Goal: Task Accomplishment & Management: Use online tool/utility

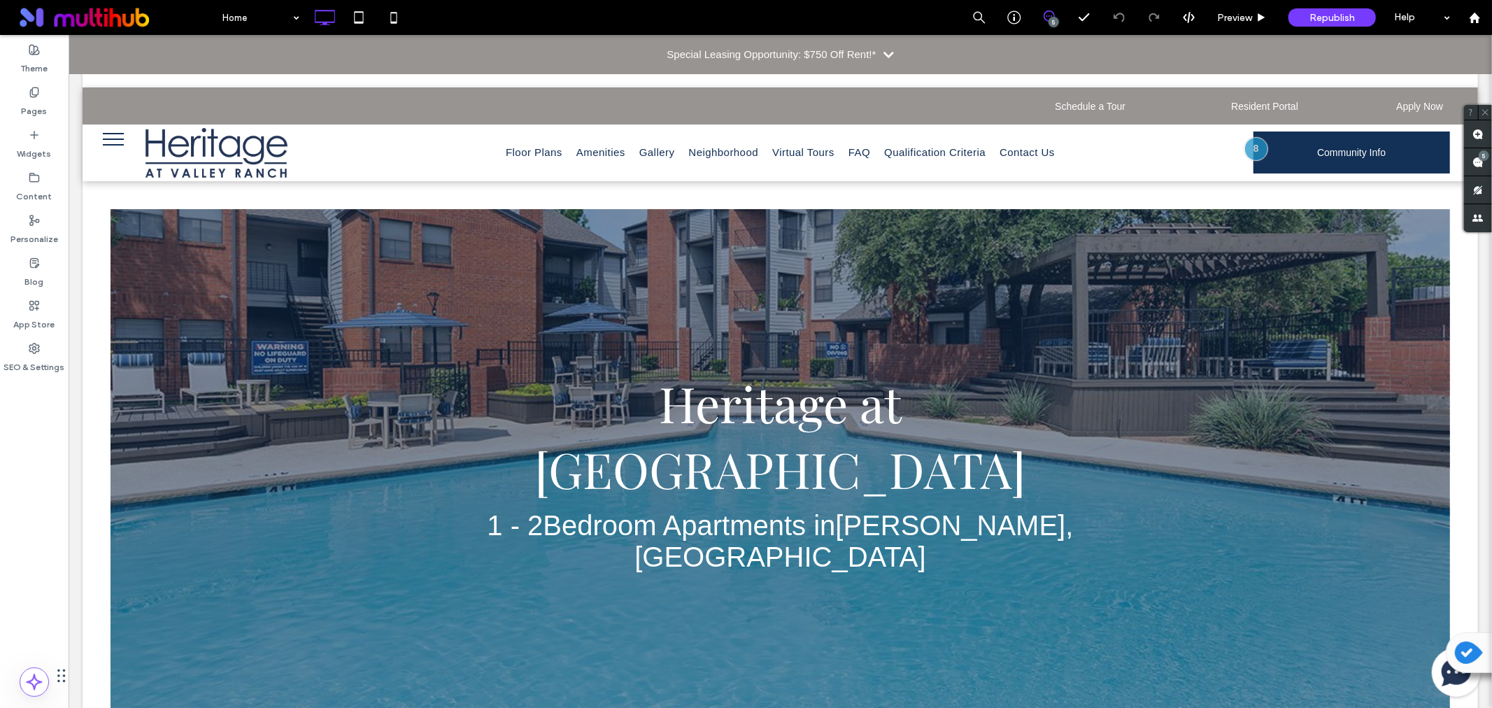
click at [328, 57] on div "Special Leasing Opportunity: $750 Off Rent!*" at bounding box center [779, 53] width 1423 height 39
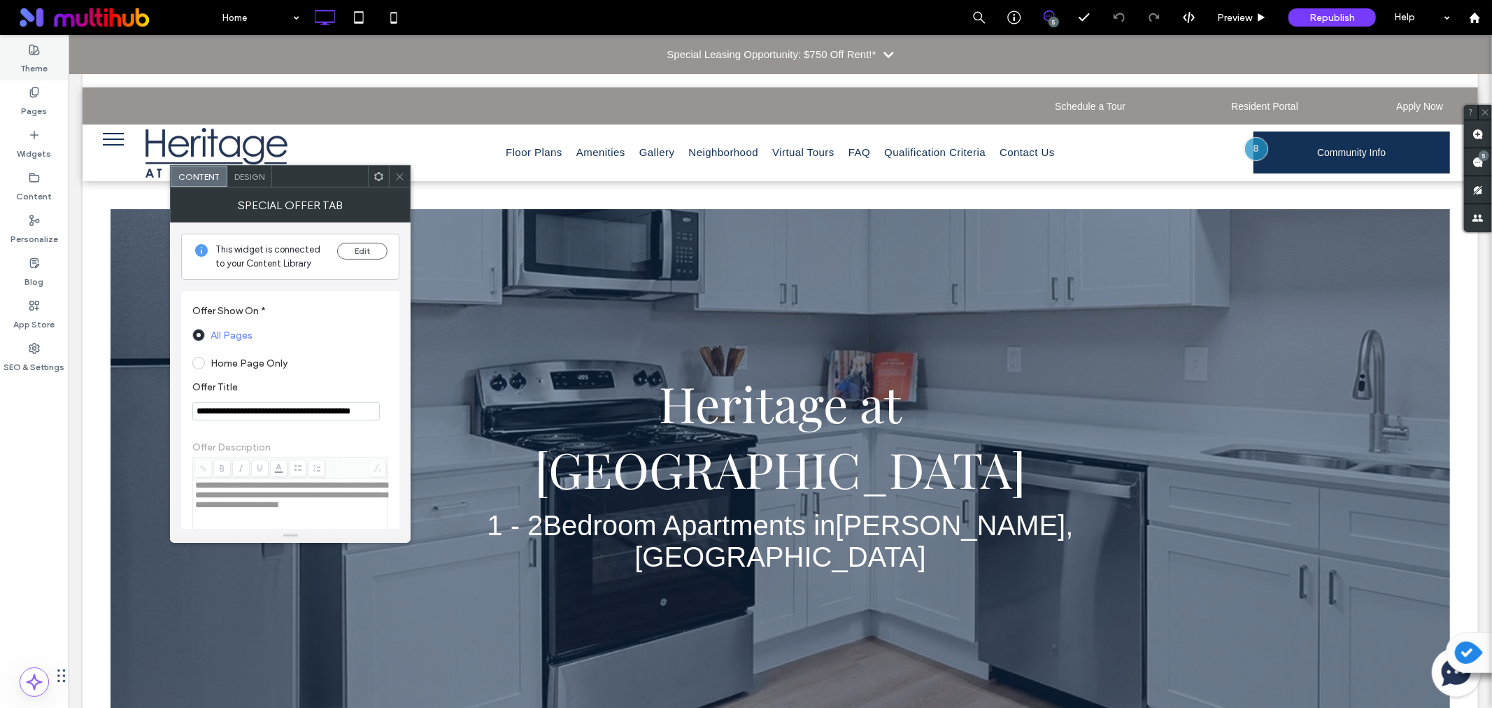
click at [13, 64] on div "Theme" at bounding box center [34, 59] width 69 height 43
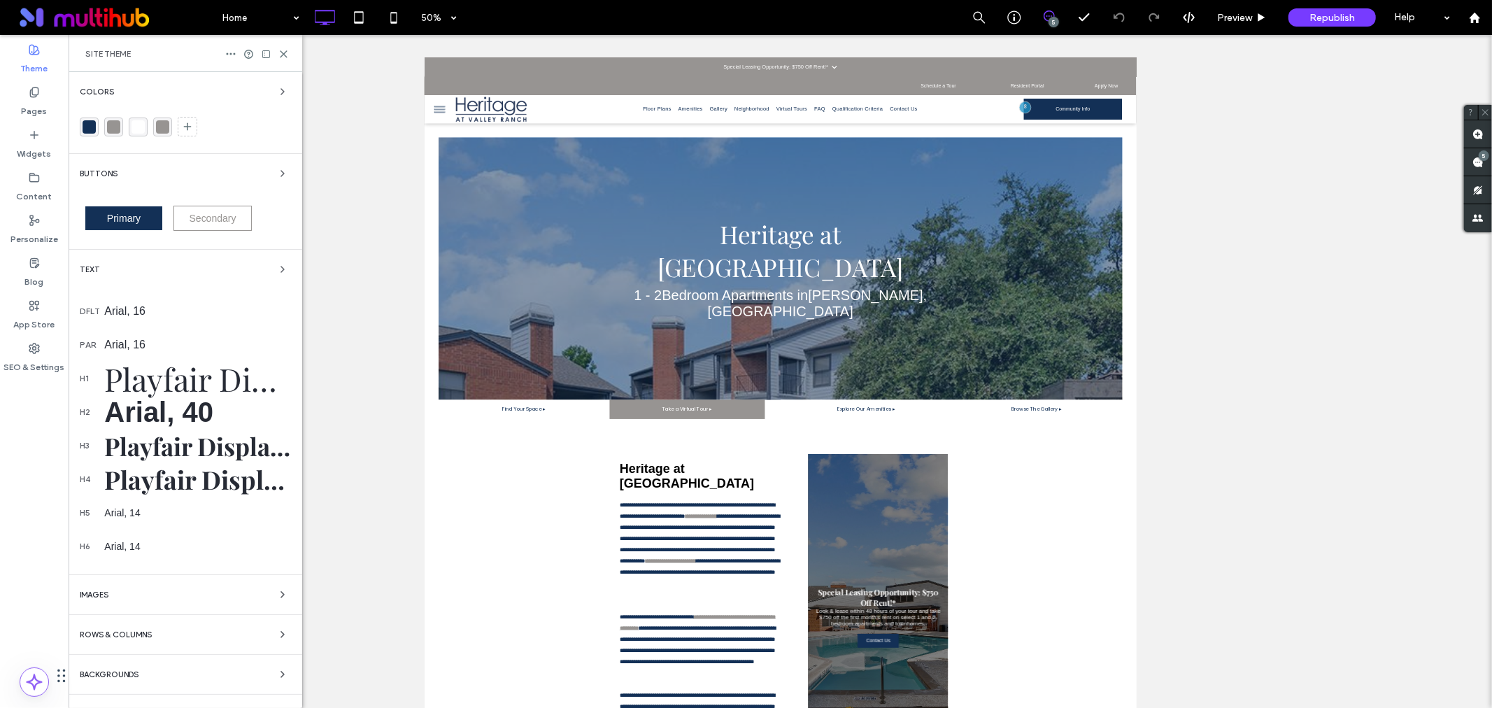
click at [285, 59] on div "Site Theme" at bounding box center [186, 53] width 234 height 37
click at [280, 55] on icon at bounding box center [283, 54] width 10 height 10
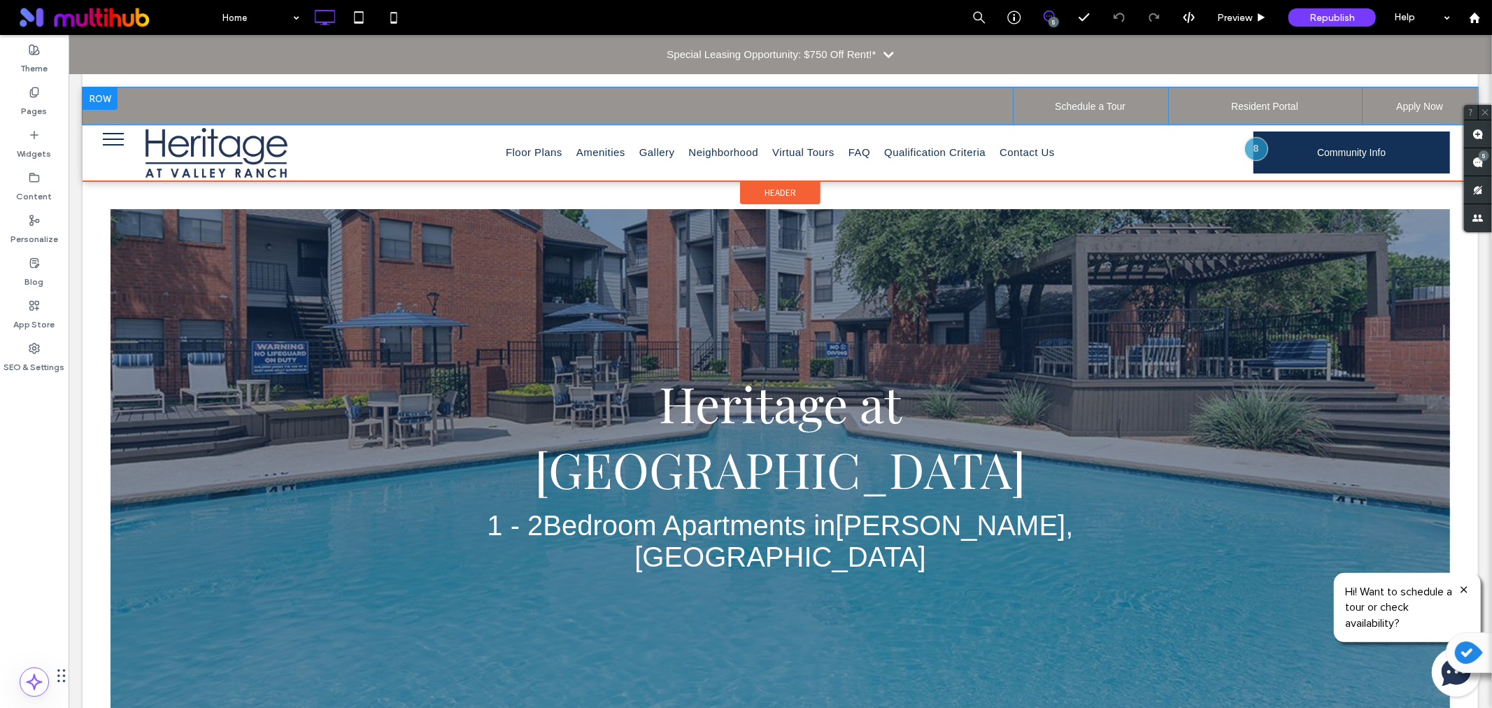
click at [301, 99] on div "Click To Paste" at bounding box center [547, 105] width 930 height 37
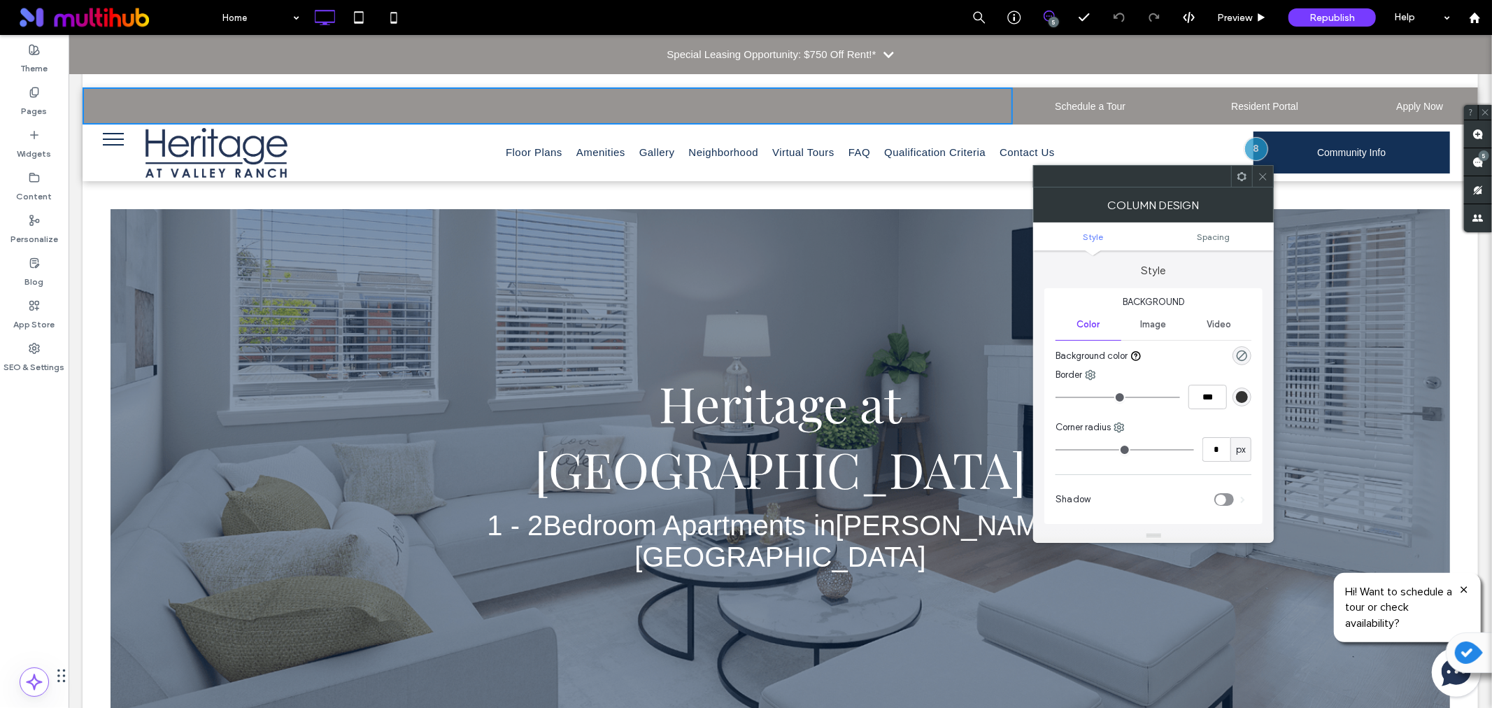
drag, startPoint x: 1260, startPoint y: 175, endPoint x: 1252, endPoint y: 176, distance: 7.7
click at [1260, 176] on icon at bounding box center [1262, 176] width 10 height 10
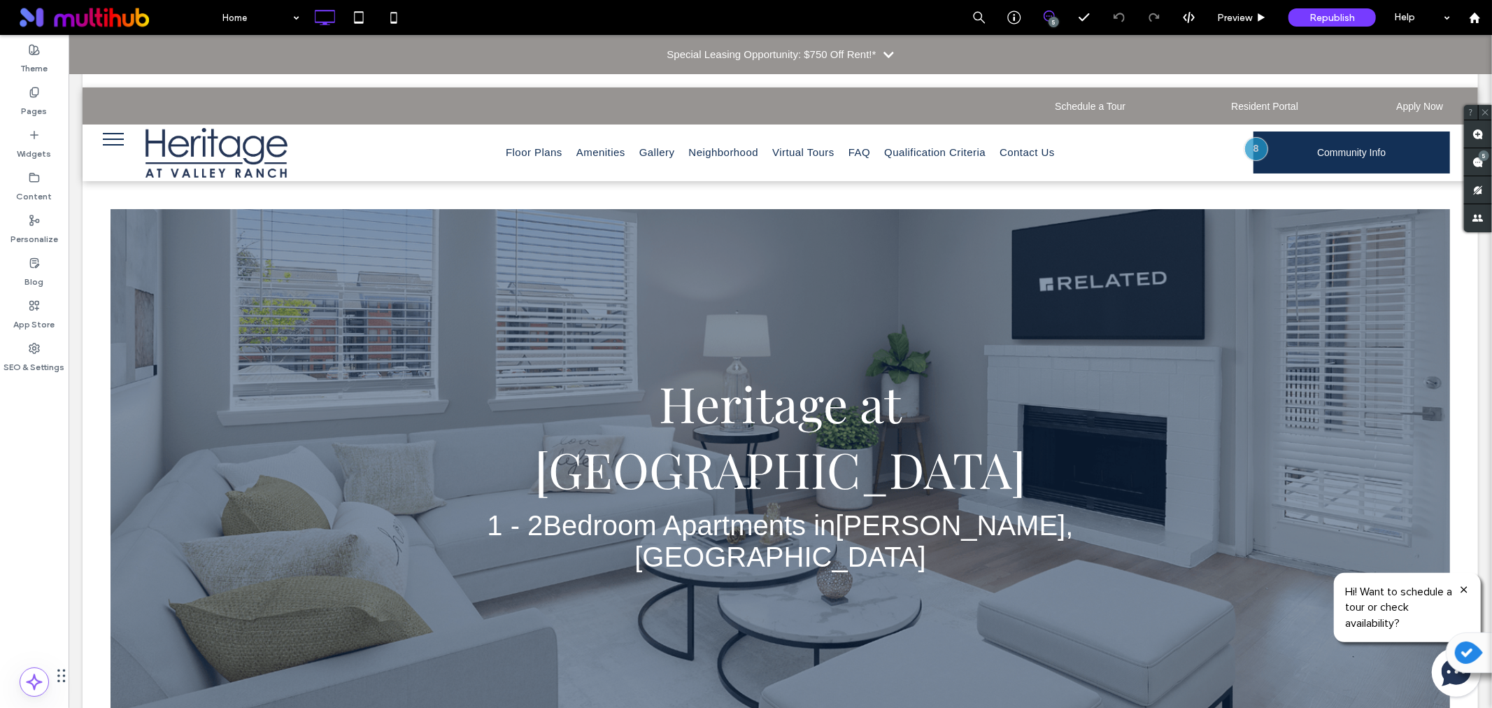
click at [773, 38] on div "Special Leasing Opportunity: $750 Off Rent!*" at bounding box center [779, 53] width 1423 height 39
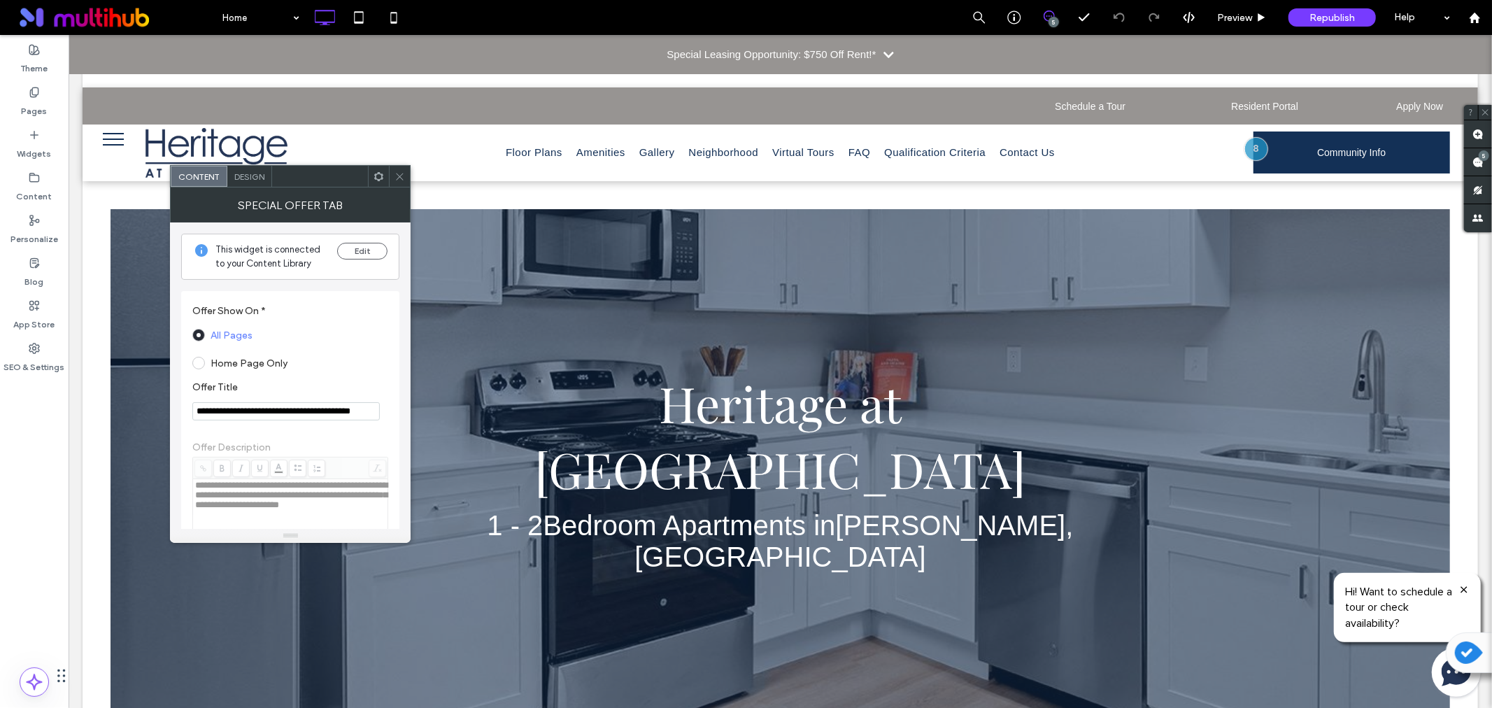
click at [236, 173] on span "Design" at bounding box center [249, 176] width 30 height 10
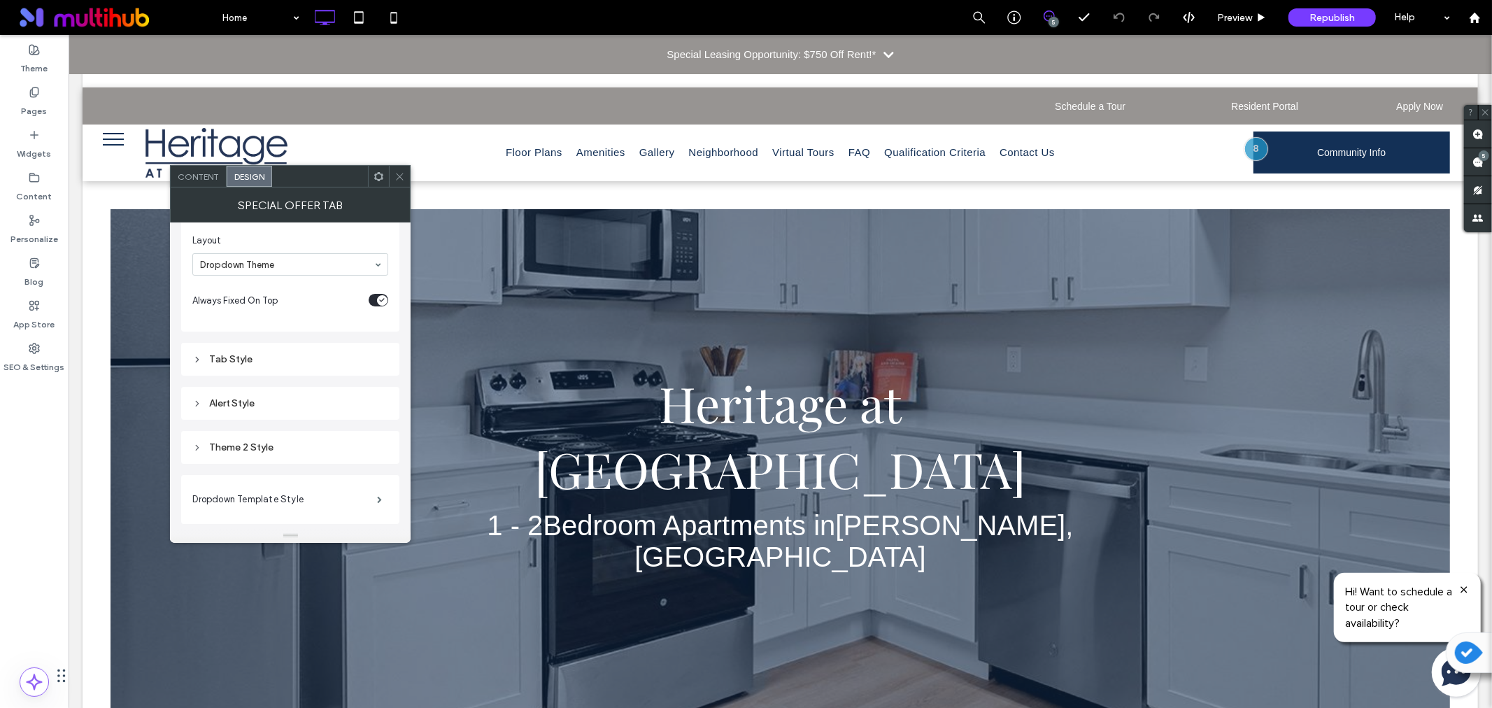
scroll to position [78, 0]
click at [234, 436] on div "Theme 2 Style" at bounding box center [290, 441] width 196 height 12
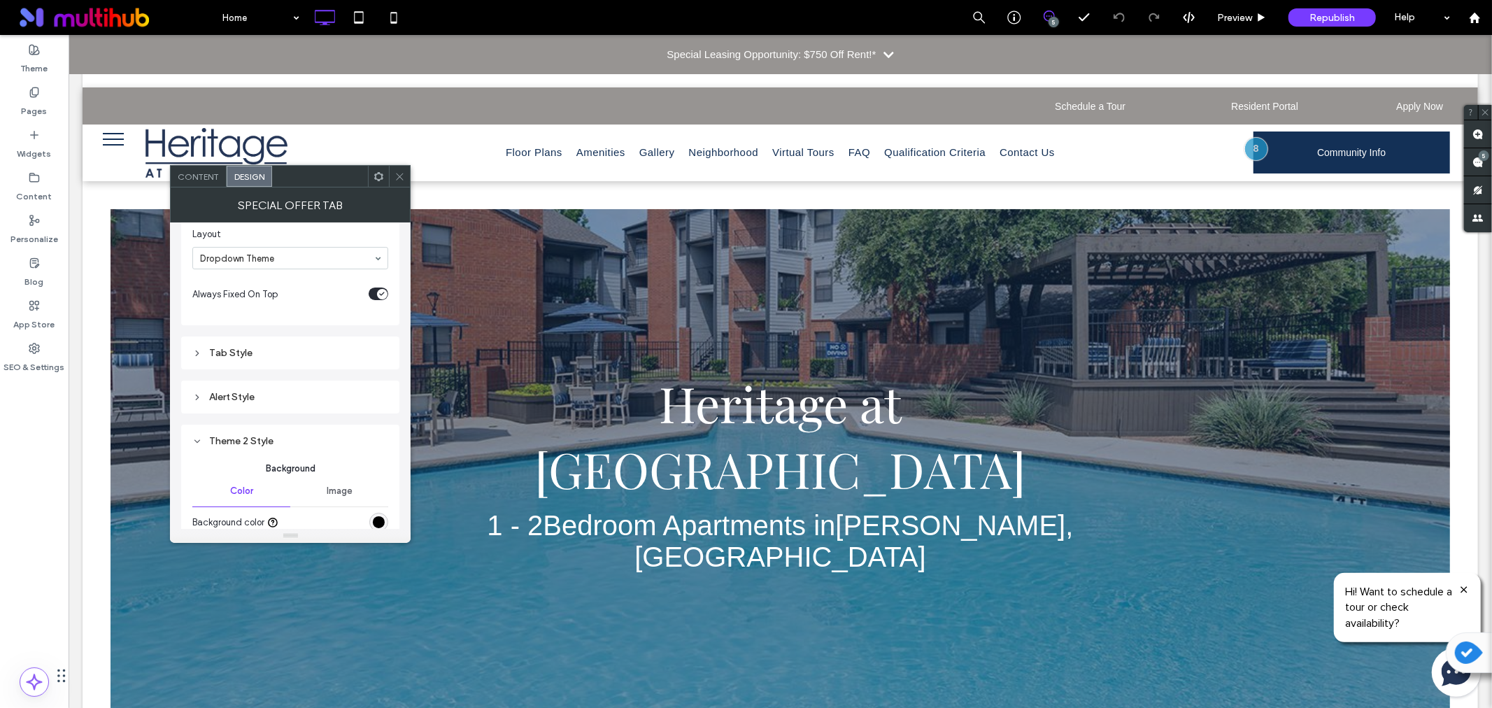
drag, startPoint x: 232, startPoint y: 438, endPoint x: 260, endPoint y: 420, distance: 33.4
click at [233, 438] on div "Theme 2 Style" at bounding box center [290, 441] width 196 height 12
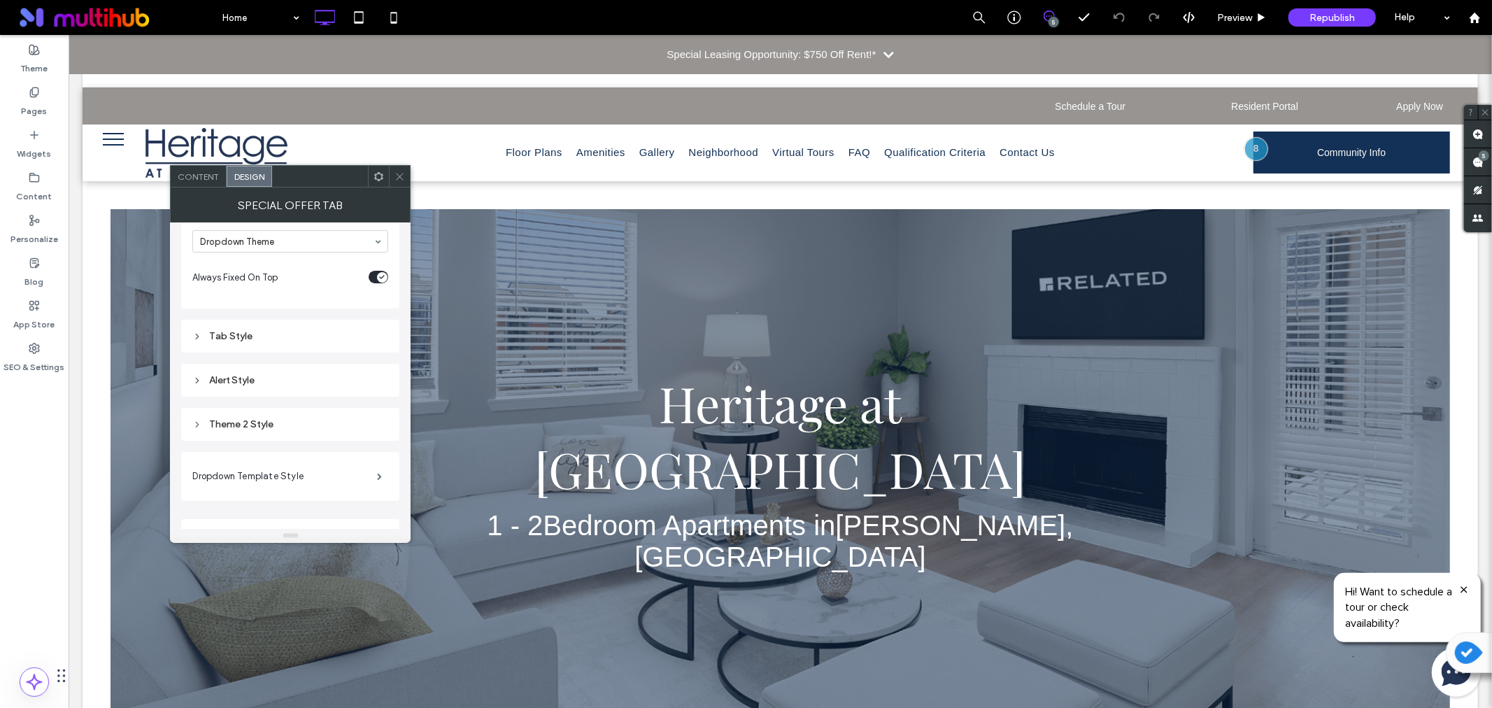
scroll to position [117, 0]
click at [377, 451] on span at bounding box center [379, 453] width 5 height 7
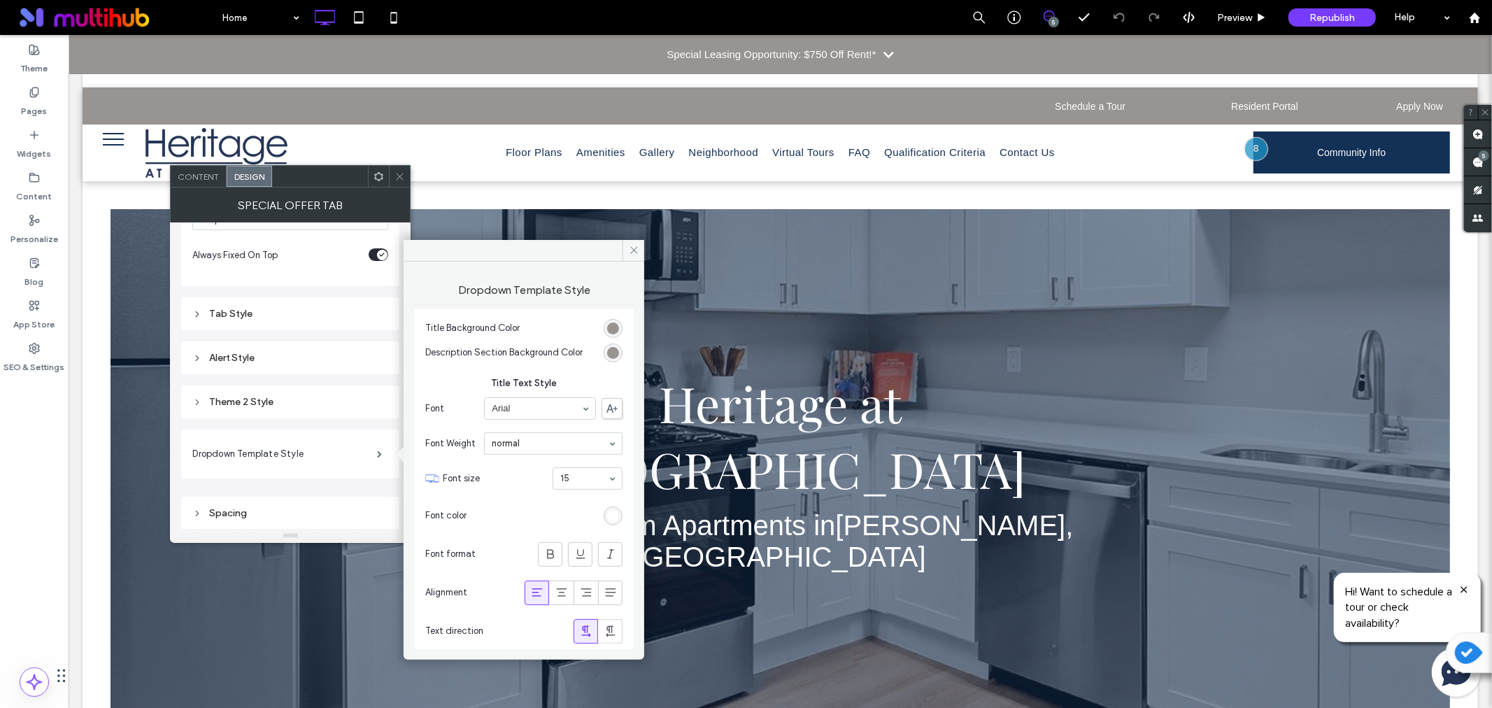
click at [607, 329] on div "rgb(151, 148, 146)" at bounding box center [613, 328] width 12 height 12
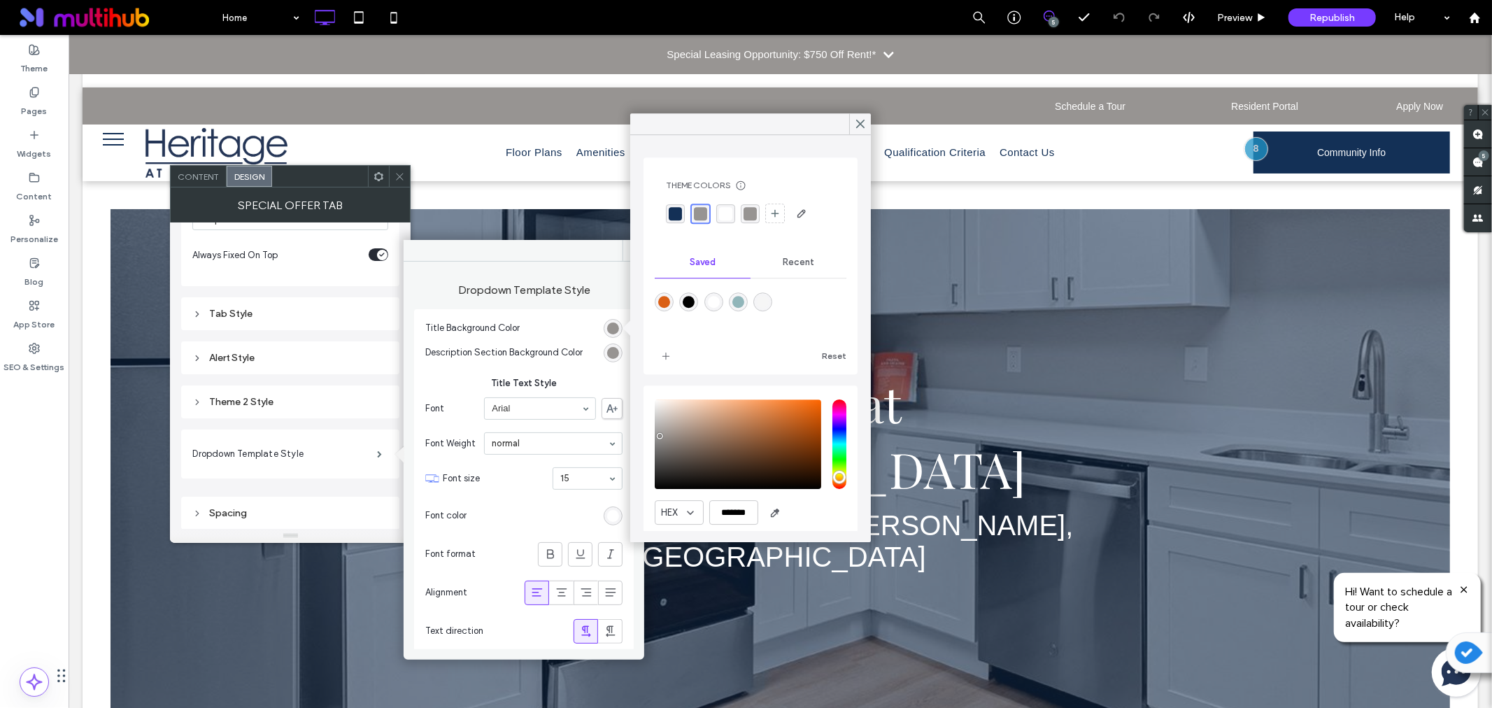
click at [677, 215] on div "rgba(19, 48, 86, 1)" at bounding box center [675, 213] width 13 height 13
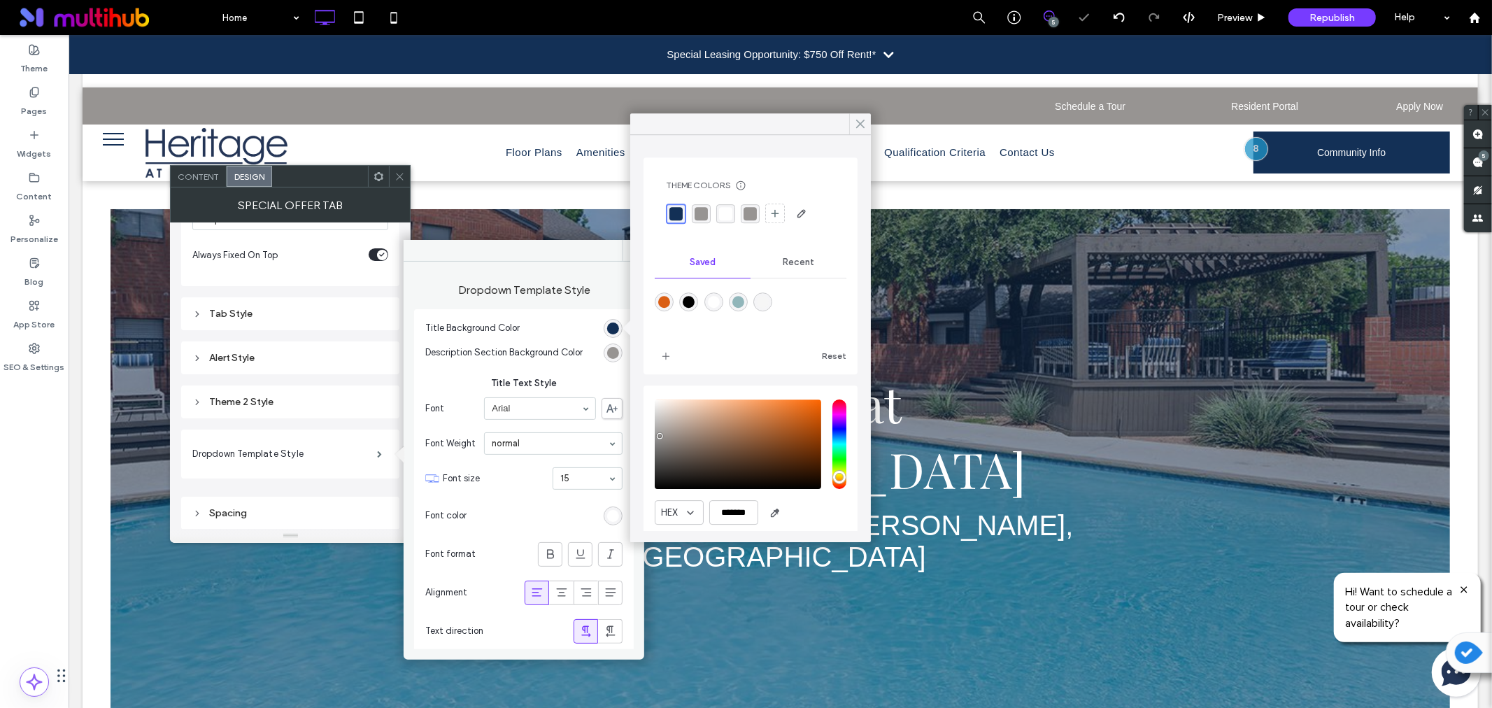
click at [857, 117] on icon at bounding box center [860, 123] width 13 height 13
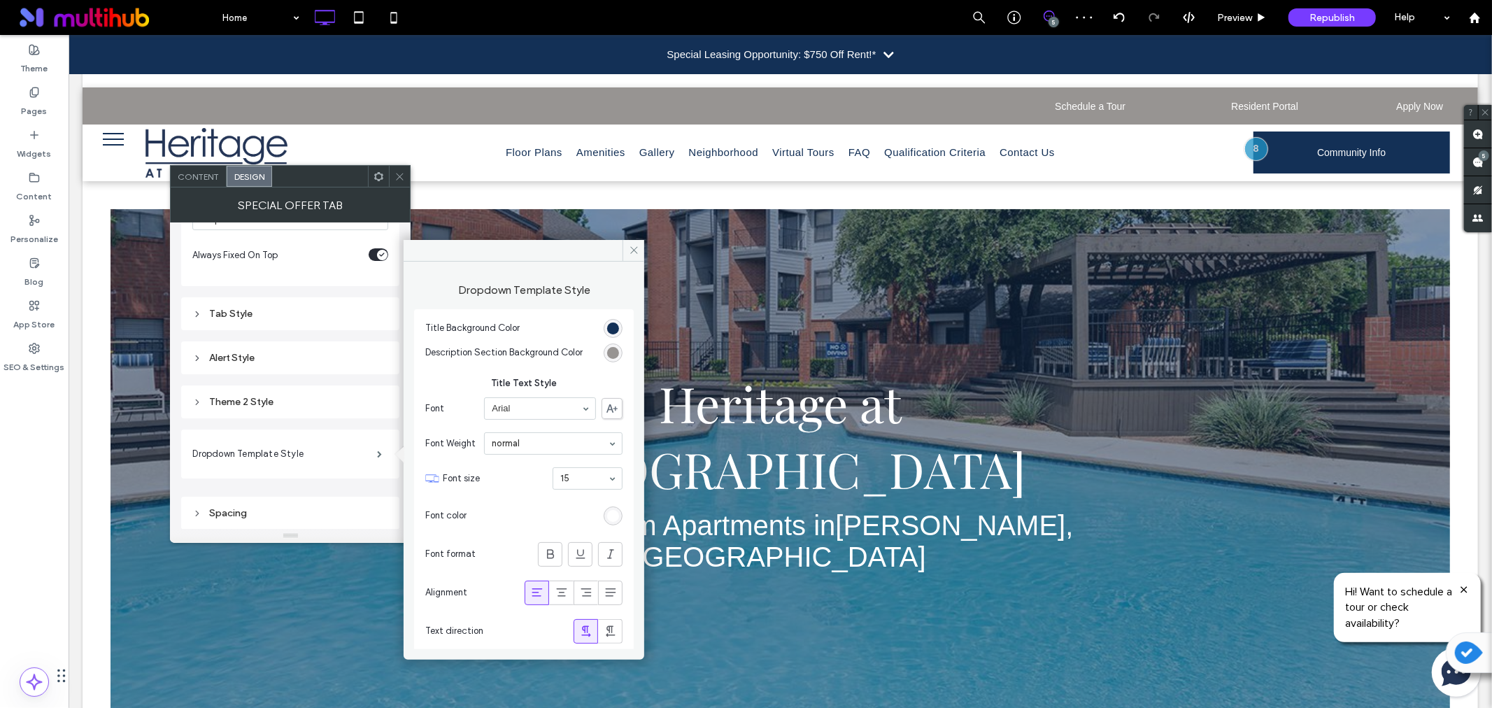
click at [607, 355] on div "rgb(151, 148, 146)" at bounding box center [613, 353] width 12 height 12
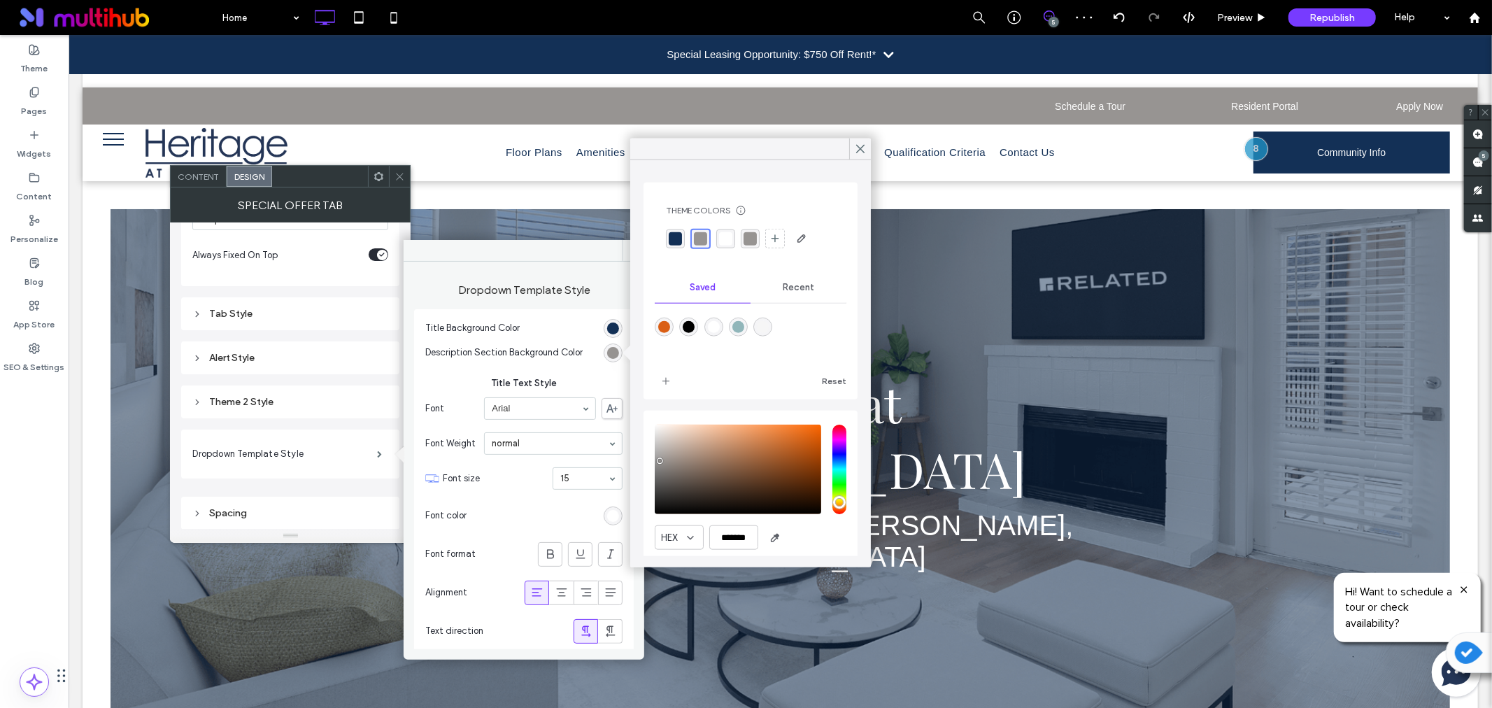
click at [674, 236] on div "rgba(19, 48, 86, 1)" at bounding box center [675, 237] width 13 height 13
drag, startPoint x: 855, startPoint y: 150, endPoint x: 780, endPoint y: 124, distance: 78.8
click at [855, 150] on icon at bounding box center [860, 149] width 13 height 13
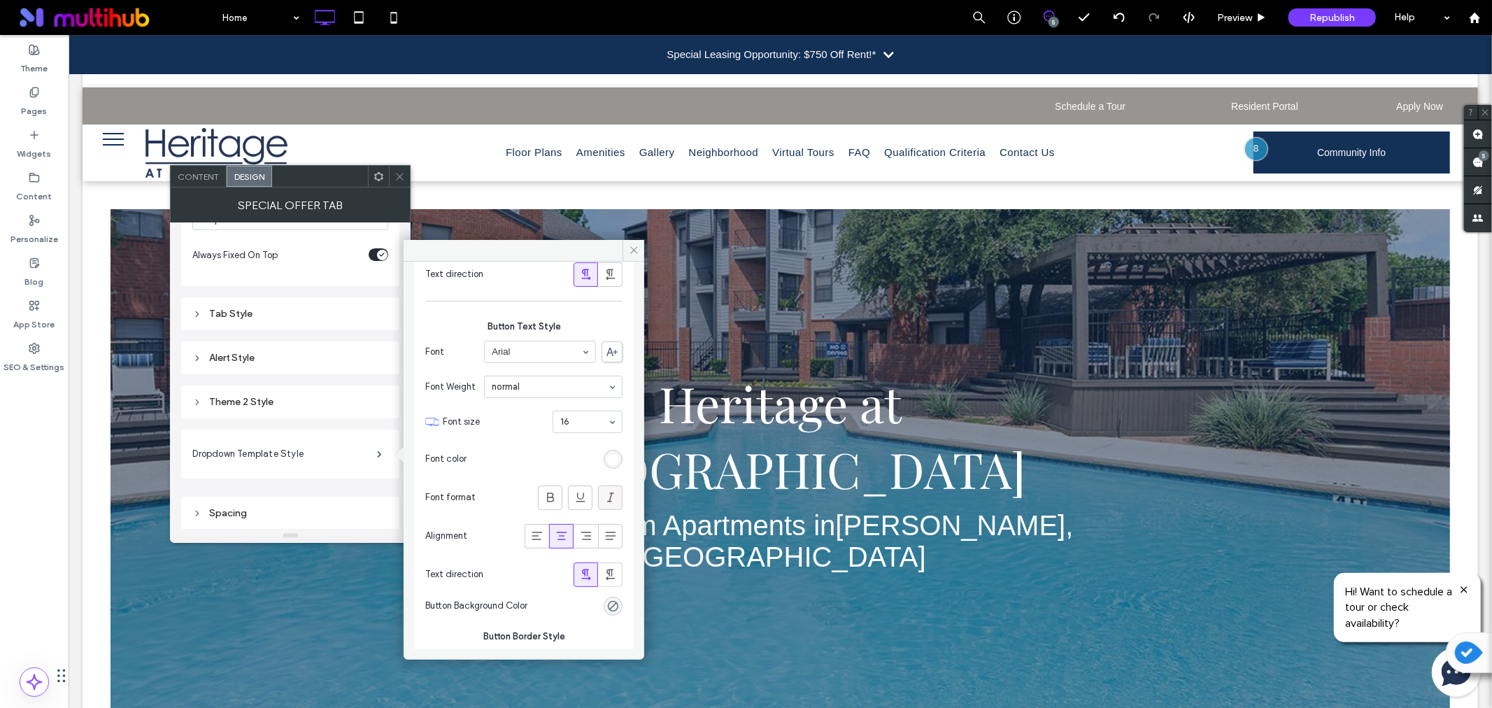
scroll to position [1056, 0]
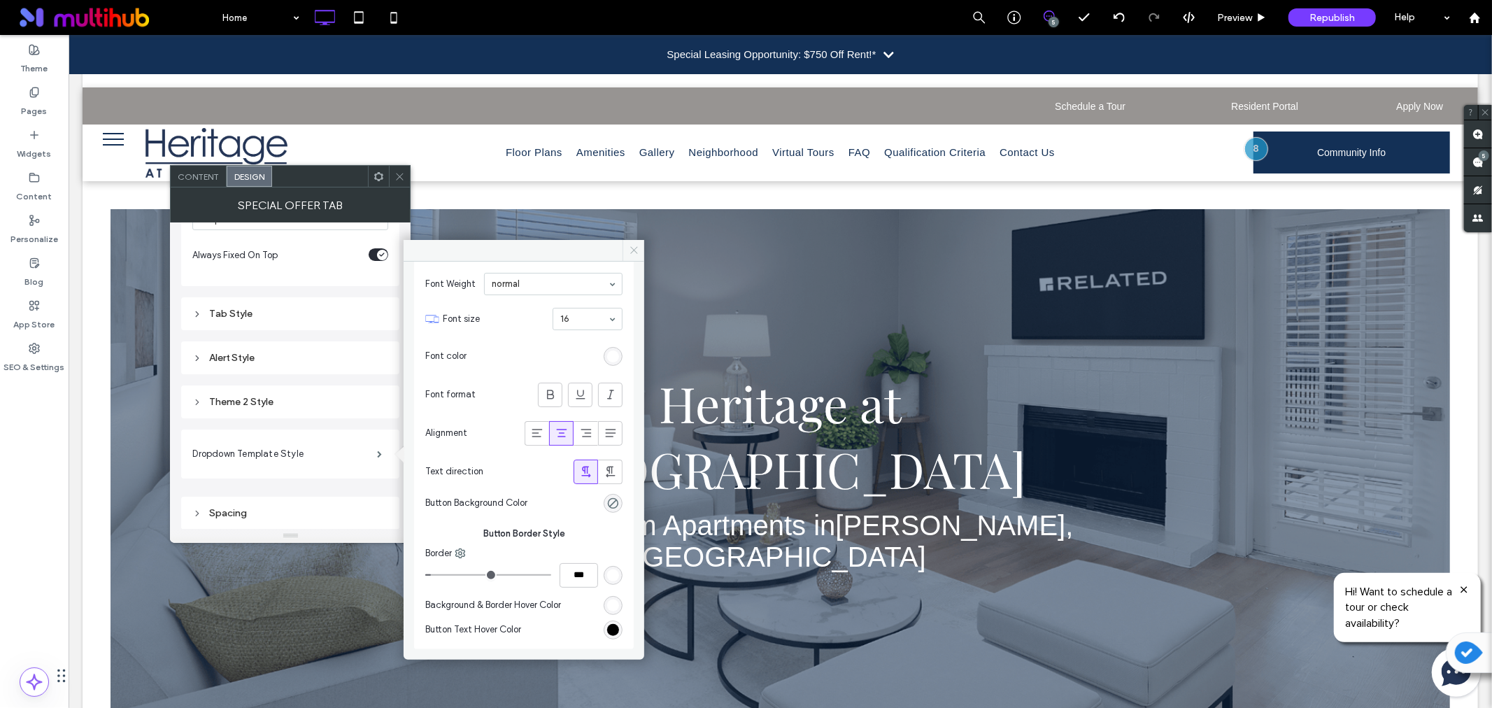
click at [629, 250] on icon at bounding box center [634, 250] width 10 height 10
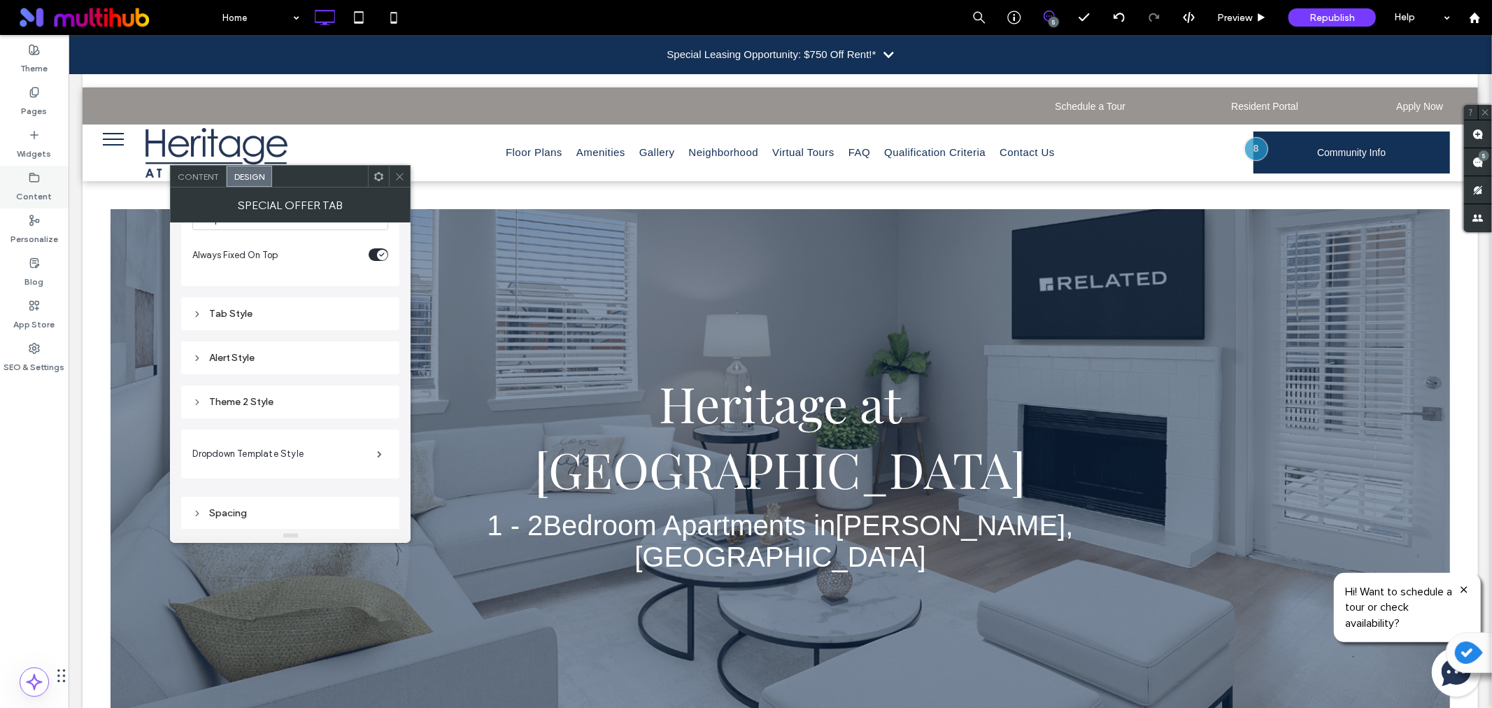
drag, startPoint x: 397, startPoint y: 173, endPoint x: 8, endPoint y: 180, distance: 389.6
click at [397, 175] on icon at bounding box center [399, 176] width 10 height 10
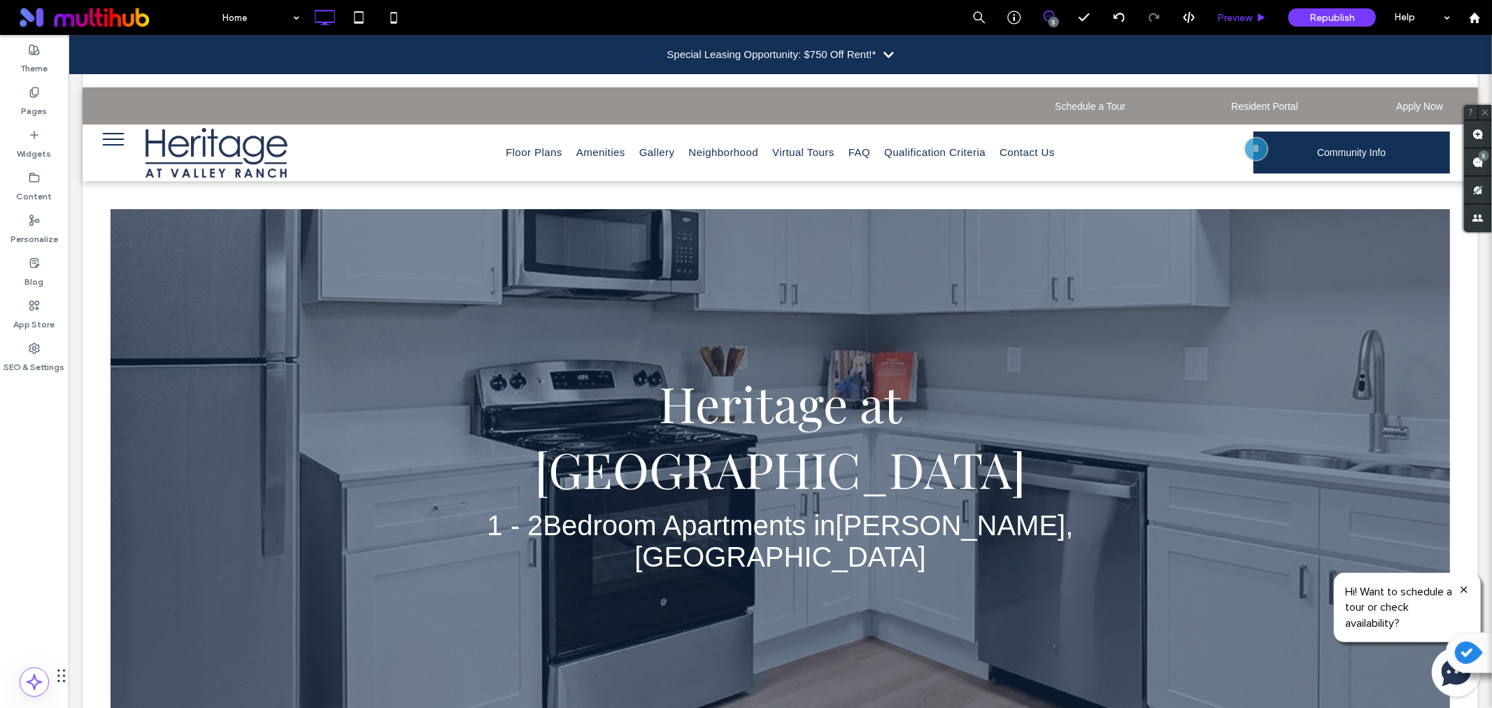
click at [1232, 18] on span "Preview" at bounding box center [1234, 18] width 35 height 12
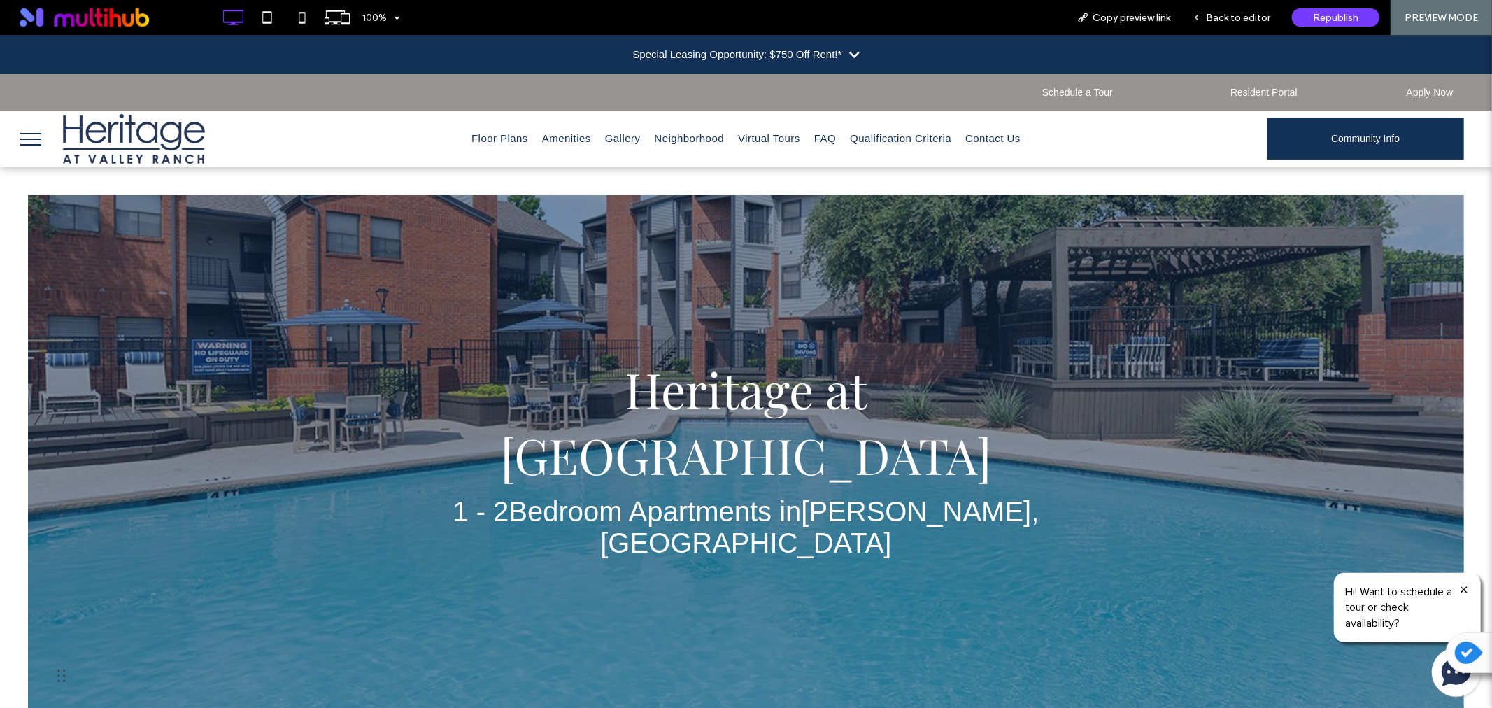
click at [852, 52] on icon at bounding box center [854, 54] width 10 height 6
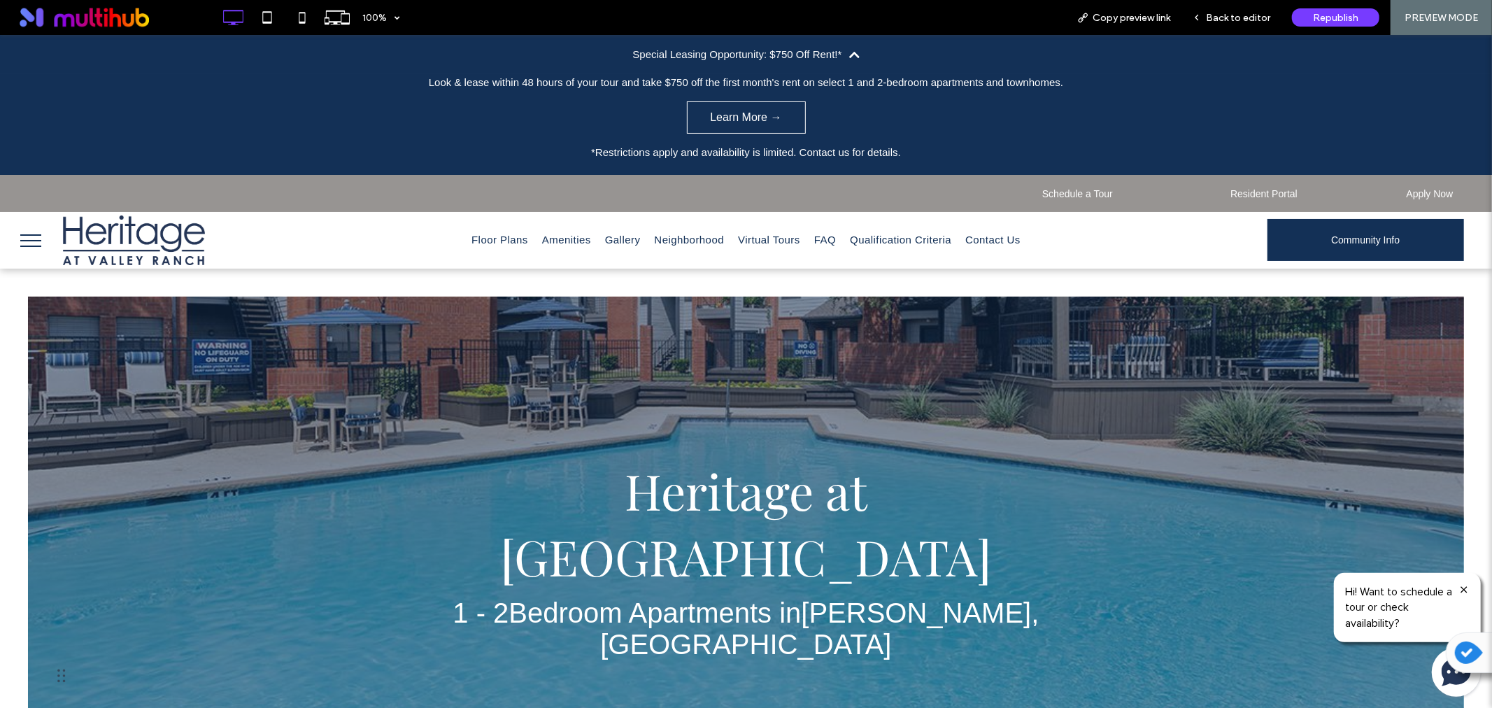
click at [852, 52] on icon at bounding box center [854, 54] width 10 height 12
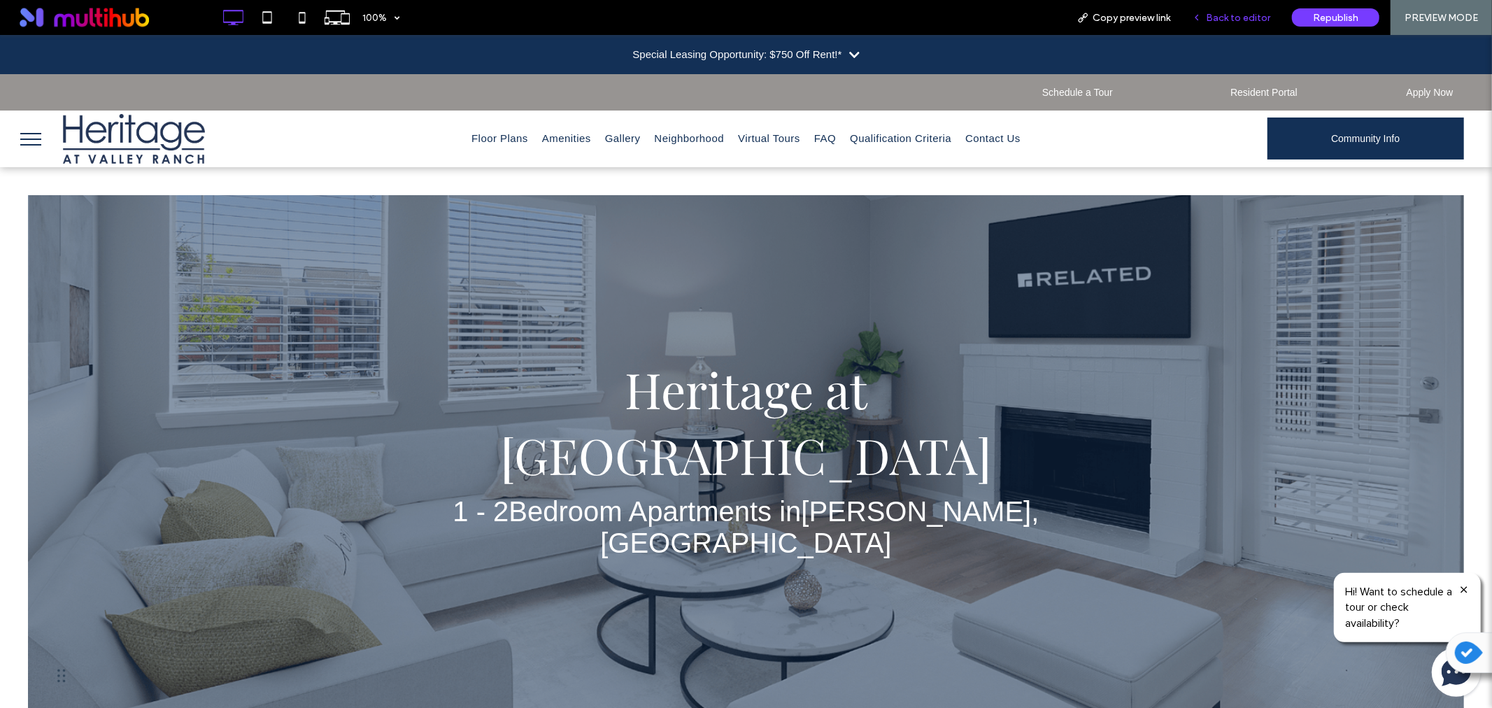
click at [1239, 19] on span "Back to editor" at bounding box center [1238, 18] width 64 height 12
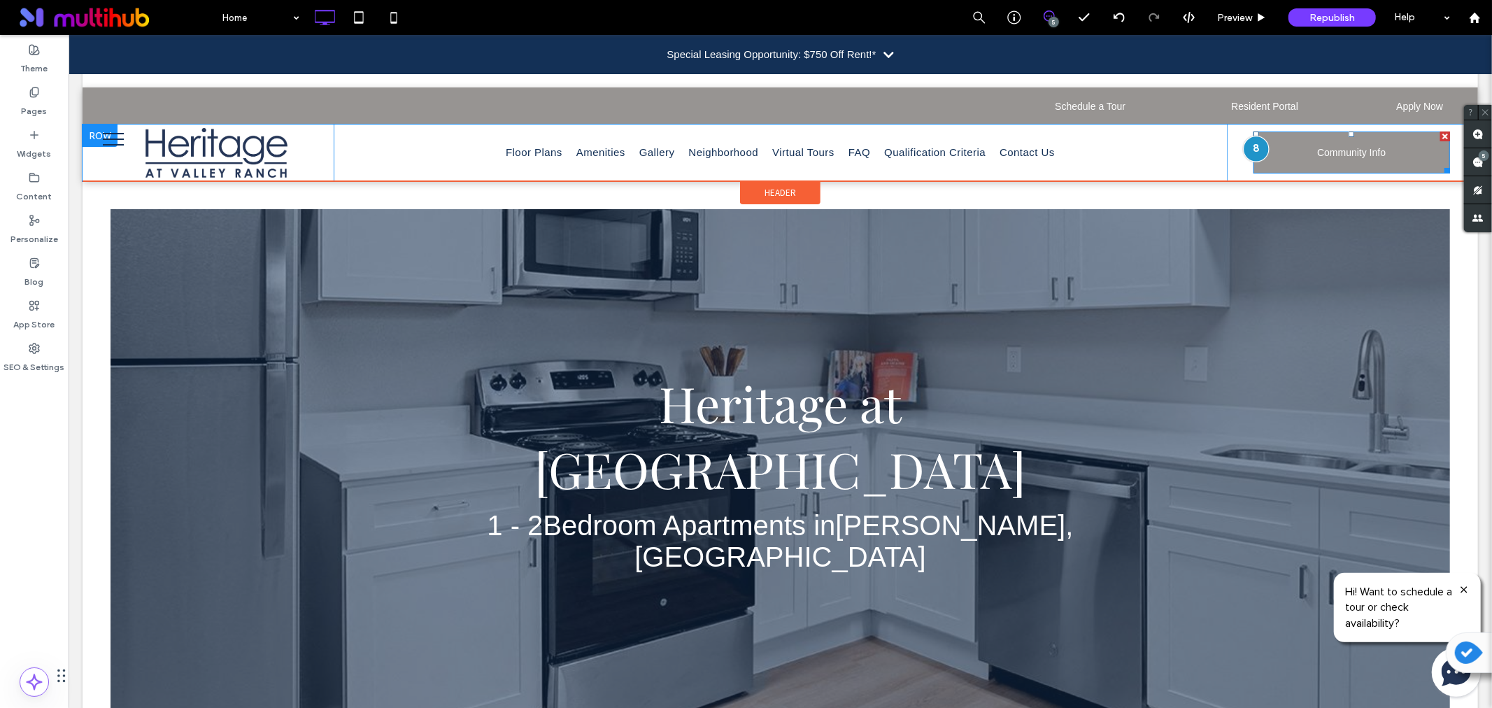
click at [1242, 141] on div at bounding box center [1255, 148] width 26 height 26
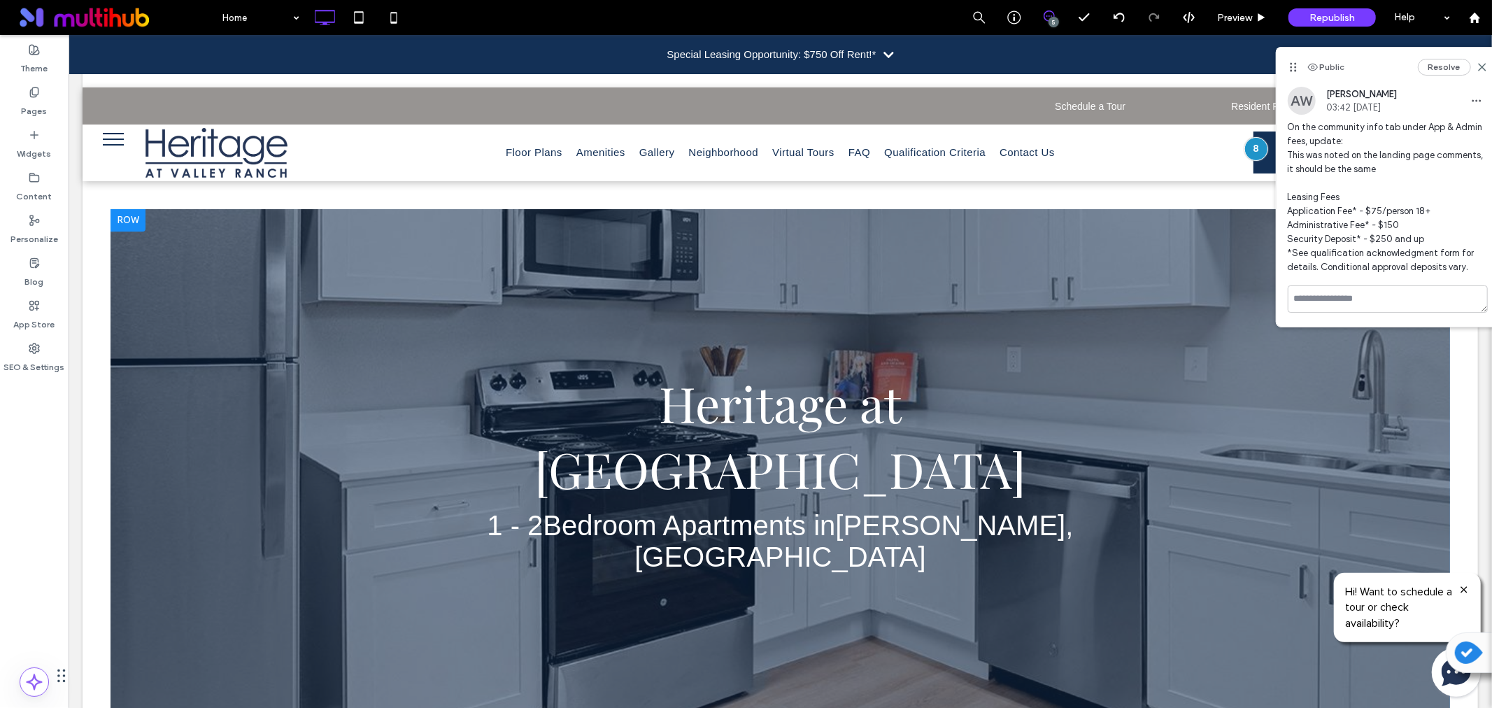
click at [1199, 409] on div at bounding box center [779, 470] width 1339 height 525
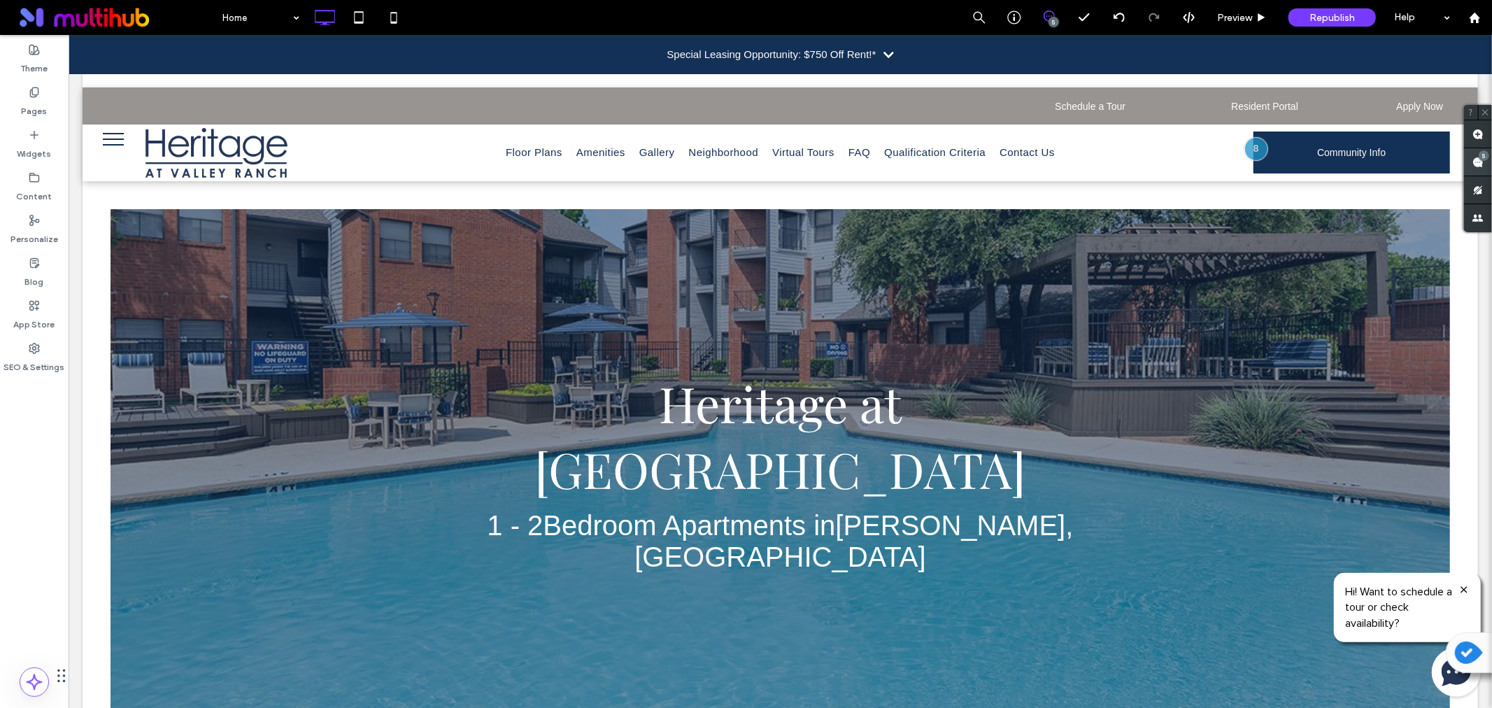
click at [1476, 159] on div "5" at bounding box center [1478, 162] width 28 height 28
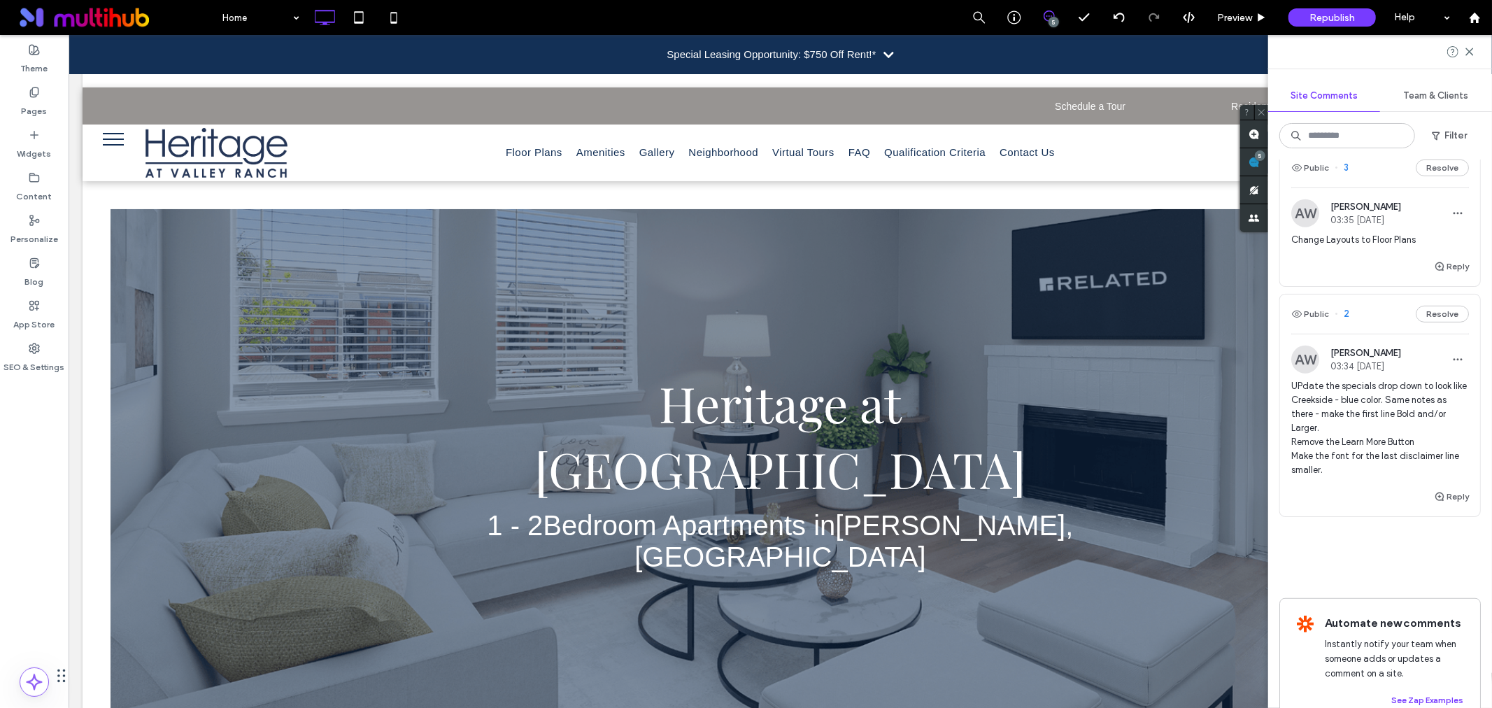
scroll to position [653, 0]
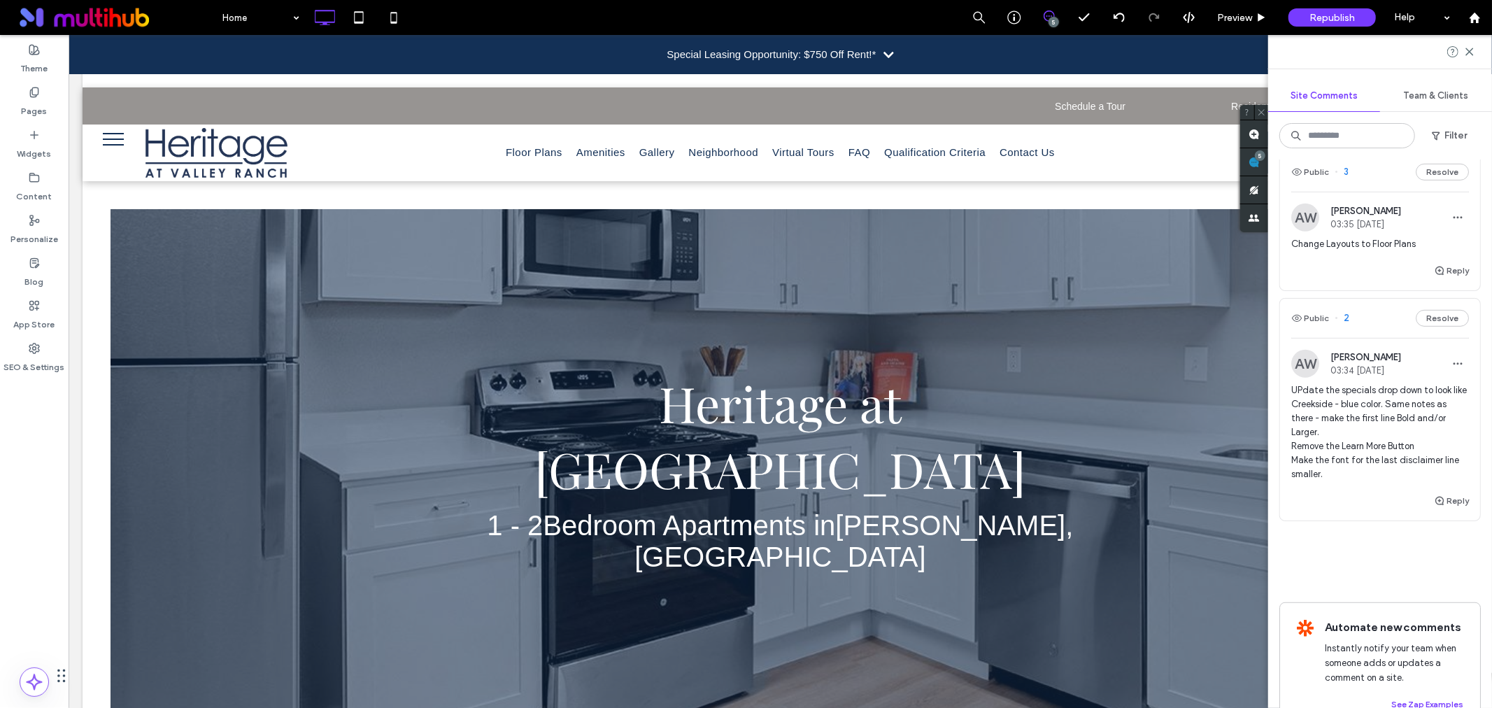
click at [757, 60] on div "Special Leasing Opportunity: $750 Off Rent!*" at bounding box center [770, 53] width 209 height 17
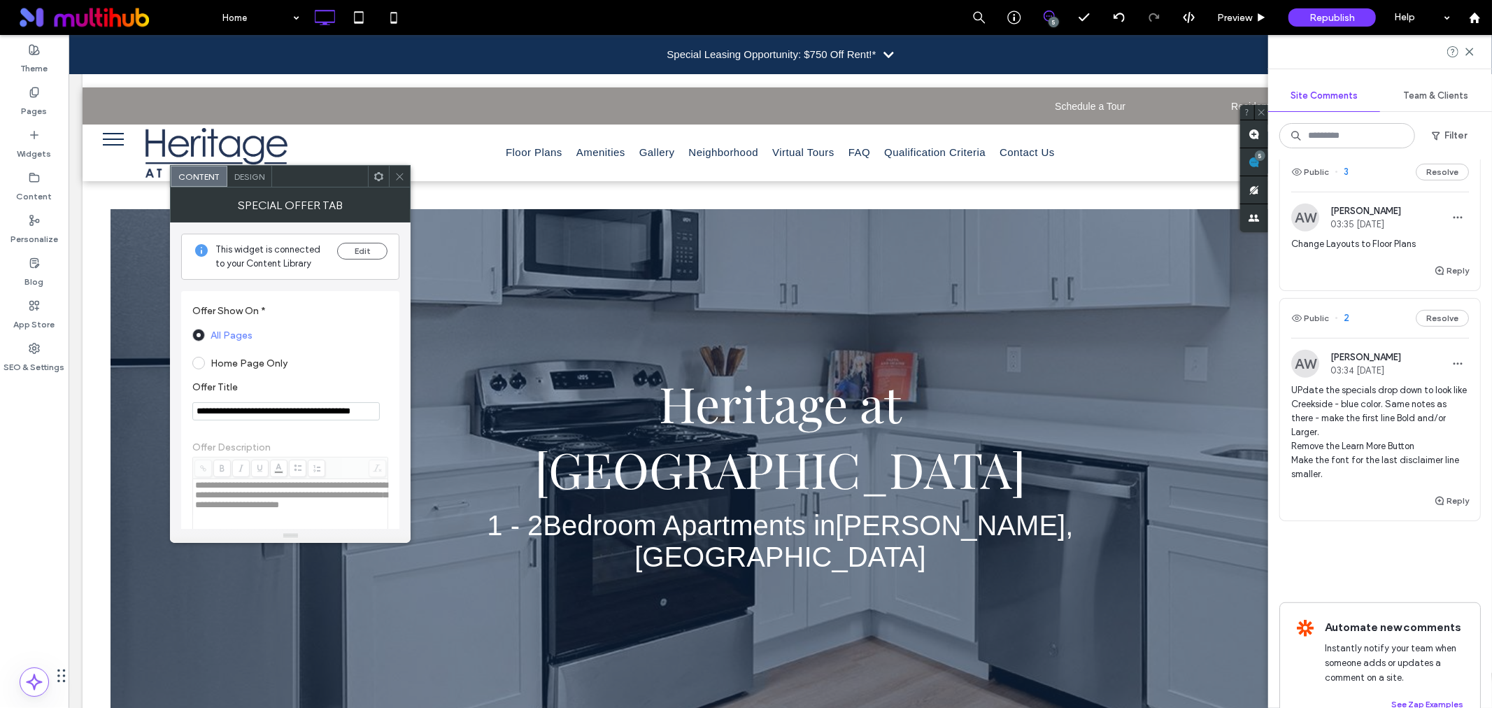
click at [404, 171] on icon at bounding box center [399, 176] width 10 height 10
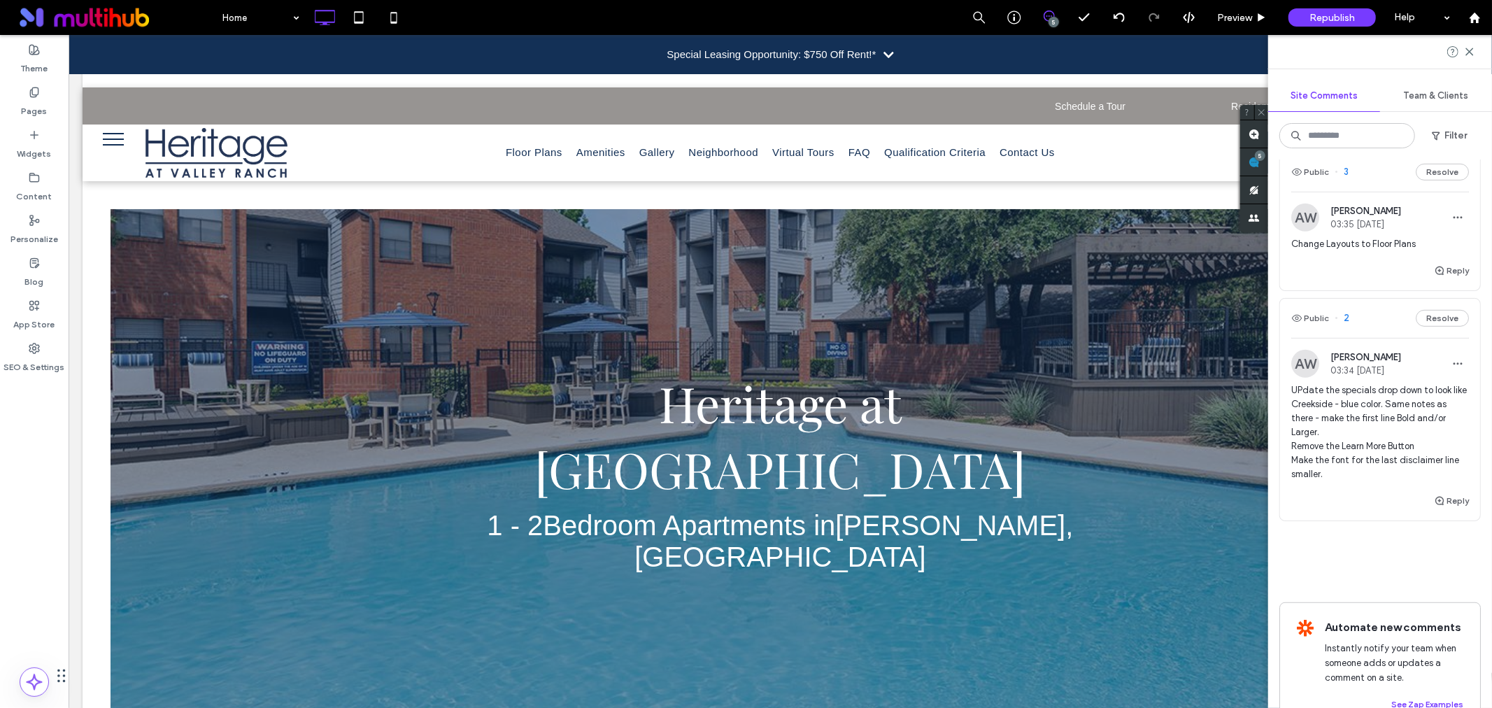
click at [739, 55] on div "Special Leasing Opportunity: $750 Off Rent!*" at bounding box center [770, 53] width 209 height 17
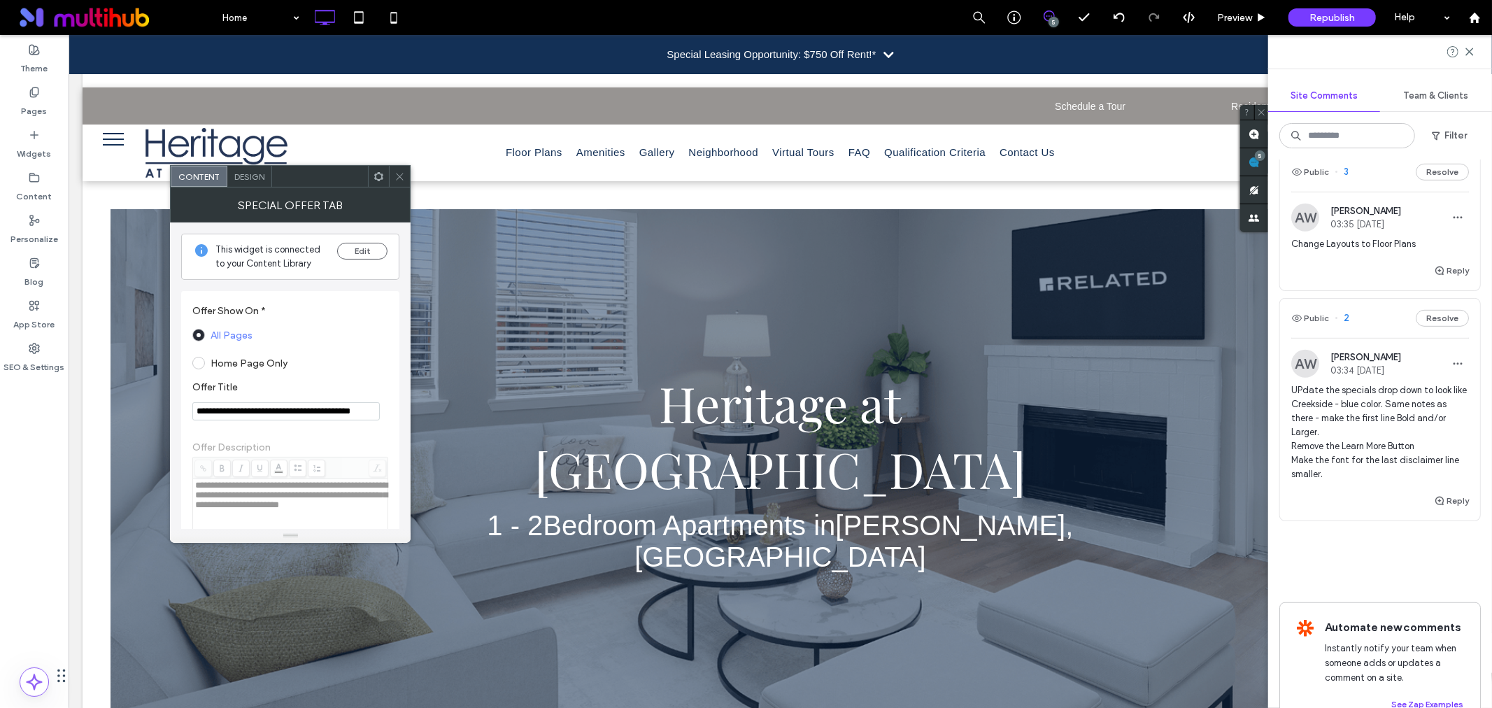
click at [917, 53] on div "Special Leasing Opportunity: $750 Off Rent!*" at bounding box center [779, 53] width 1423 height 39
click at [869, 52] on div "Special Leasing Opportunity: $750 Off Rent!*" at bounding box center [770, 53] width 209 height 17
click at [1383, 465] on span "UPdate the specials drop down to look like Creekside - blue color. Same notes a…" at bounding box center [1380, 432] width 178 height 98
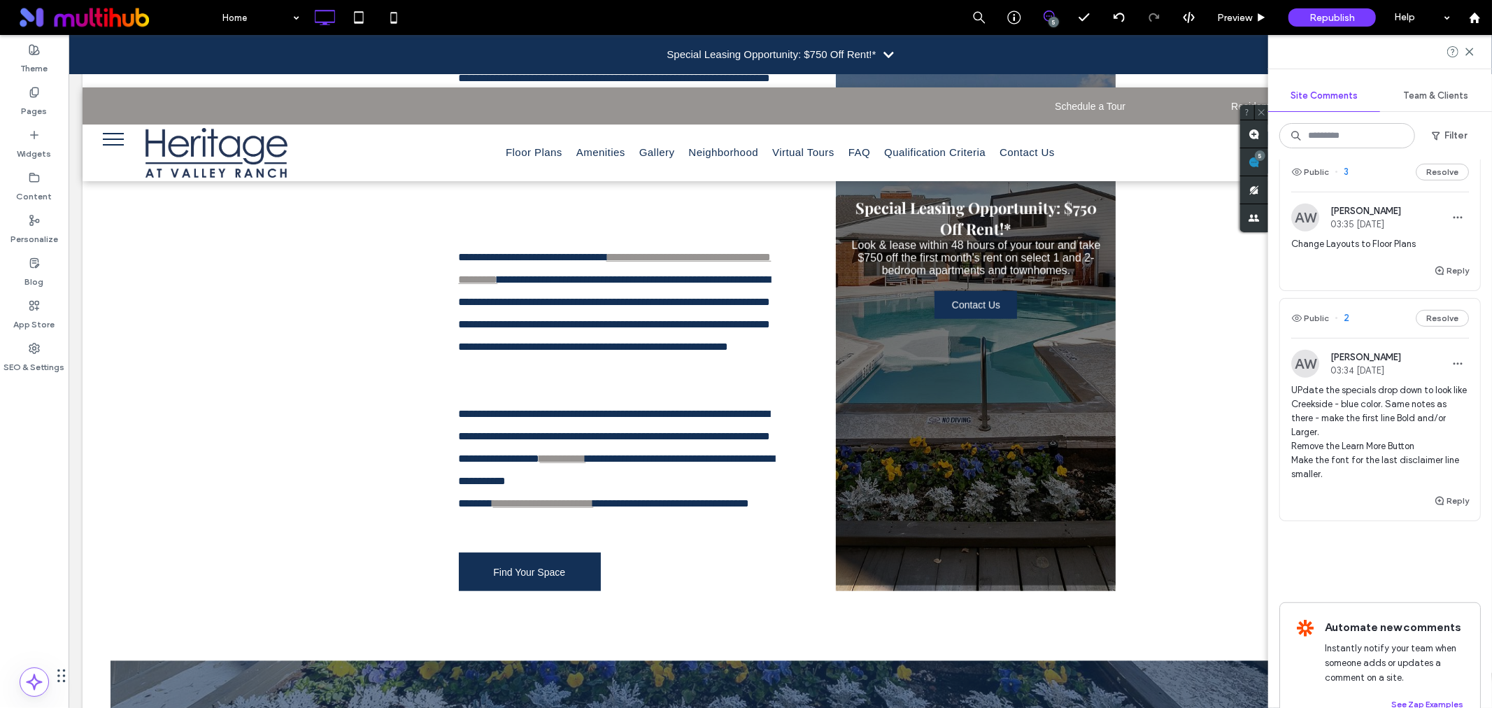
scroll to position [908, 0]
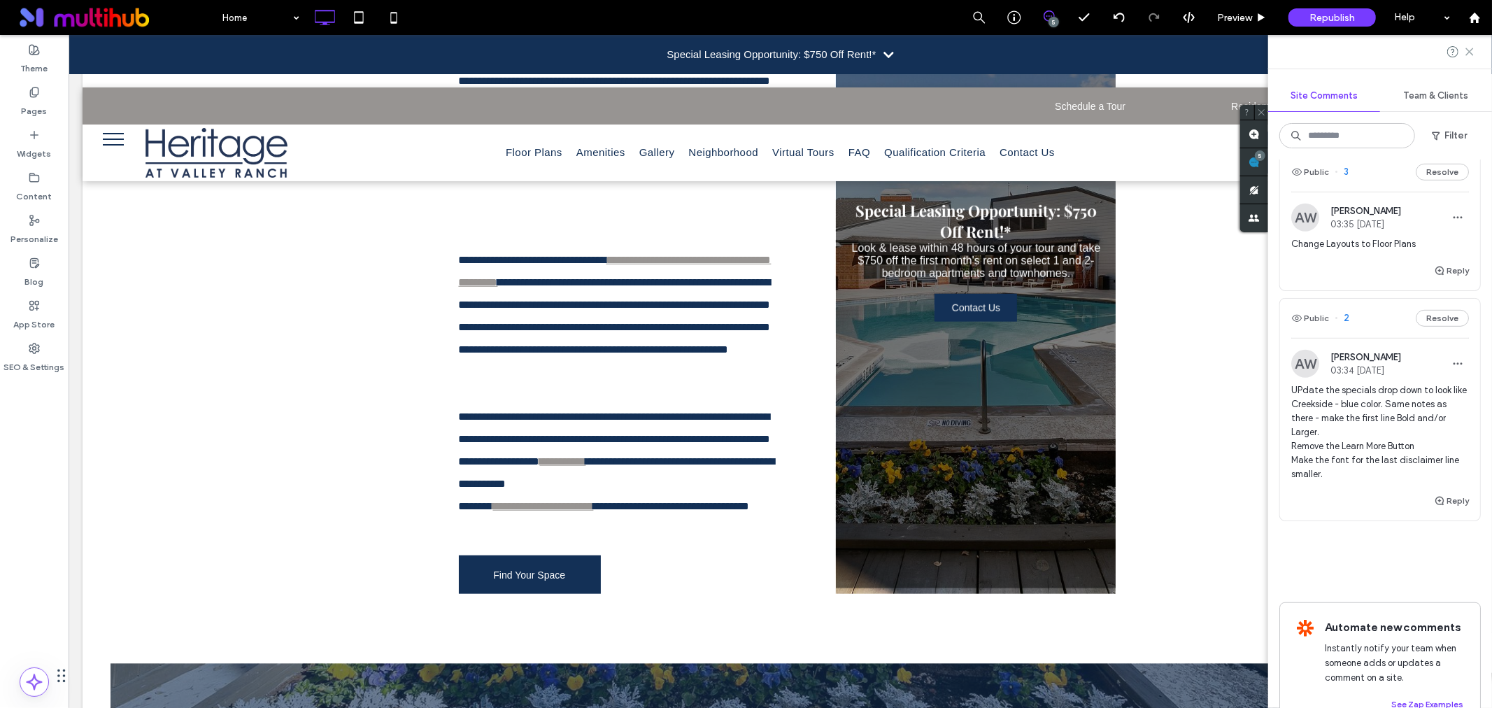
click at [1464, 49] on icon at bounding box center [1469, 51] width 11 height 11
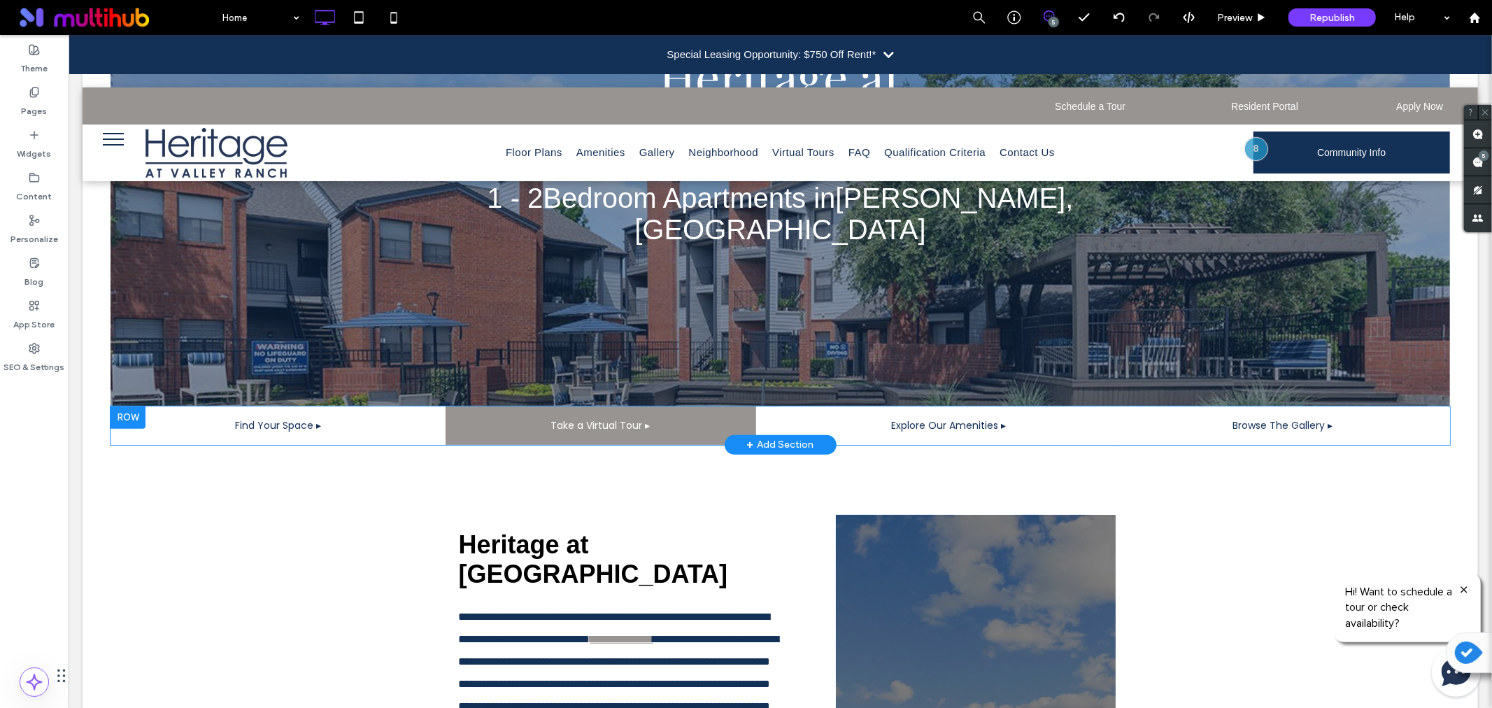
scroll to position [0, 0]
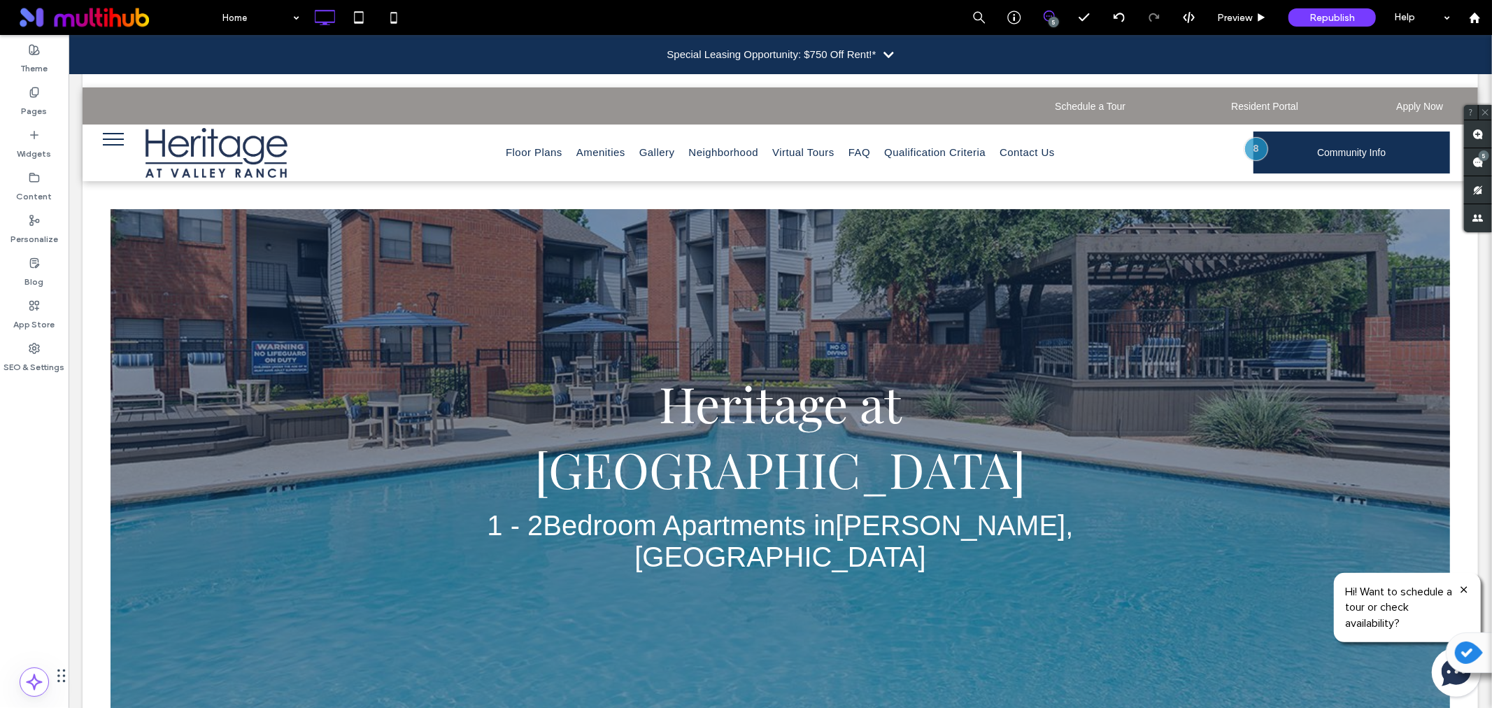
click at [892, 52] on div "Special Leasing Opportunity: $750 Off Rent!*" at bounding box center [779, 53] width 1423 height 39
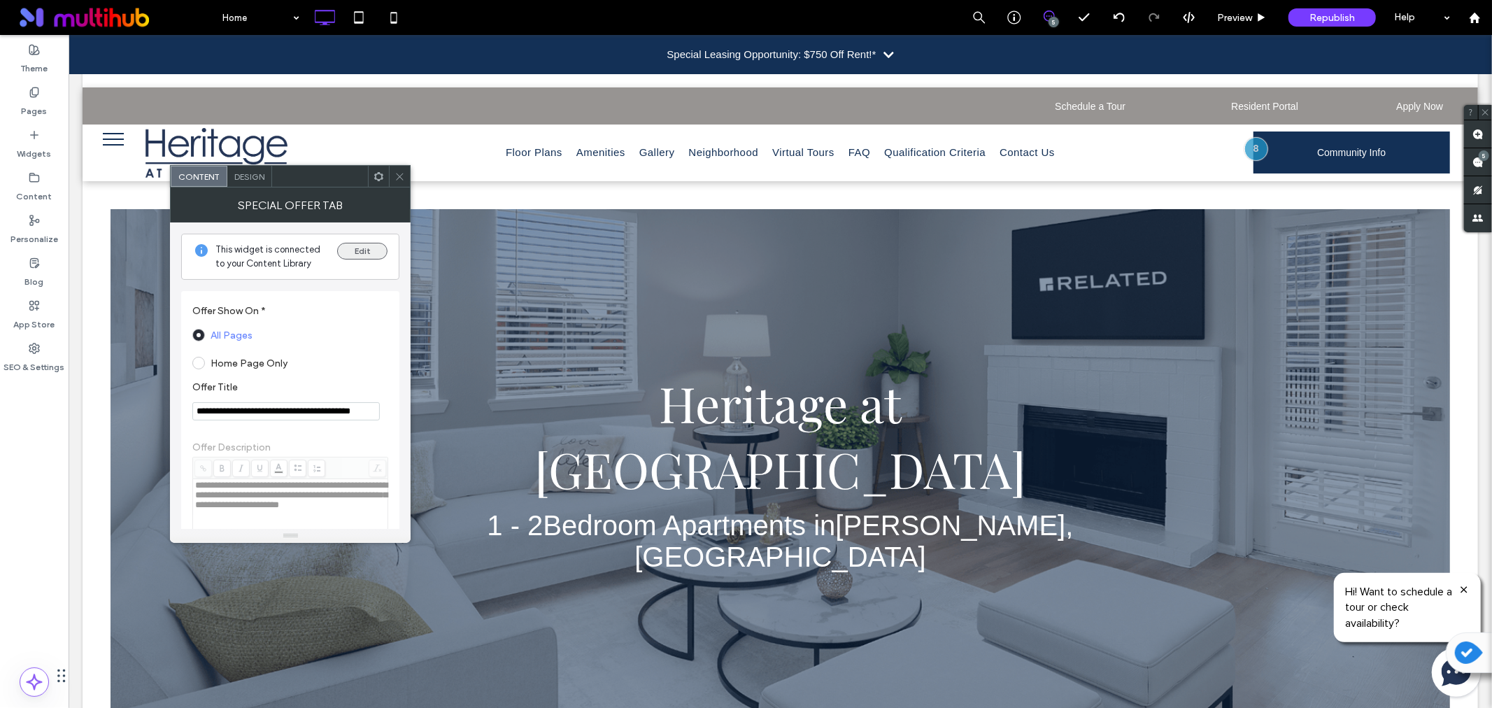
click at [355, 252] on button "Edit" at bounding box center [362, 251] width 50 height 17
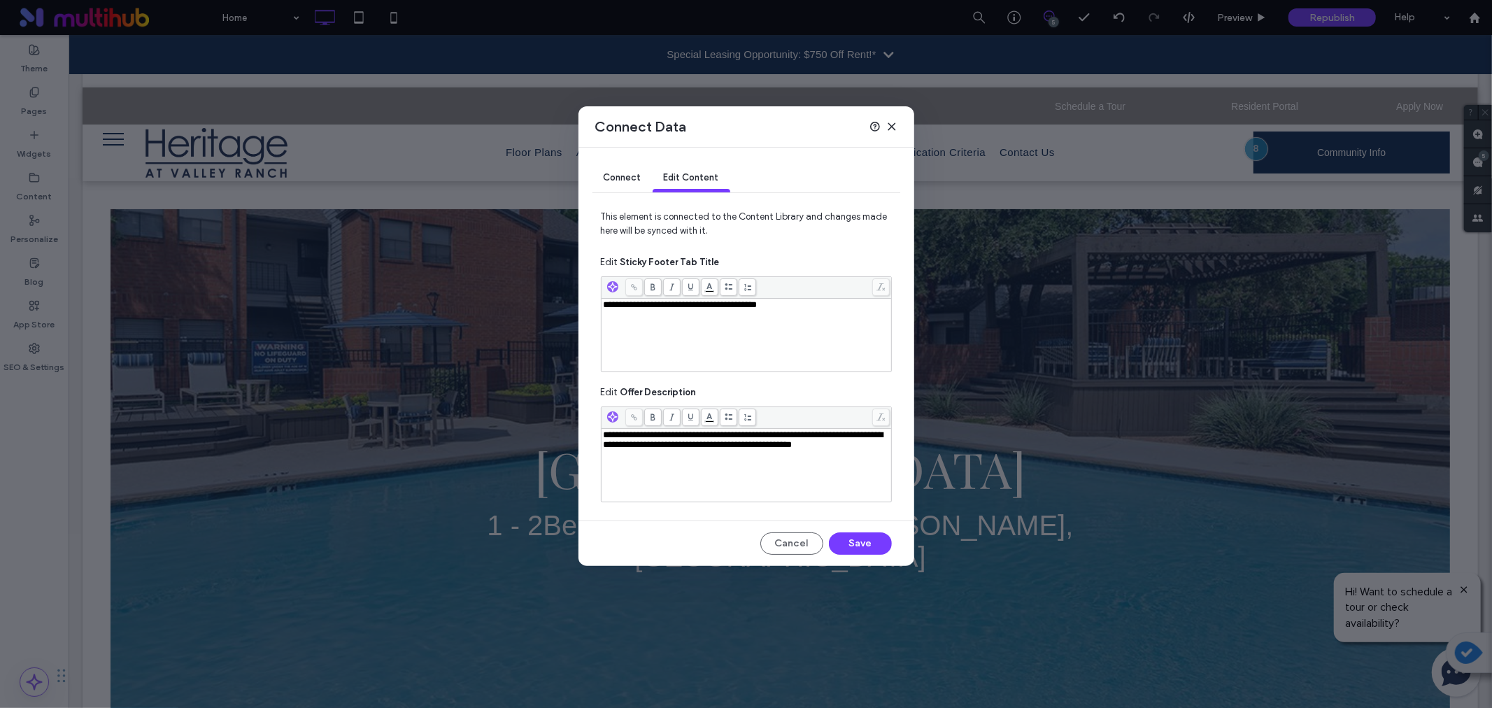
click at [1481, 157] on div "**********" at bounding box center [746, 354] width 1492 height 708
click at [893, 123] on use at bounding box center [891, 126] width 6 height 6
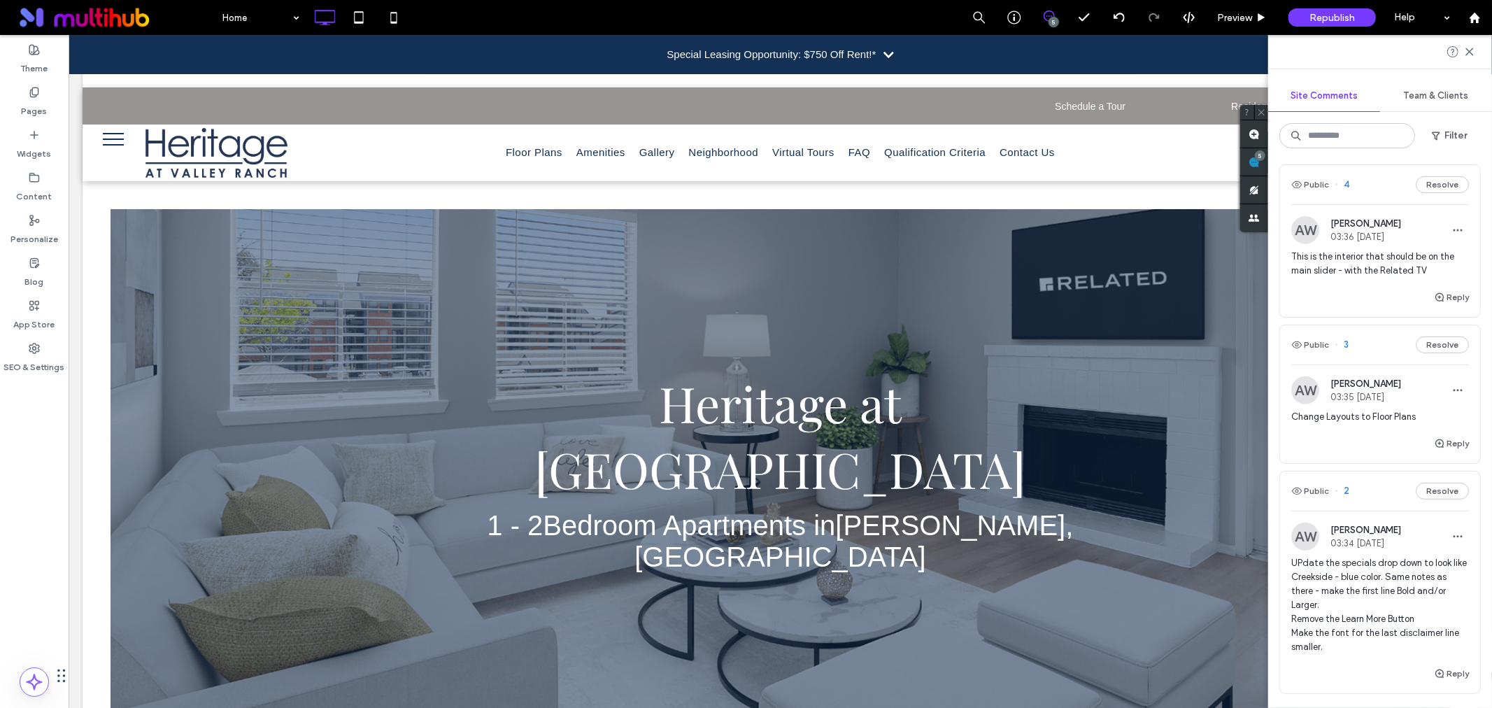
scroll to position [731, 0]
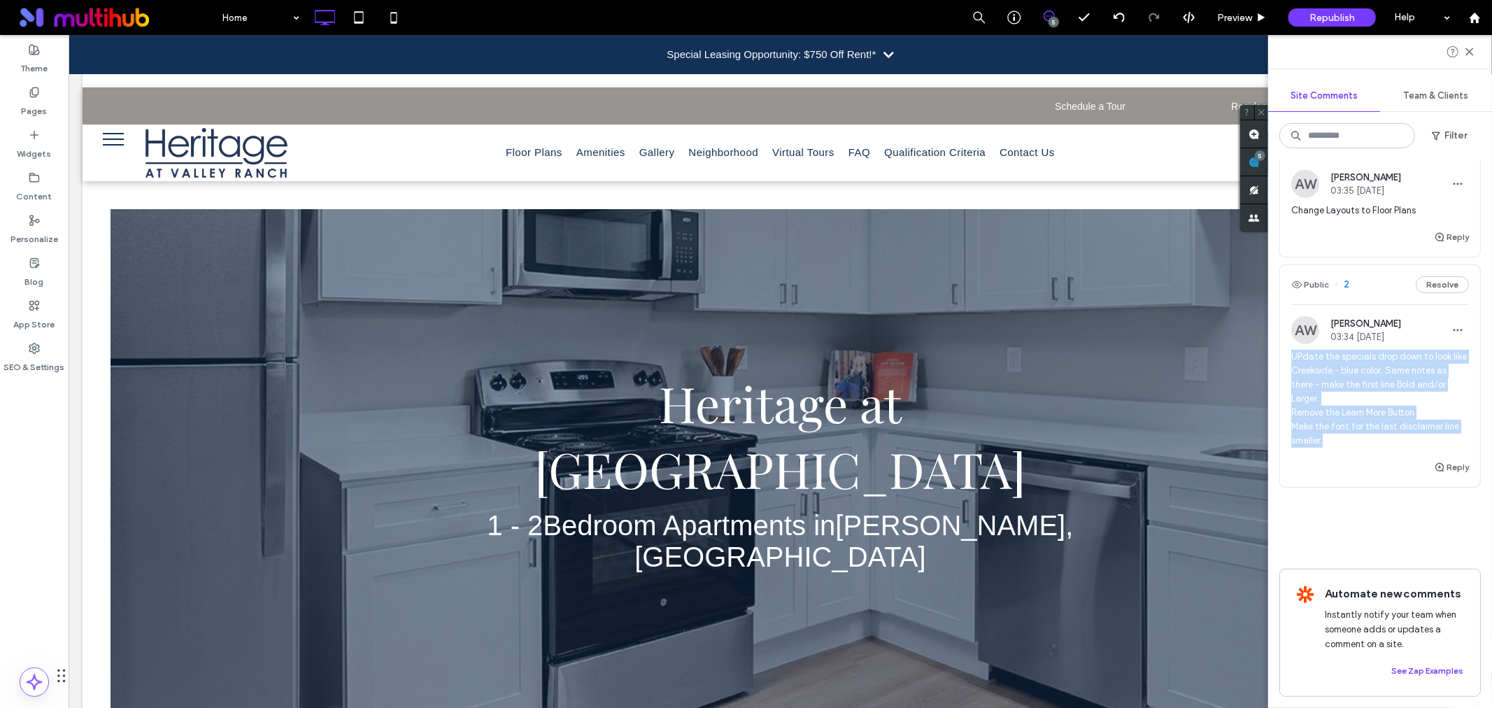
drag, startPoint x: 1324, startPoint y: 427, endPoint x: 1280, endPoint y: 338, distance: 98.5
click at [1280, 338] on div "AW Alicia Worrell 03:34 Oct 10 2025 UPdate the specials drop down to look like …" at bounding box center [1380, 387] width 200 height 143
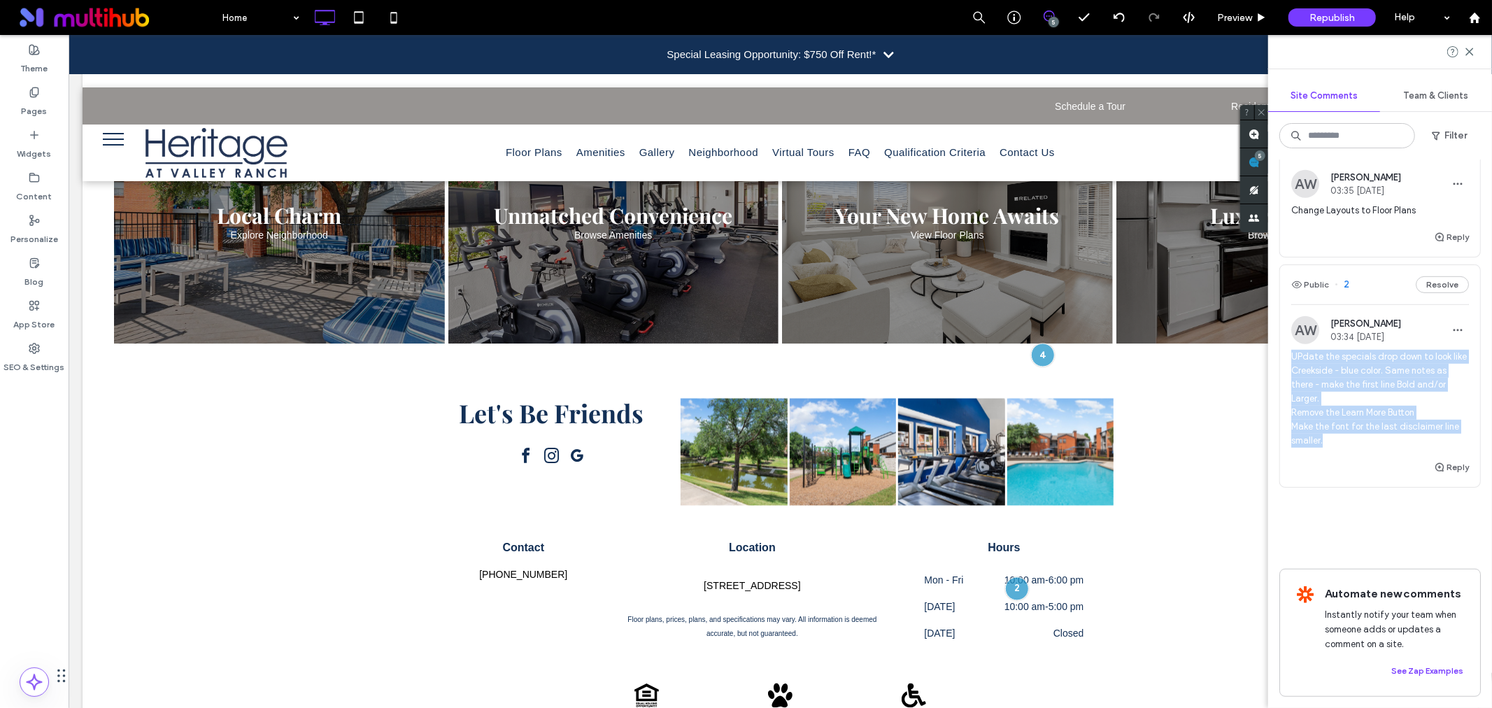
scroll to position [2151, 0]
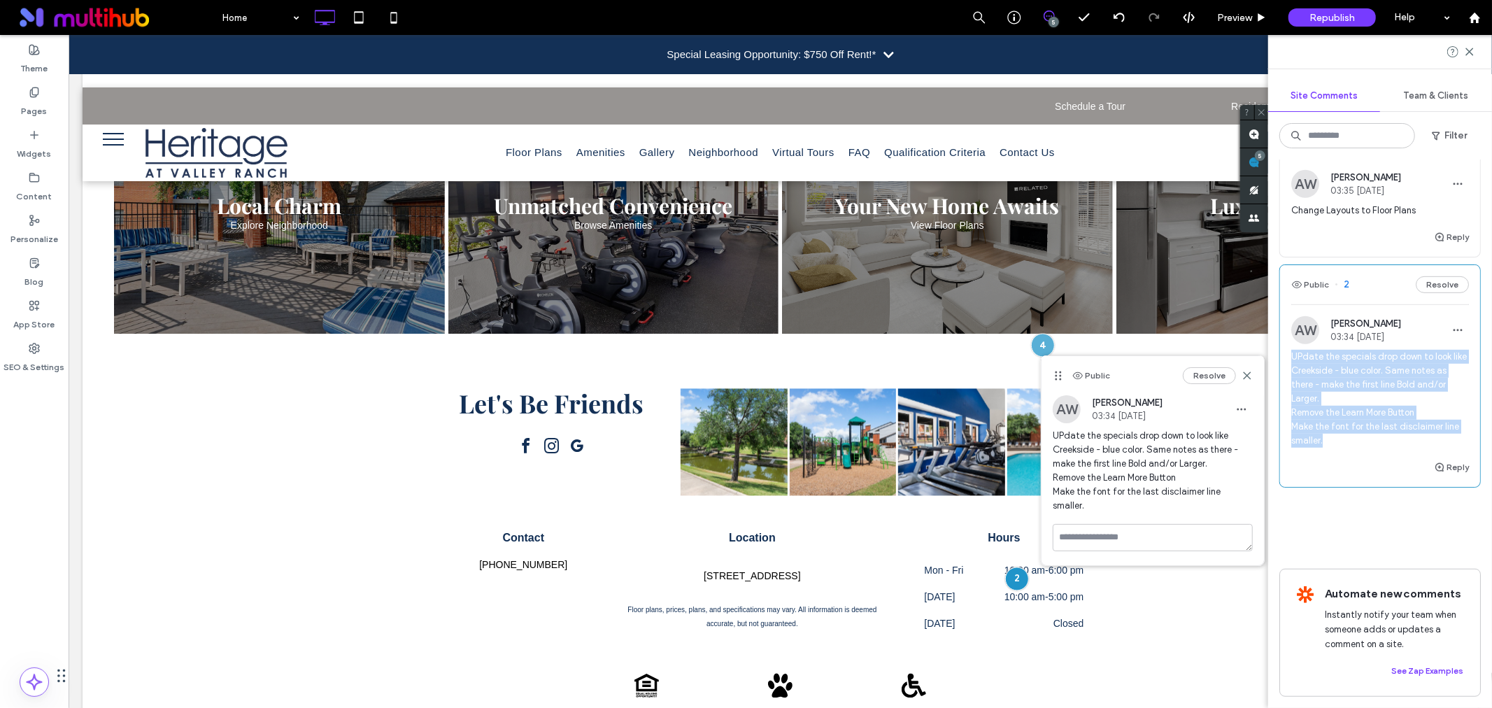
copy span "UPdate the specials drop down to look like Creekside - blue color. Same notes a…"
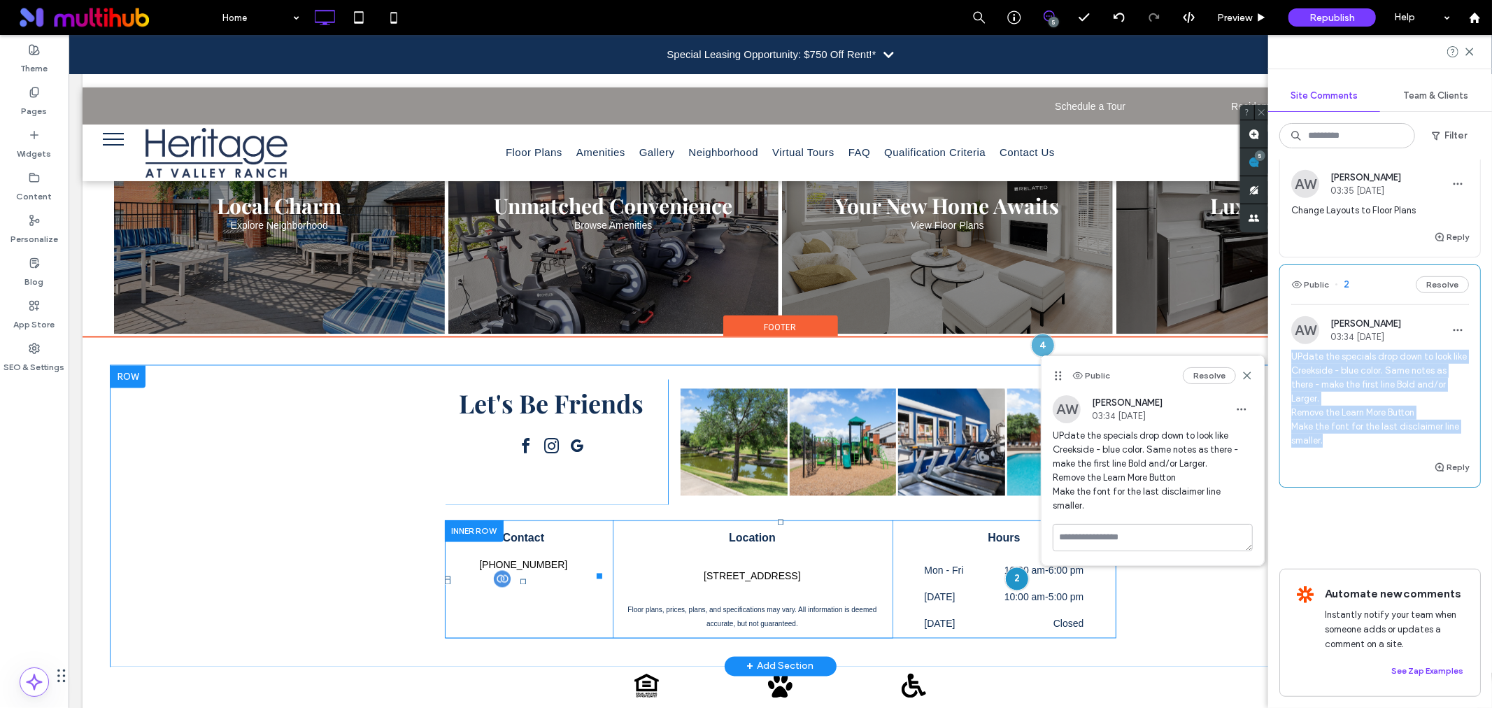
click at [703, 49] on div "Special Leasing Opportunity: $750 Off Rent!*" at bounding box center [770, 53] width 209 height 17
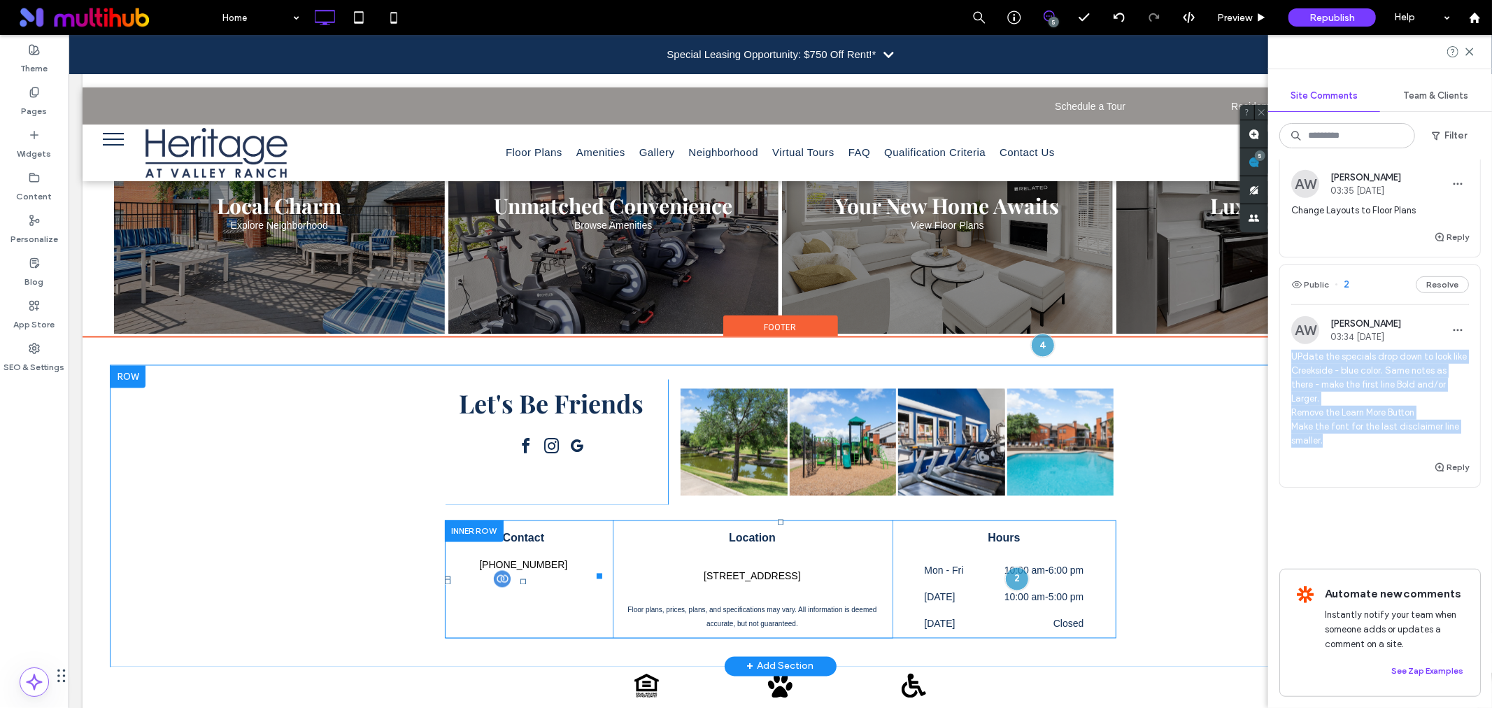
click at [708, 49] on div "Special Leasing Opportunity: $750 Off Rent!*" at bounding box center [770, 53] width 209 height 17
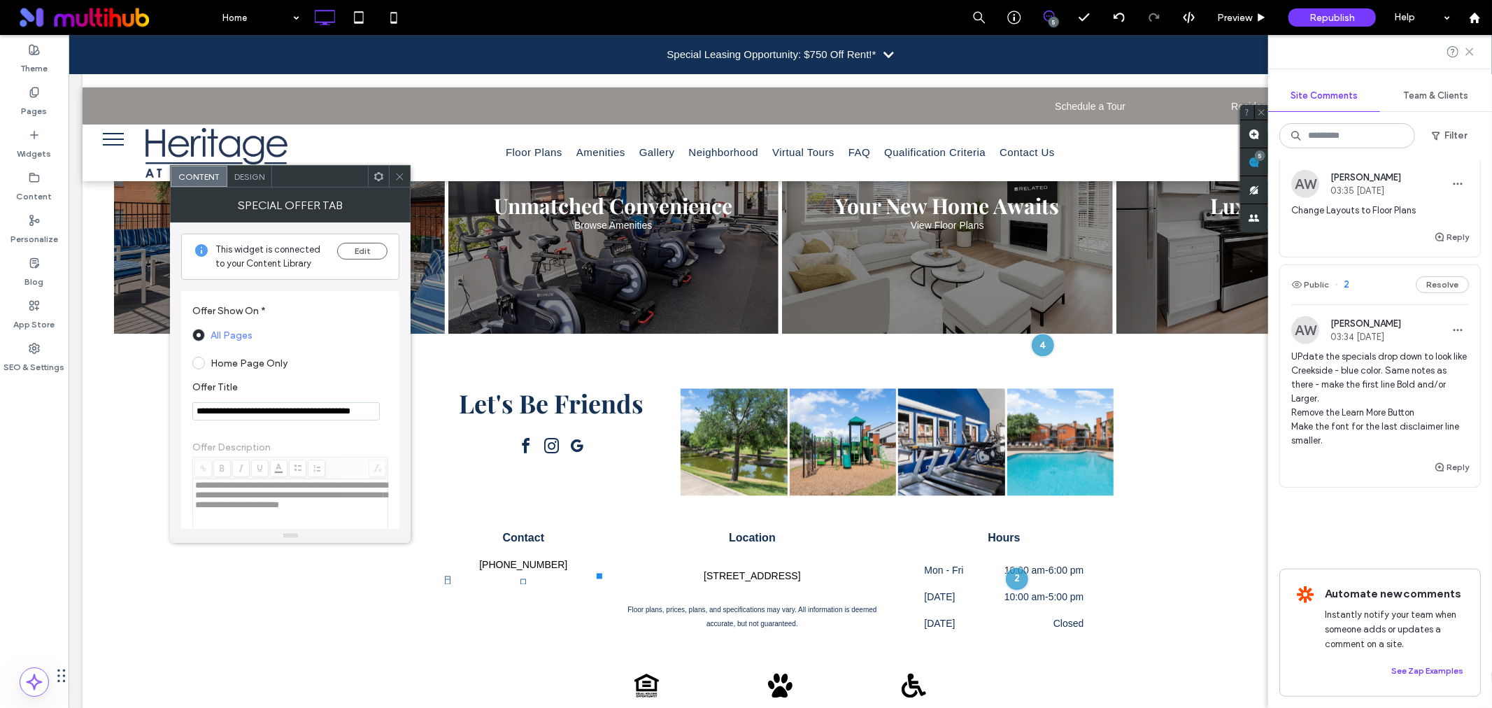
click at [1471, 50] on use at bounding box center [1469, 51] width 6 height 6
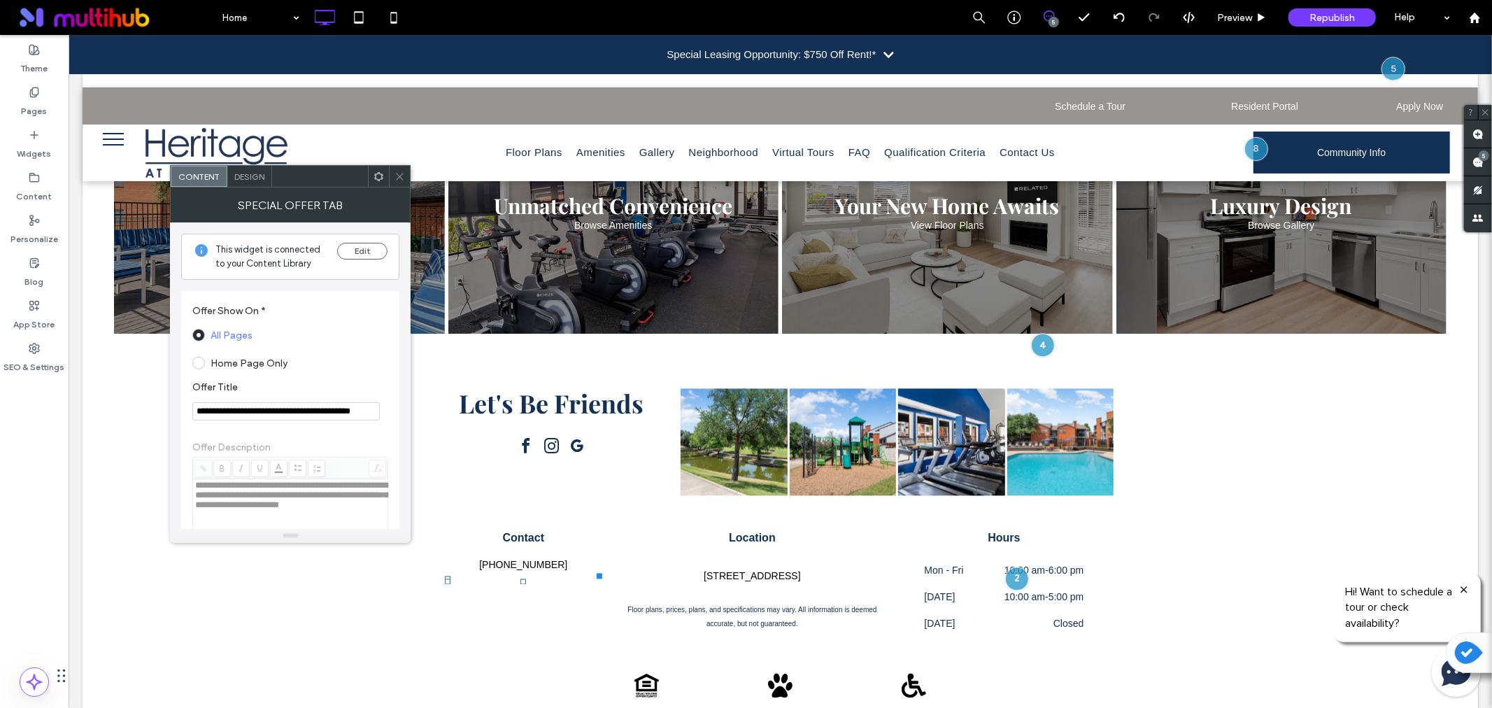
click at [246, 173] on span "Design" at bounding box center [249, 176] width 30 height 10
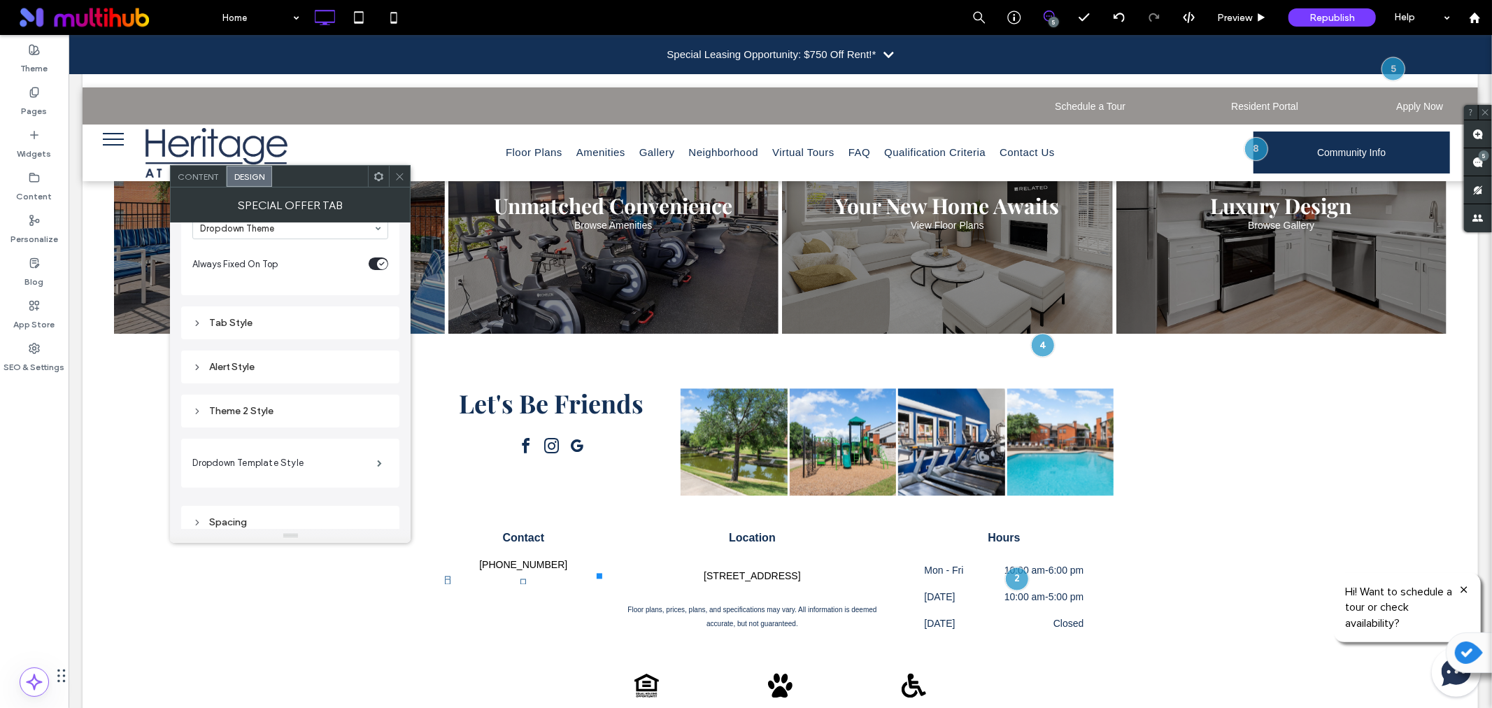
scroll to position [117, 0]
click at [269, 448] on label "Dropdown Template Style" at bounding box center [284, 454] width 185 height 28
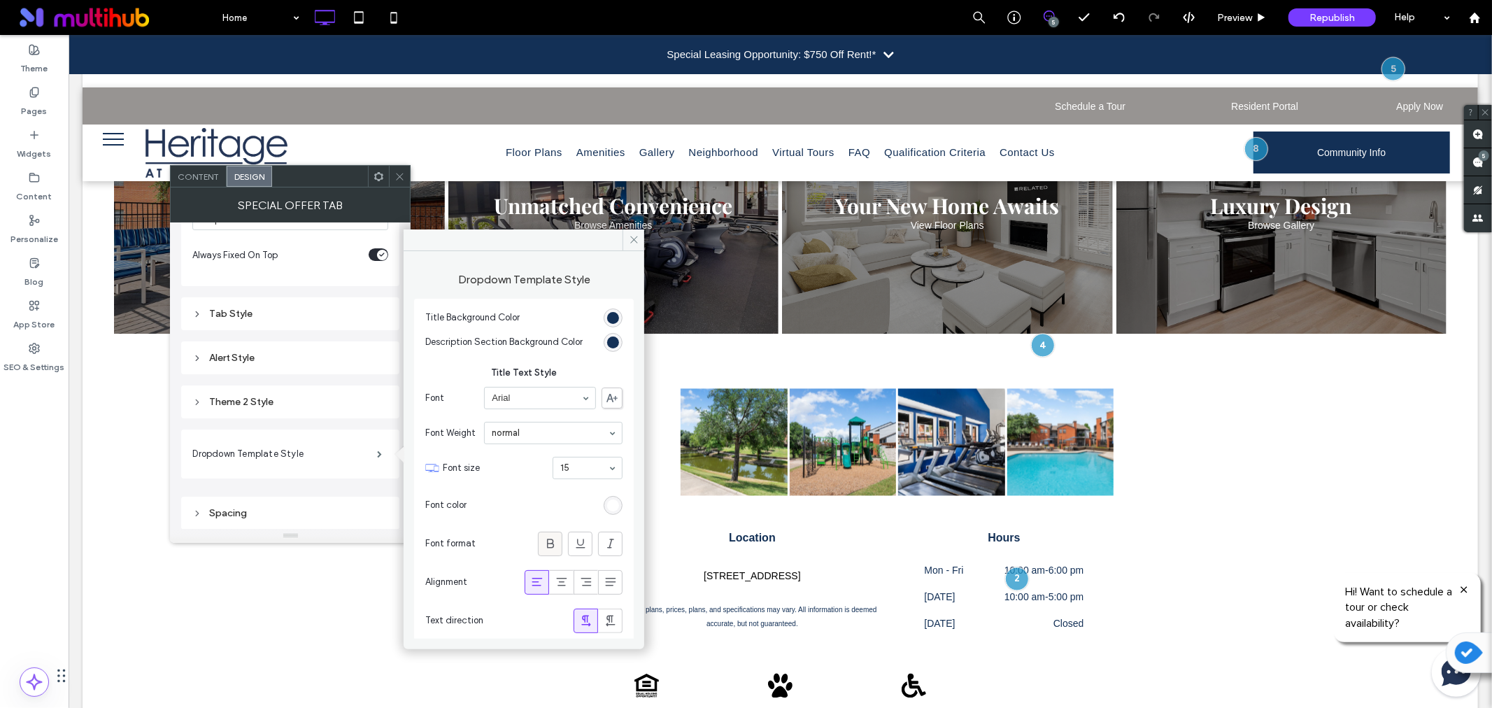
click at [550, 539] on icon at bounding box center [550, 543] width 14 height 14
click at [549, 539] on icon at bounding box center [550, 543] width 14 height 14
type input "*"
click at [799, 49] on div "Special Leasing Opportunity: $750 Off Rent!*" at bounding box center [770, 53] width 209 height 17
click at [879, 61] on div "Special Leasing Opportunity: $750 Off Rent!*" at bounding box center [779, 53] width 1423 height 39
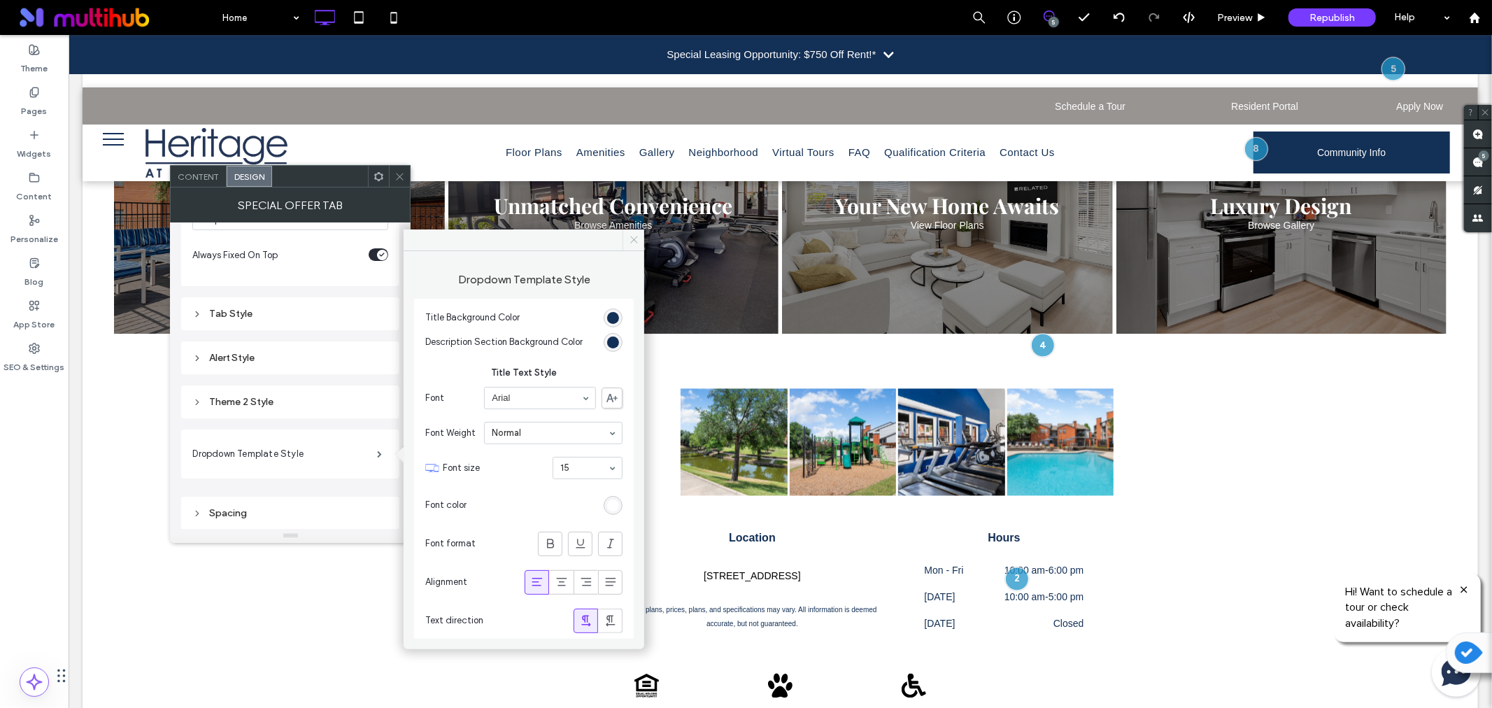
click at [632, 234] on icon at bounding box center [634, 239] width 10 height 10
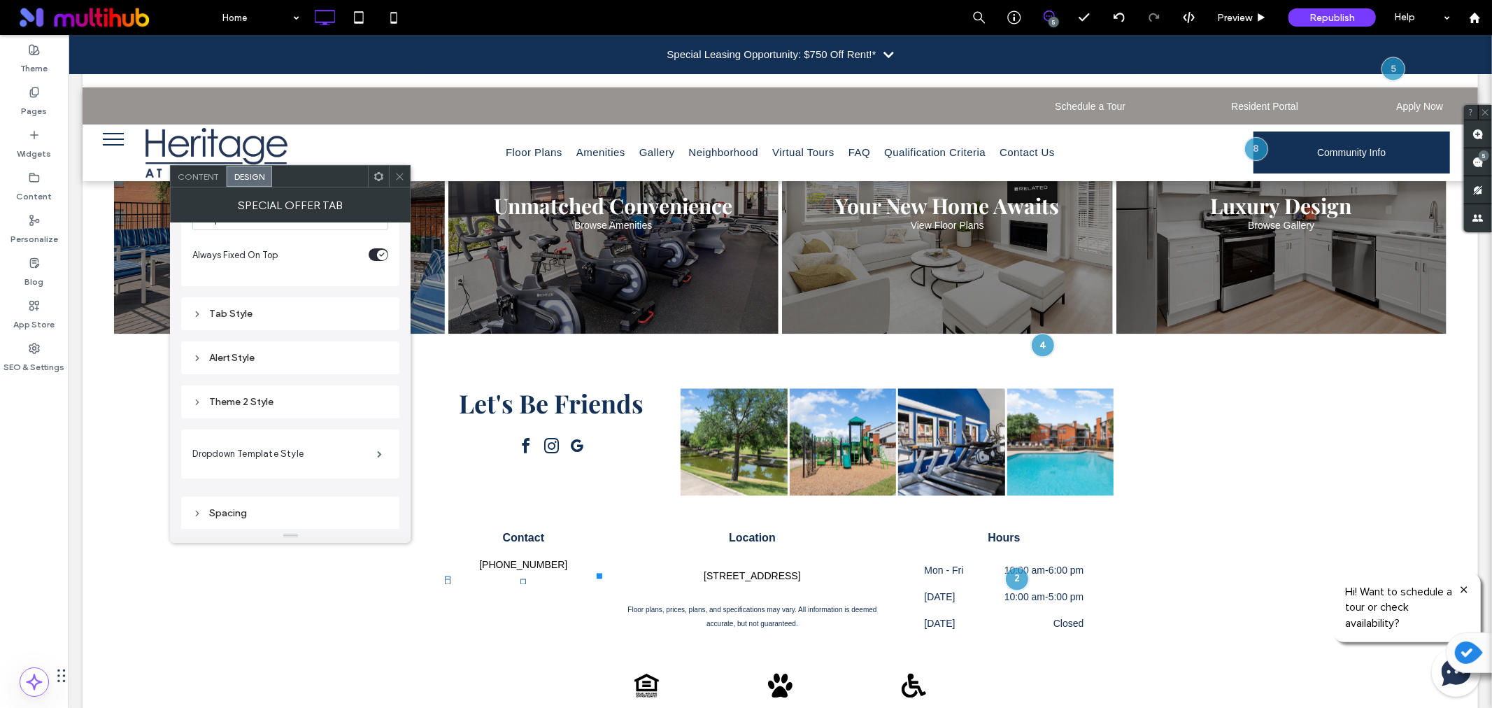
click at [406, 172] on div at bounding box center [399, 176] width 21 height 21
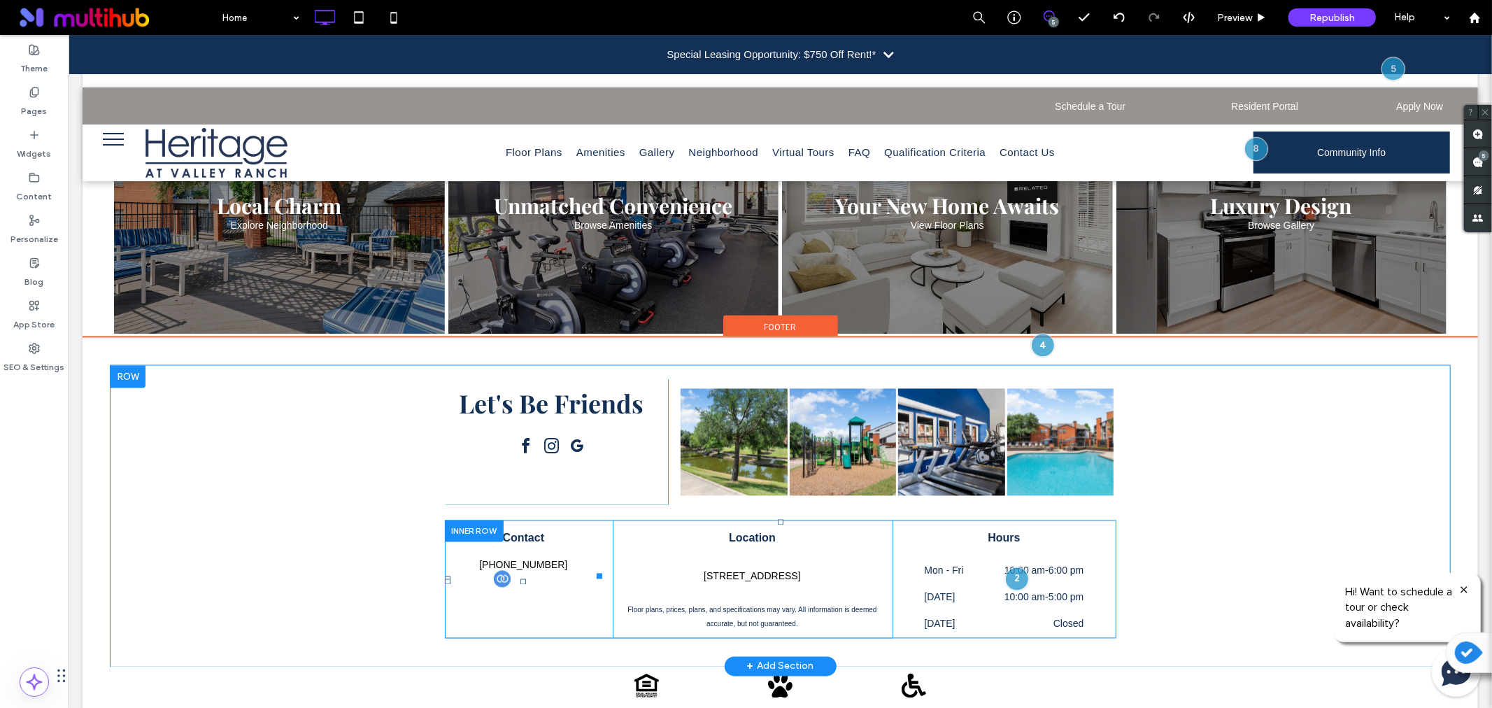
click at [854, 57] on div "Special Leasing Opportunity: $750 Off Rent!*" at bounding box center [770, 53] width 209 height 17
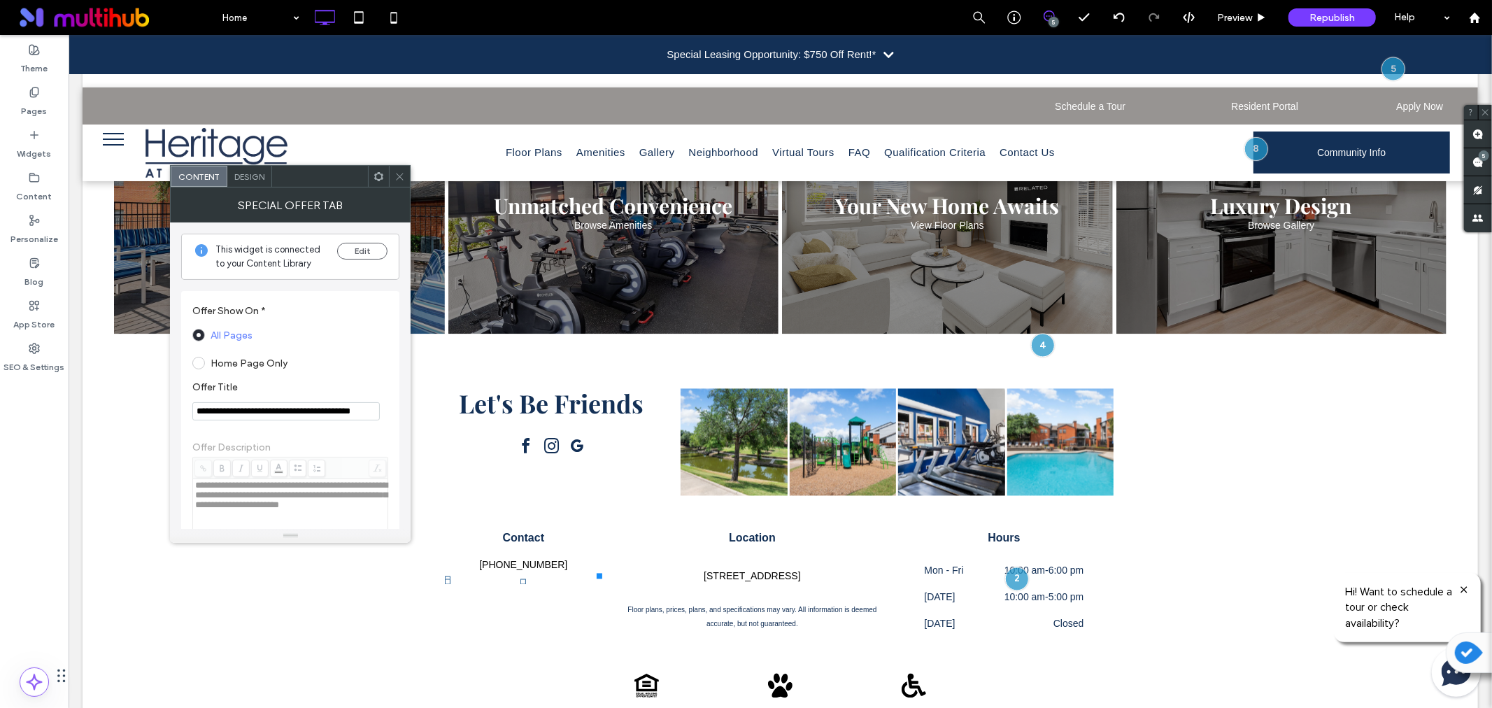
click at [395, 173] on icon at bounding box center [399, 176] width 10 height 10
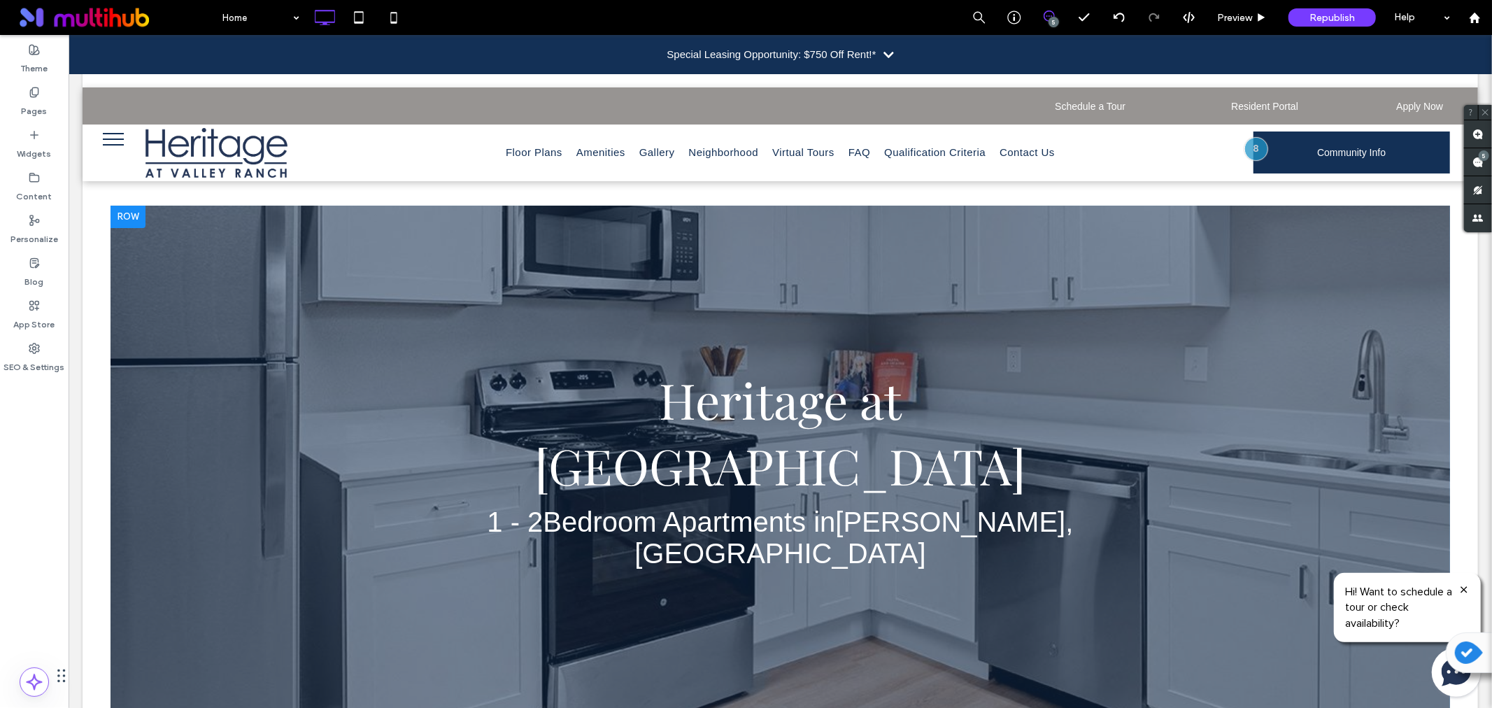
scroll to position [0, 0]
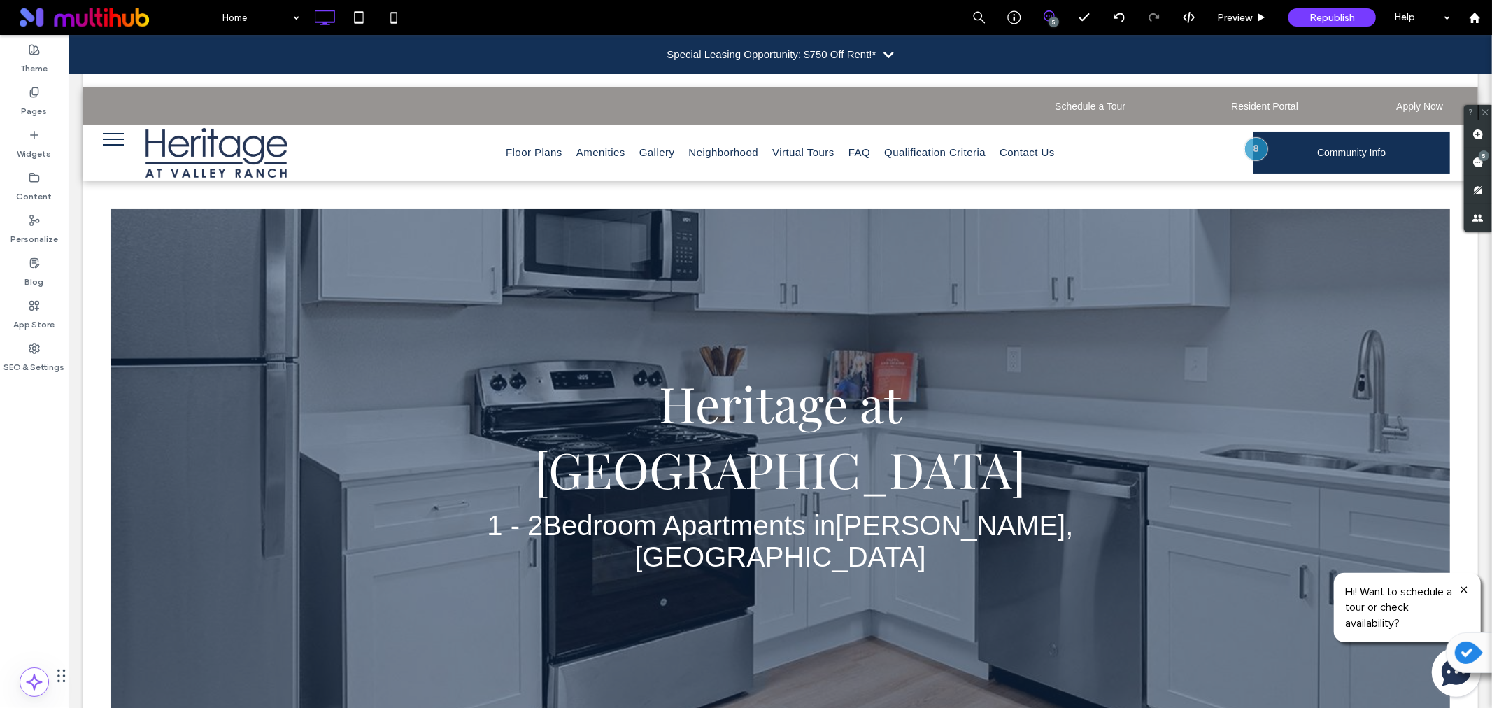
click at [873, 50] on div "Special Leasing Opportunity: $750 Off Rent!*" at bounding box center [779, 53] width 1423 height 39
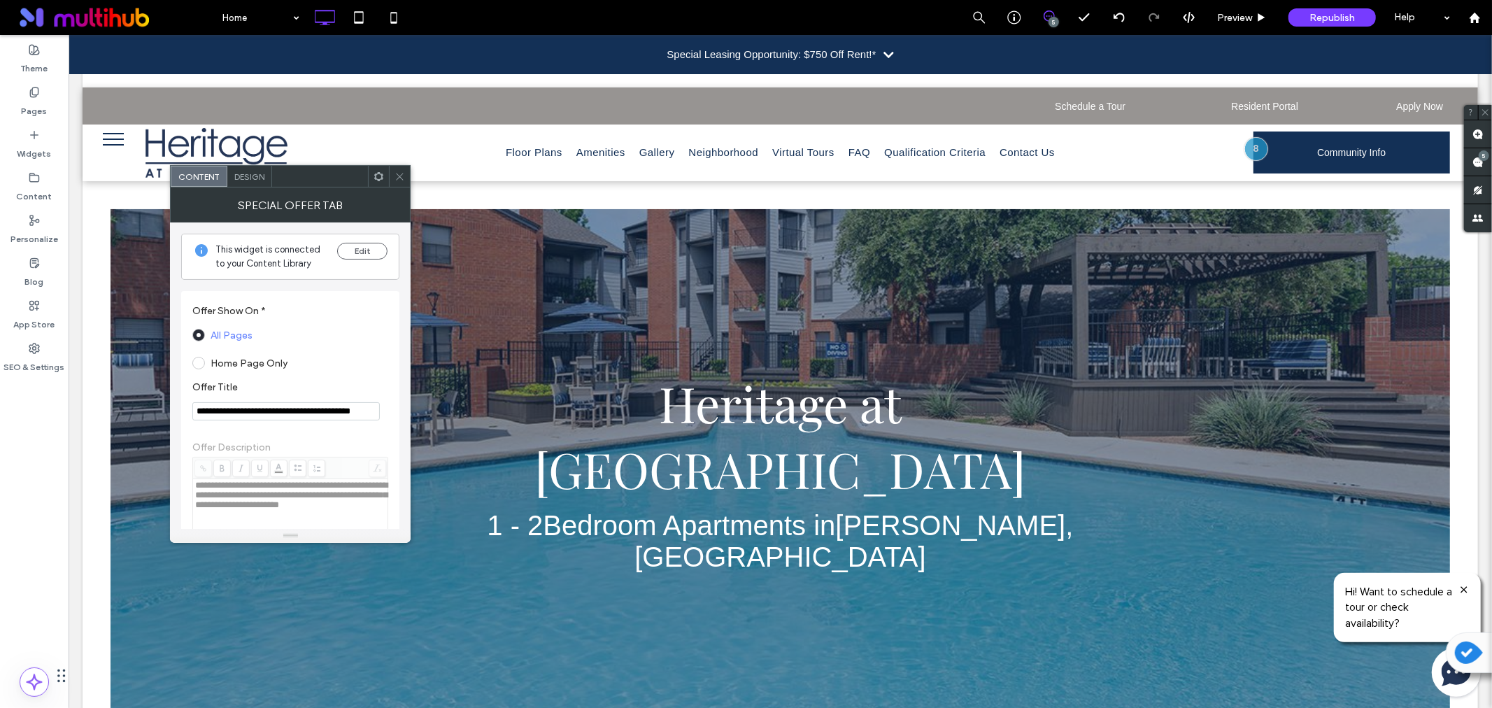
click at [396, 178] on icon at bounding box center [399, 176] width 10 height 10
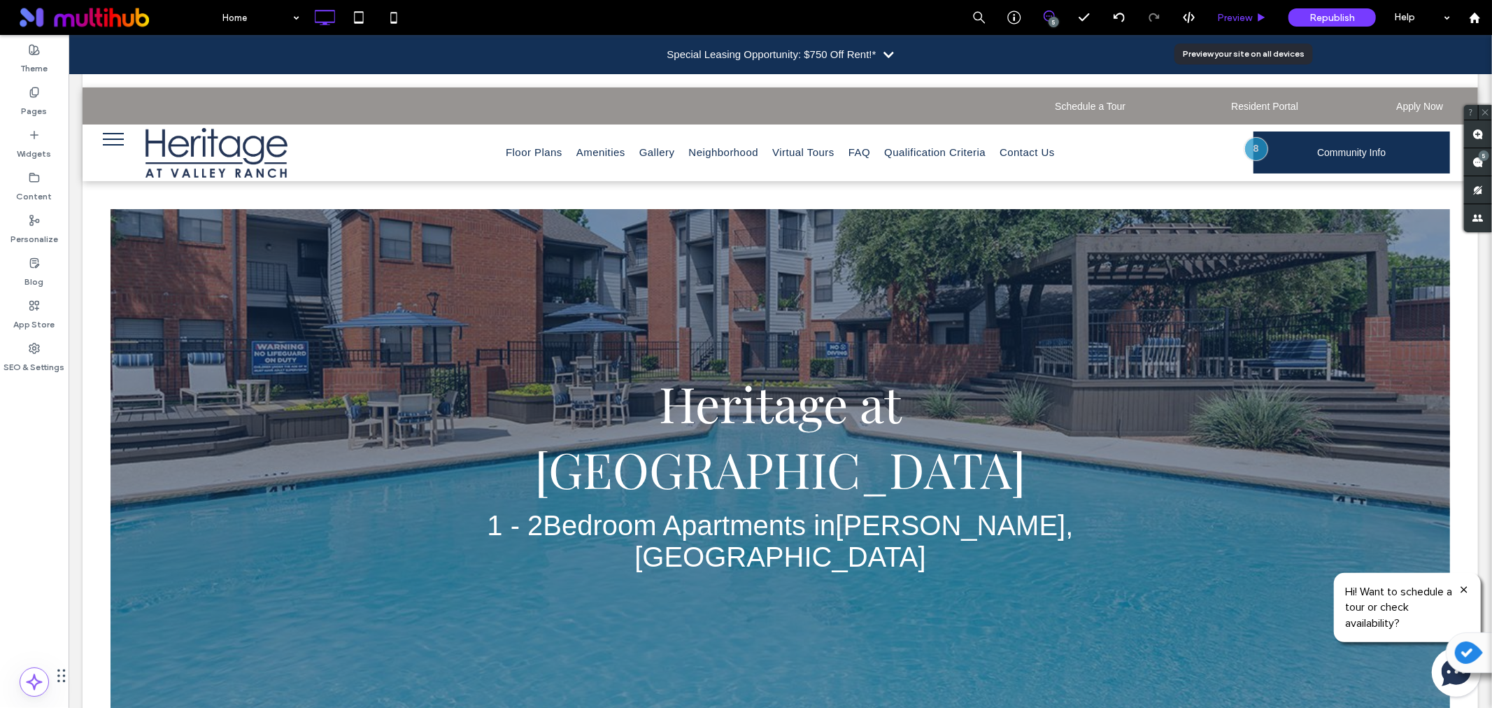
click at [1229, 24] on div "Preview" at bounding box center [1241, 17] width 71 height 35
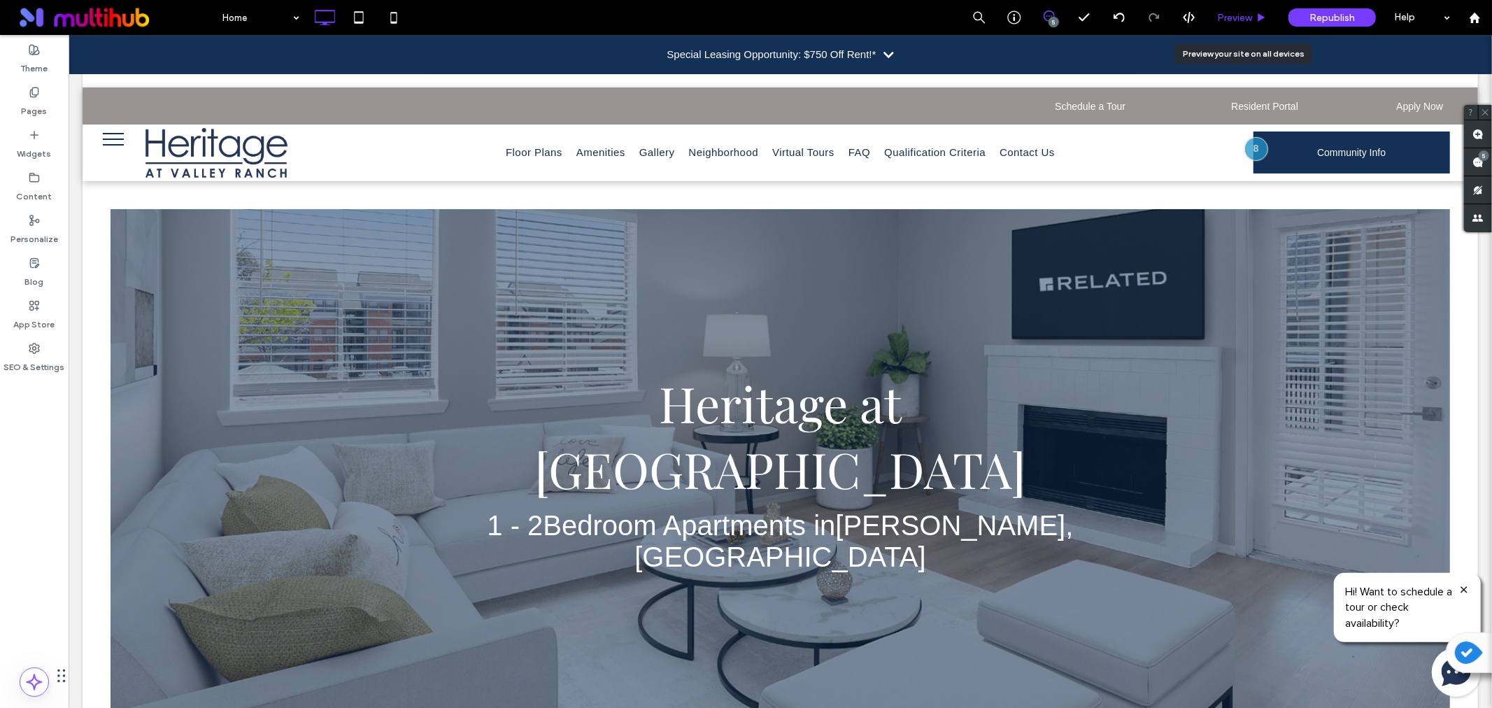
click at [1240, 12] on span "Preview" at bounding box center [1234, 18] width 35 height 12
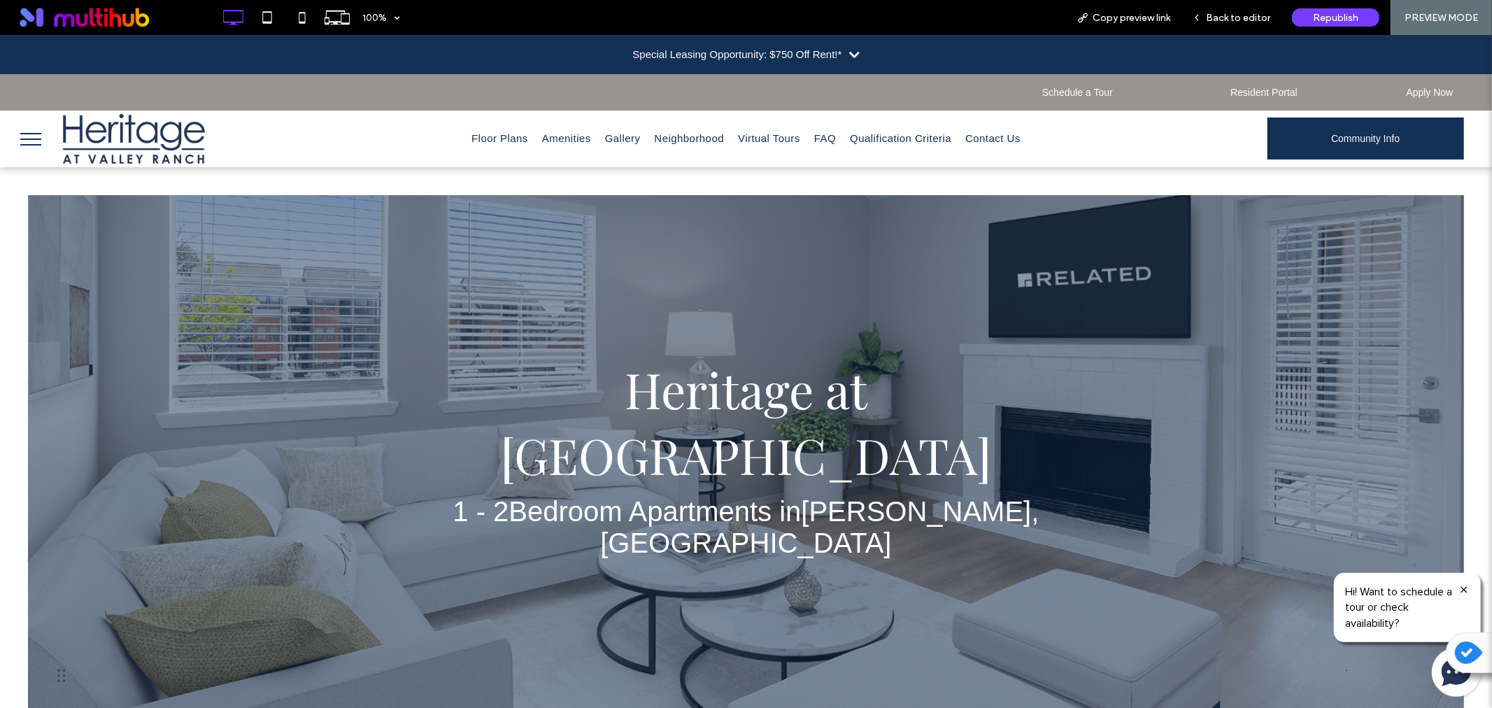
click at [844, 45] on div "Special Leasing Opportunity: $750 Off Rent!*" at bounding box center [746, 53] width 1492 height 39
click at [849, 54] on icon at bounding box center [854, 54] width 10 height 12
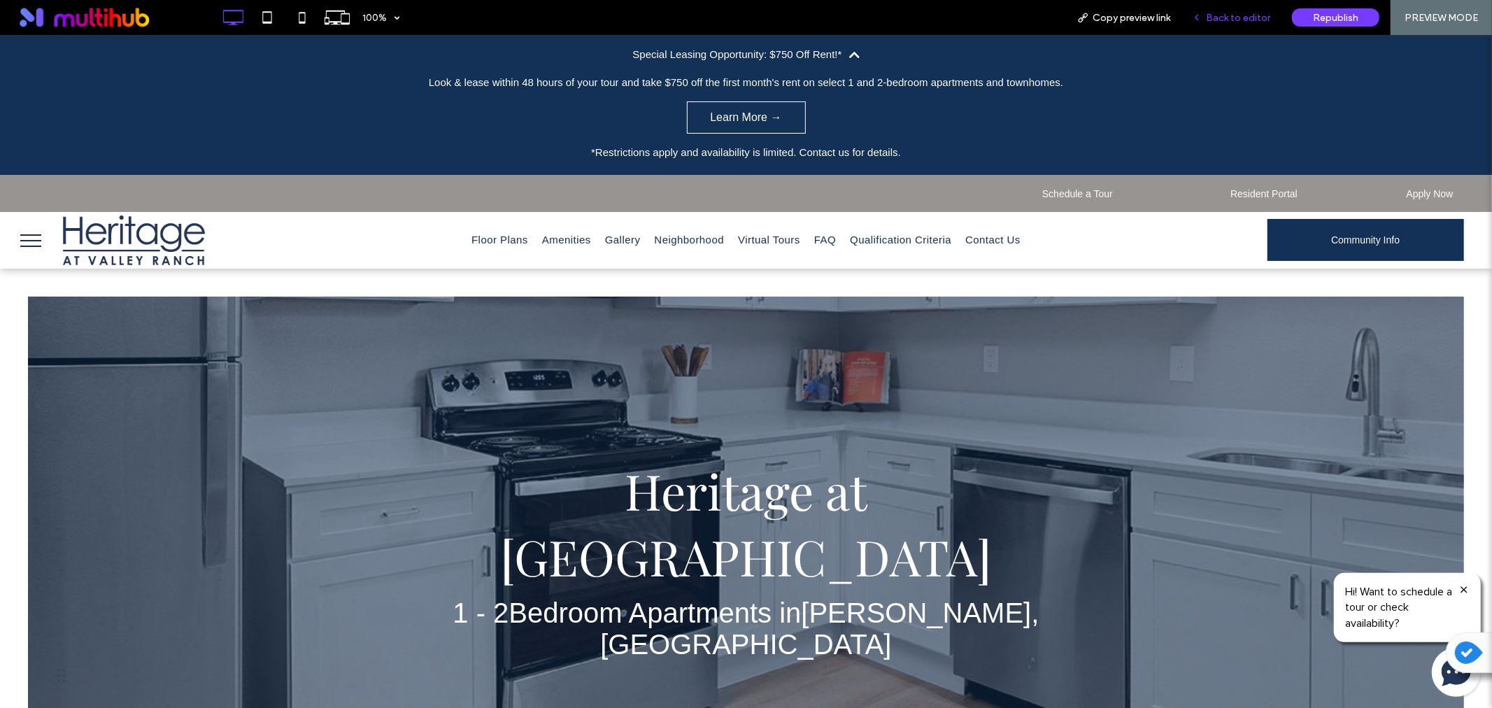
click at [1227, 13] on span "Back to editor" at bounding box center [1238, 18] width 64 height 12
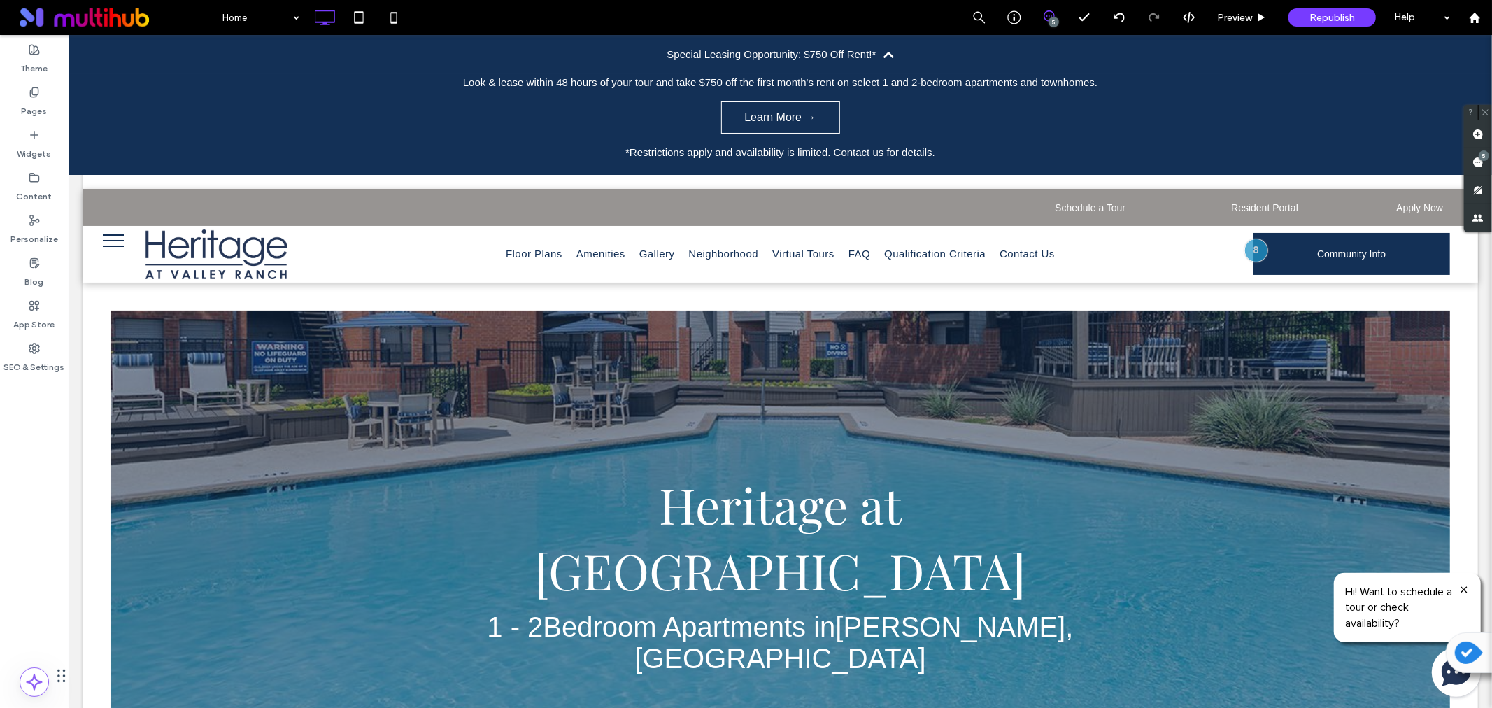
click at [913, 124] on div "Look & lease within 48 hours of your tour and take $750 off the first month's r…" at bounding box center [779, 123] width 1423 height 101
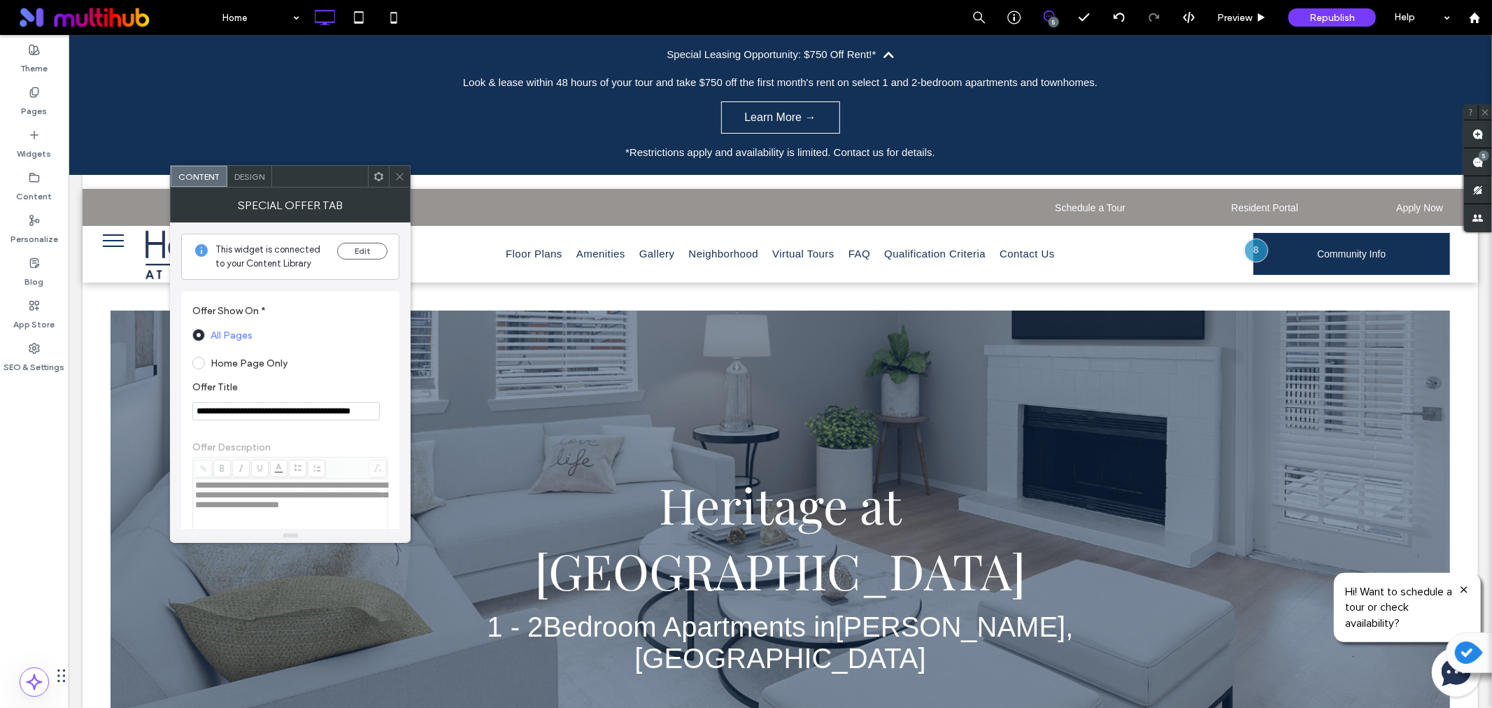
click at [252, 176] on span "Design" at bounding box center [249, 176] width 30 height 10
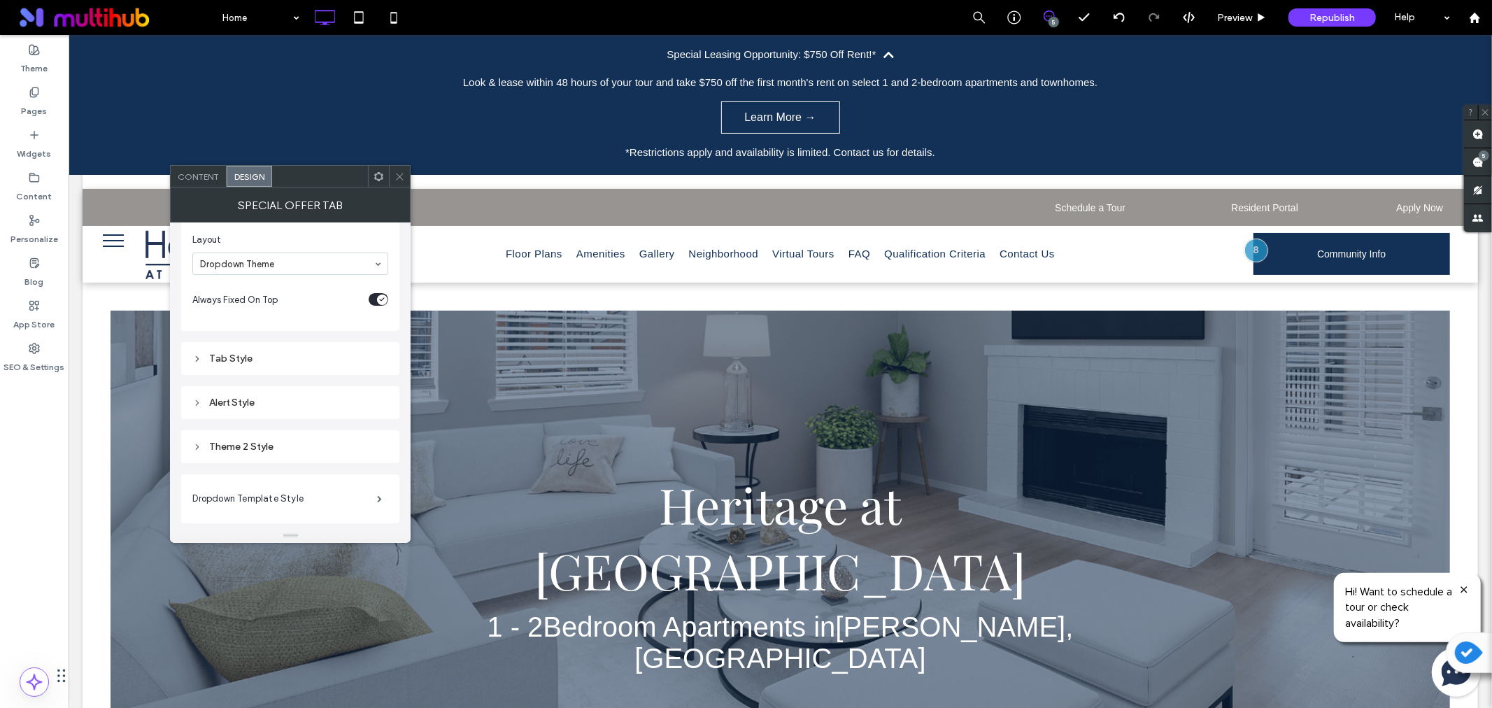
scroll to position [78, 0]
click at [229, 491] on label "Dropdown Template Style" at bounding box center [284, 493] width 185 height 28
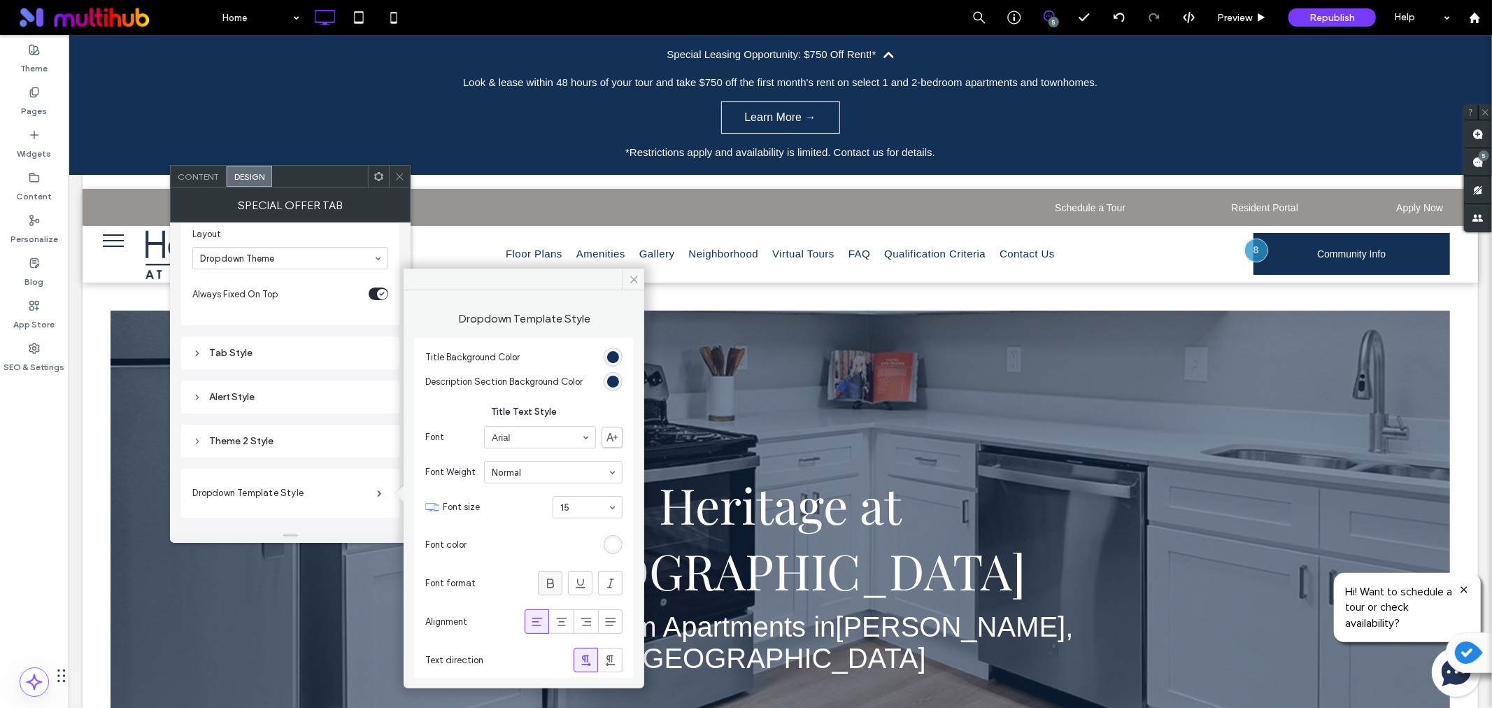
click at [543, 578] on icon at bounding box center [550, 583] width 14 height 14
type input "*"
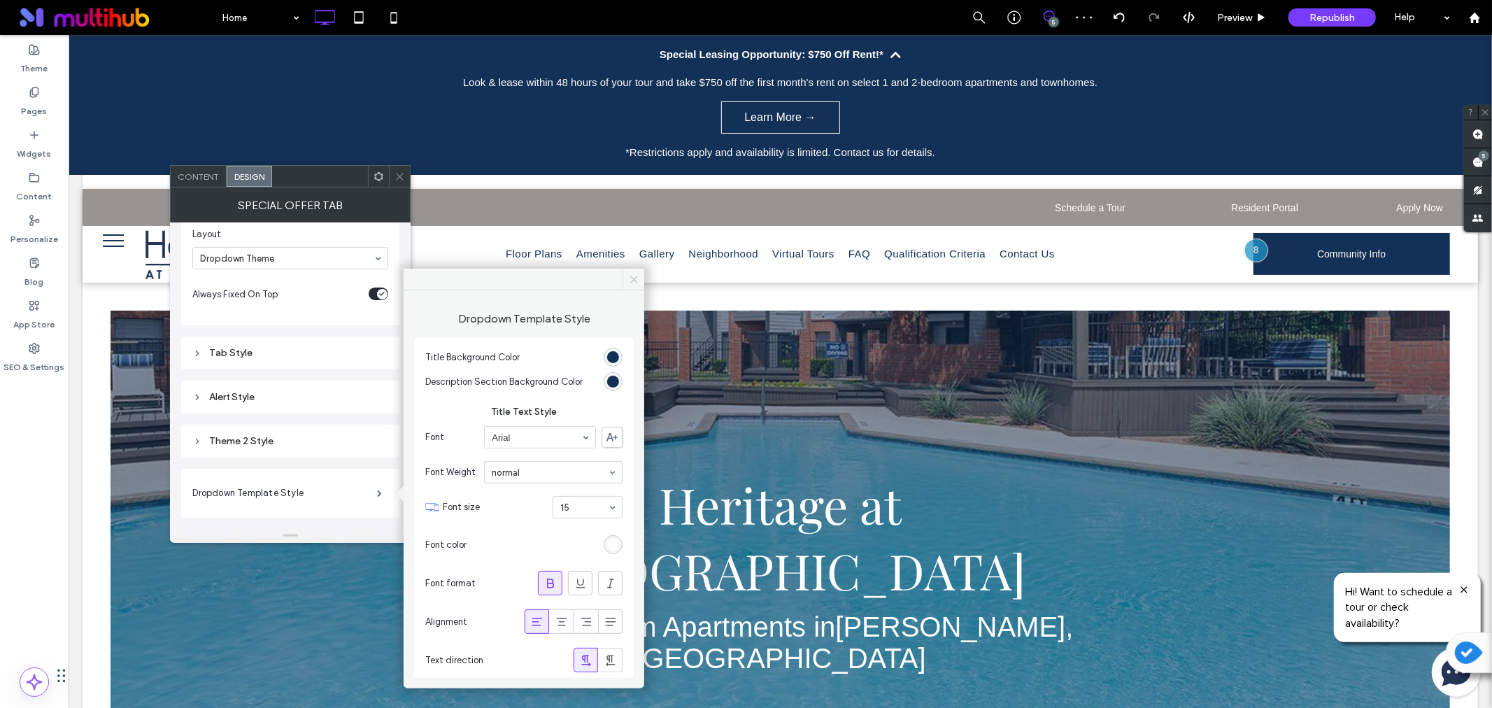
click at [629, 277] on icon at bounding box center [634, 279] width 10 height 10
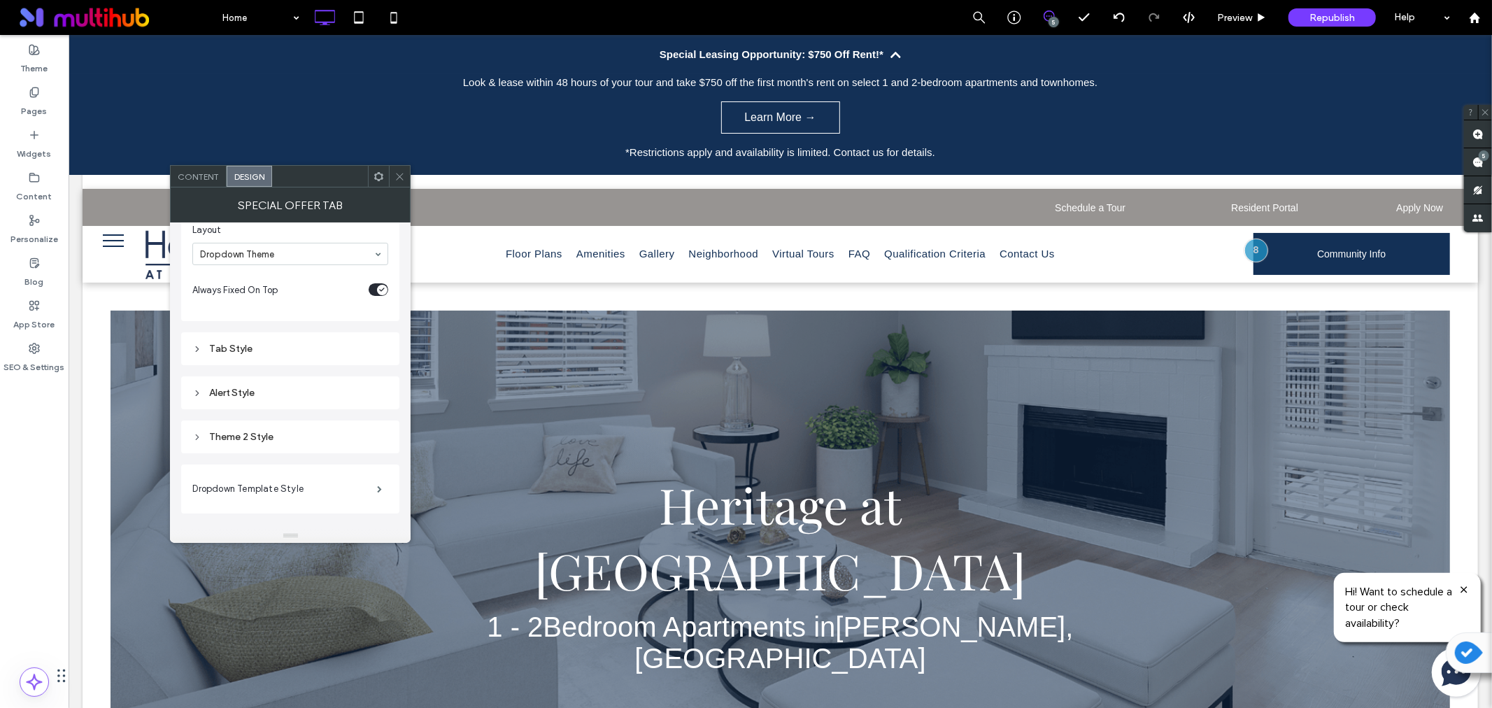
scroll to position [117, 0]
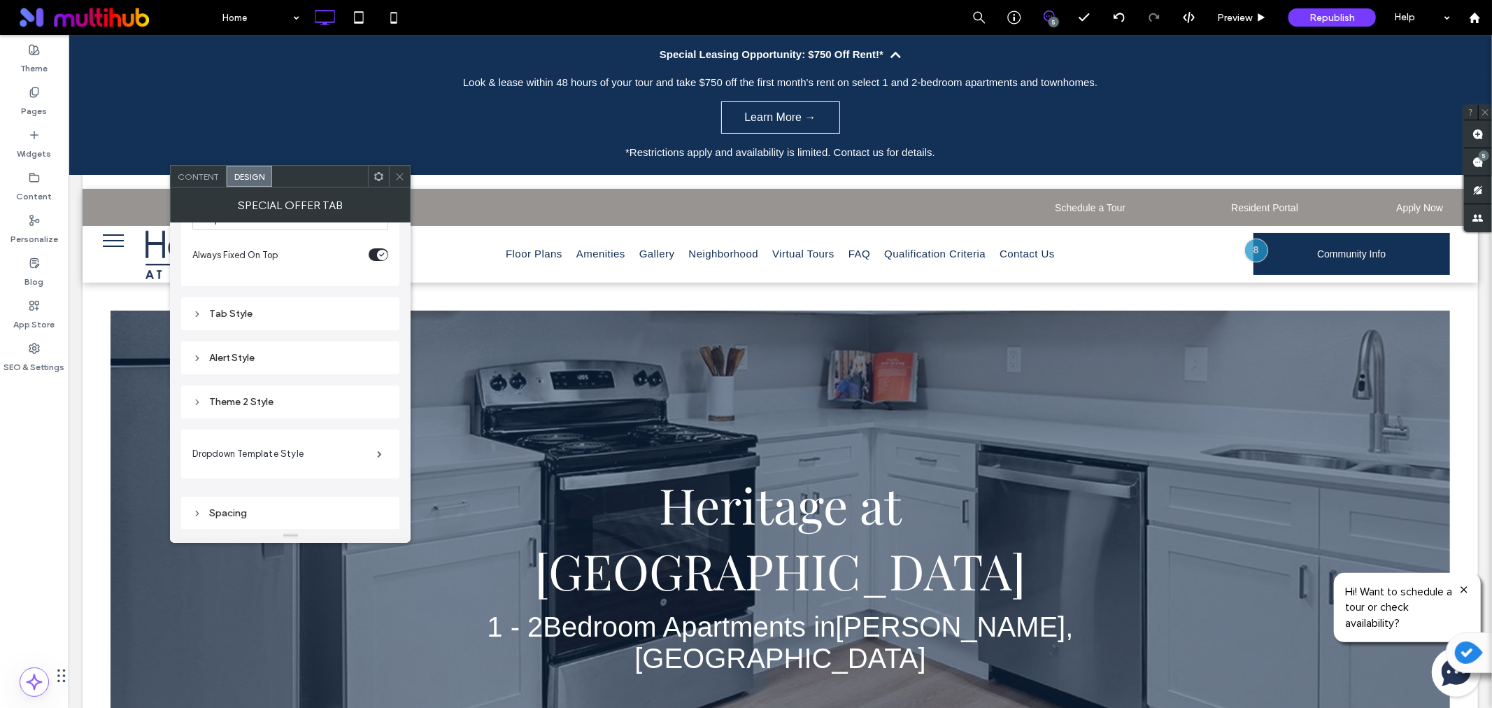
click at [184, 166] on div "Content" at bounding box center [199, 176] width 56 height 21
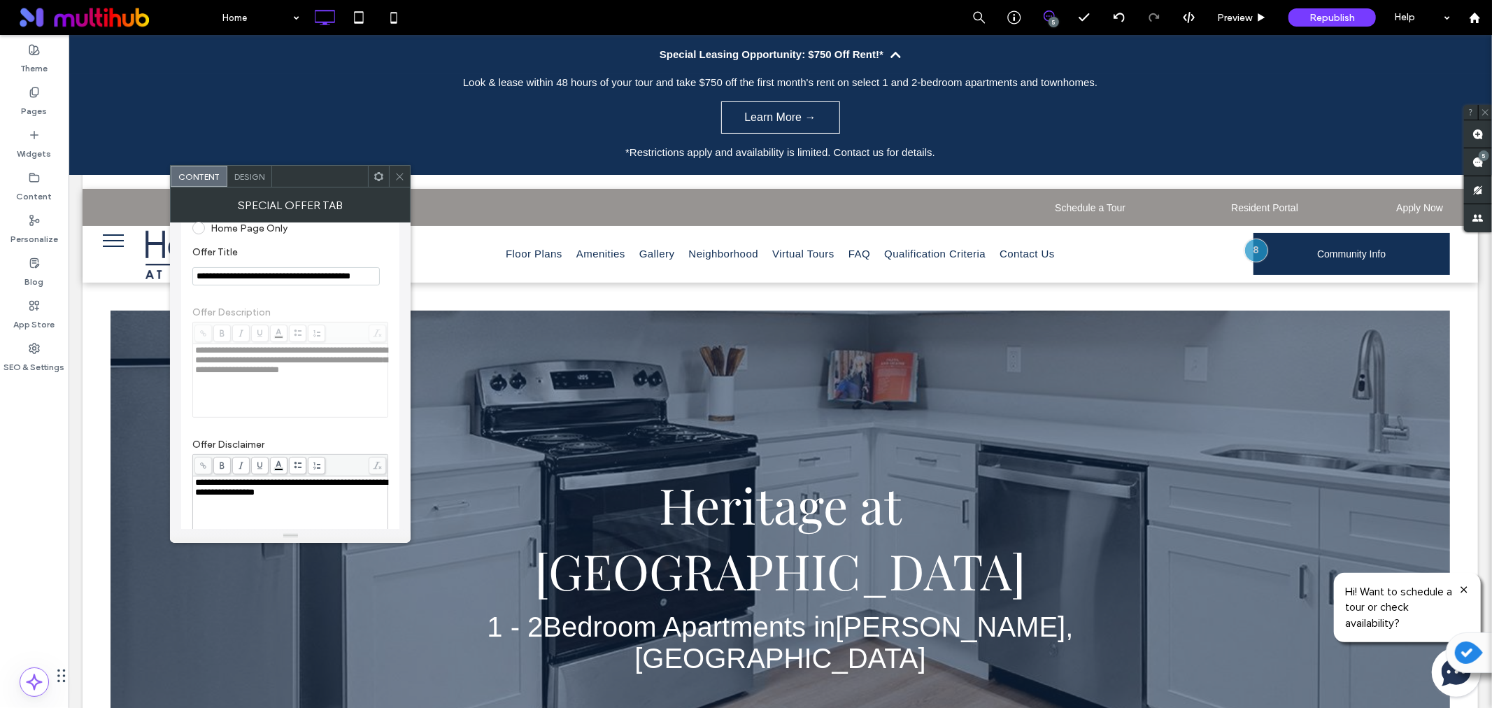
scroll to position [311, 0]
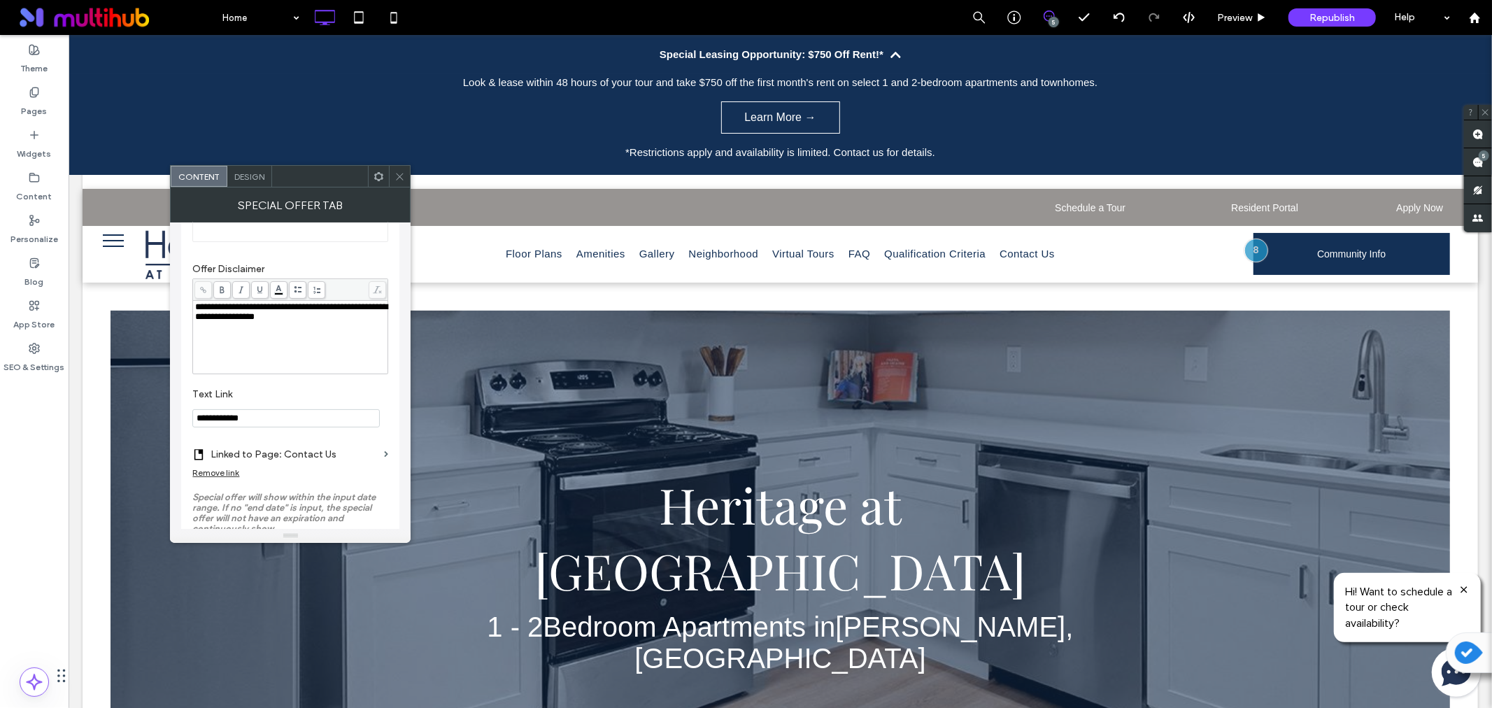
click at [375, 452] on label "Linked to Page: Contact Us" at bounding box center [295, 454] width 168 height 26
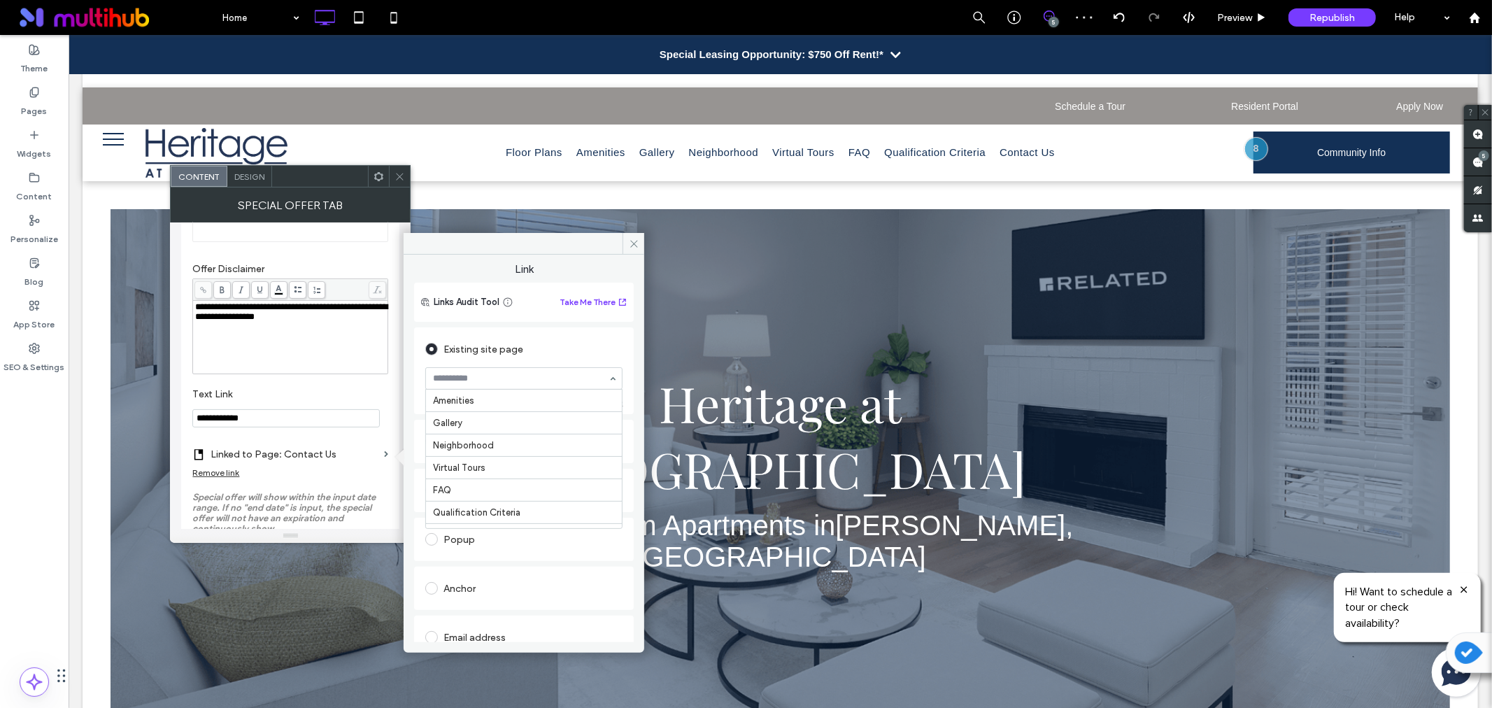
scroll to position [24, 0]
click at [634, 245] on icon at bounding box center [634, 243] width 10 height 10
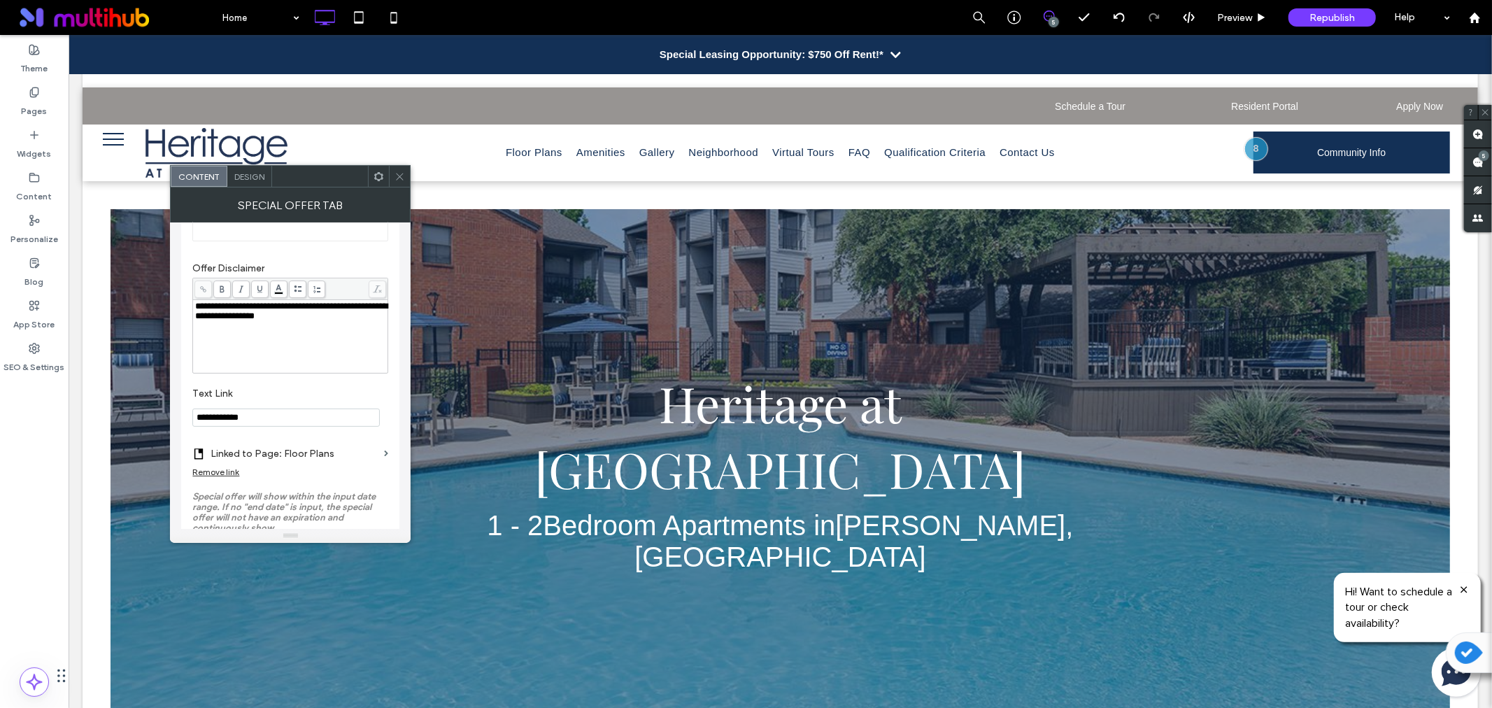
scroll to position [311, 0]
click at [253, 165] on div "Content Design" at bounding box center [290, 176] width 241 height 22
click at [252, 173] on span "Design" at bounding box center [249, 176] width 30 height 10
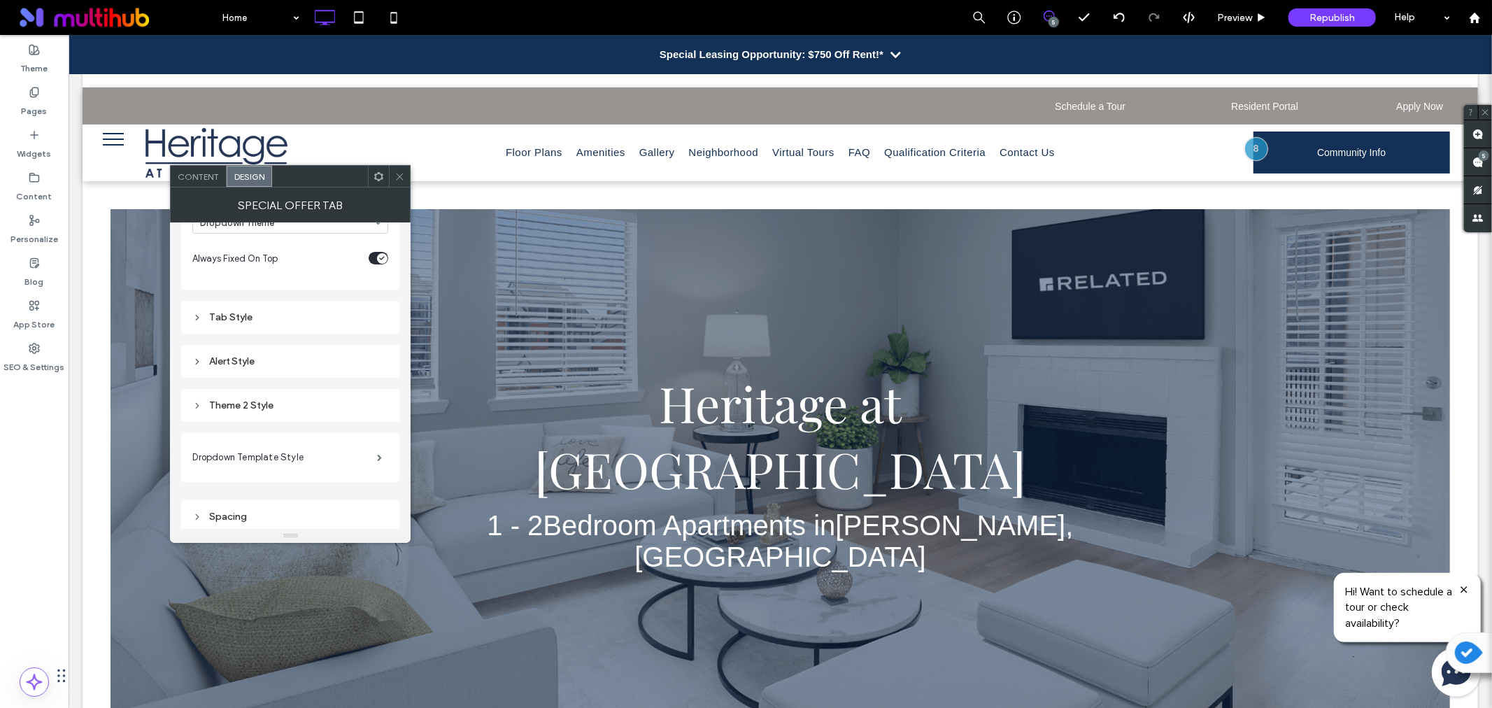
scroll to position [117, 0]
click at [257, 452] on label "Dropdown Template Style" at bounding box center [284, 454] width 185 height 28
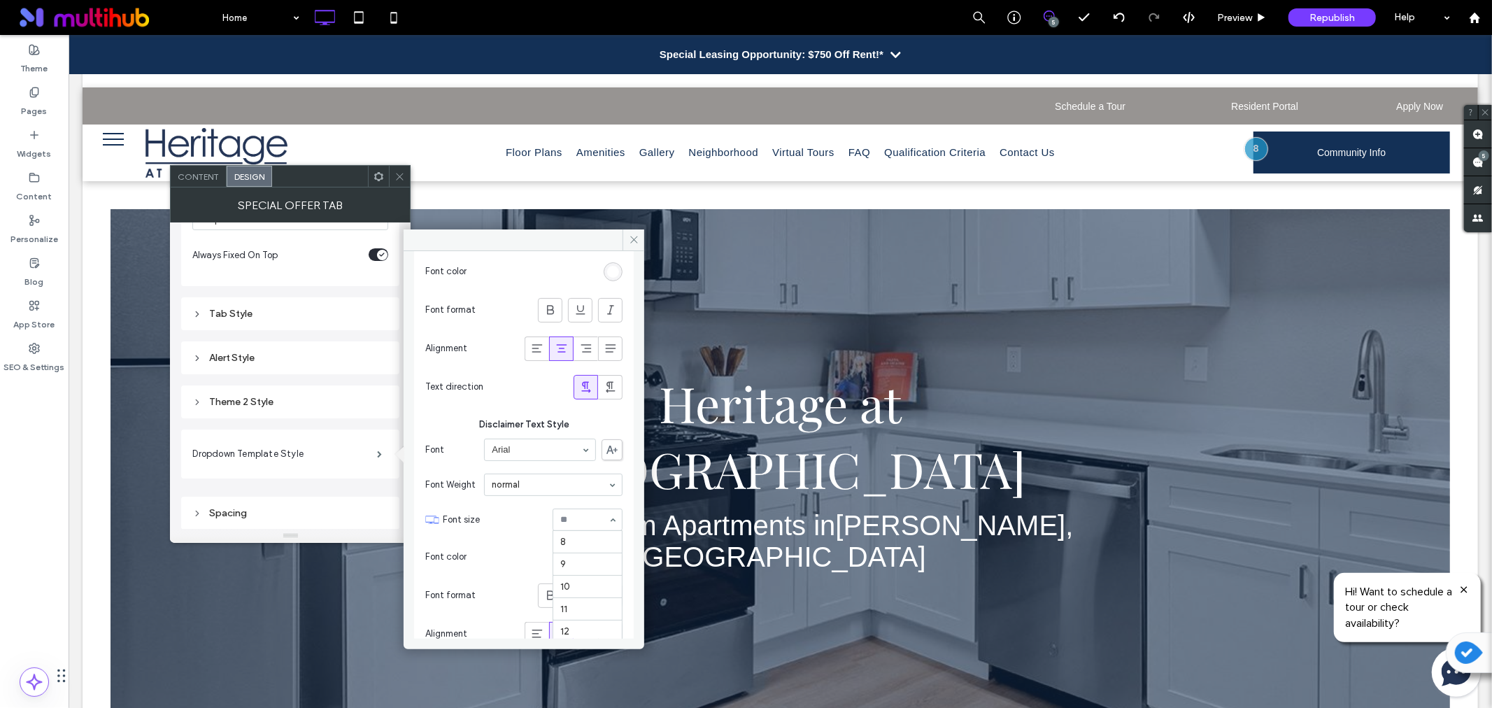
scroll to position [136, 0]
type input "**"
type input "*"
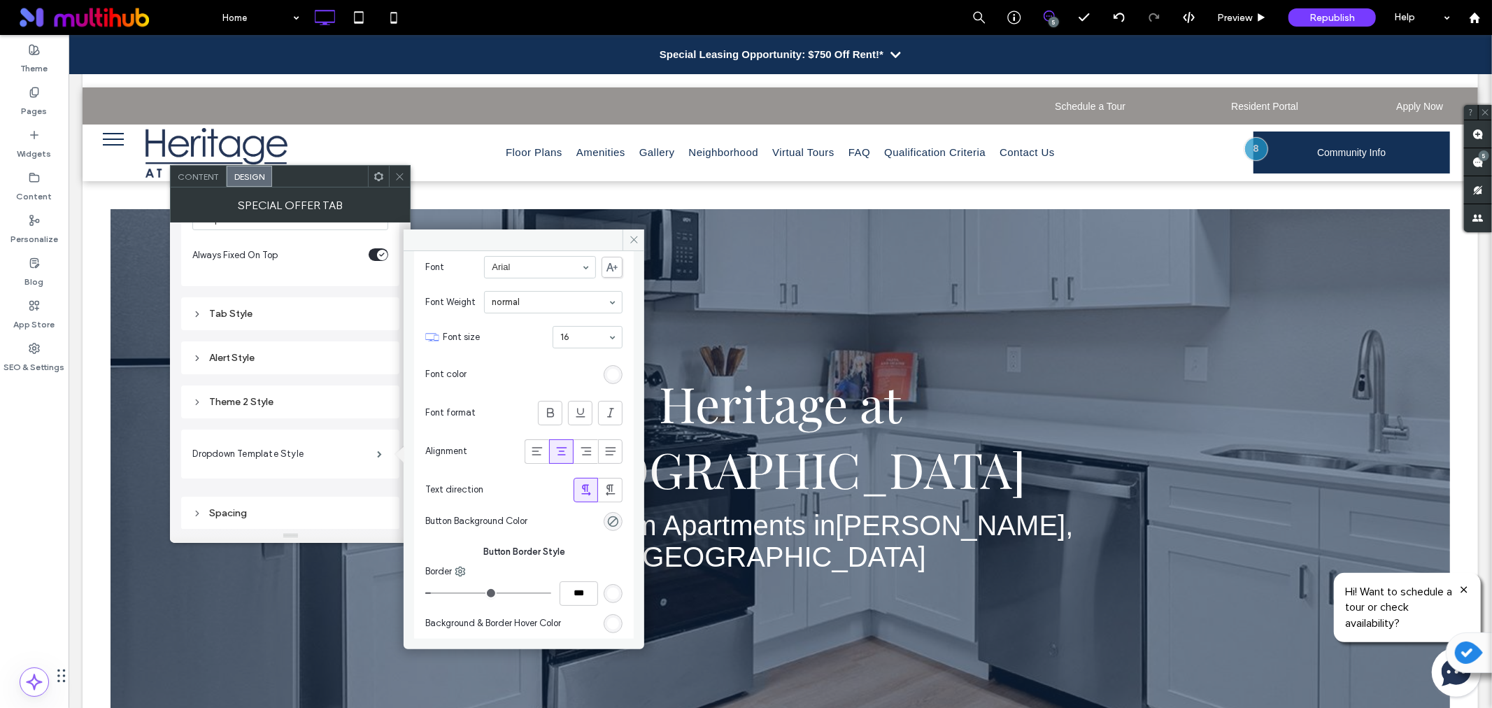
scroll to position [1056, 0]
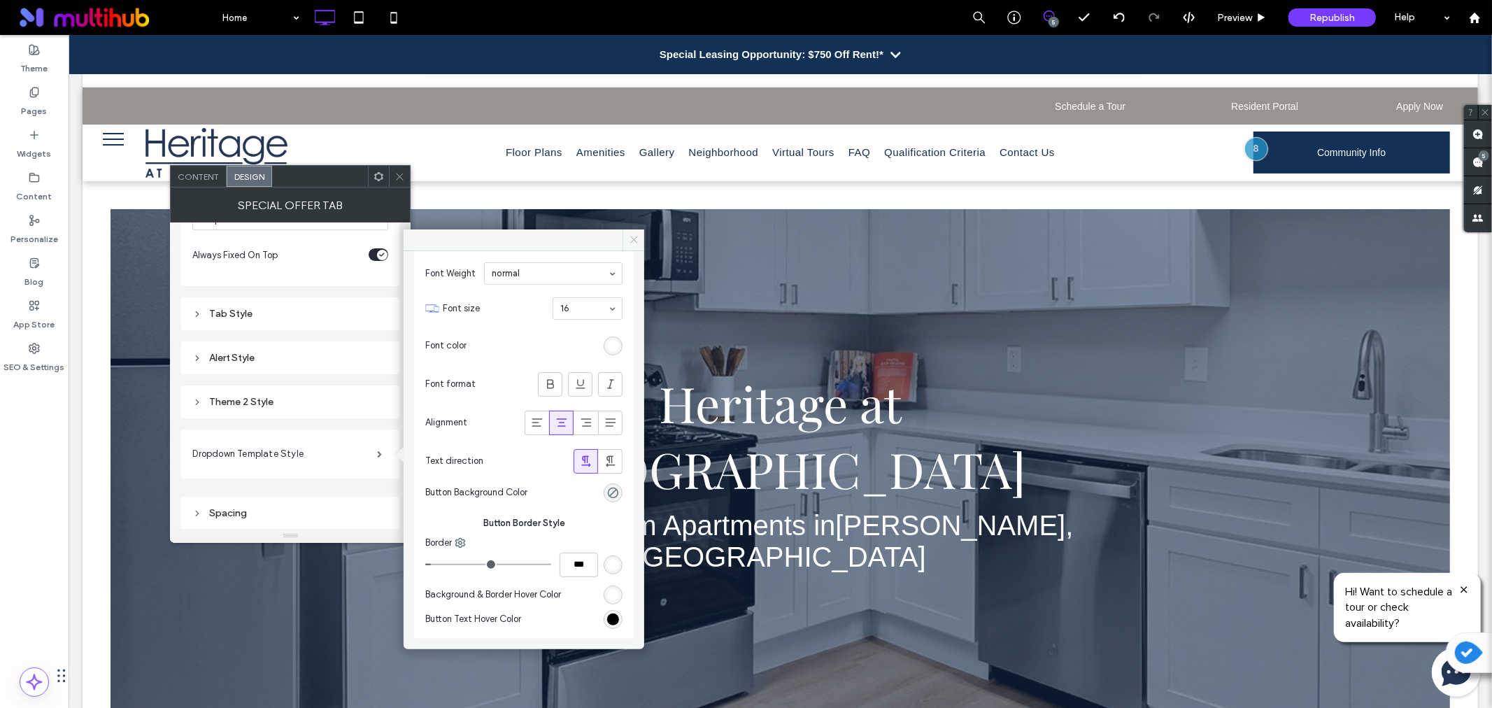
click at [635, 241] on use at bounding box center [633, 239] width 7 height 7
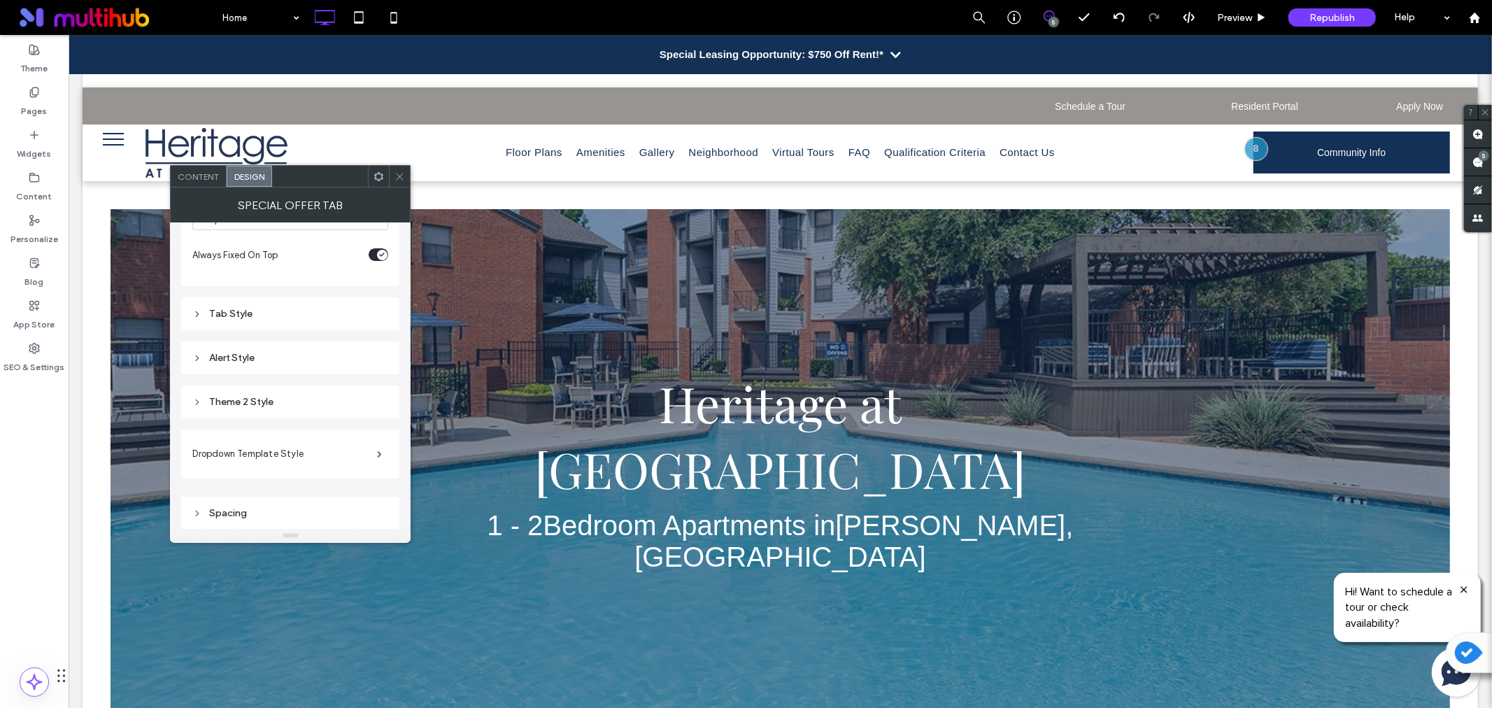
drag, startPoint x: 397, startPoint y: 172, endPoint x: 408, endPoint y: 169, distance: 12.4
click at [397, 173] on icon at bounding box center [399, 176] width 10 height 10
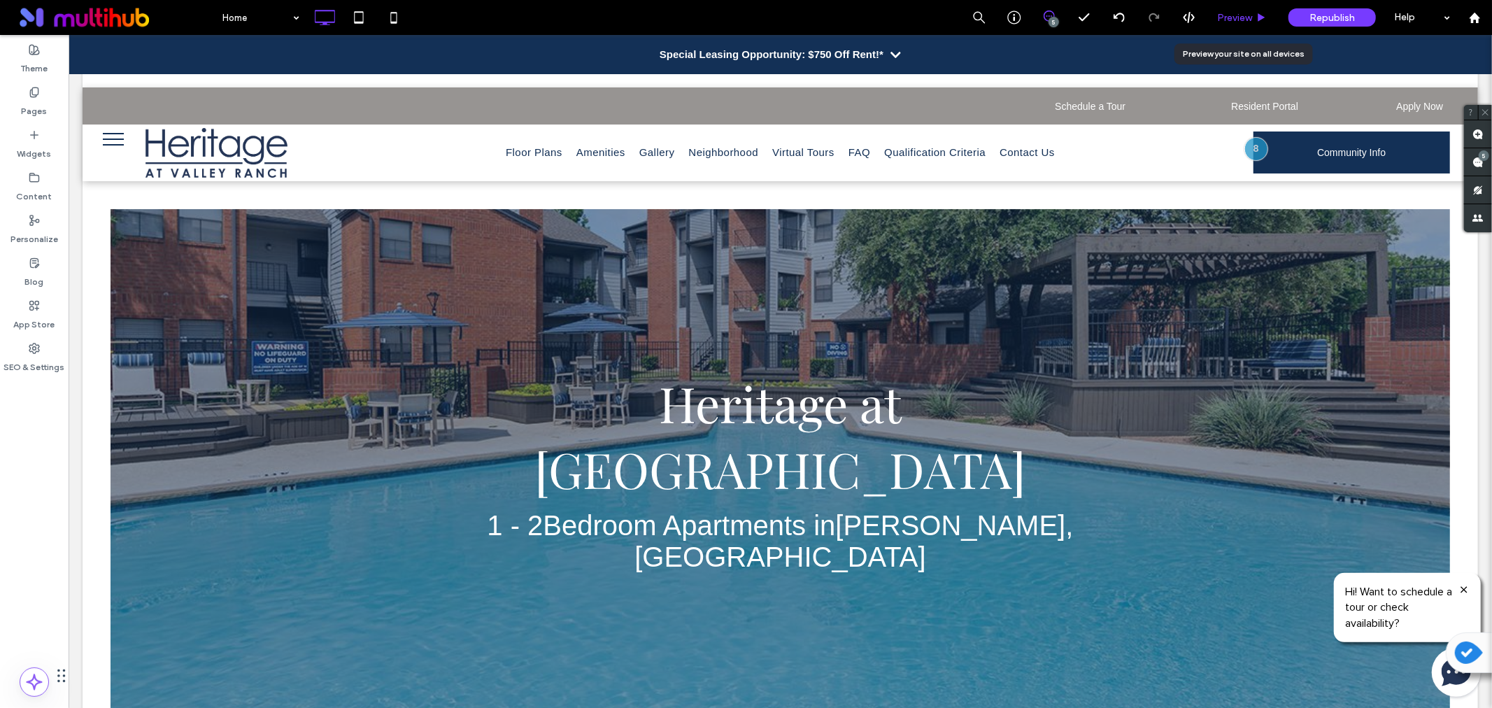
click at [1266, 21] on icon at bounding box center [1261, 18] width 10 height 10
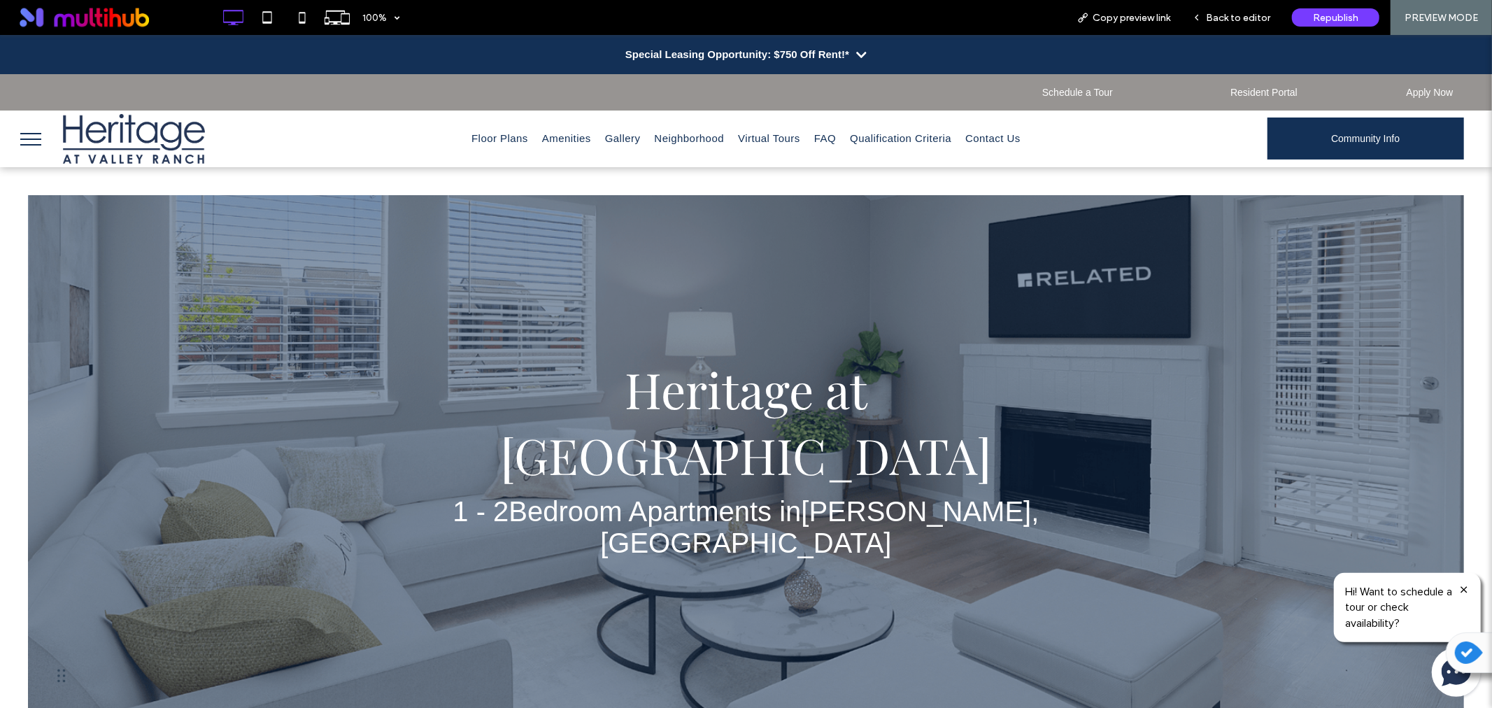
click at [856, 54] on icon at bounding box center [861, 54] width 10 height 6
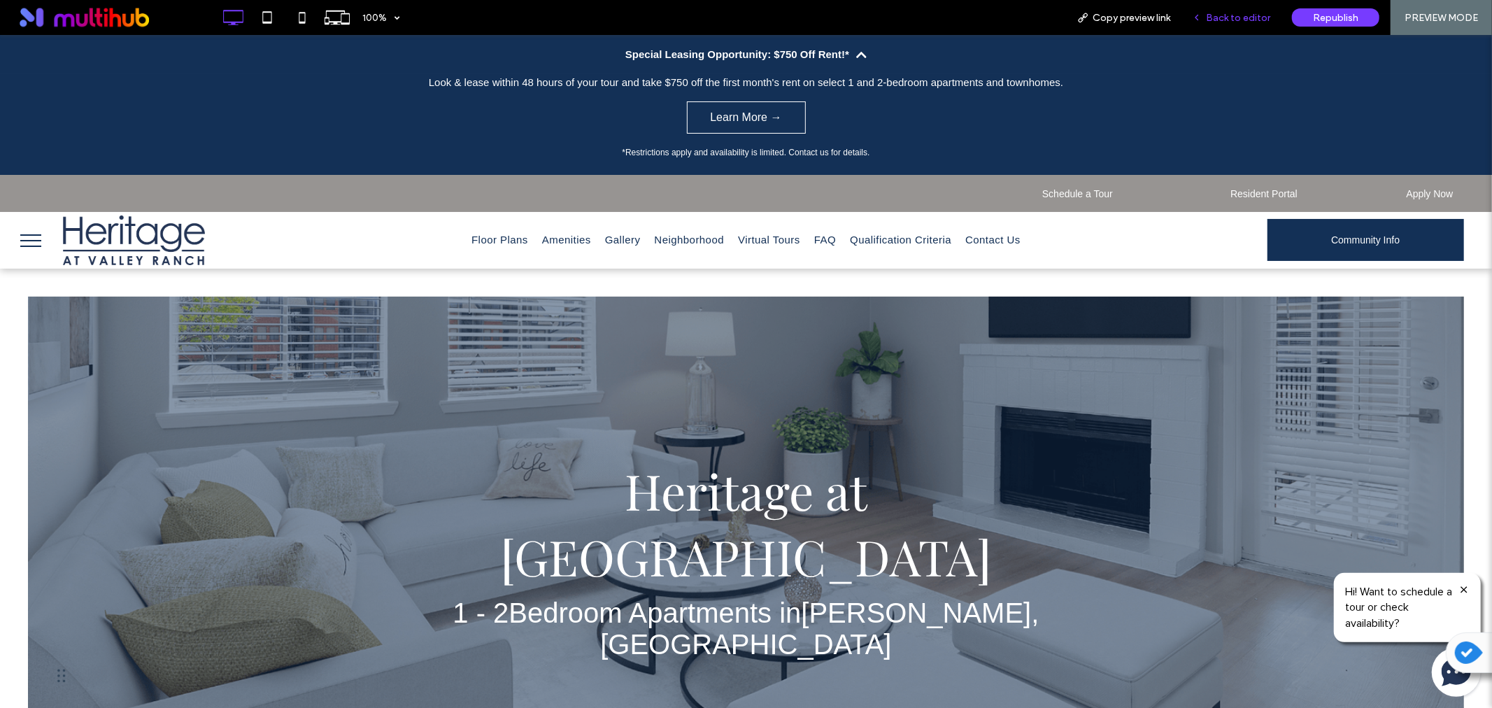
click at [1220, 22] on span "Back to editor" at bounding box center [1238, 18] width 64 height 12
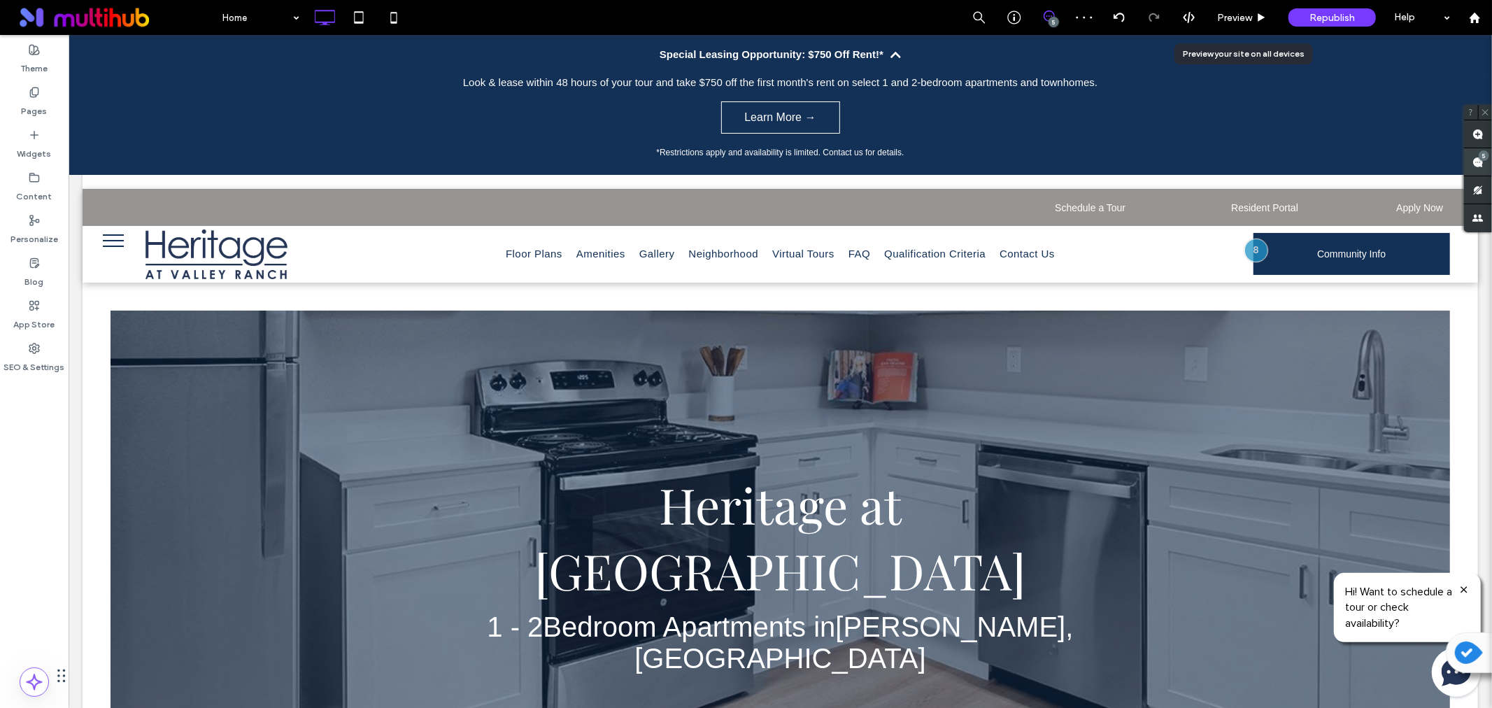
click at [1483, 156] on div "5" at bounding box center [1483, 155] width 10 height 10
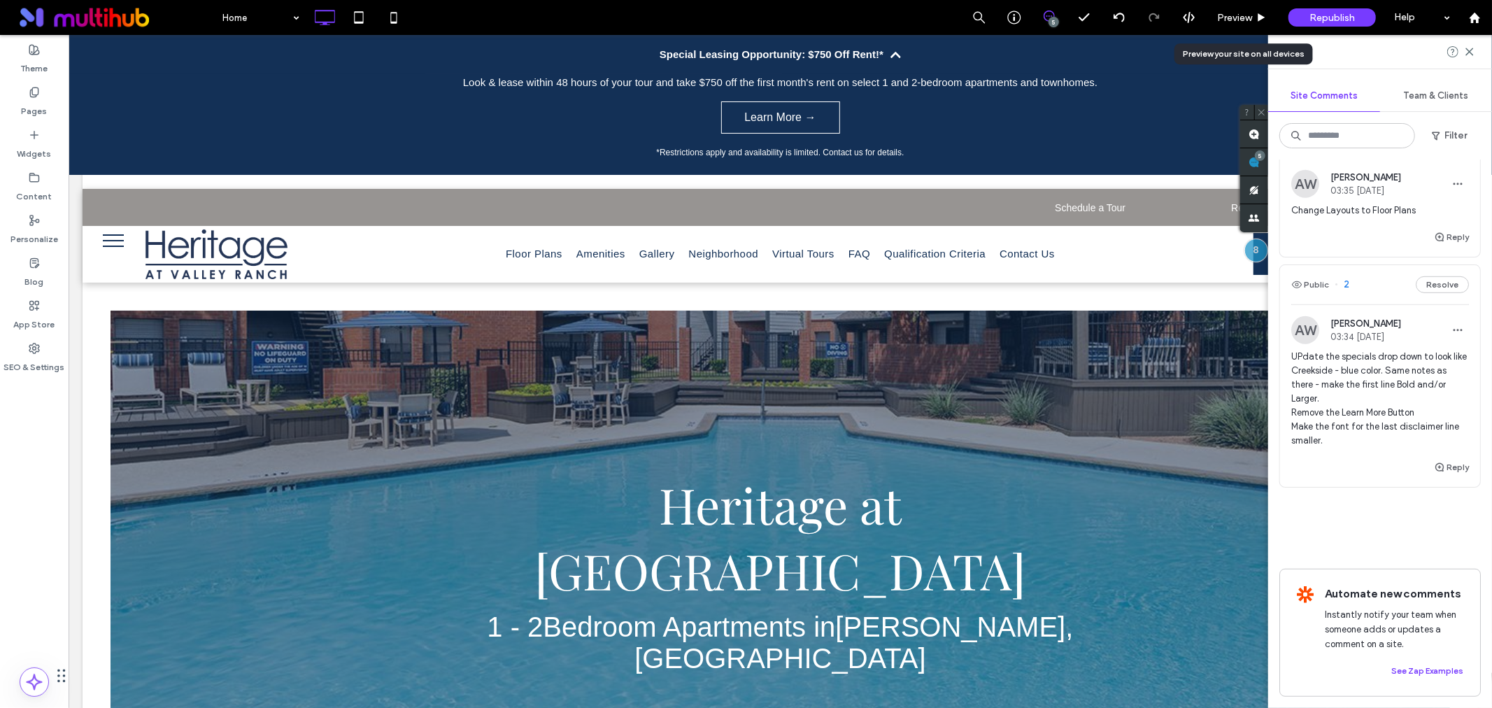
scroll to position [653, 0]
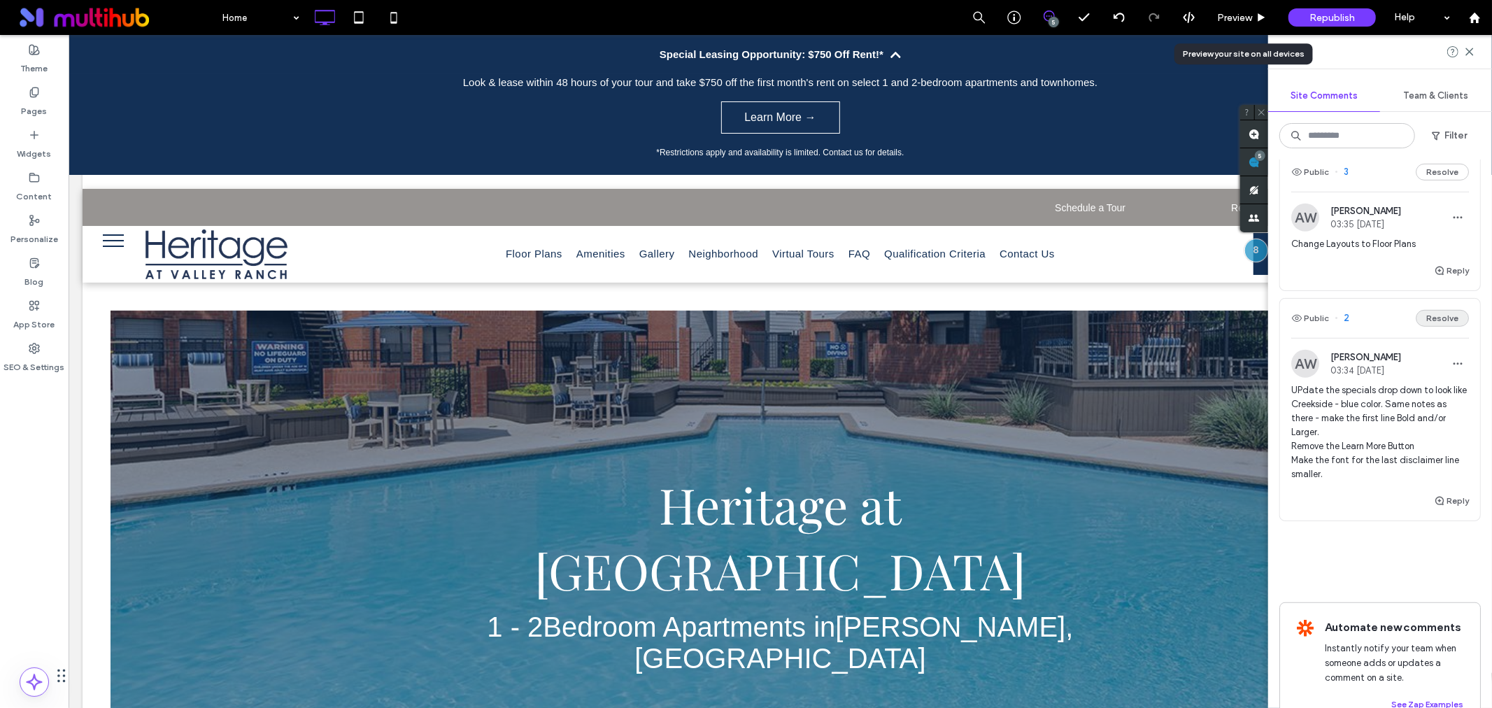
click at [1421, 327] on button "Resolve" at bounding box center [1441, 318] width 53 height 17
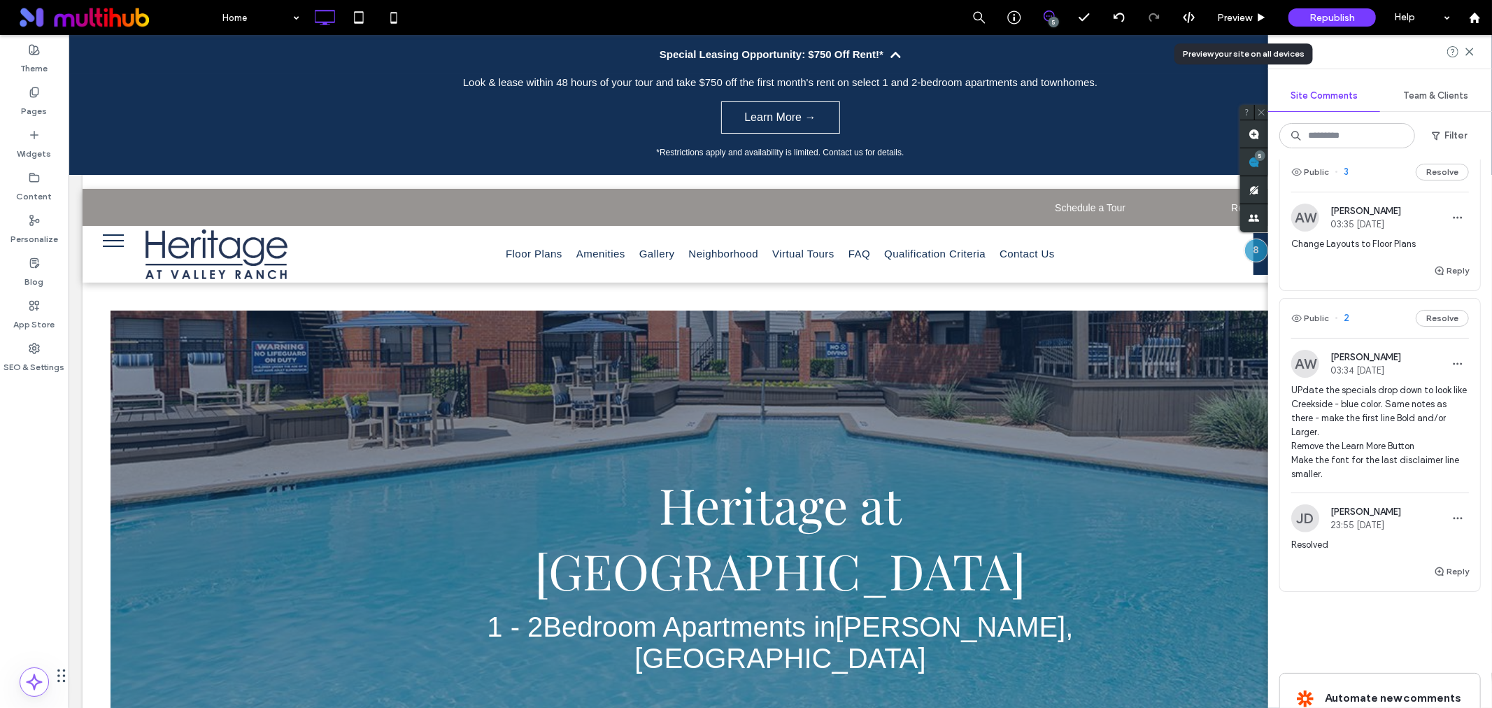
scroll to position [500, 0]
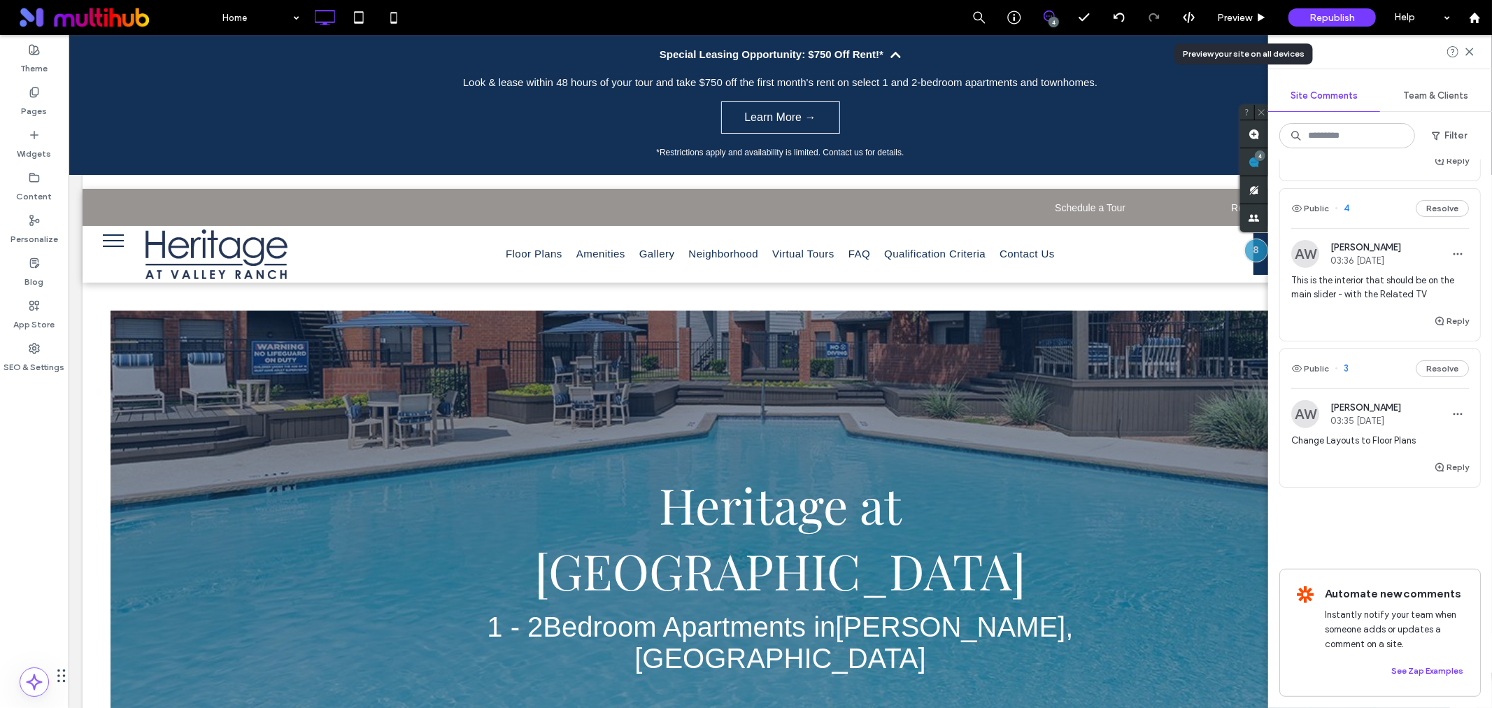
click at [1330, 434] on div "Change Layouts to Floor Plans" at bounding box center [1380, 446] width 178 height 25
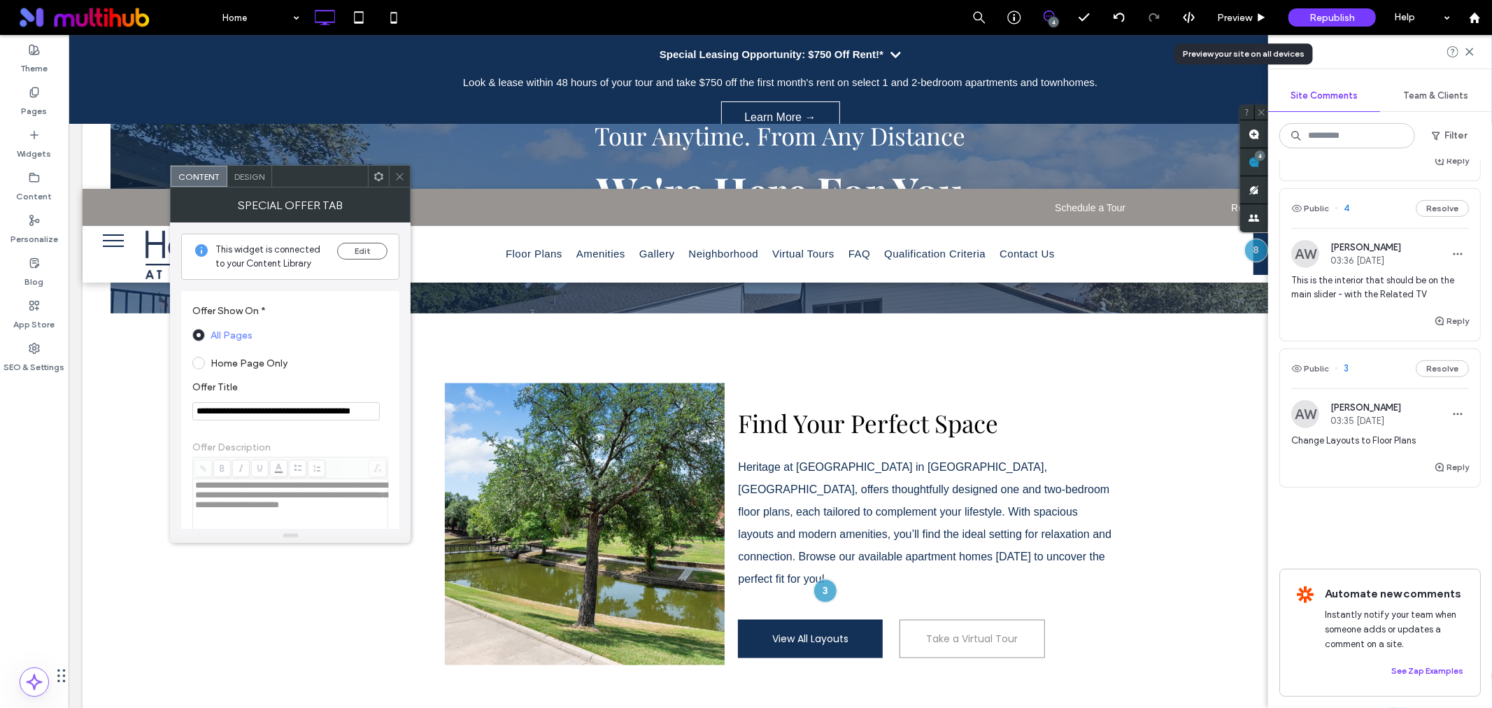
scroll to position [1606, 0]
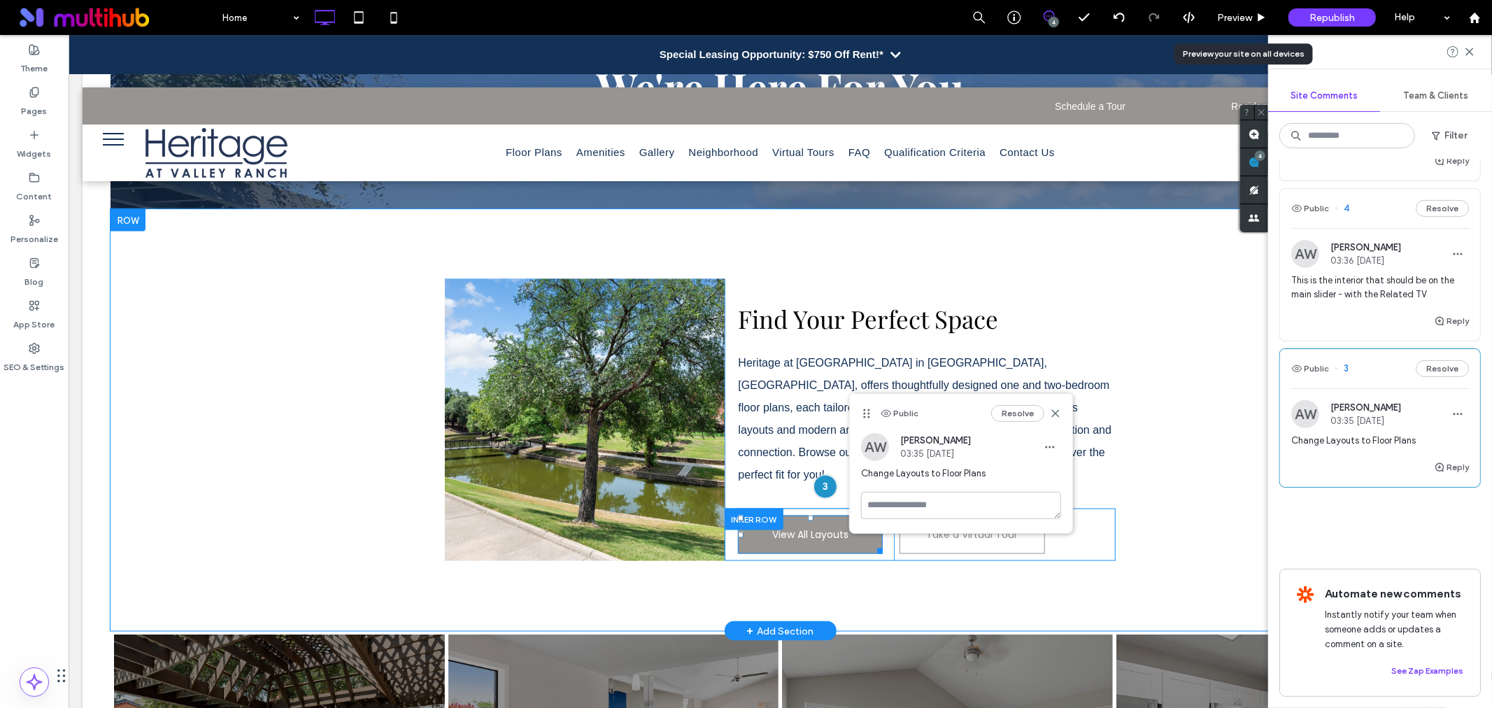
click at [785, 515] on span "View All Layouts" at bounding box center [809, 533] width 76 height 37
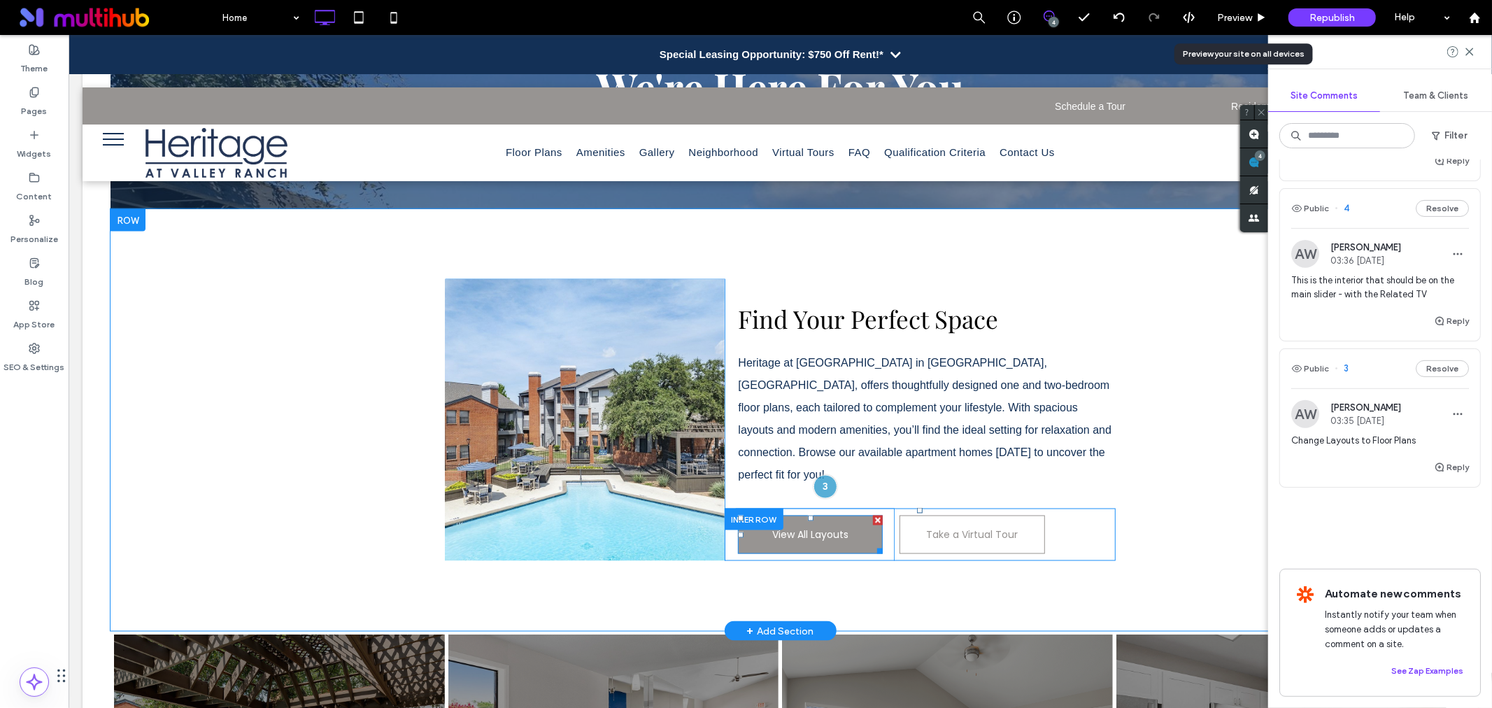
click at [786, 515] on span "View All Layouts" at bounding box center [809, 533] width 76 height 37
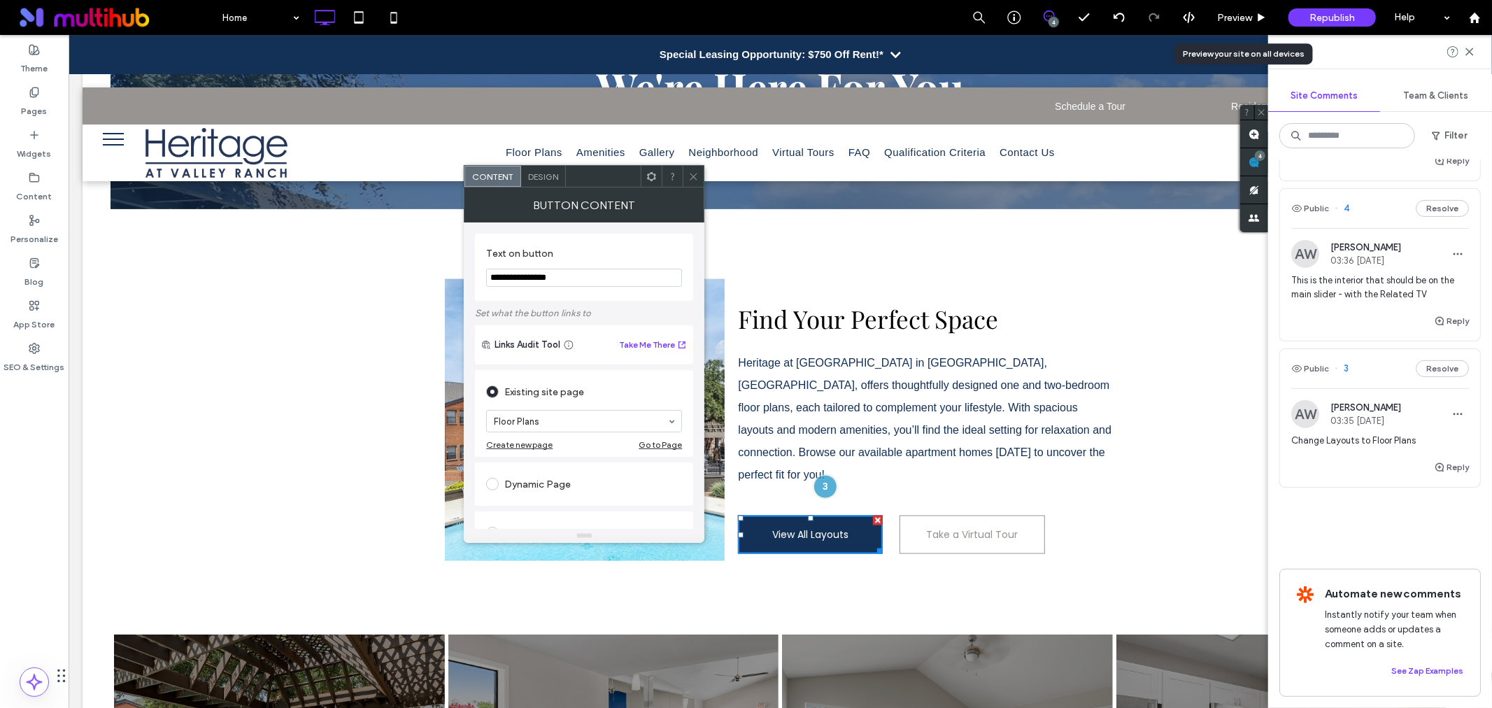
drag, startPoint x: 525, startPoint y: 278, endPoint x: 614, endPoint y: 271, distance: 89.8
click at [614, 271] on input "**********" at bounding box center [584, 278] width 196 height 18
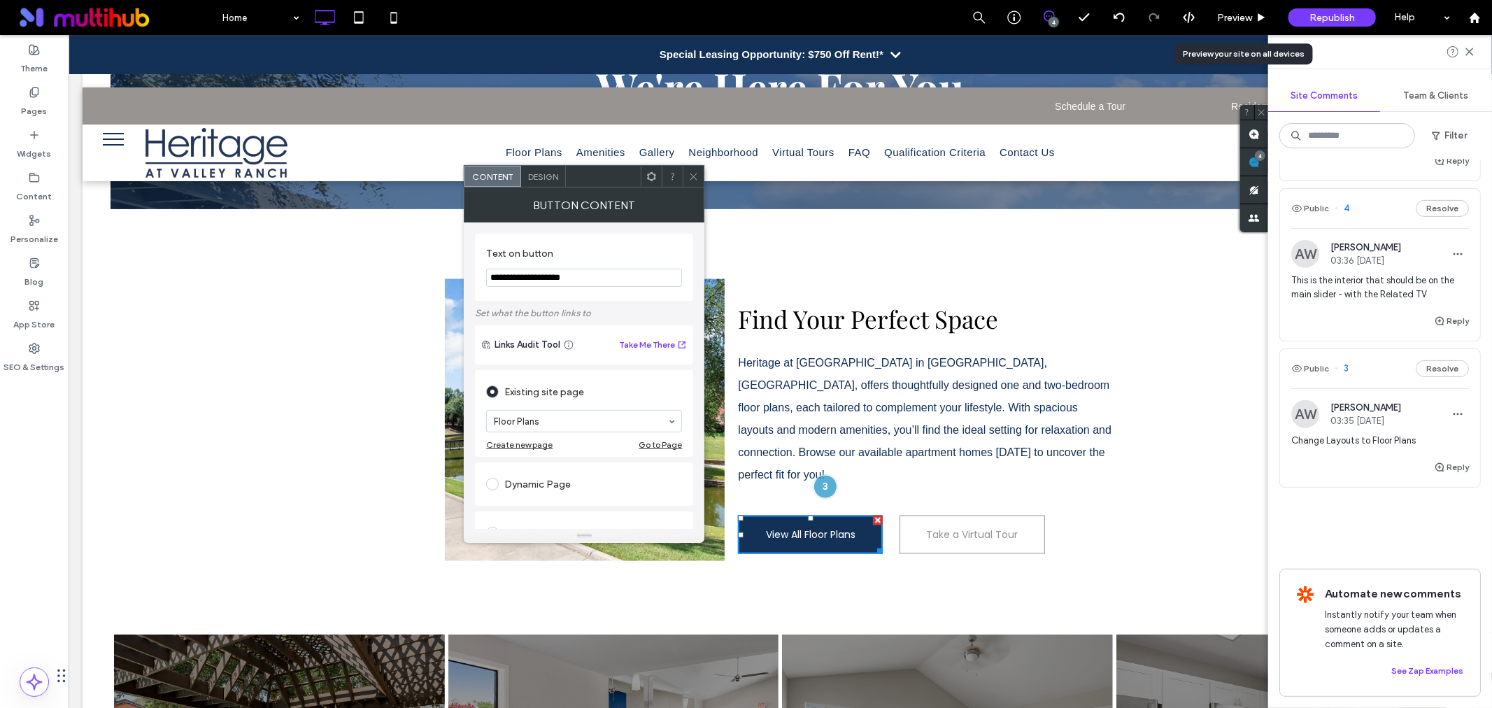
type input "**********"
drag, startPoint x: 670, startPoint y: 249, endPoint x: 680, endPoint y: 196, distance: 54.0
click at [670, 250] on label "Text on button" at bounding box center [581, 255] width 190 height 15
click at [694, 173] on icon at bounding box center [693, 176] width 10 height 10
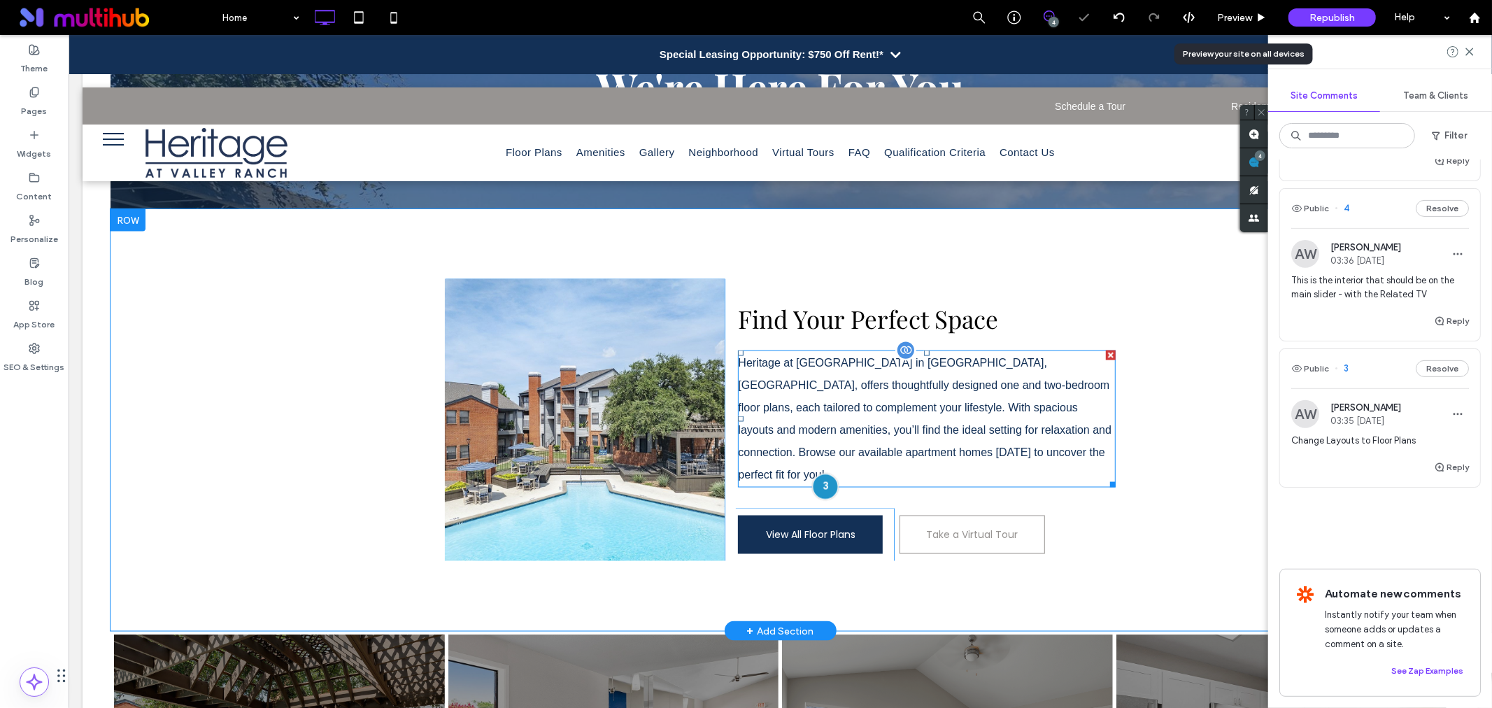
click at [820, 473] on div at bounding box center [824, 486] width 26 height 26
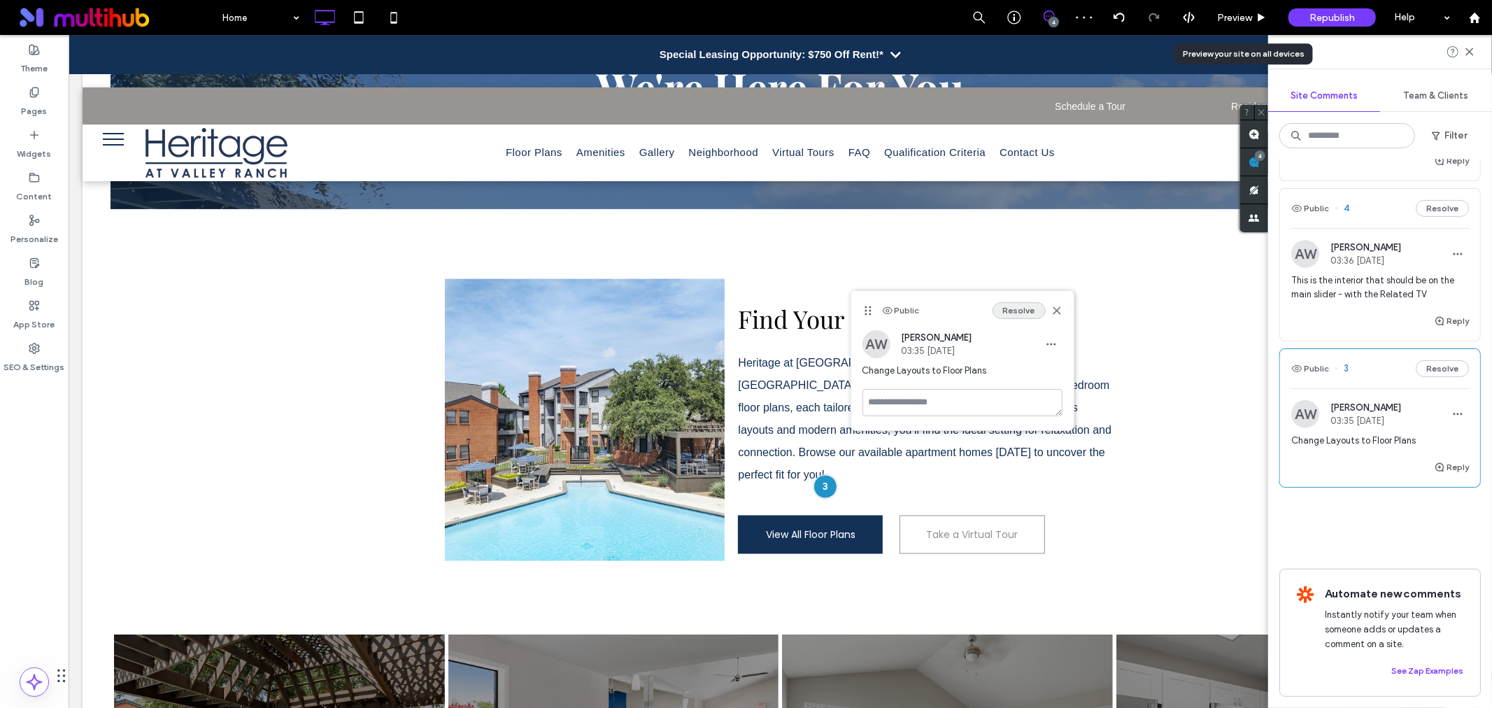
click at [1029, 306] on button "Resolve" at bounding box center [1018, 310] width 53 height 17
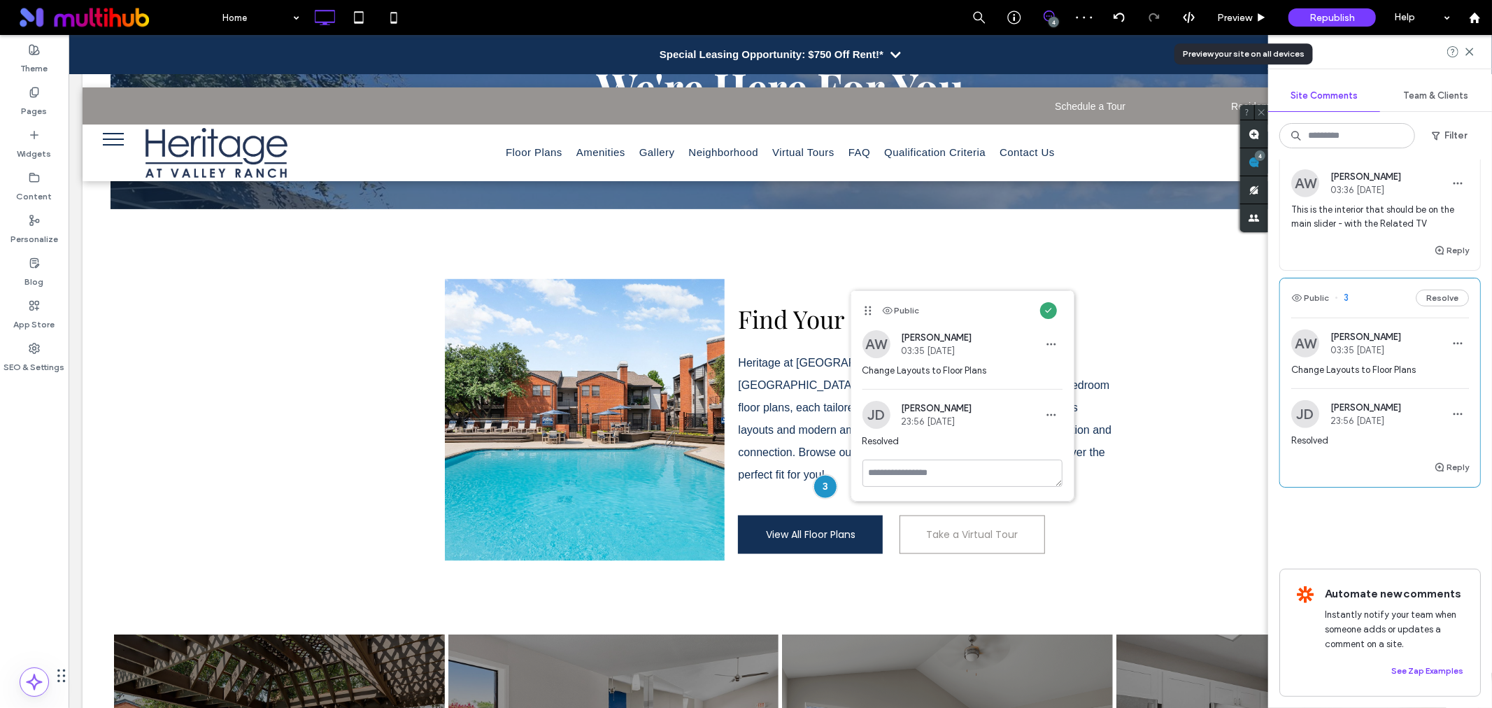
scroll to position [354, 0]
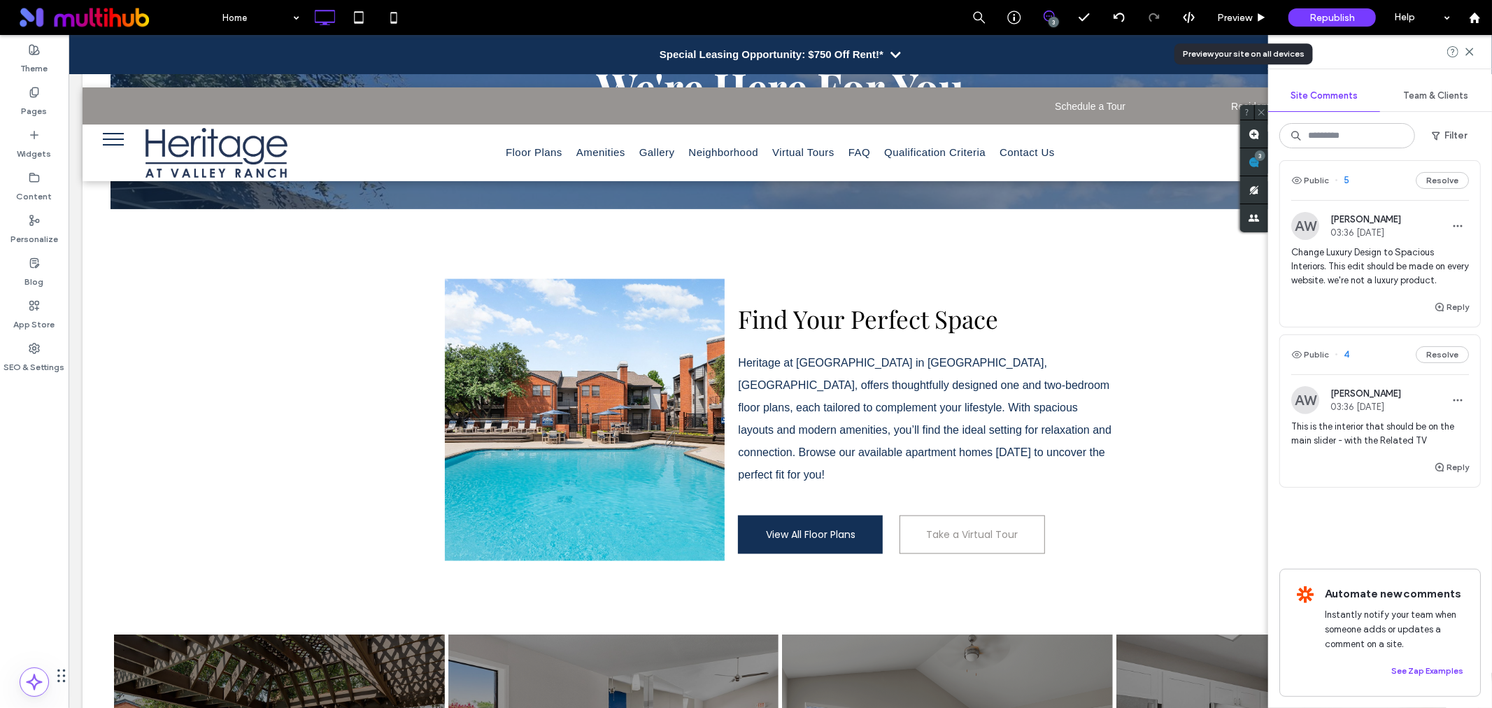
click at [1348, 424] on span "This is the interior that should be on the main slider - with the Related TV" at bounding box center [1380, 434] width 178 height 28
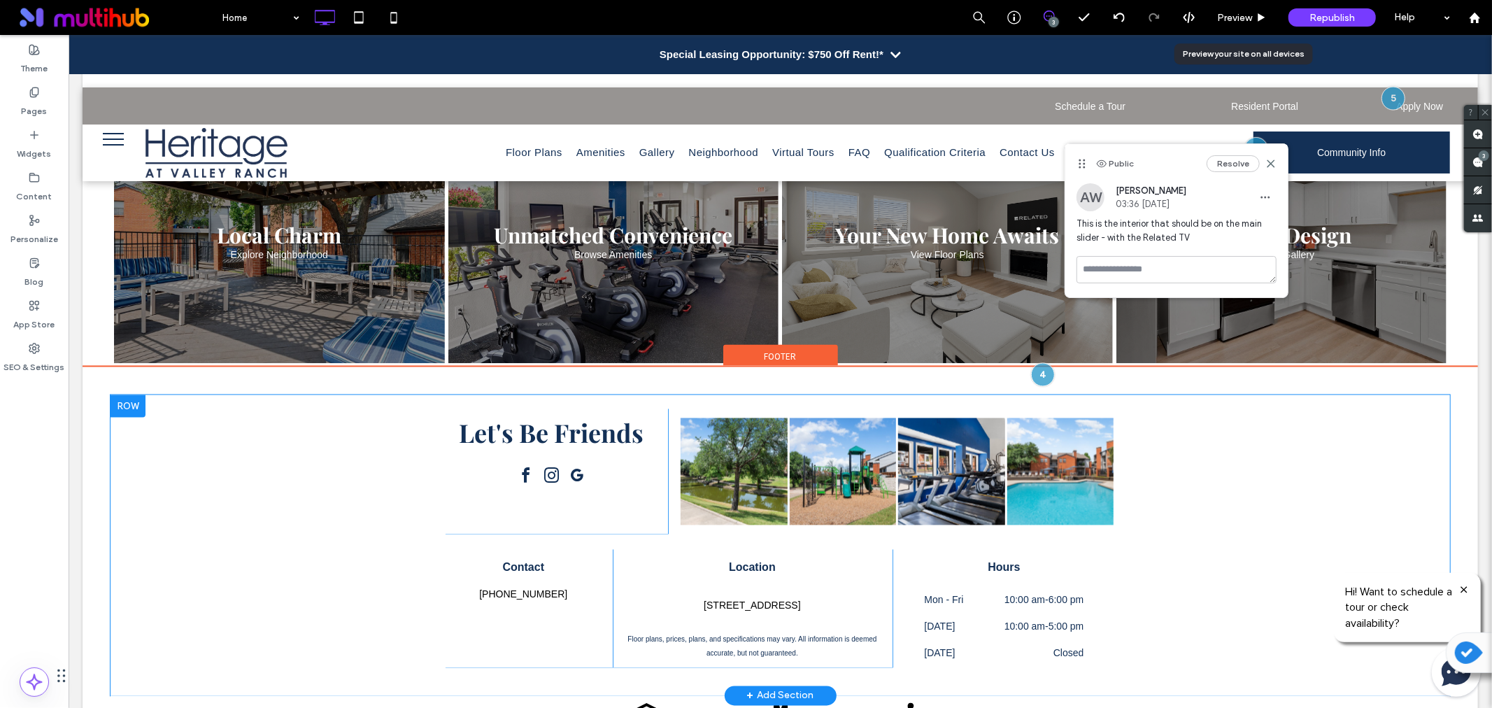
scroll to position [2074, 0]
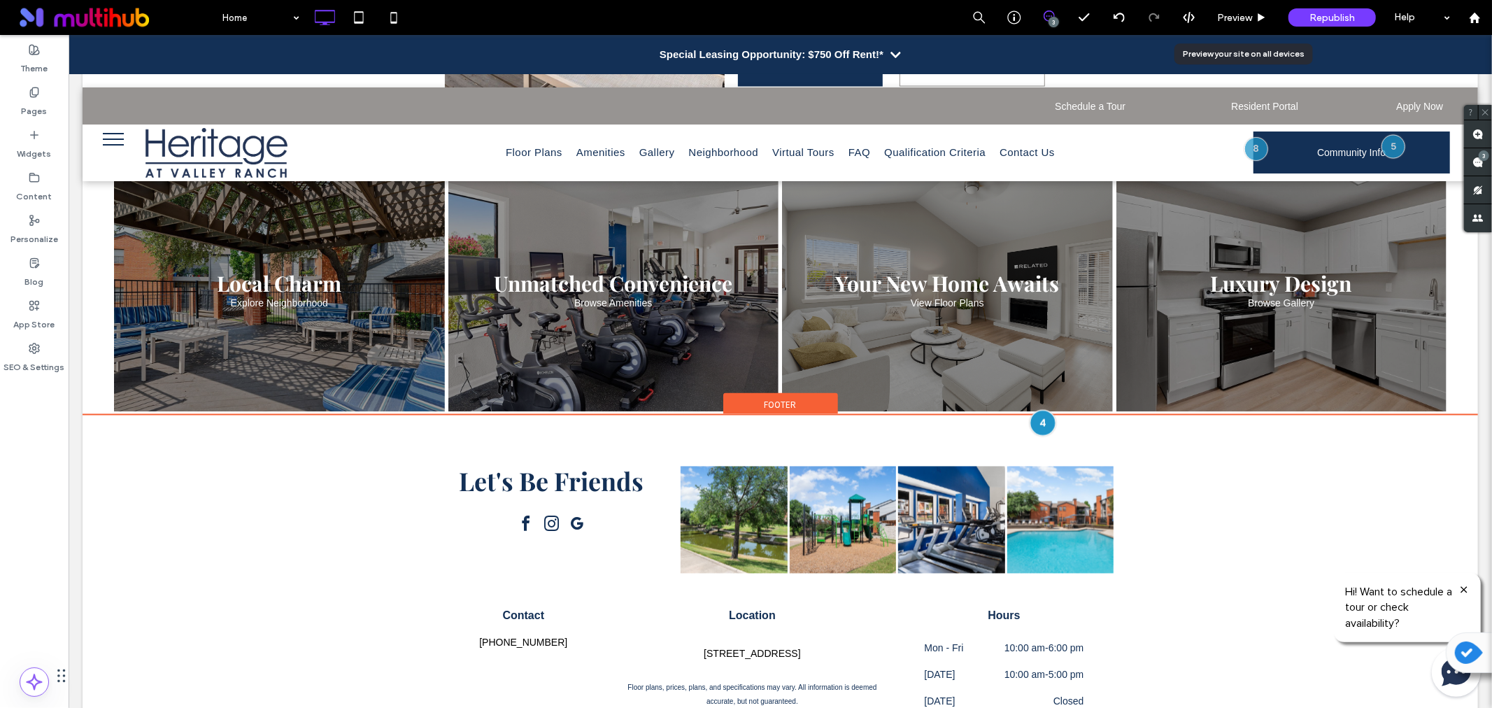
click at [1030, 410] on div at bounding box center [1042, 423] width 26 height 26
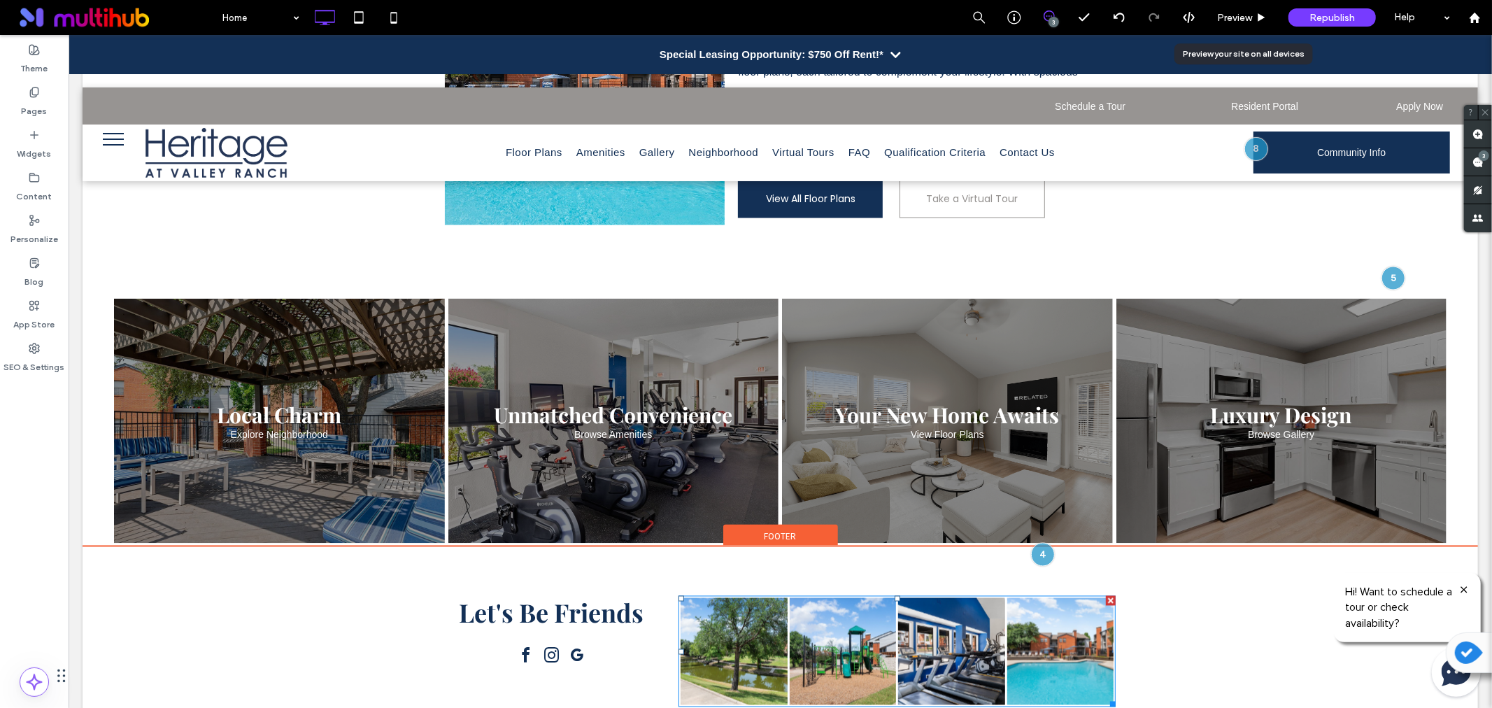
scroll to position [1918, 0]
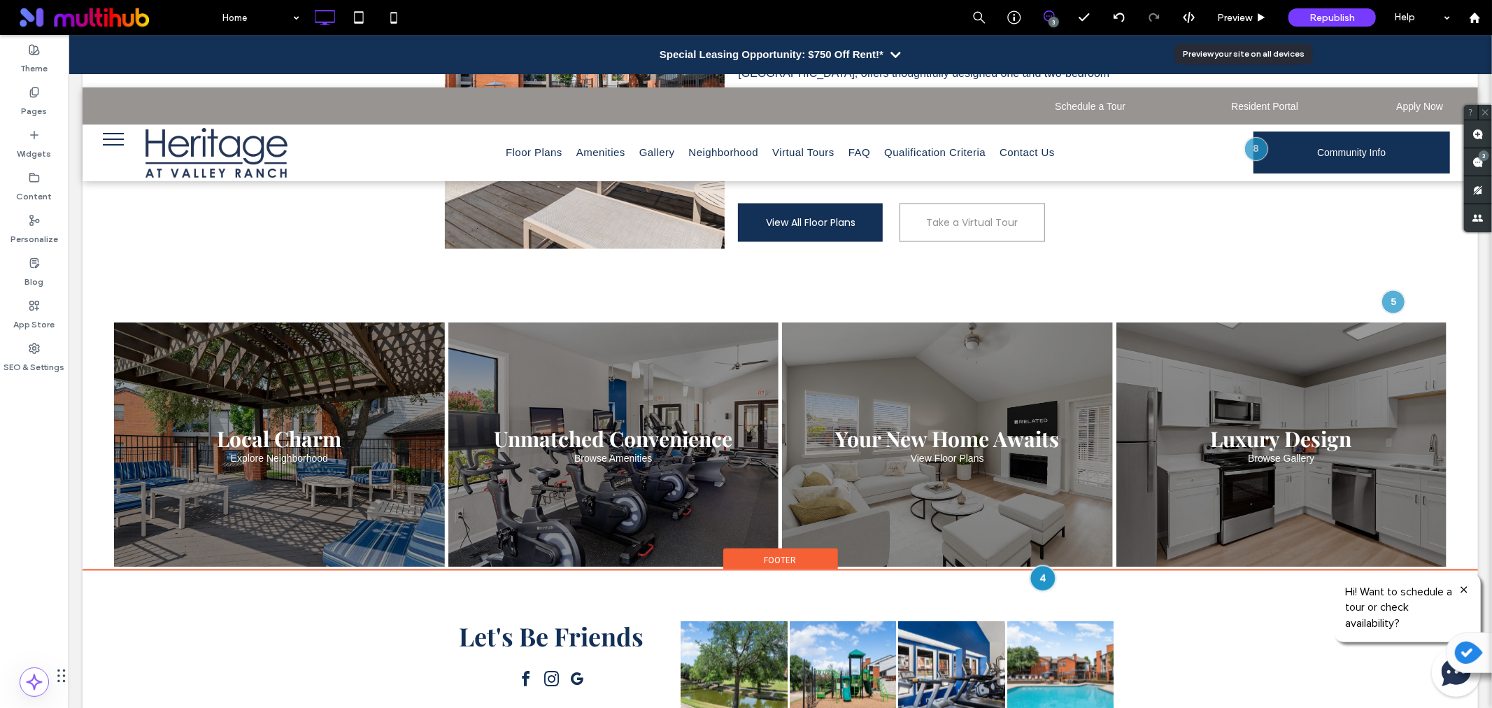
click at [1035, 565] on div at bounding box center [1042, 578] width 26 height 26
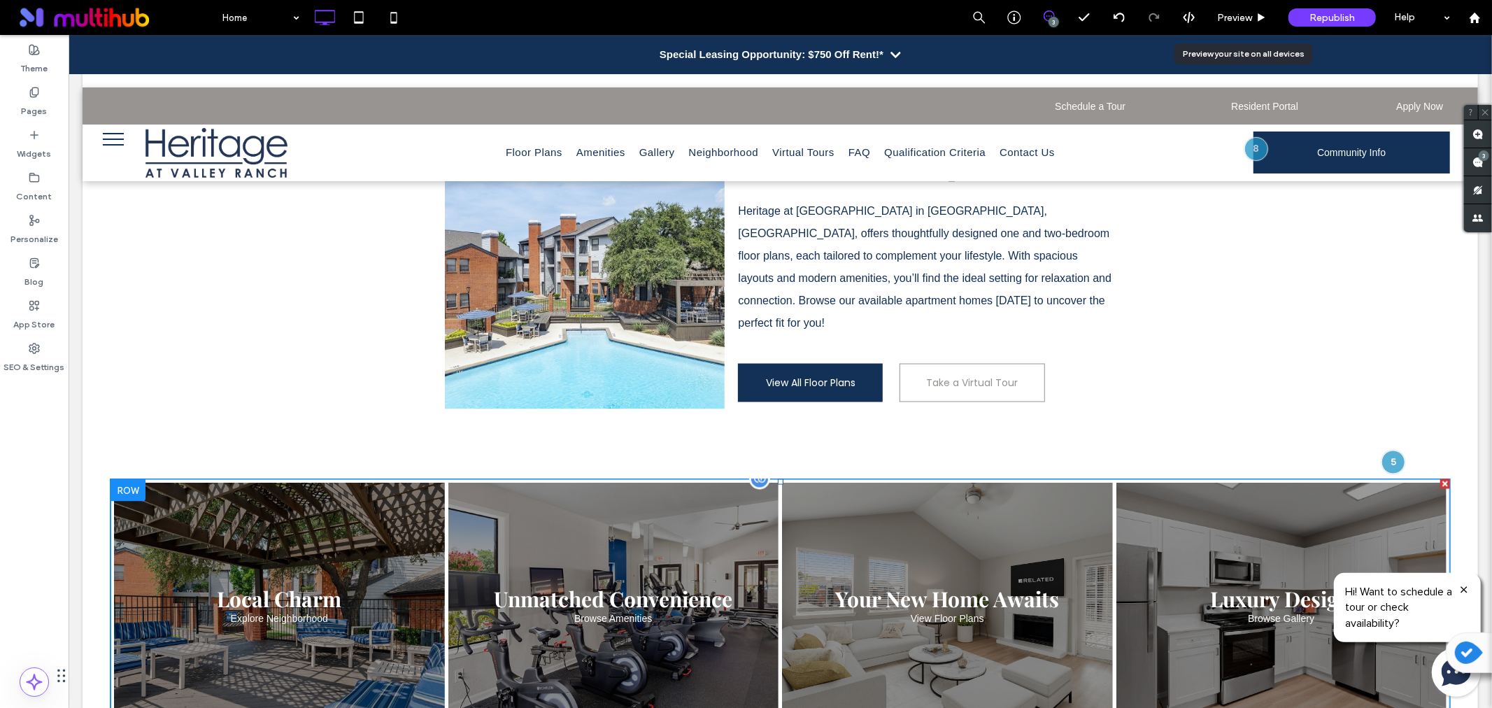
scroll to position [1685, 0]
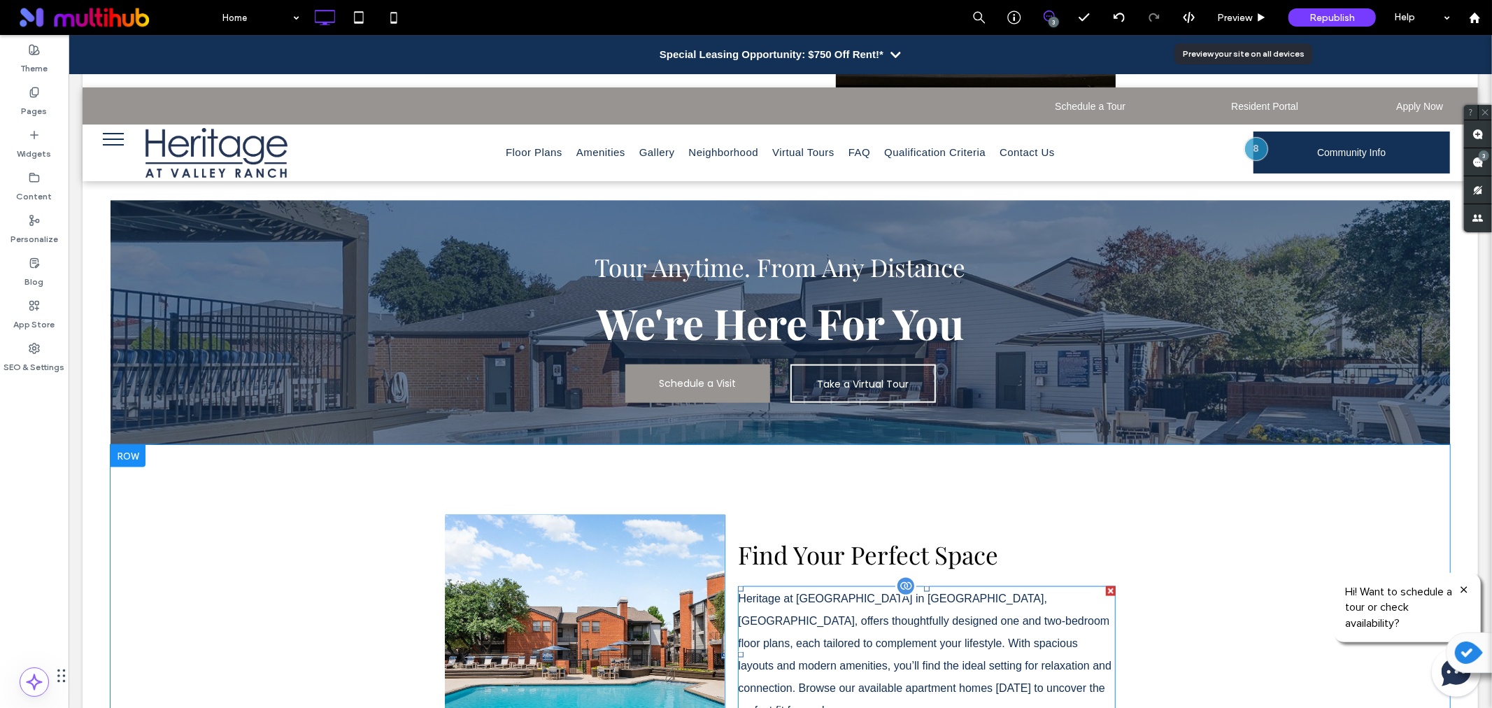
scroll to position [1709, 0]
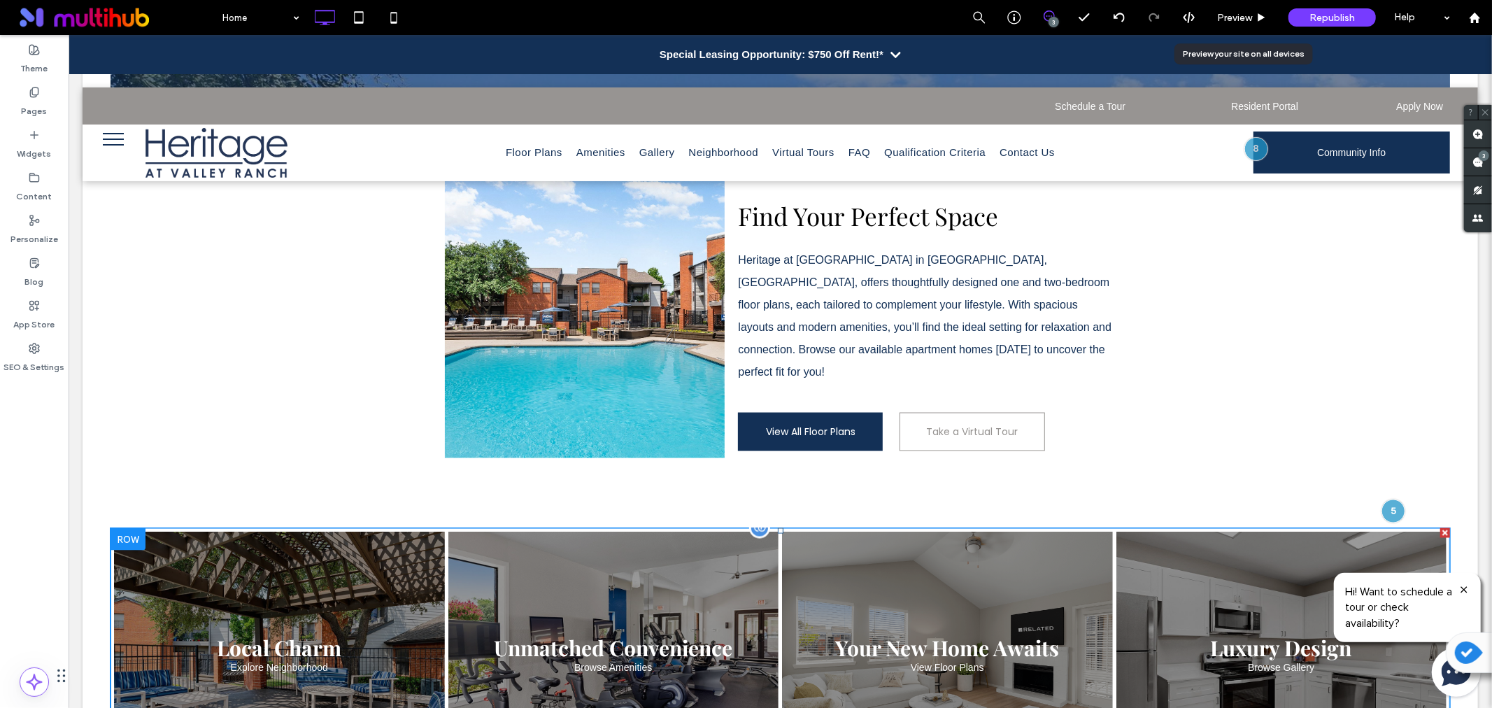
click at [882, 591] on link at bounding box center [946, 653] width 350 height 259
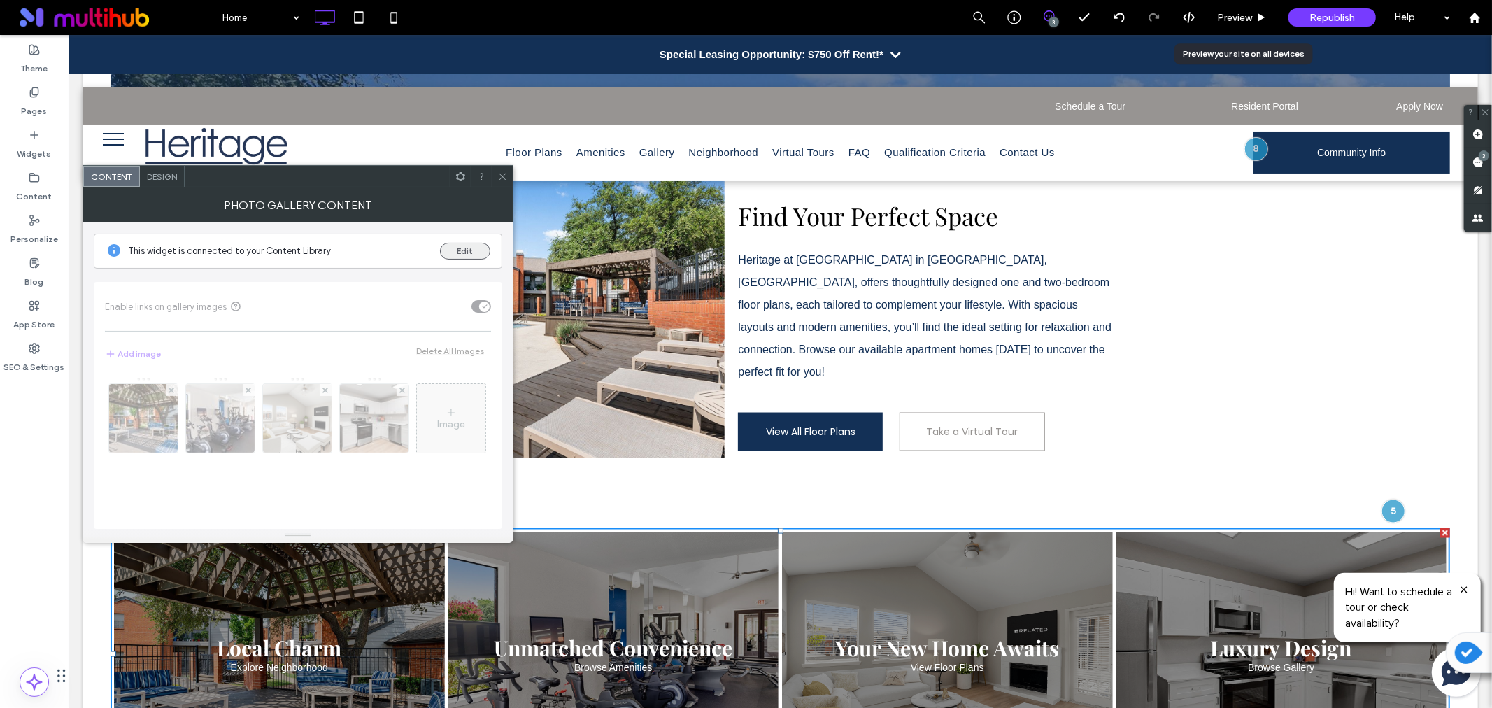
click at [452, 249] on button "Edit" at bounding box center [465, 251] width 50 height 17
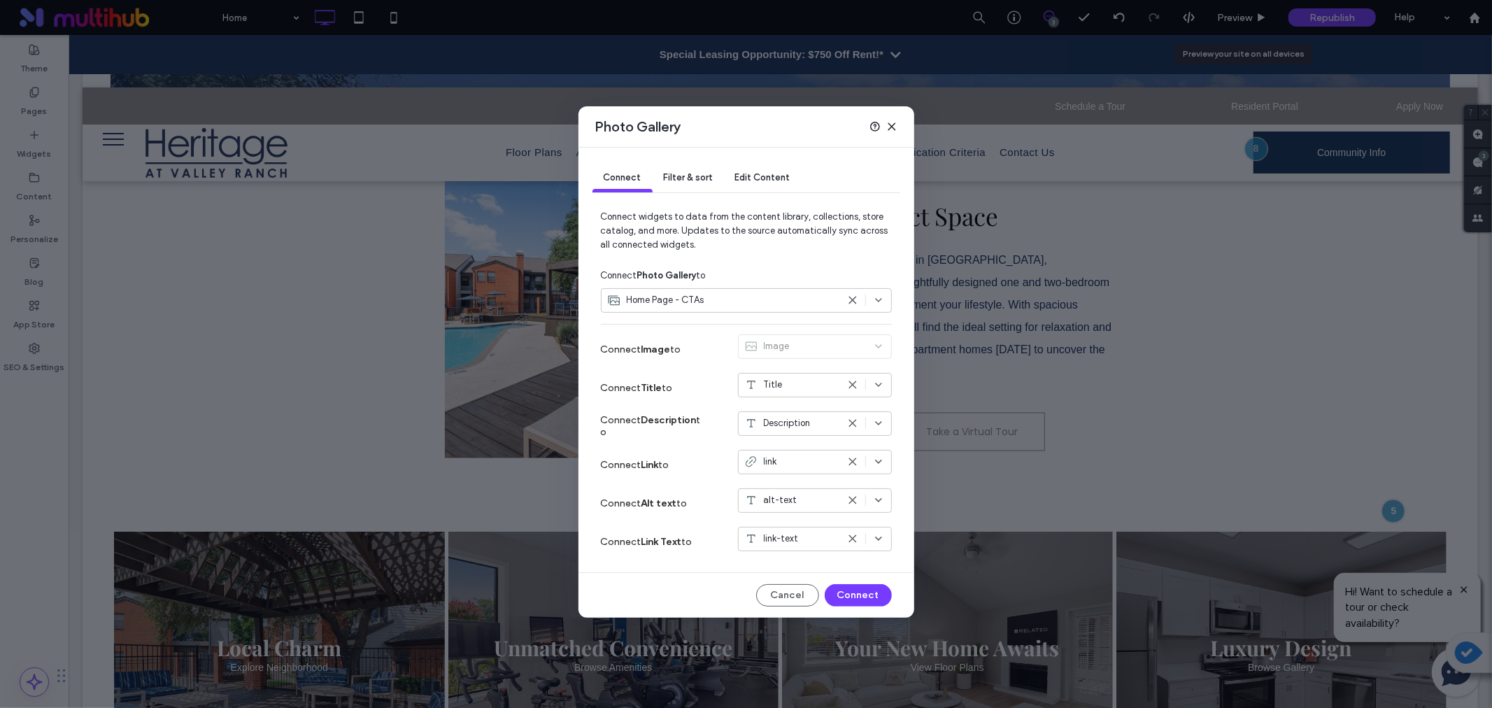
click at [895, 124] on icon at bounding box center [891, 126] width 11 height 11
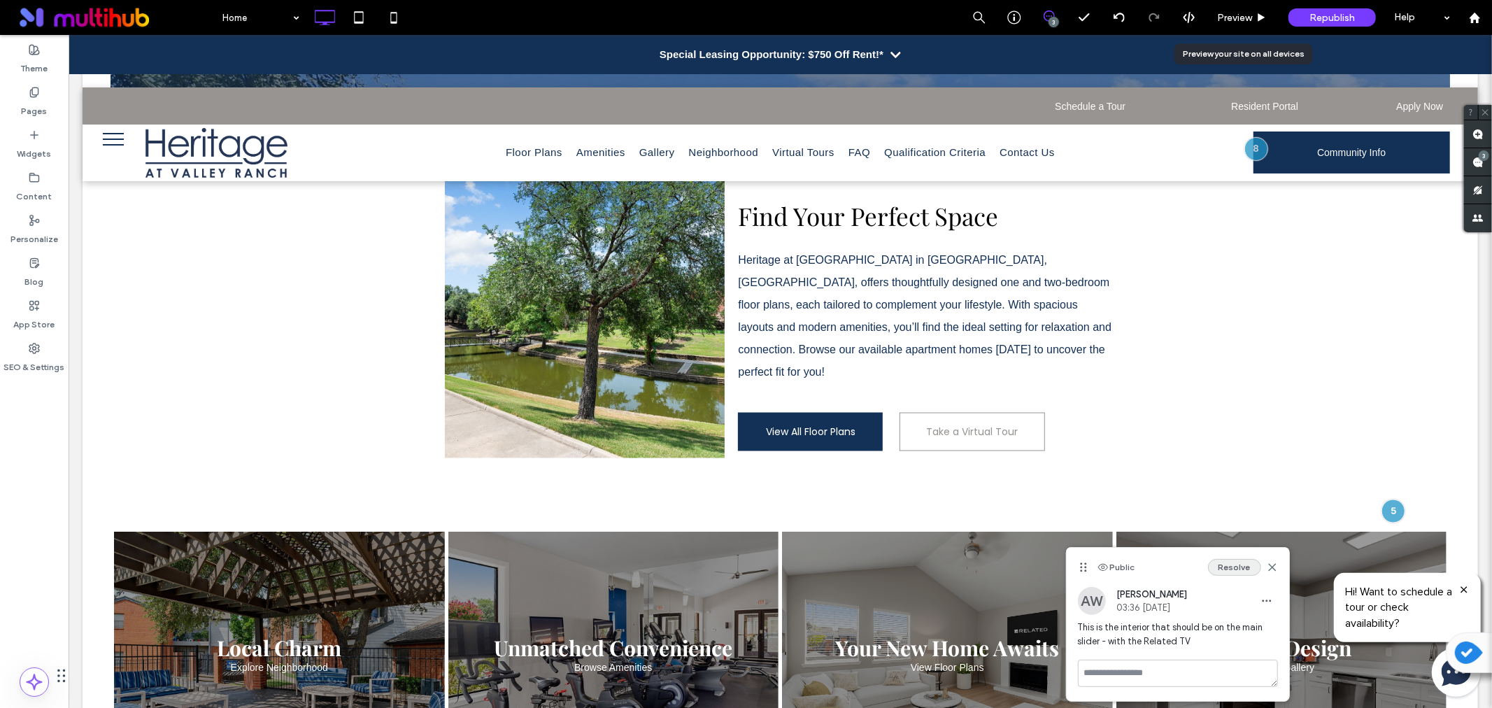
click at [1248, 569] on button "Resolve" at bounding box center [1234, 567] width 53 height 17
click at [36, 180] on icon at bounding box center [34, 177] width 11 height 11
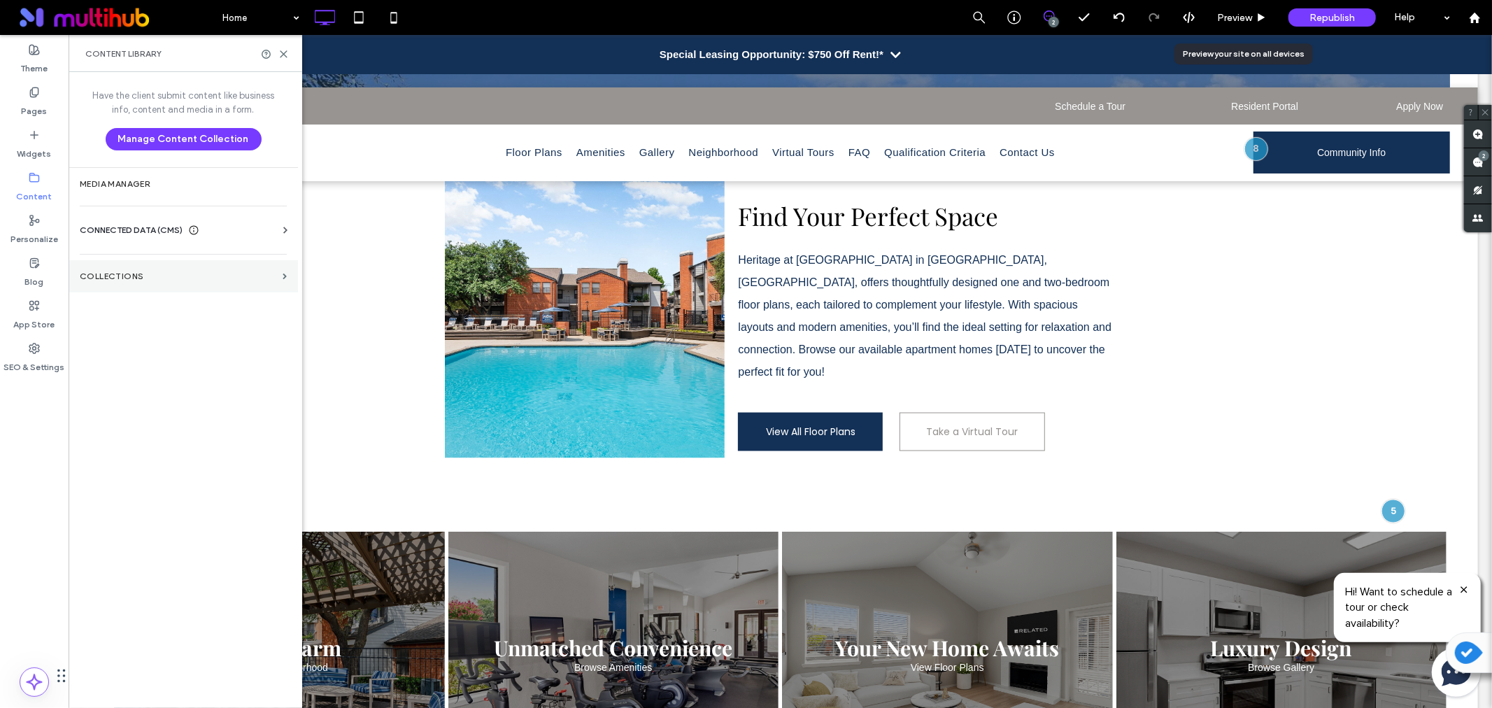
click at [171, 282] on section "Collections" at bounding box center [183, 276] width 229 height 32
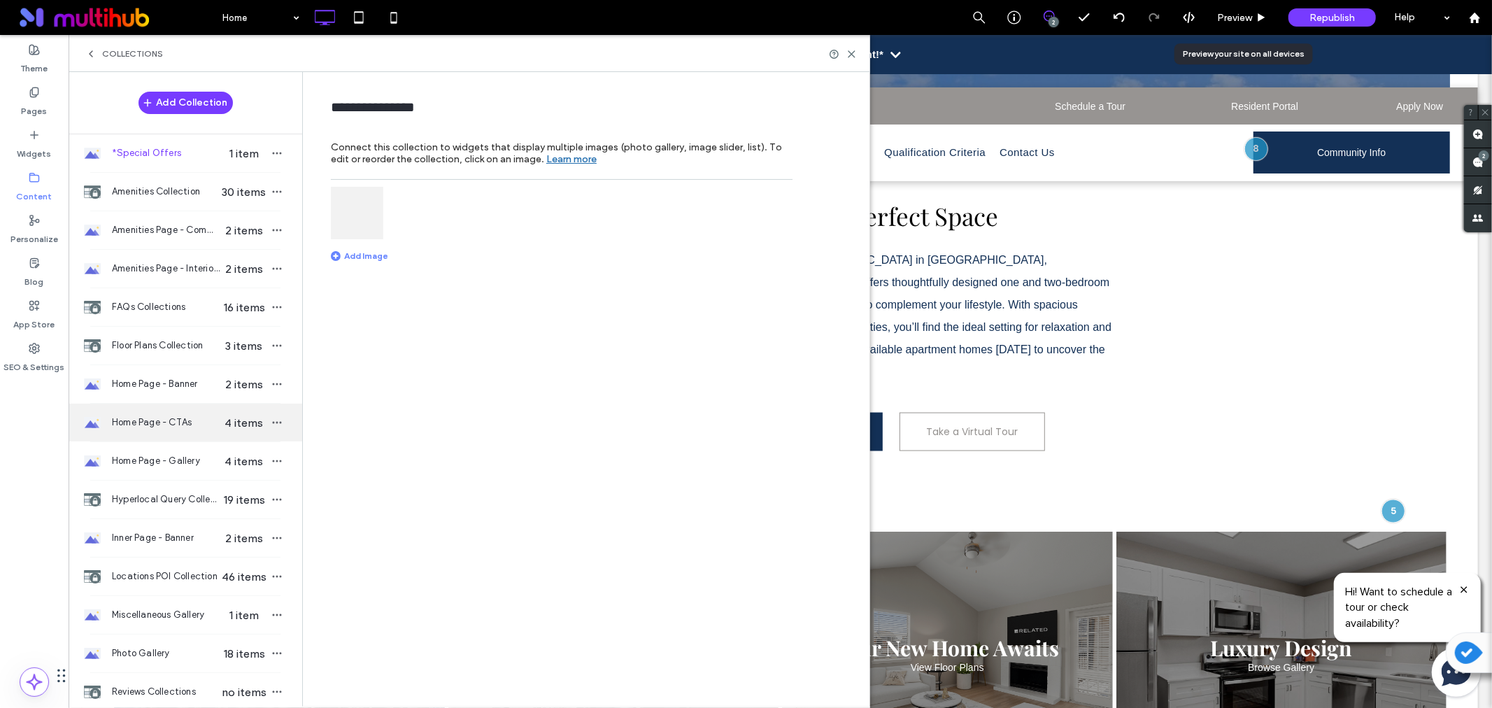
click at [220, 422] on span "4 items" at bounding box center [244, 422] width 49 height 13
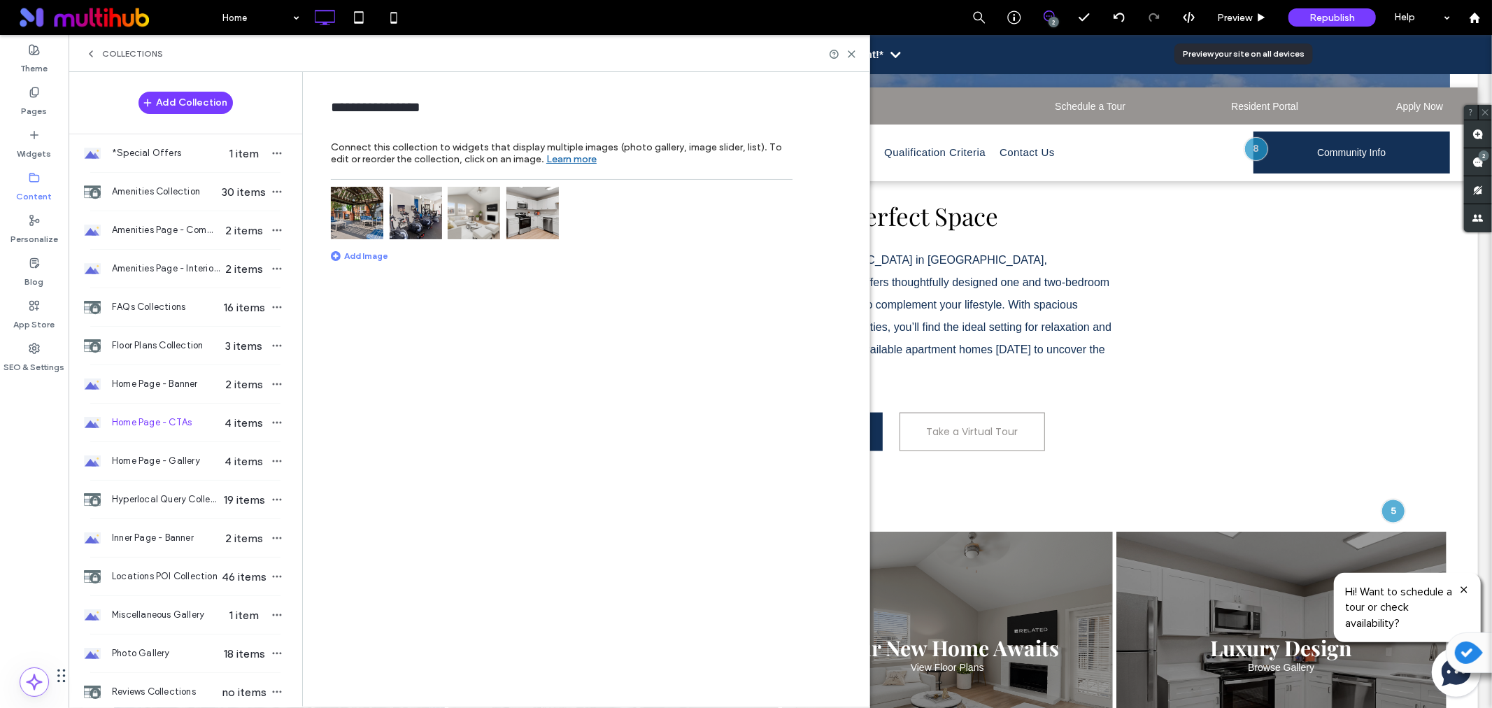
click at [476, 215] on img at bounding box center [474, 213] width 52 height 52
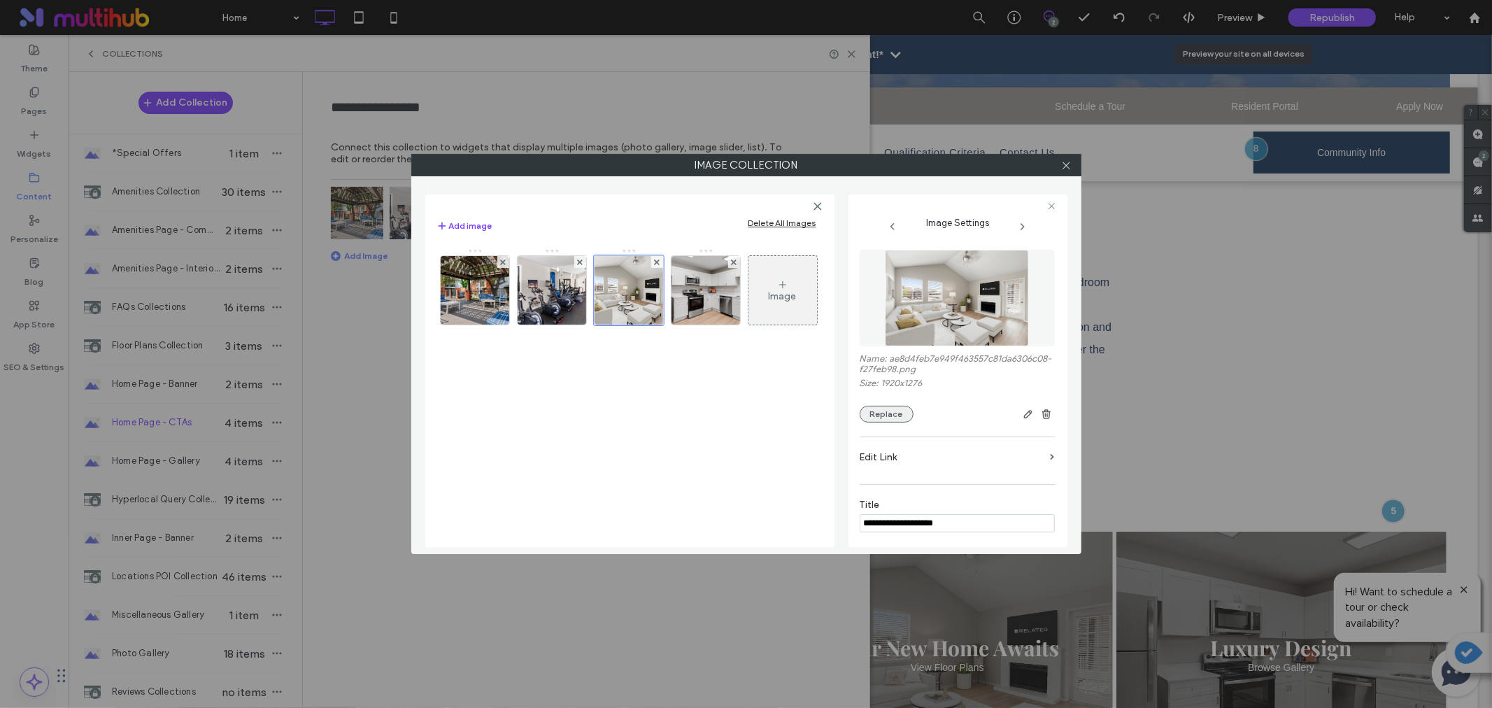
click at [902, 422] on button "Replace" at bounding box center [887, 414] width 54 height 17
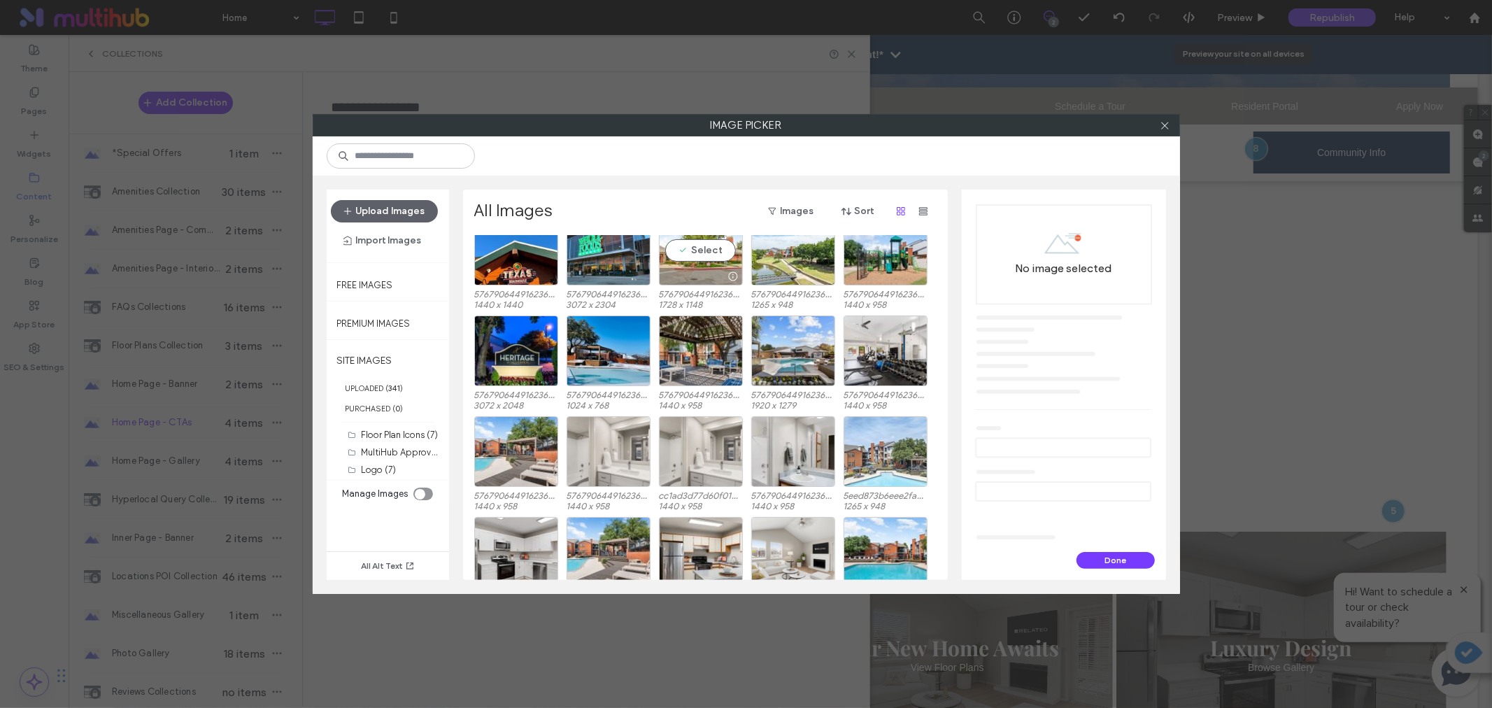
scroll to position [1340, 0]
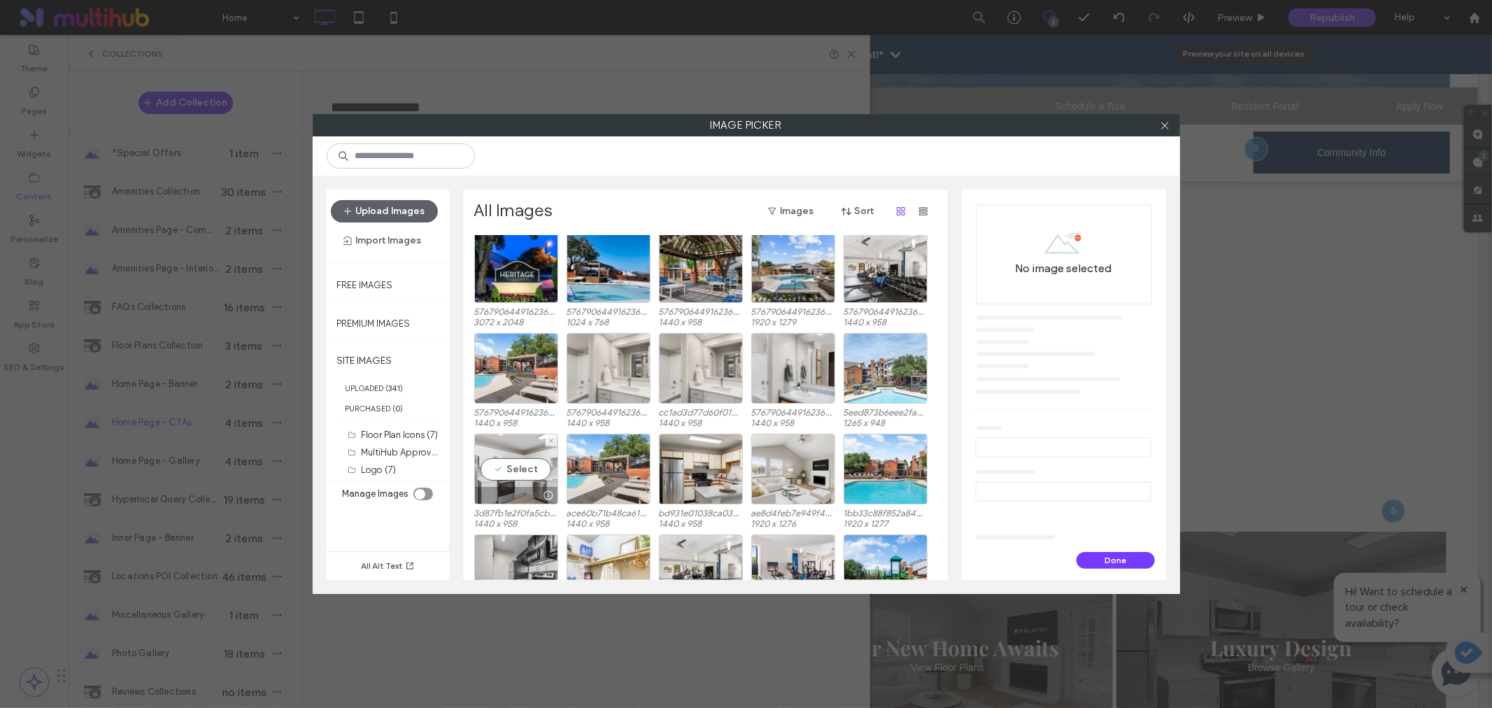
click at [509, 476] on div "Select" at bounding box center [516, 469] width 84 height 71
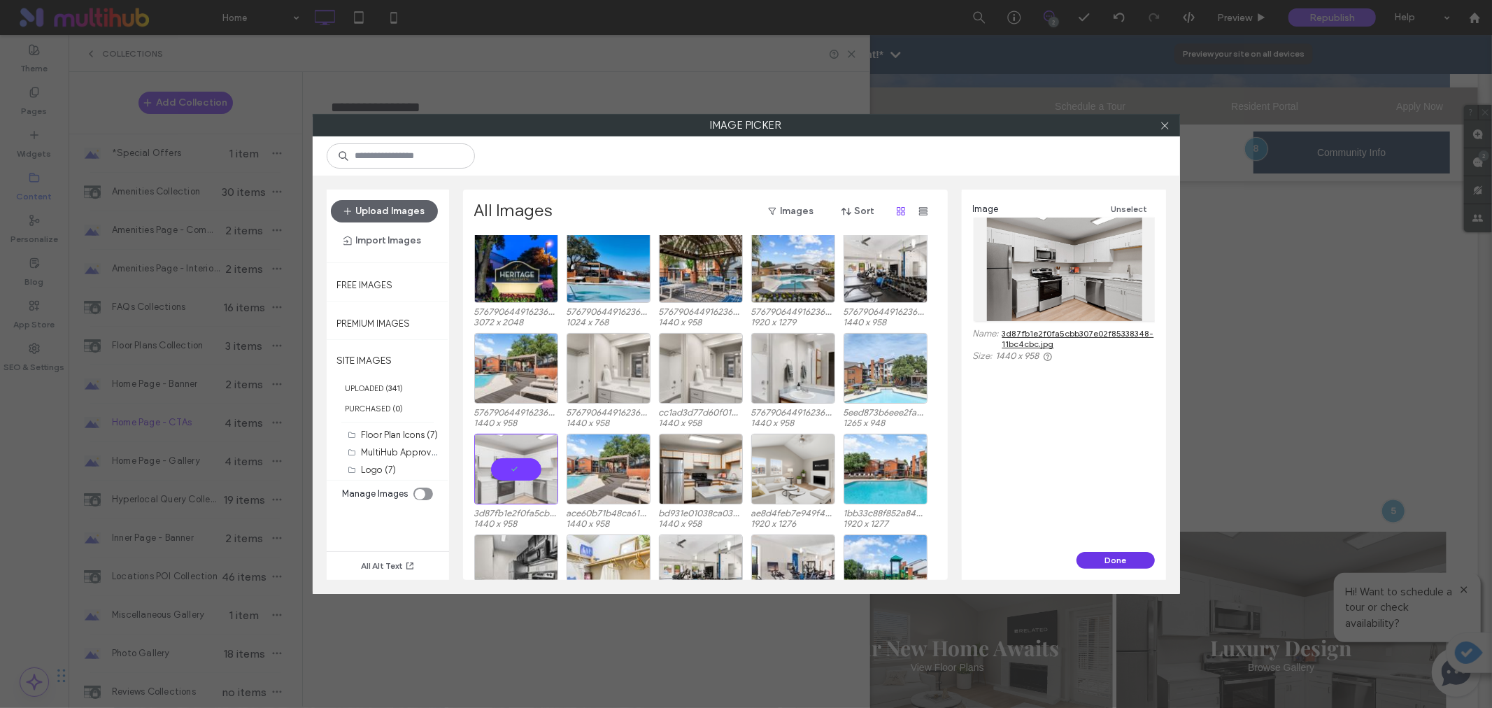
click at [1132, 553] on button "Done" at bounding box center [1115, 560] width 78 height 17
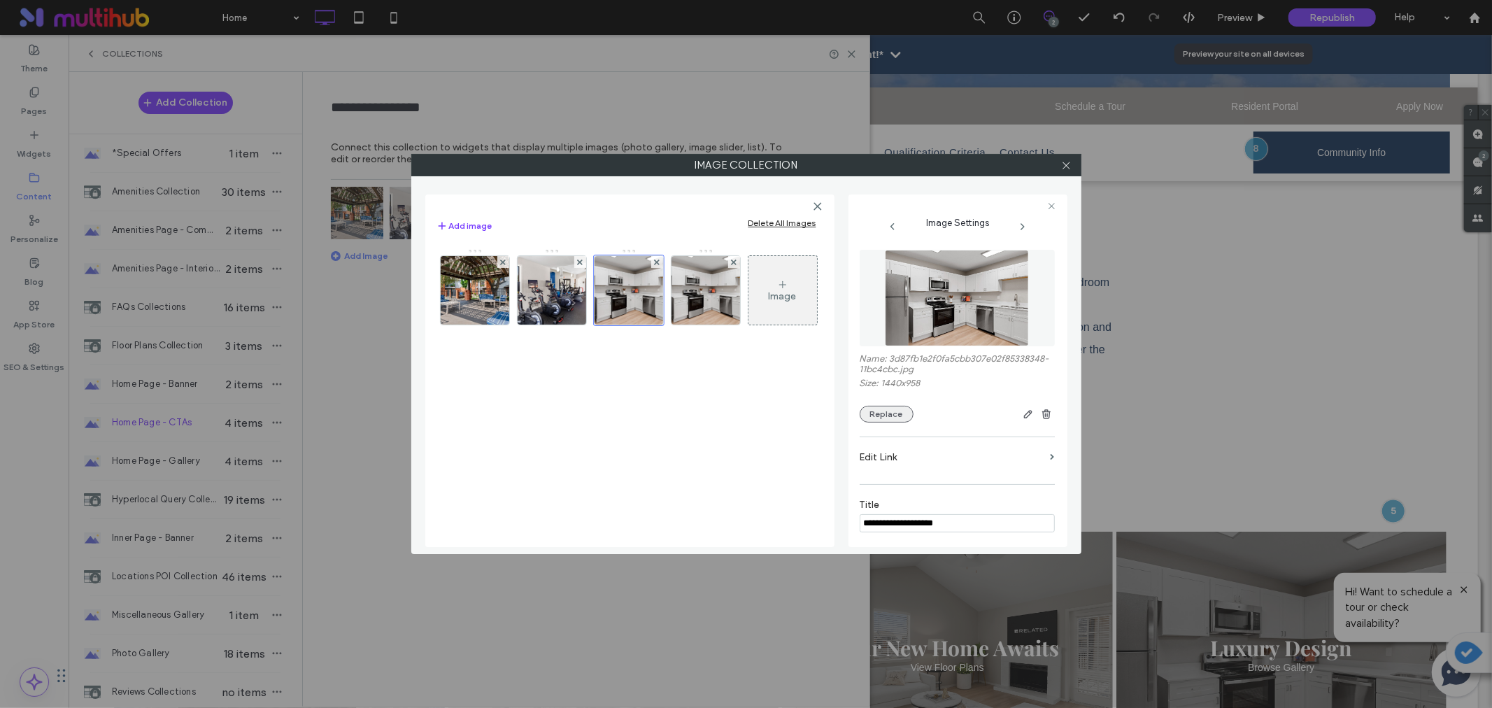
click at [868, 422] on button "Replace" at bounding box center [887, 414] width 54 height 17
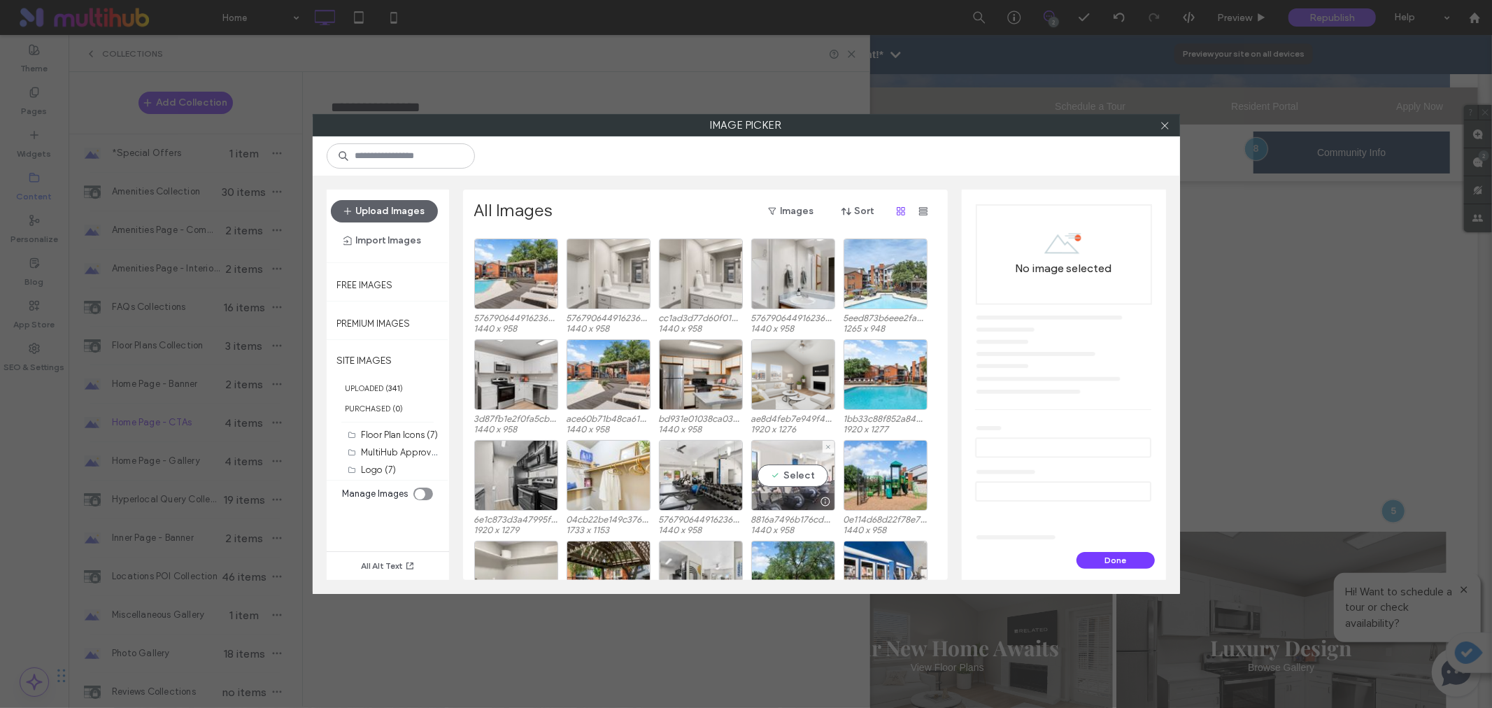
scroll to position [1560, 0]
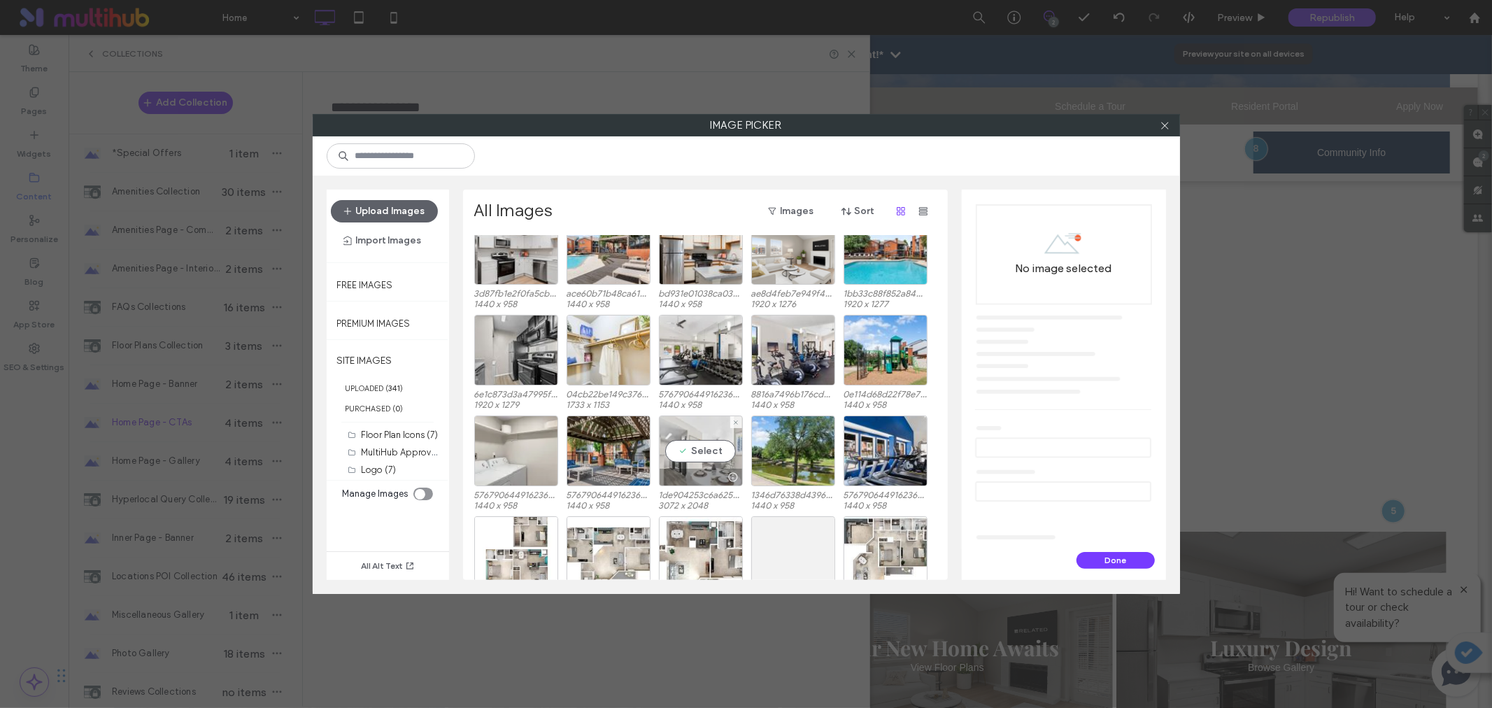
click at [712, 453] on div "Select" at bounding box center [701, 450] width 84 height 71
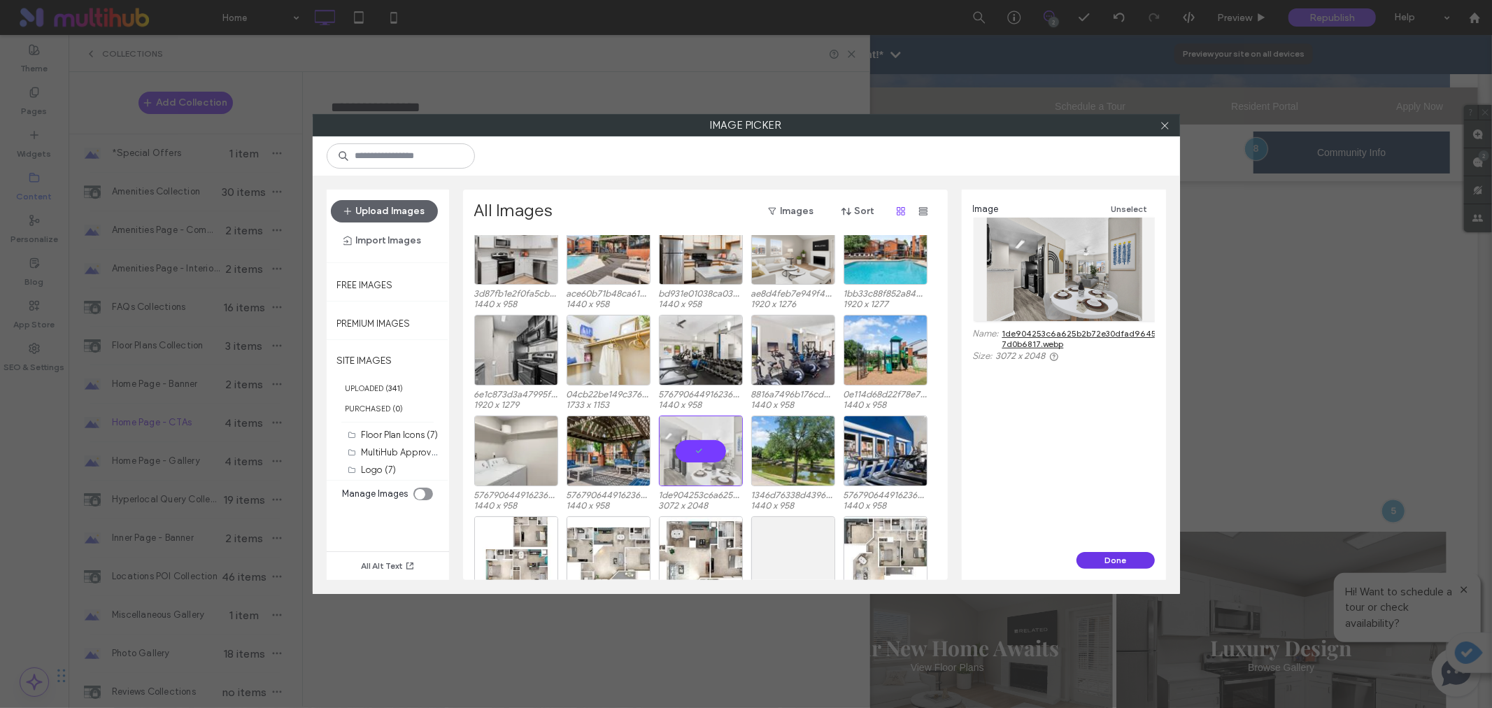
click at [1124, 564] on button "Done" at bounding box center [1115, 560] width 78 height 17
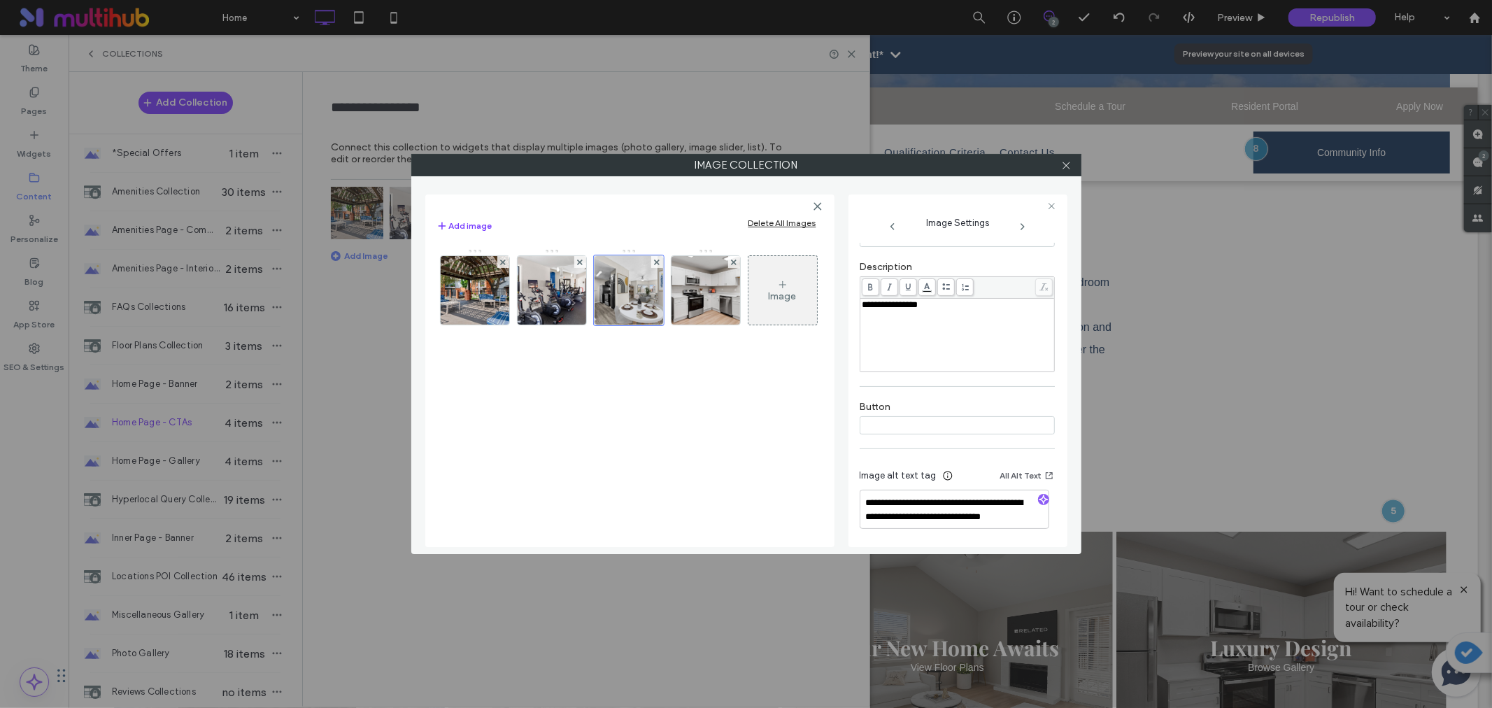
scroll to position [299, 0]
click at [1040, 501] on icon "button" at bounding box center [1044, 499] width 10 height 10
type textarea "**********"
click at [1069, 161] on icon at bounding box center [1066, 165] width 10 height 10
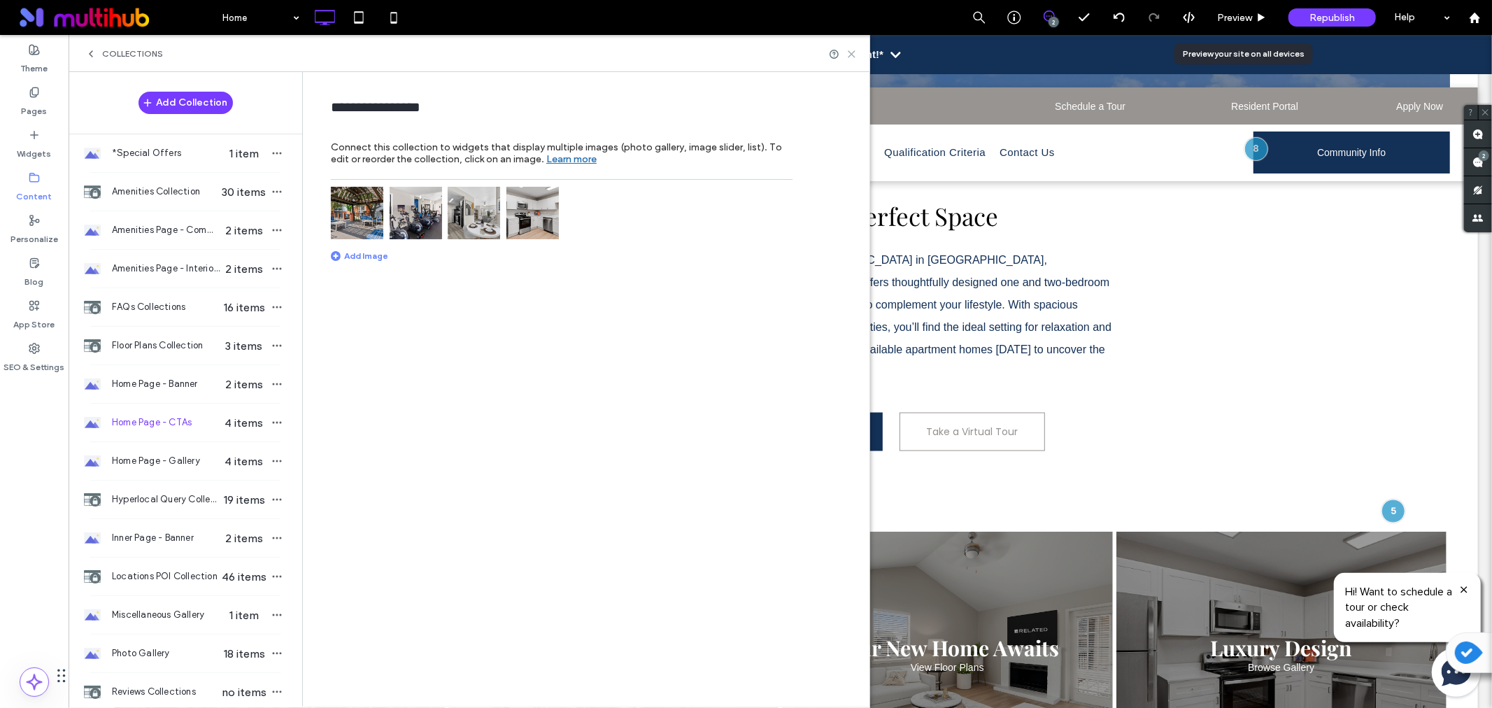
click at [852, 50] on icon at bounding box center [851, 54] width 10 height 10
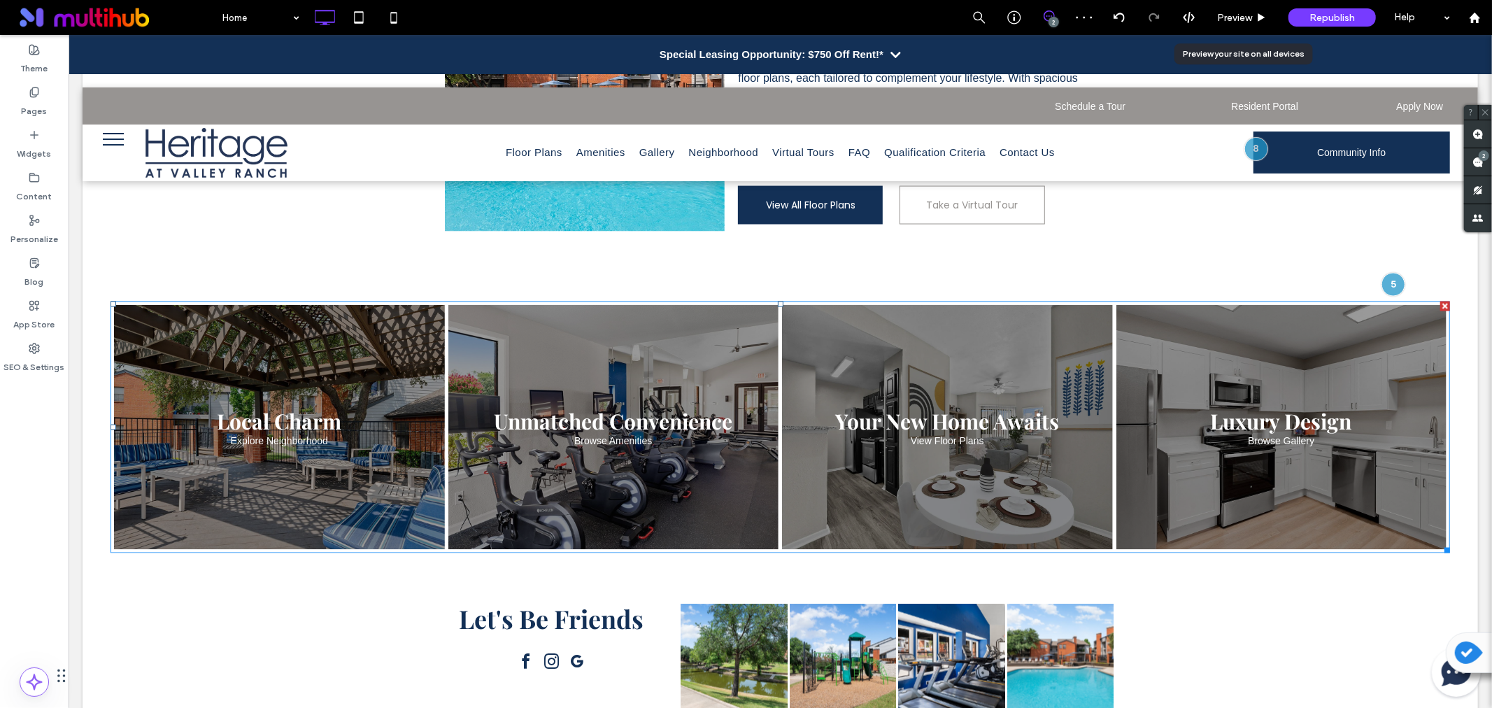
scroll to position [1942, 0]
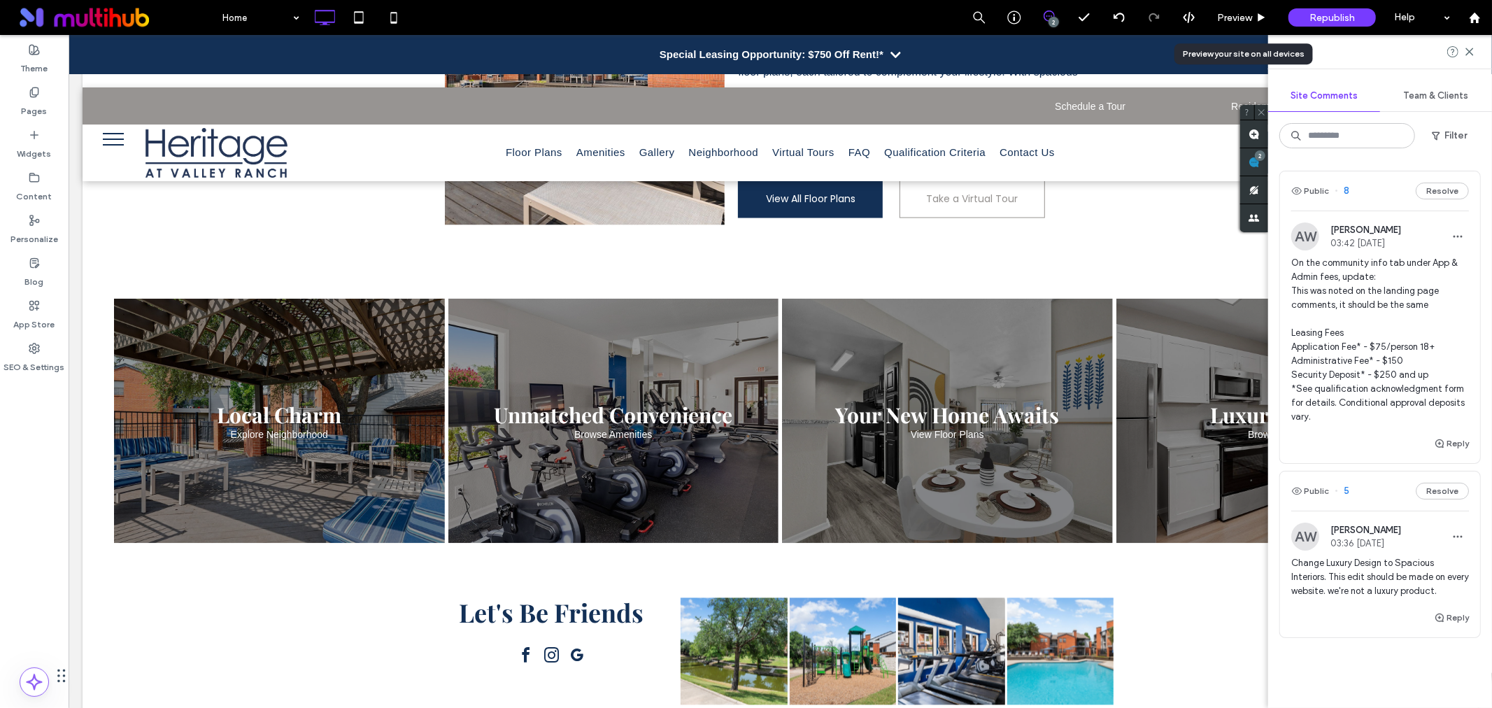
click at [1402, 597] on span "Change Luxury Design to Spacious Interiors. This edit should be made on every w…" at bounding box center [1380, 577] width 178 height 42
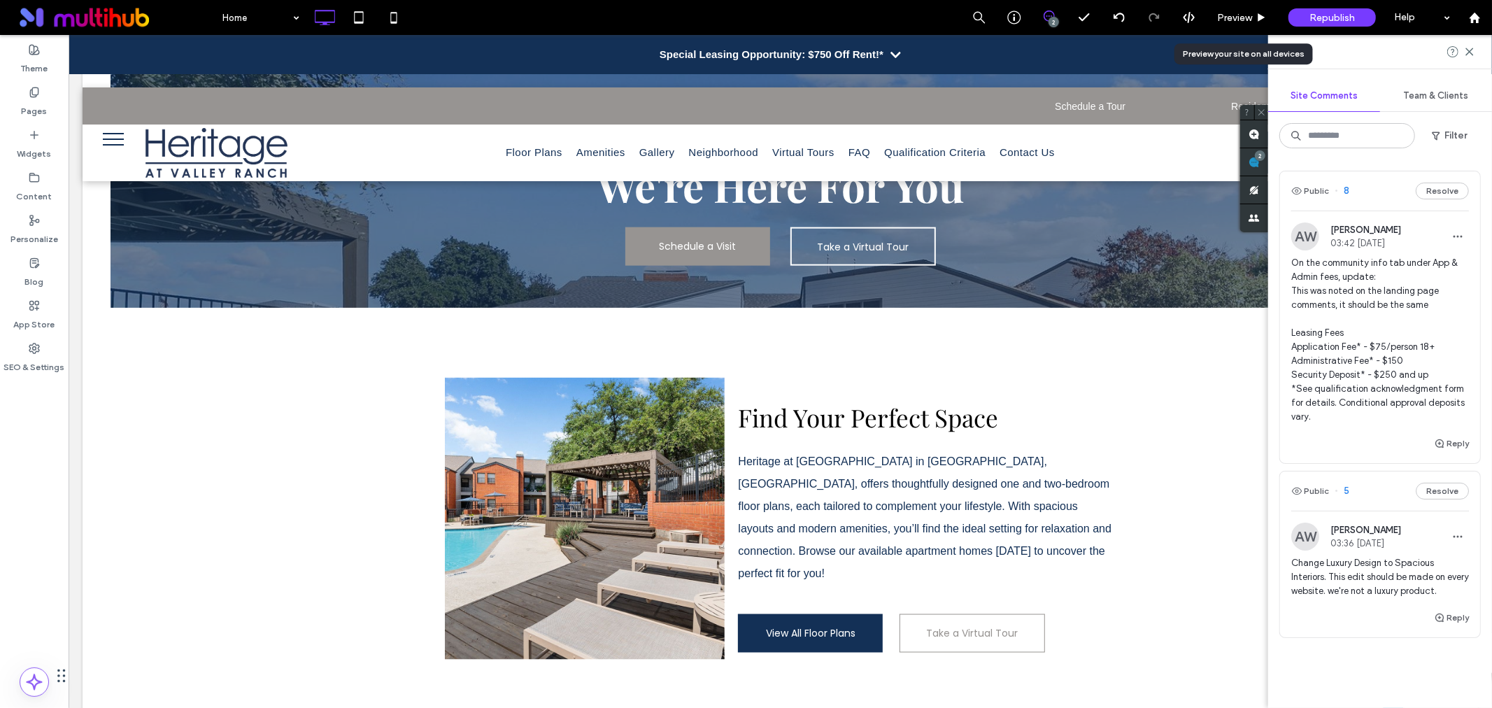
scroll to position [1506, 0]
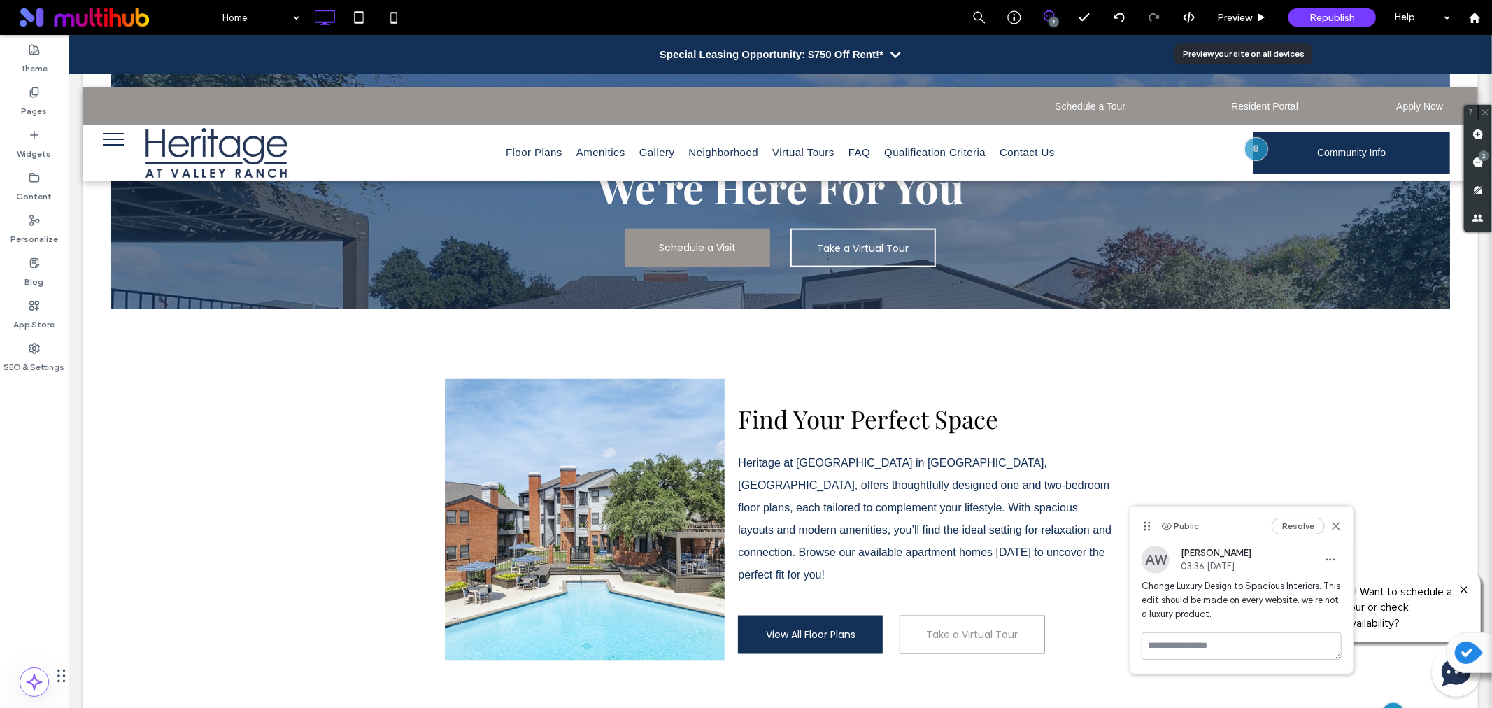
click at [1212, 592] on span "Change Luxury Design to Spacious Interiors. This edit should be made on every w…" at bounding box center [1241, 600] width 200 height 42
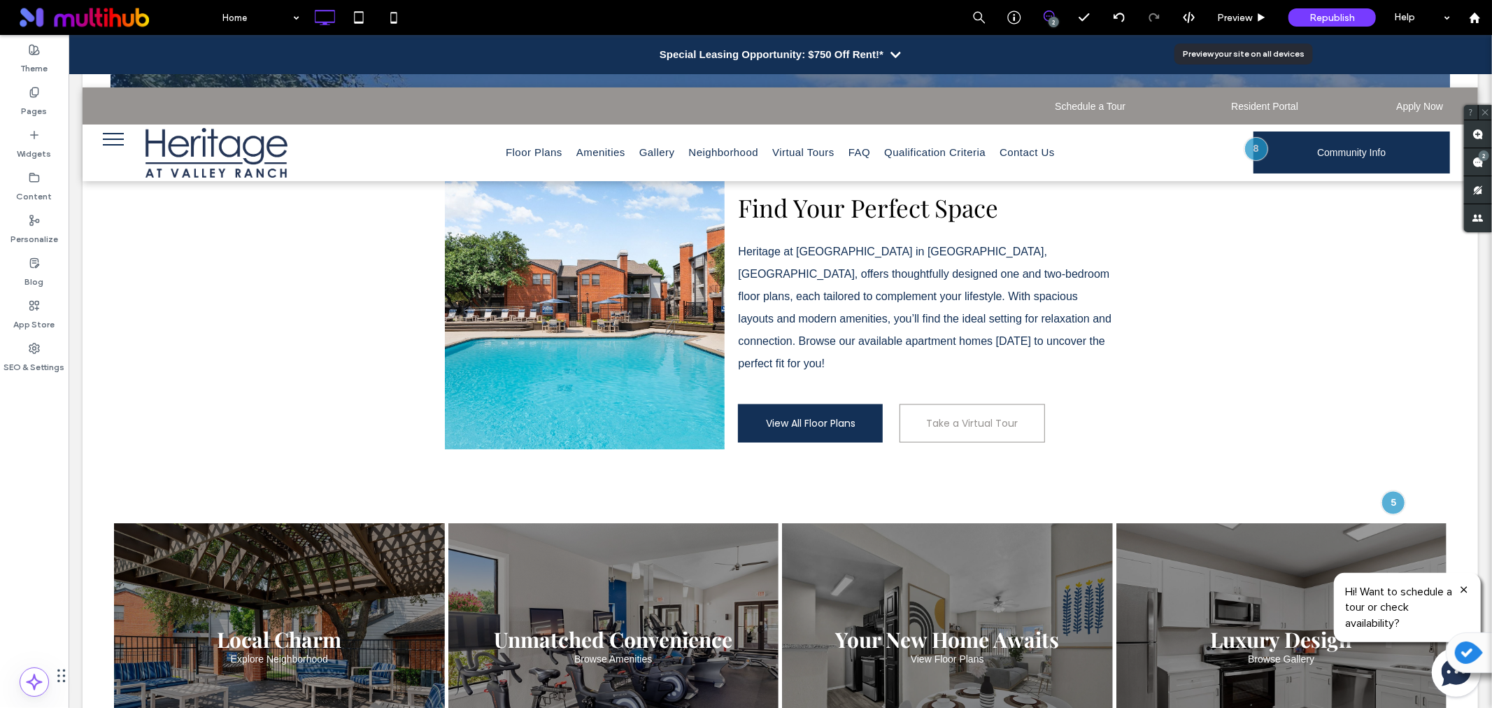
scroll to position [1739, 0]
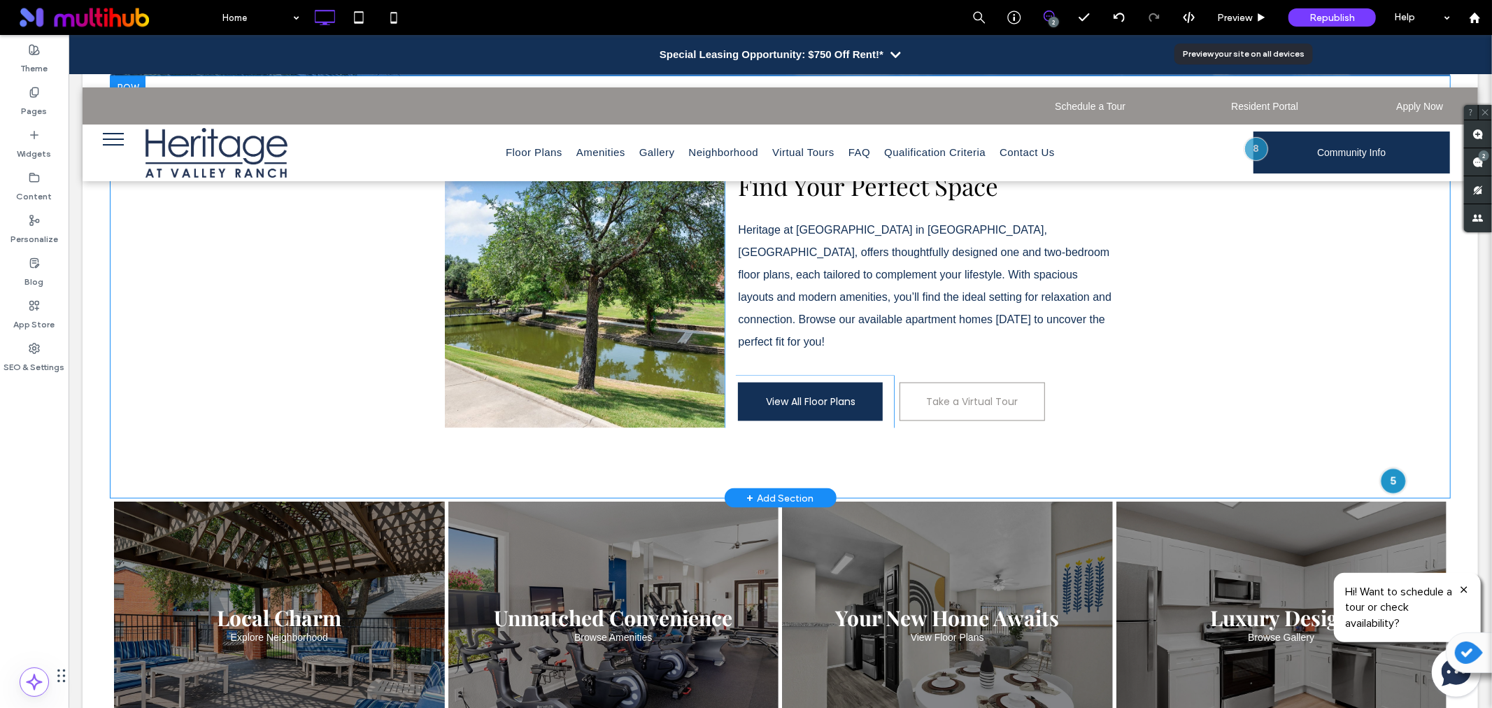
click at [1383, 467] on div at bounding box center [1393, 480] width 26 height 26
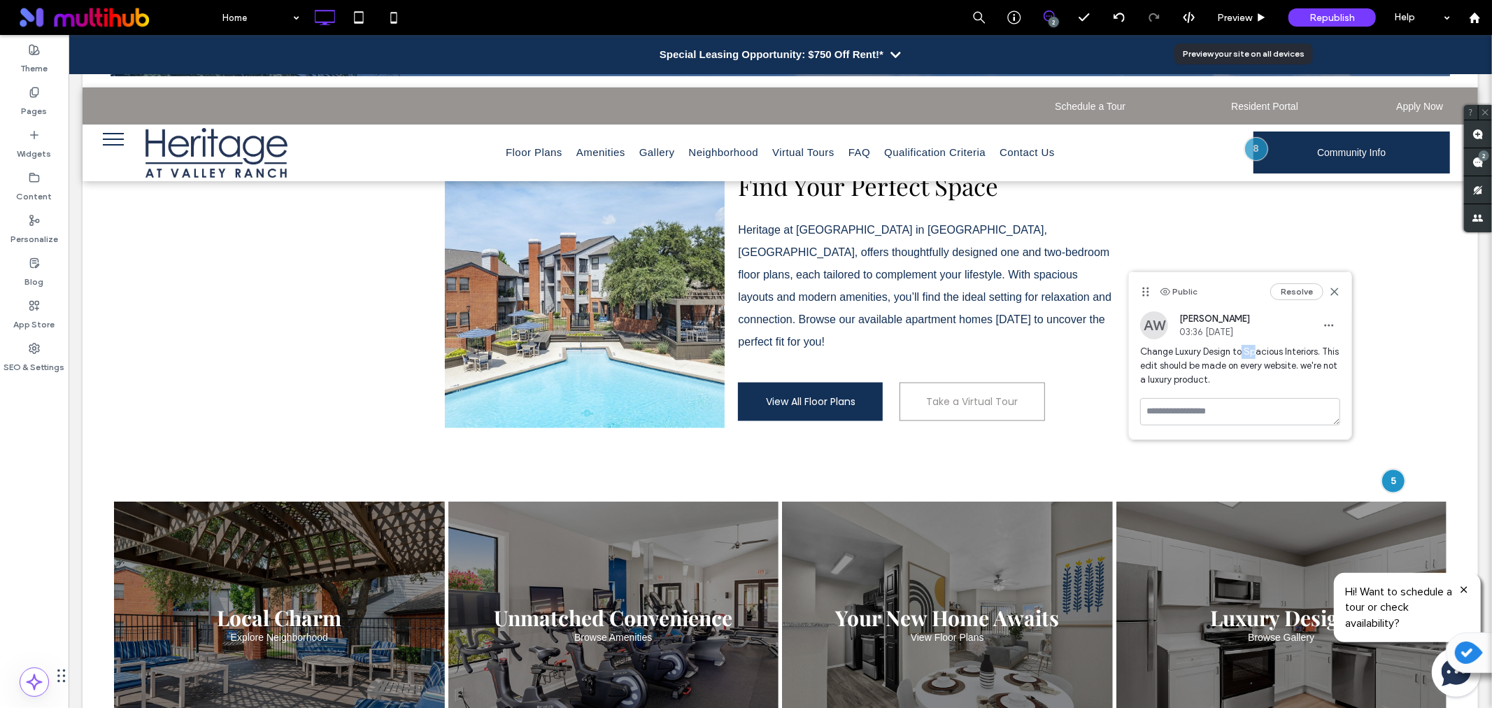
drag, startPoint x: 1243, startPoint y: 350, endPoint x: 1257, endPoint y: 350, distance: 14.0
click at [1257, 350] on span "Change Luxury Design to Spacious Interiors. This edit should be made on every w…" at bounding box center [1240, 366] width 200 height 42
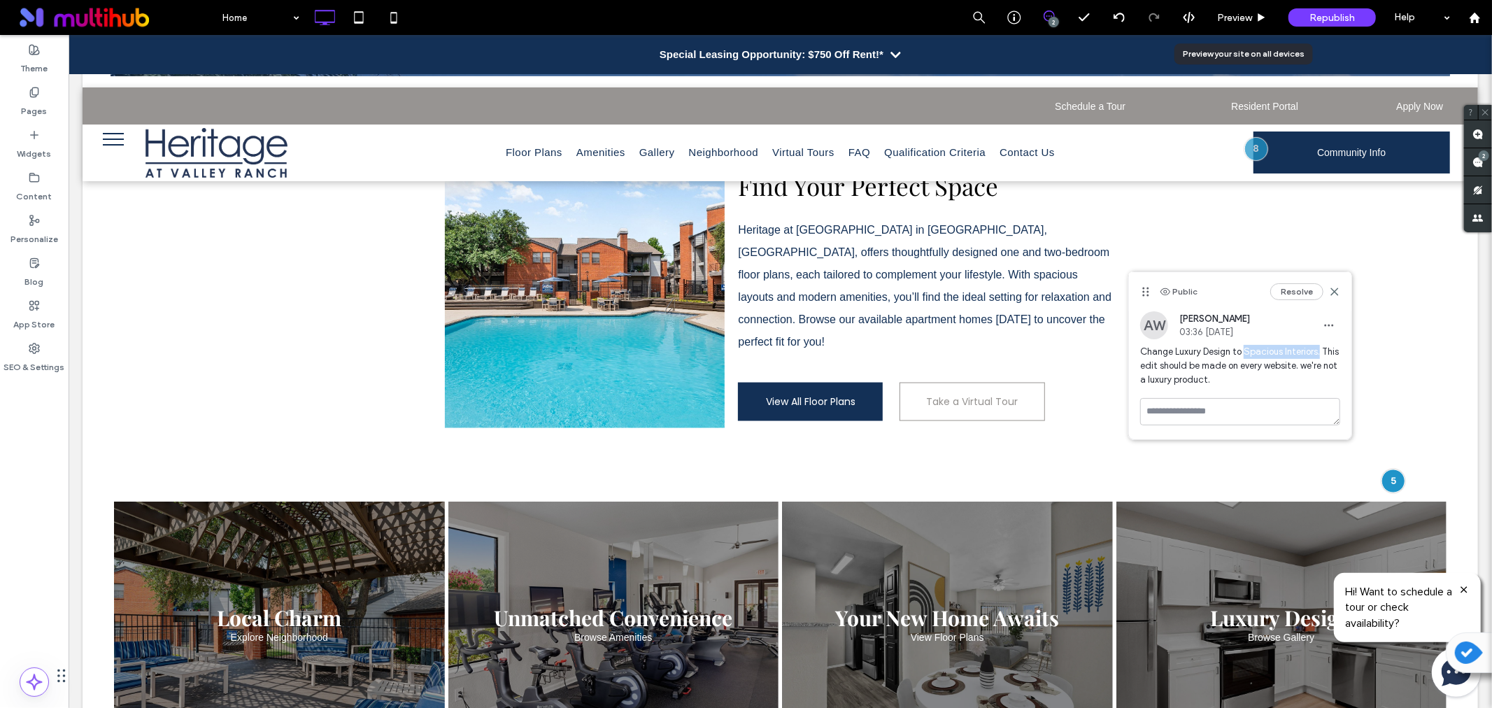
drag, startPoint x: 1246, startPoint y: 352, endPoint x: 1320, endPoint y: 355, distance: 74.9
click at [1320, 355] on span "Change Luxury Design to Spacious Interiors. This edit should be made on every w…" at bounding box center [1240, 366] width 200 height 42
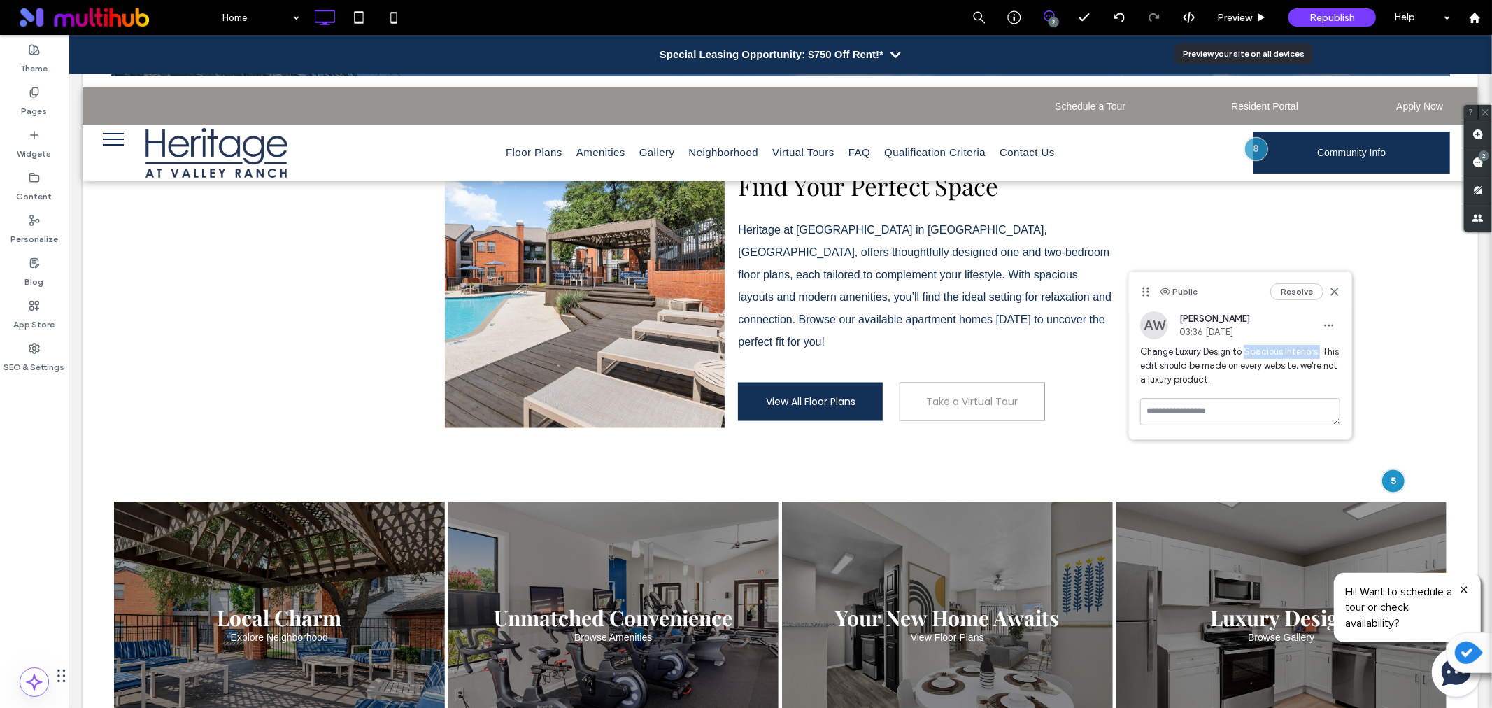
copy span "Spacious Interiors."
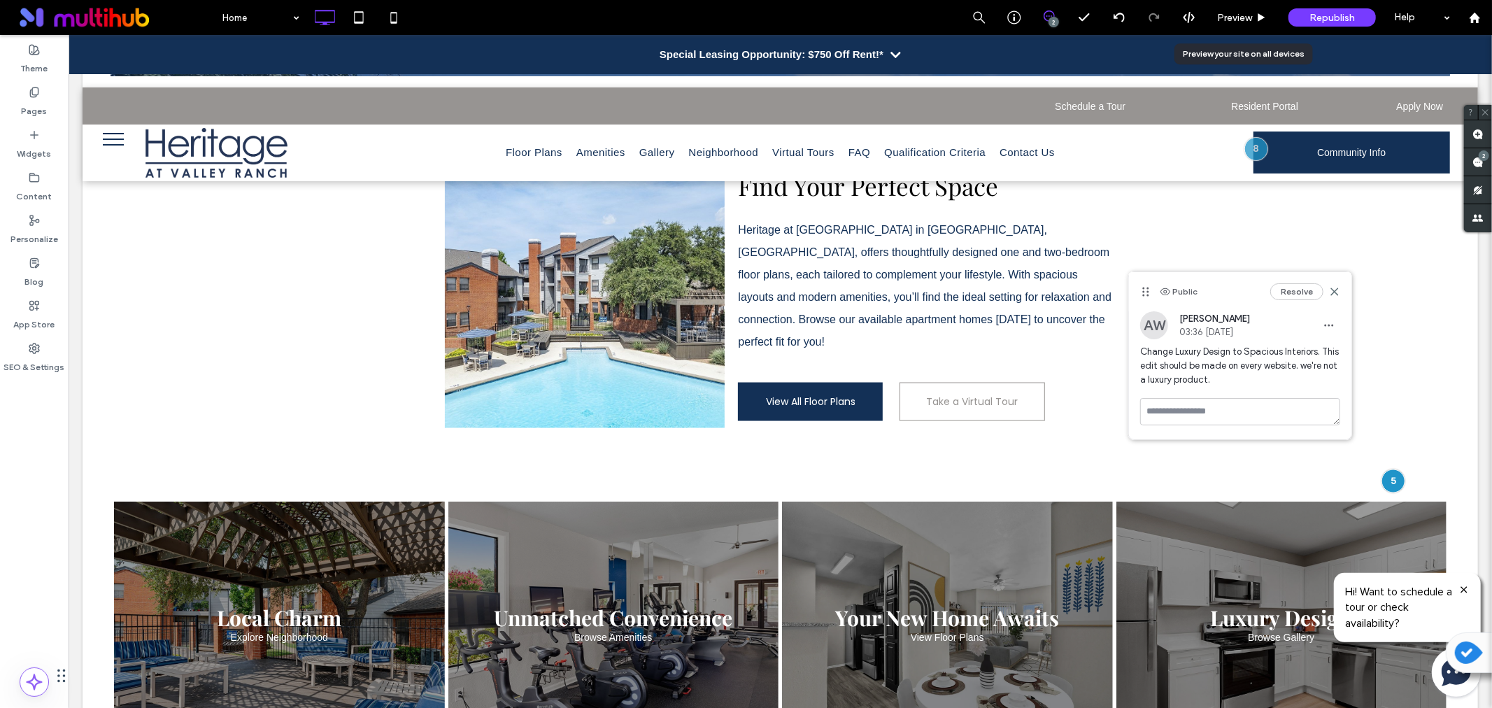
click at [1339, 299] on div "Resolve" at bounding box center [1305, 291] width 70 height 17
click at [1339, 294] on icon at bounding box center [1334, 291] width 11 height 11
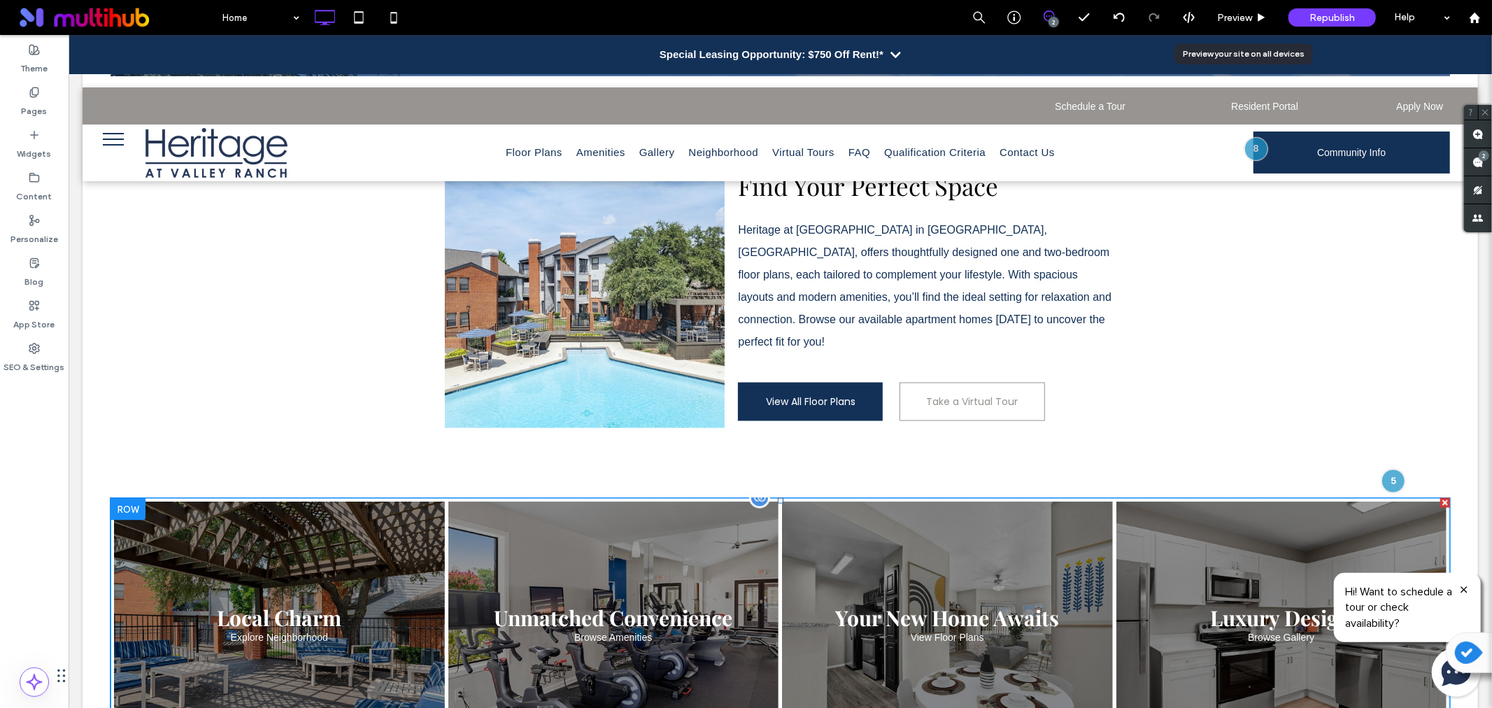
click at [1297, 494] on link at bounding box center [1280, 623] width 350 height 259
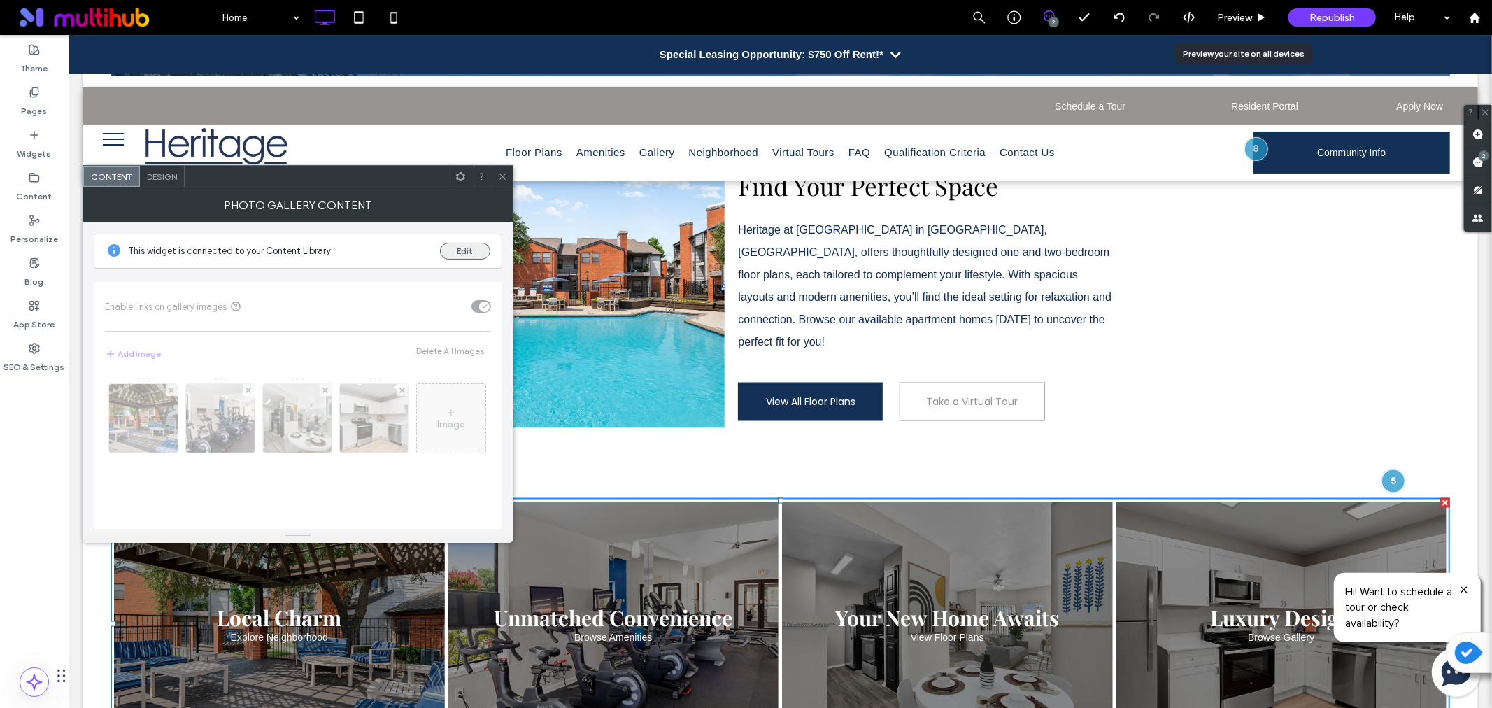
click at [462, 248] on button "Edit" at bounding box center [465, 251] width 50 height 17
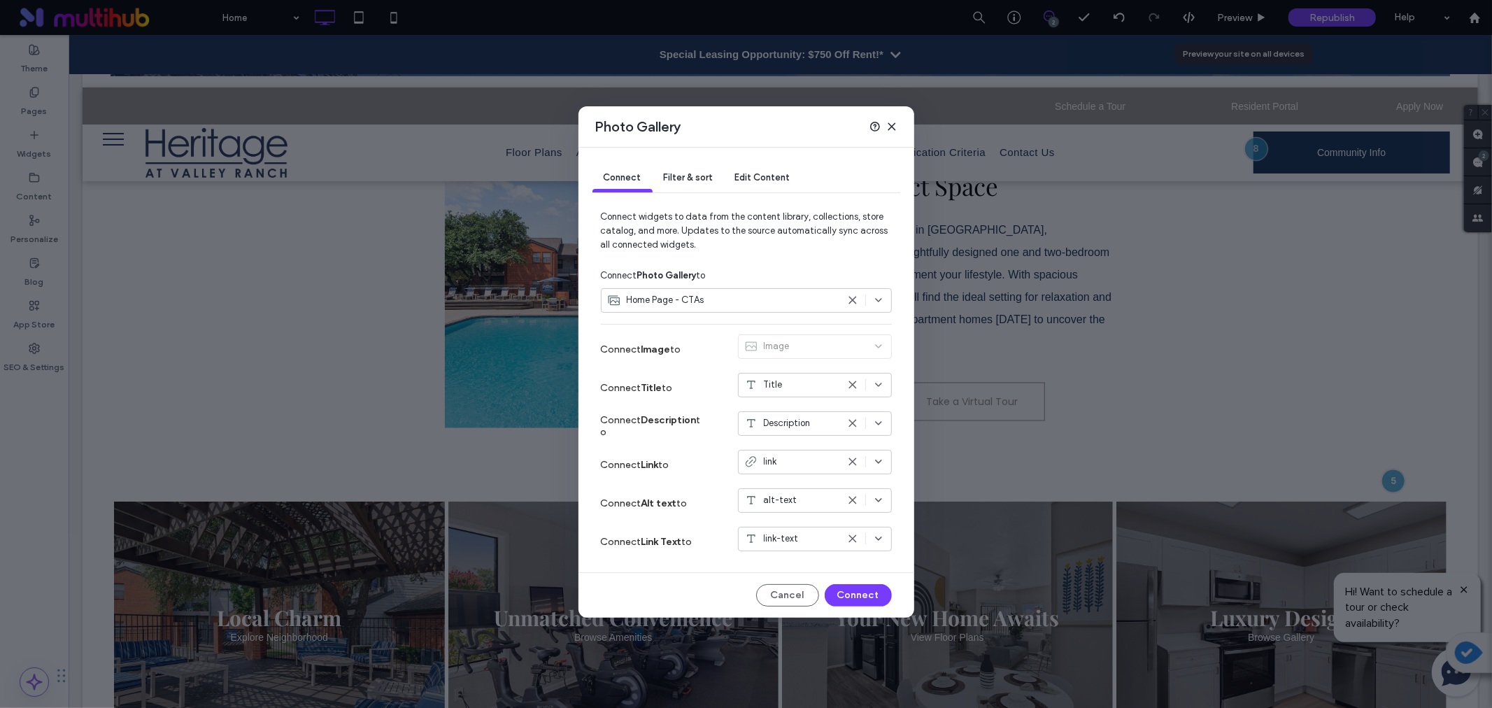
click at [889, 124] on icon at bounding box center [891, 126] width 11 height 11
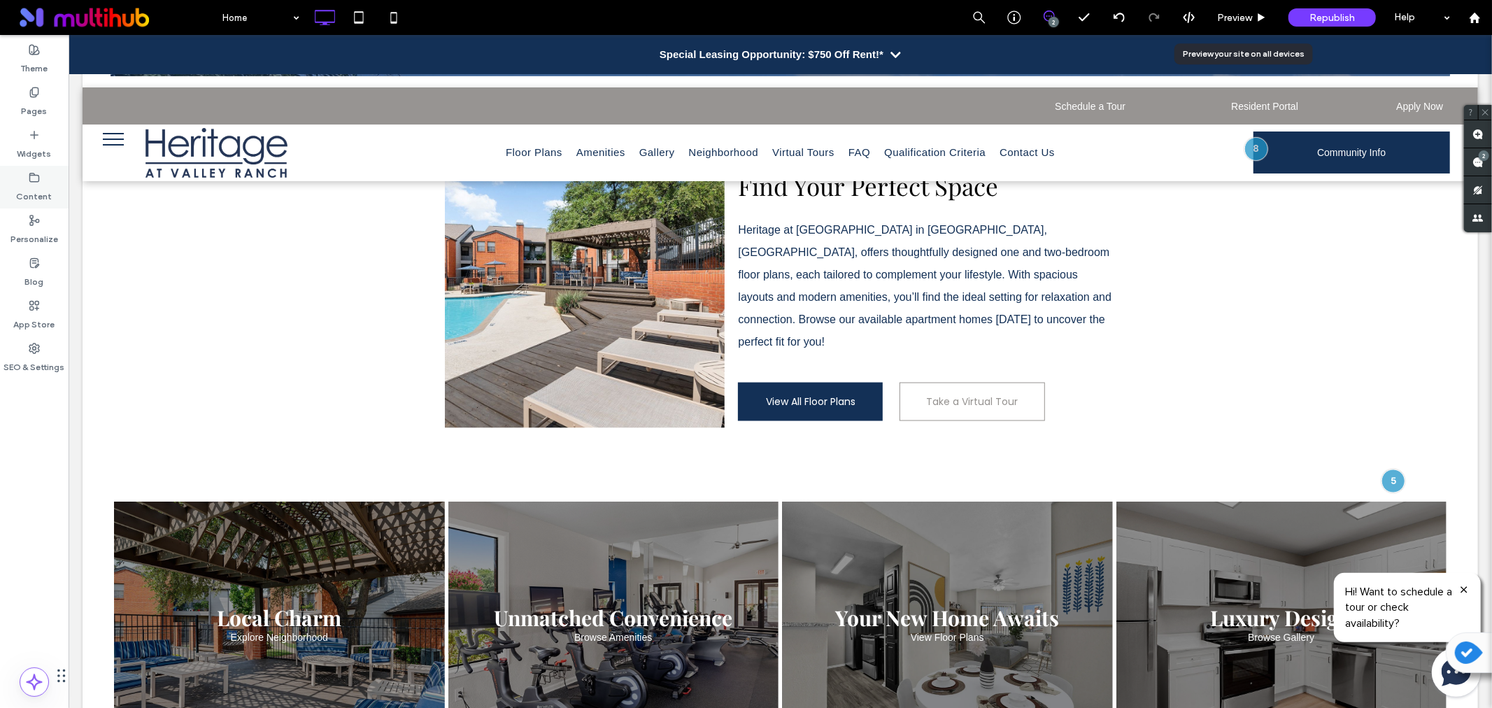
click at [23, 182] on div "Content" at bounding box center [34, 187] width 69 height 43
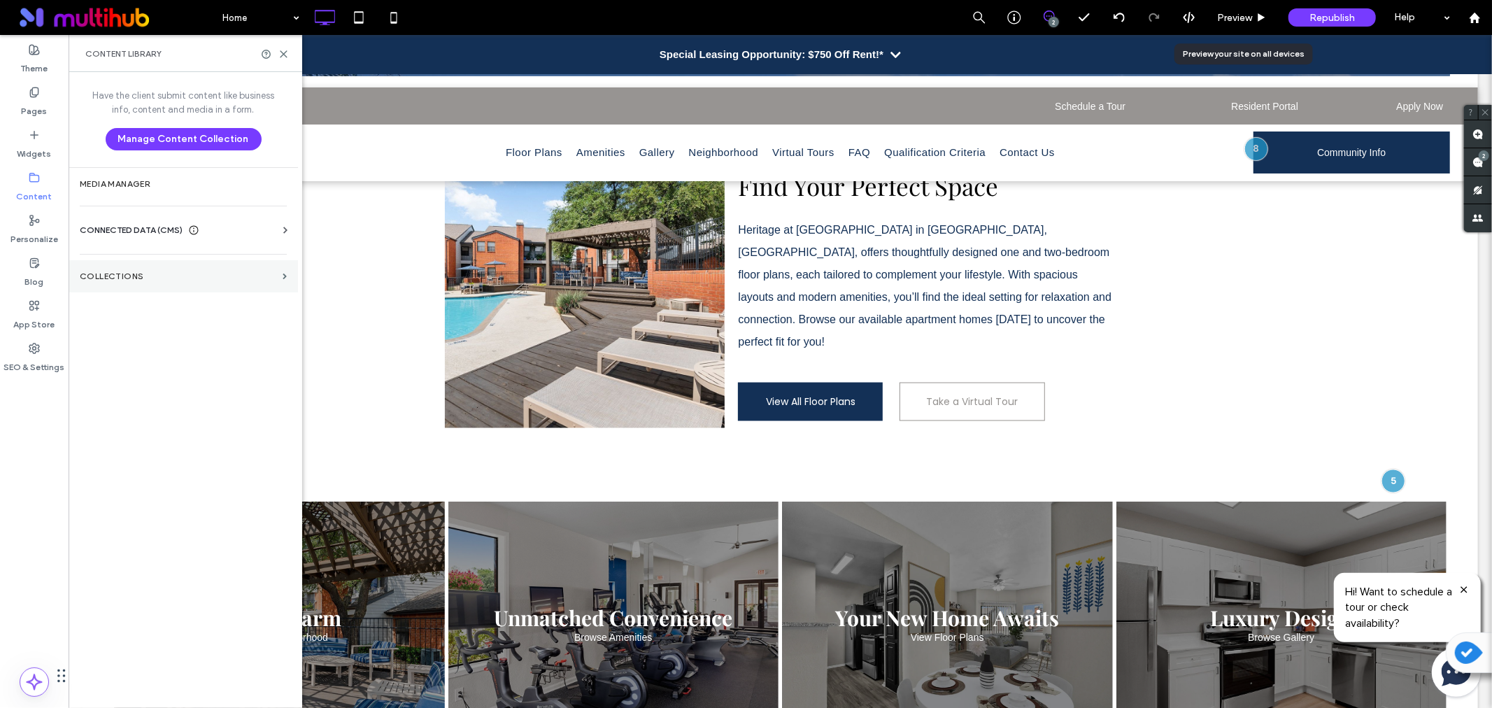
click at [208, 285] on section "Collections" at bounding box center [183, 276] width 229 height 32
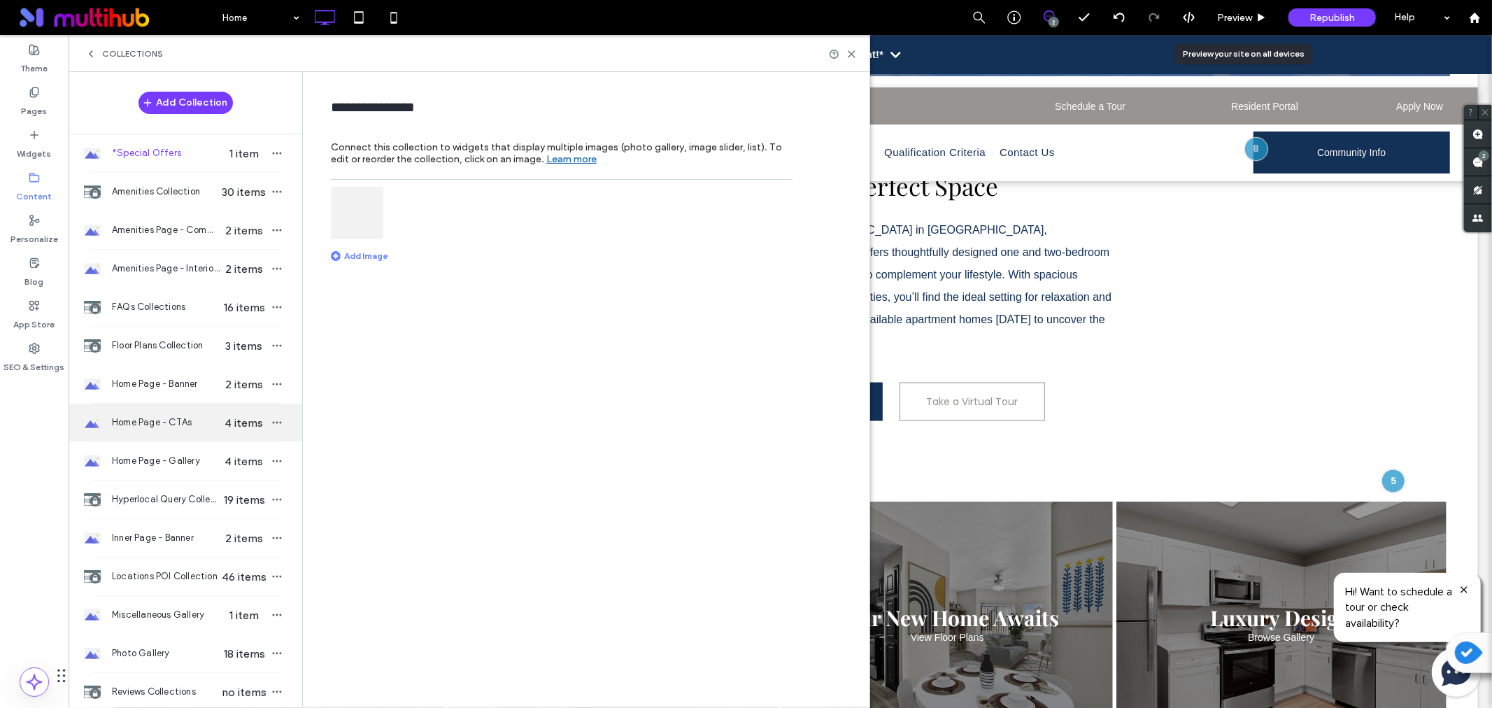
click at [166, 427] on span "Home Page - CTAs" at bounding box center [166, 422] width 108 height 14
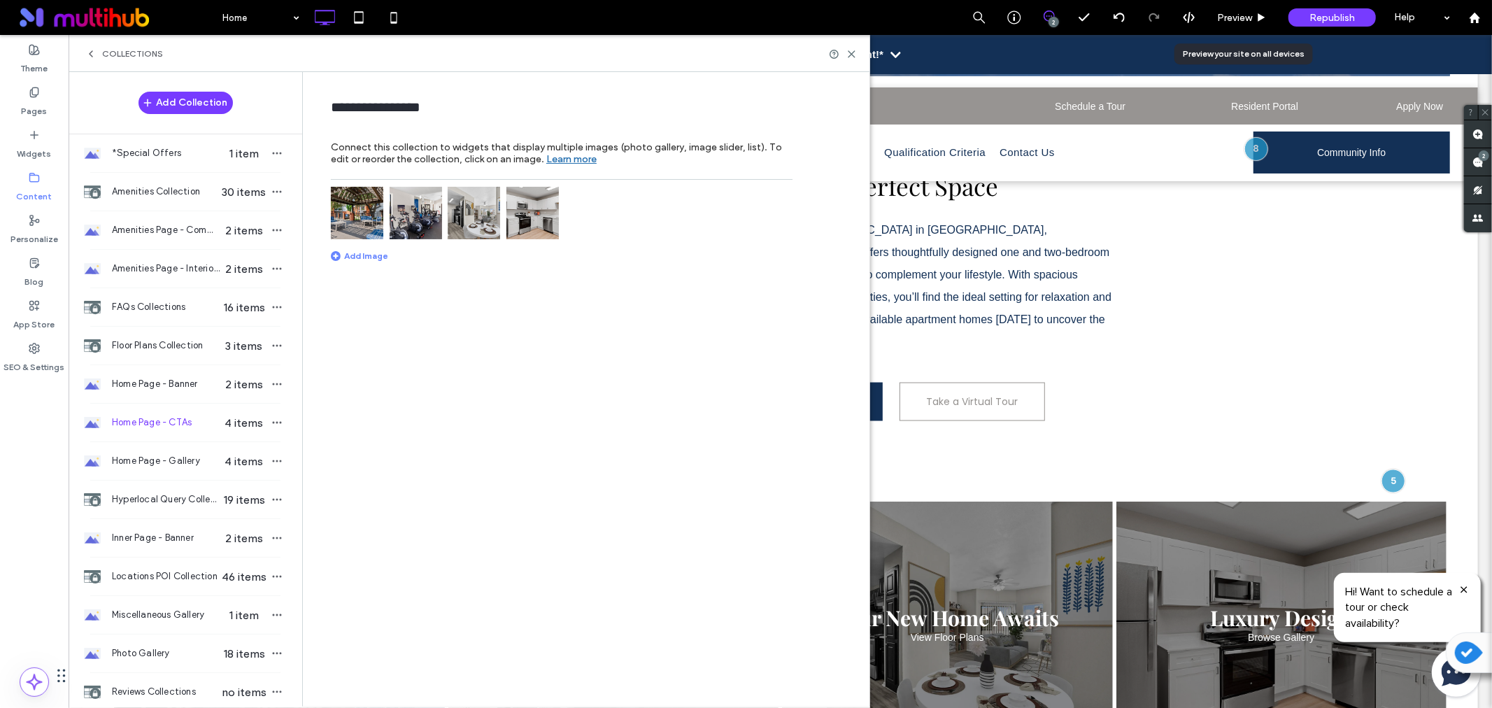
click at [537, 215] on img at bounding box center [532, 213] width 52 height 52
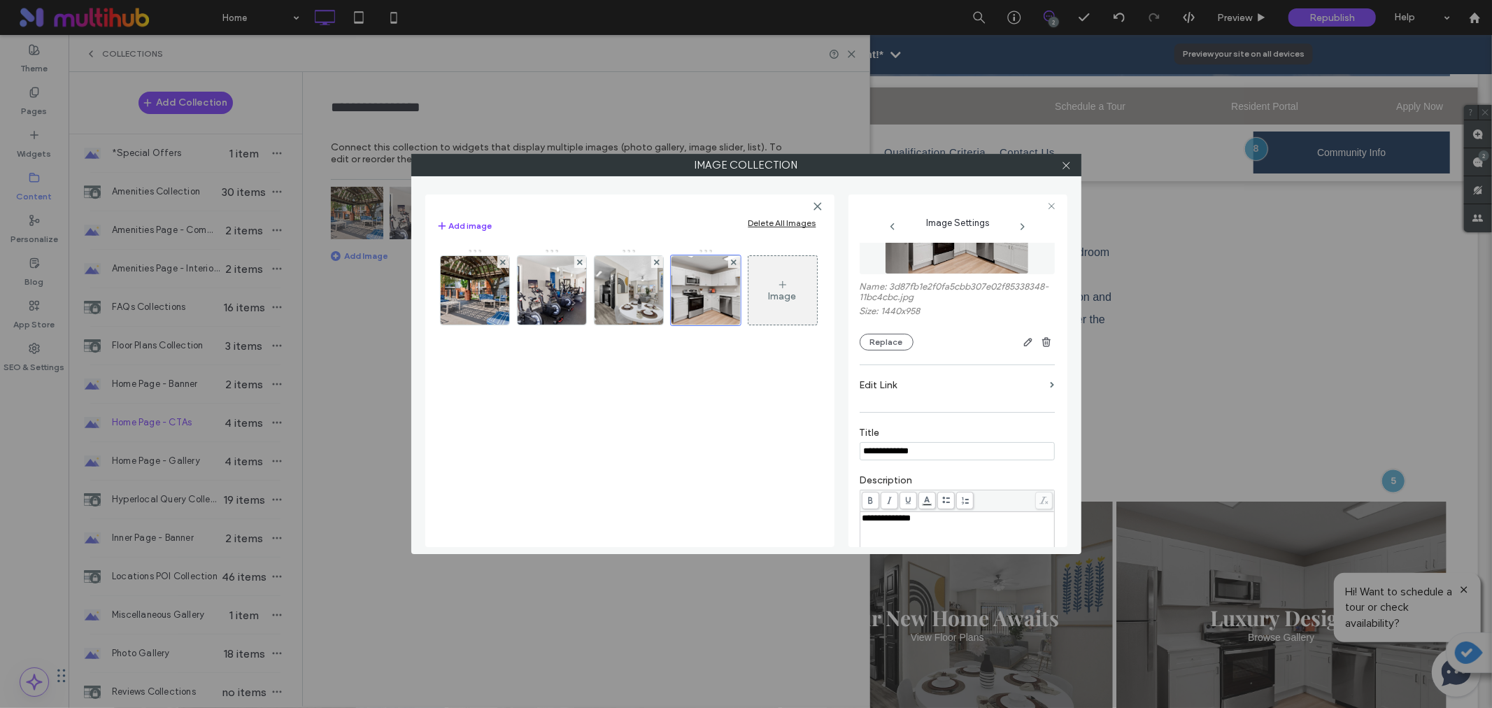
scroll to position [78, 0]
click at [979, 478] on div "**********" at bounding box center [957, 524] width 195 height 125
type input "**********"
click at [961, 476] on div "**********" at bounding box center [957, 524] width 195 height 125
click at [1065, 163] on icon at bounding box center [1066, 165] width 10 height 10
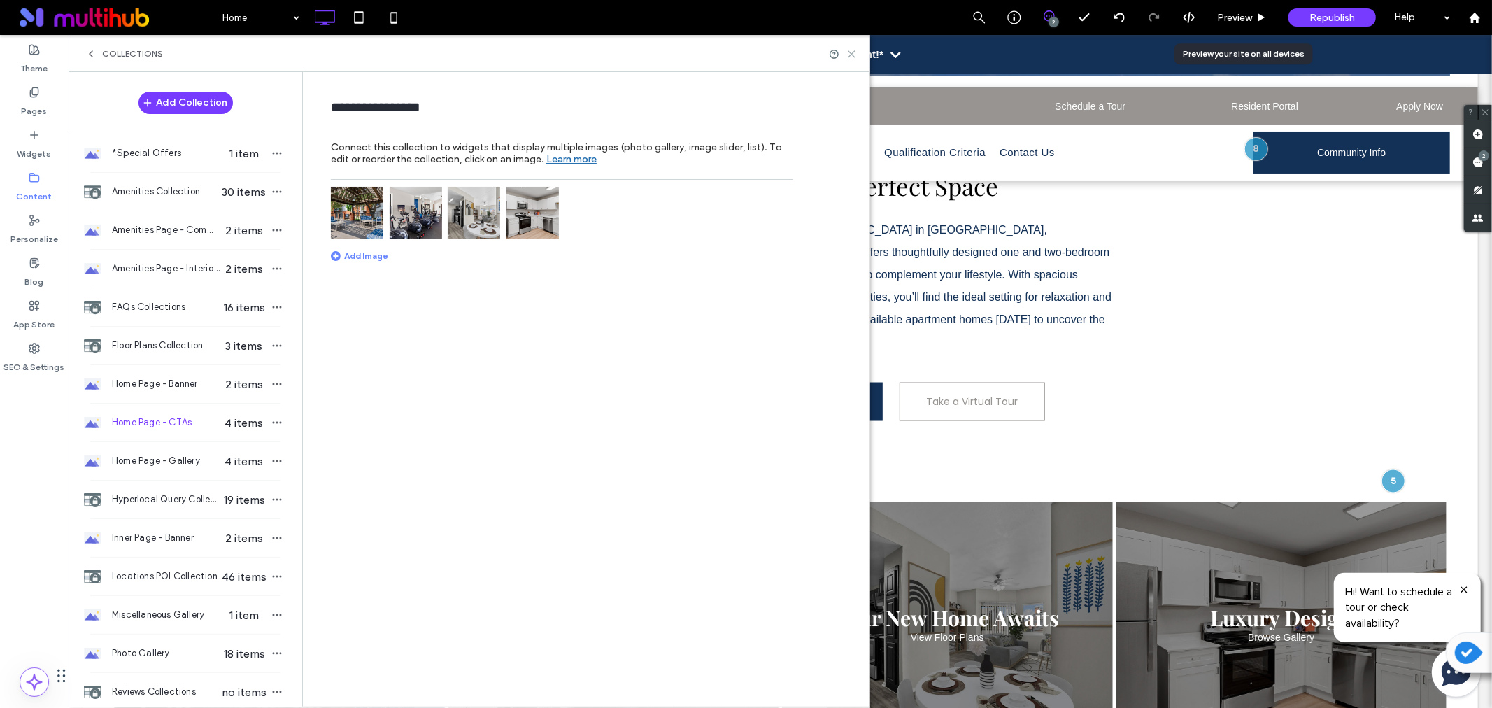
click at [851, 52] on icon at bounding box center [851, 54] width 10 height 10
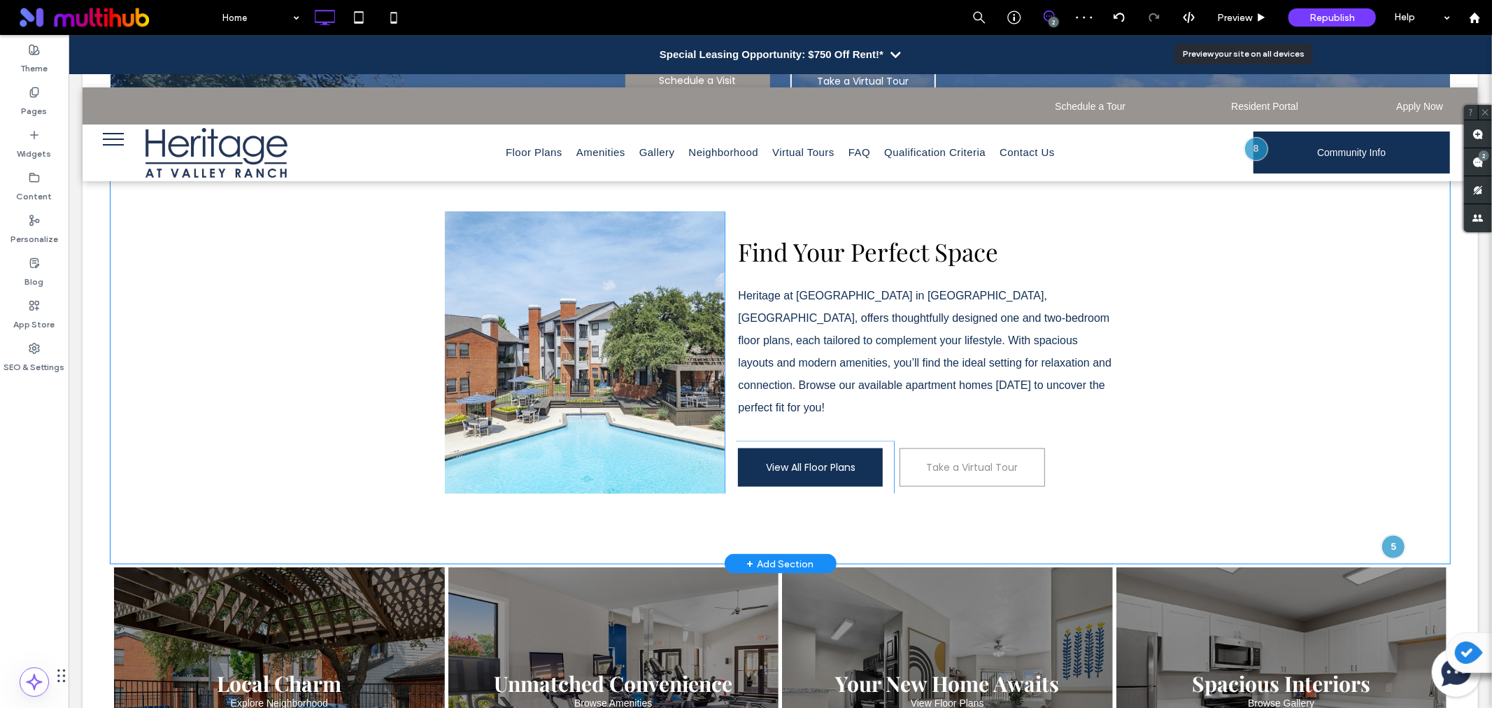
scroll to position [1709, 0]
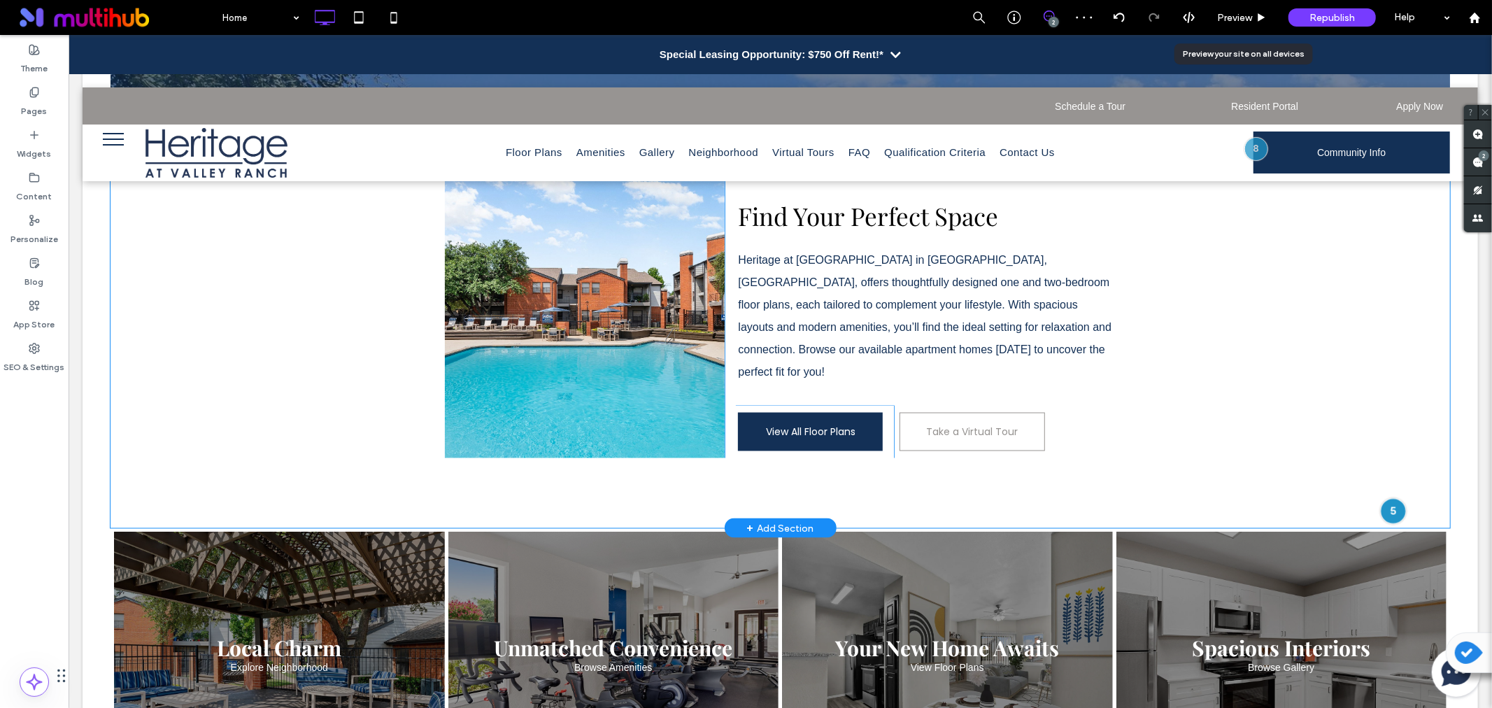
click at [1390, 497] on div at bounding box center [1393, 510] width 26 height 26
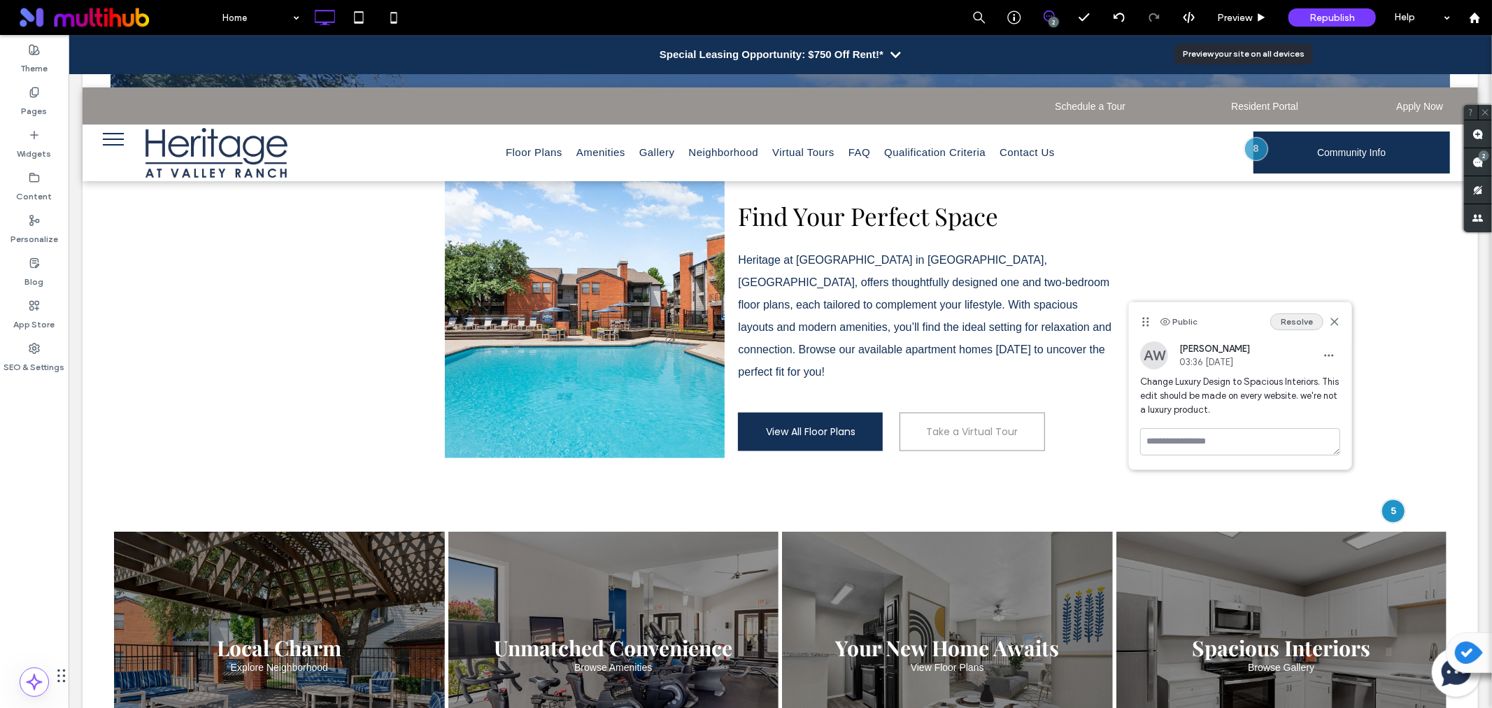
click at [1308, 313] on button "Resolve" at bounding box center [1296, 321] width 53 height 17
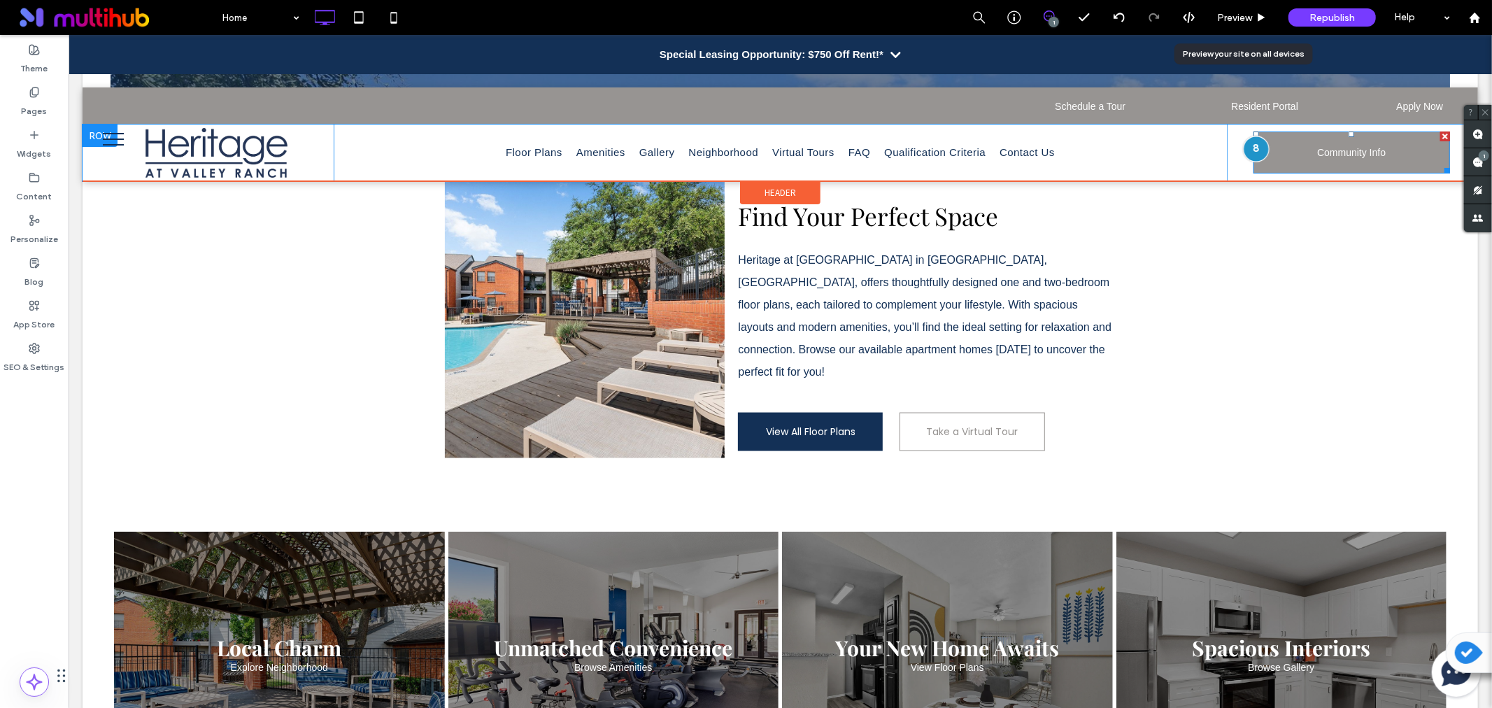
click at [1248, 146] on div at bounding box center [1255, 148] width 26 height 26
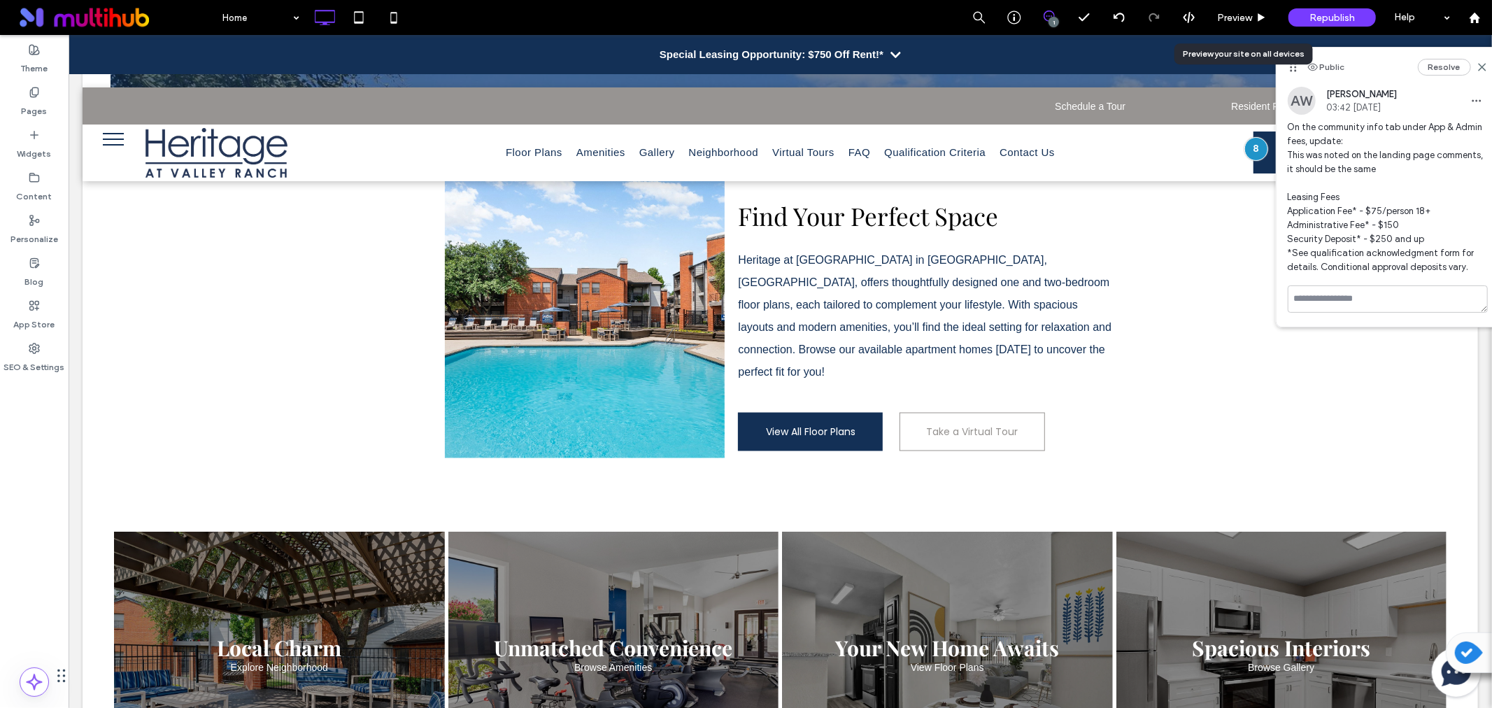
drag, startPoint x: 1287, startPoint y: 127, endPoint x: 1487, endPoint y: 276, distance: 249.0
click at [1487, 276] on div "AW Alicia Worrell 03:42 Oct 10 2025 On the community info tab under App & Admin…" at bounding box center [1387, 186] width 222 height 199
copy span "On the community info tab under App & Admin fees, update: This was noted on the…"
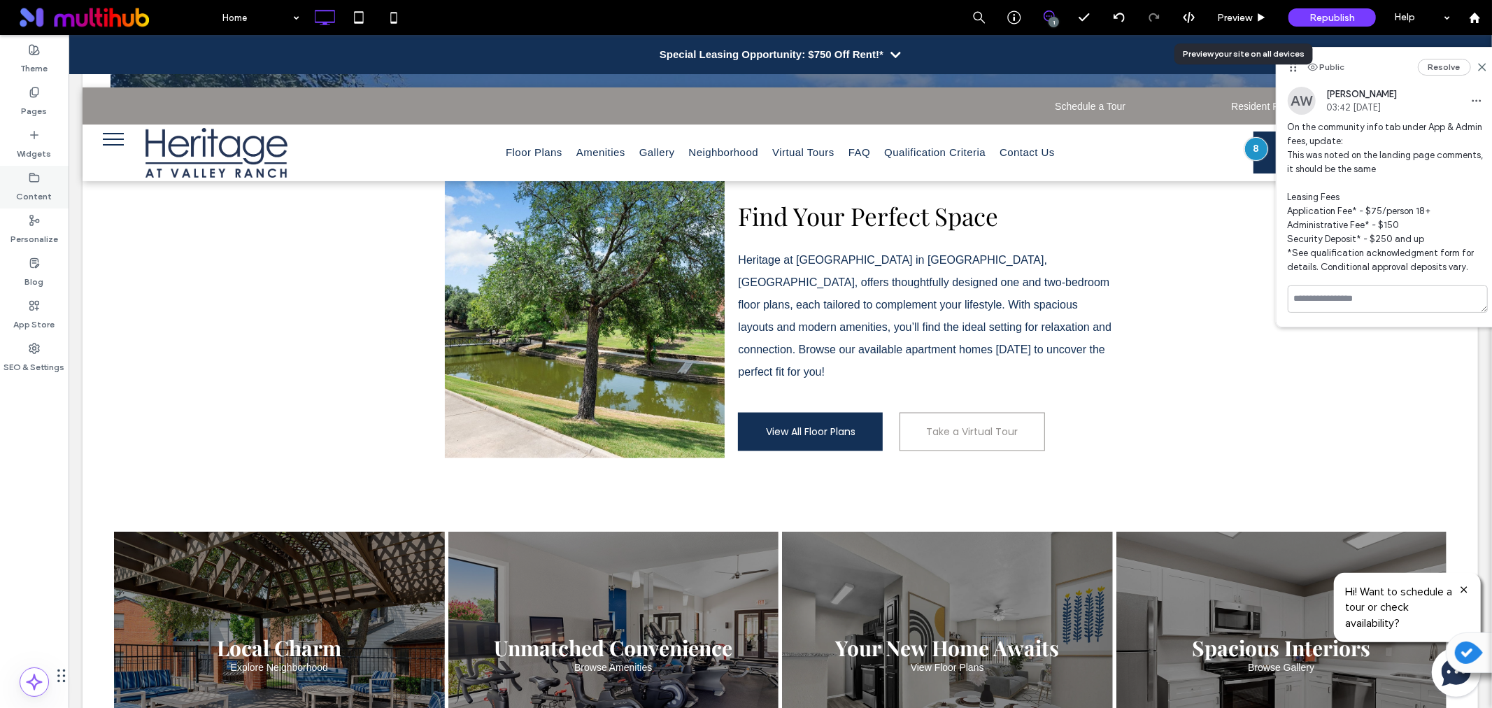
click at [50, 180] on div "Content" at bounding box center [34, 187] width 69 height 43
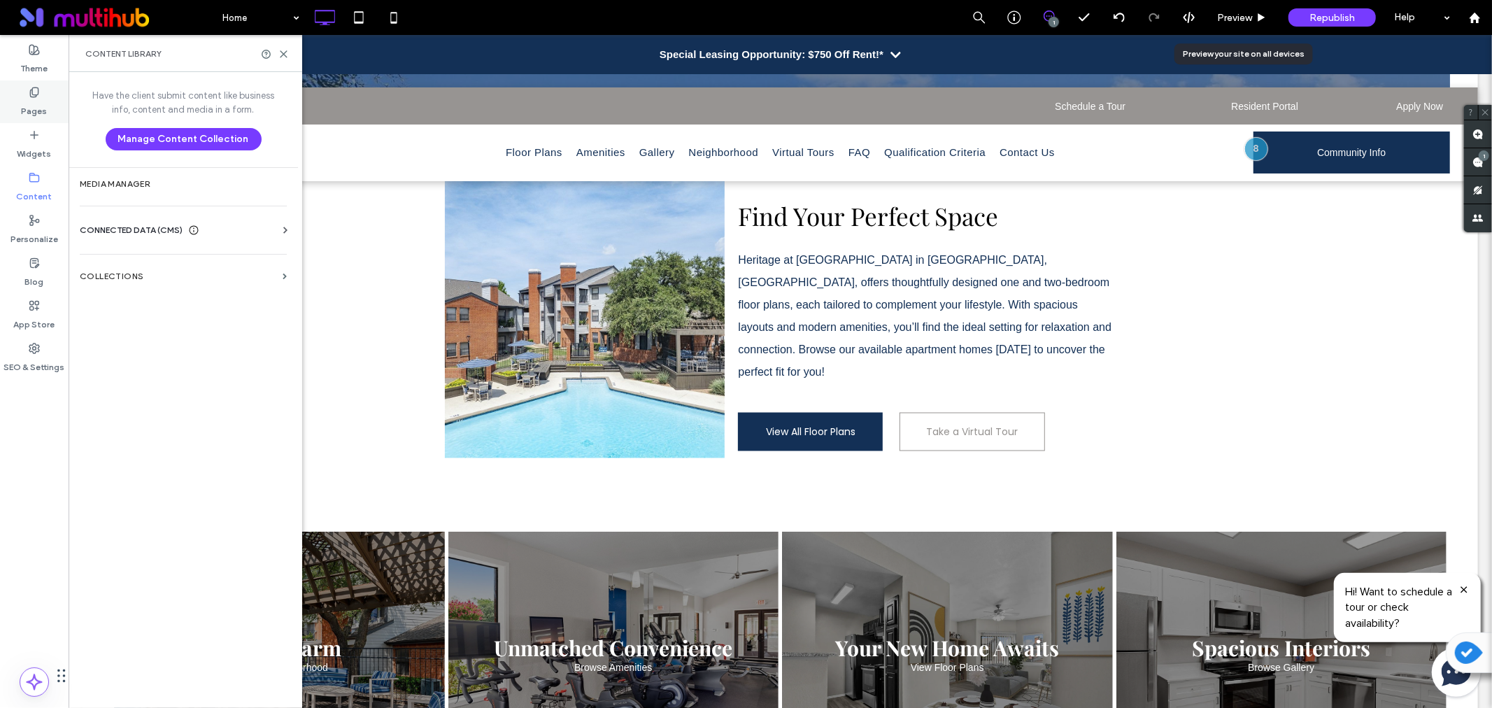
click at [42, 106] on label "Pages" at bounding box center [35, 108] width 26 height 20
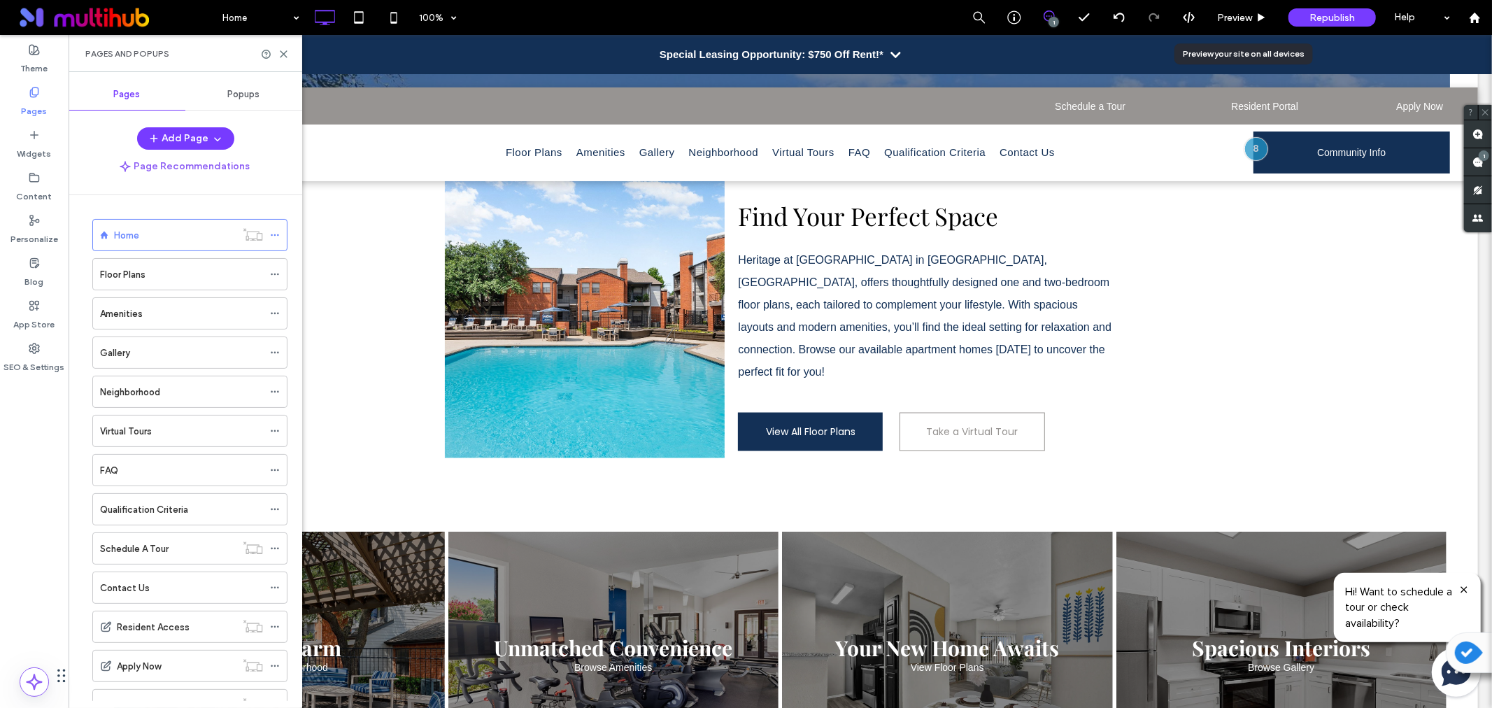
click at [259, 99] on span "Popups" at bounding box center [244, 94] width 32 height 11
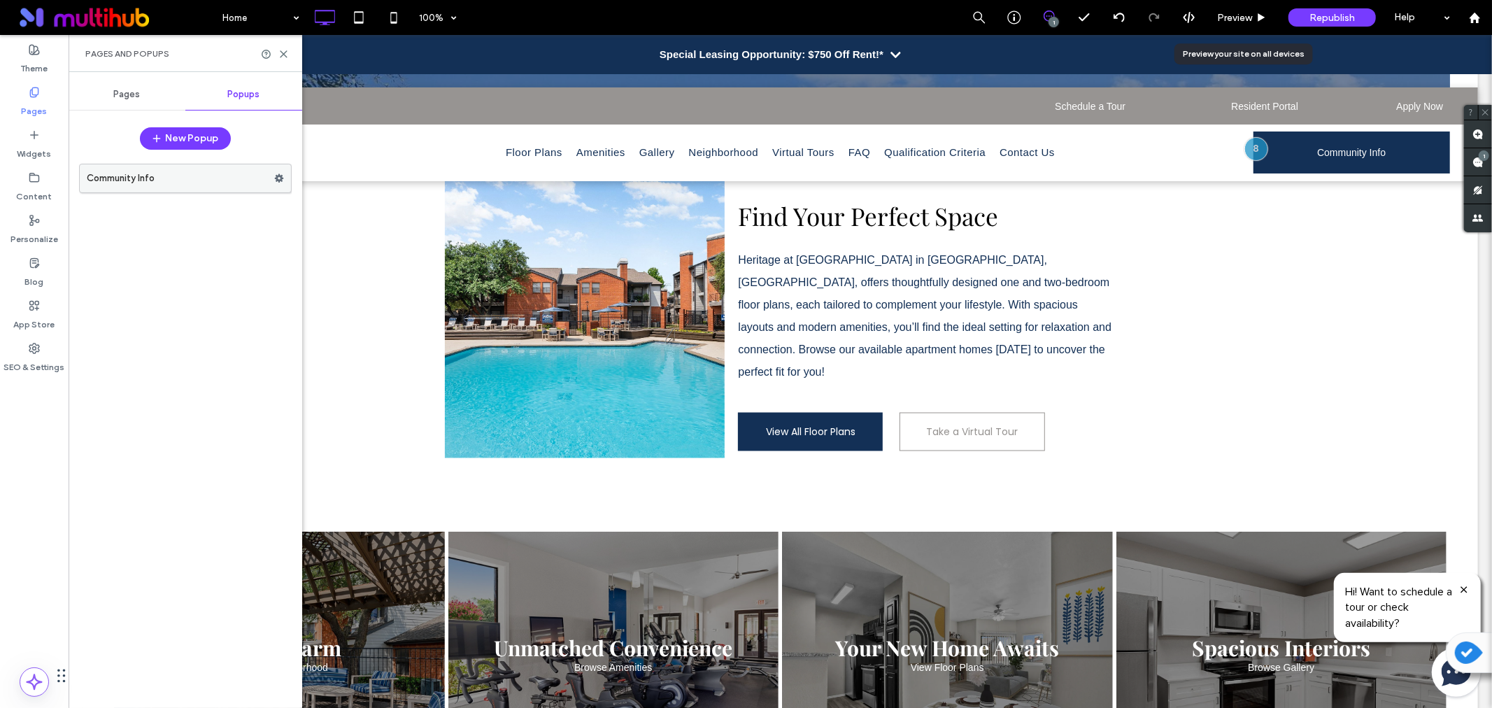
click at [204, 180] on label "Community Info" at bounding box center [180, 178] width 187 height 28
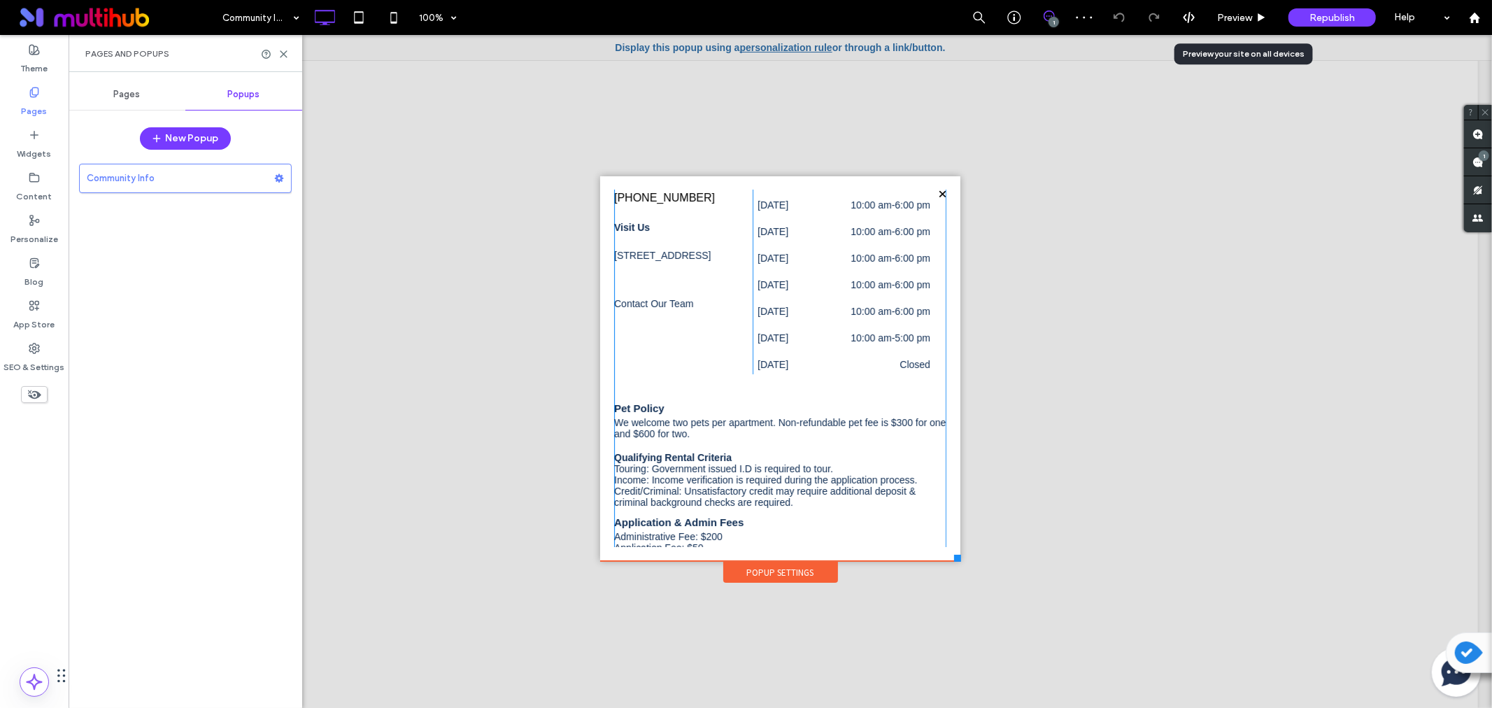
scroll to position [80, 0]
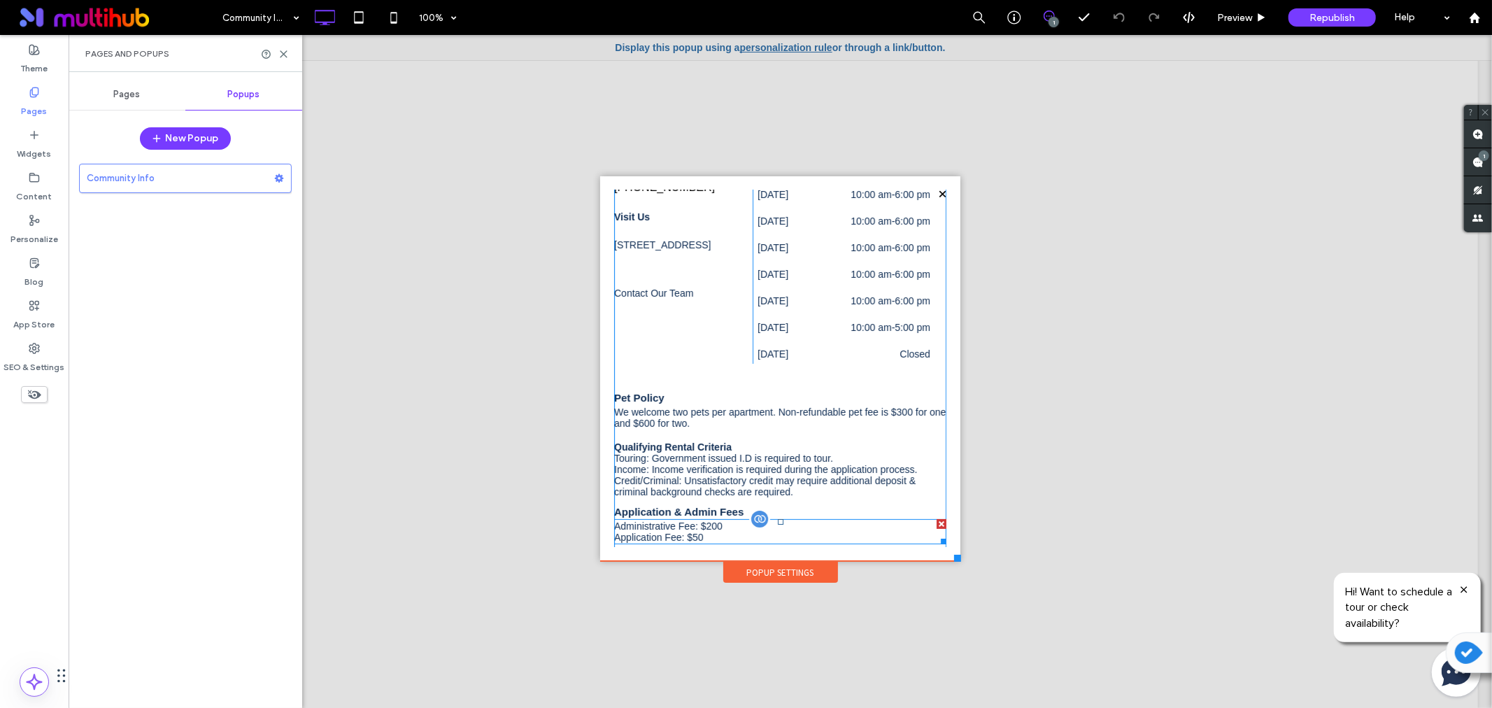
click at [753, 513] on div at bounding box center [758, 518] width 21 height 21
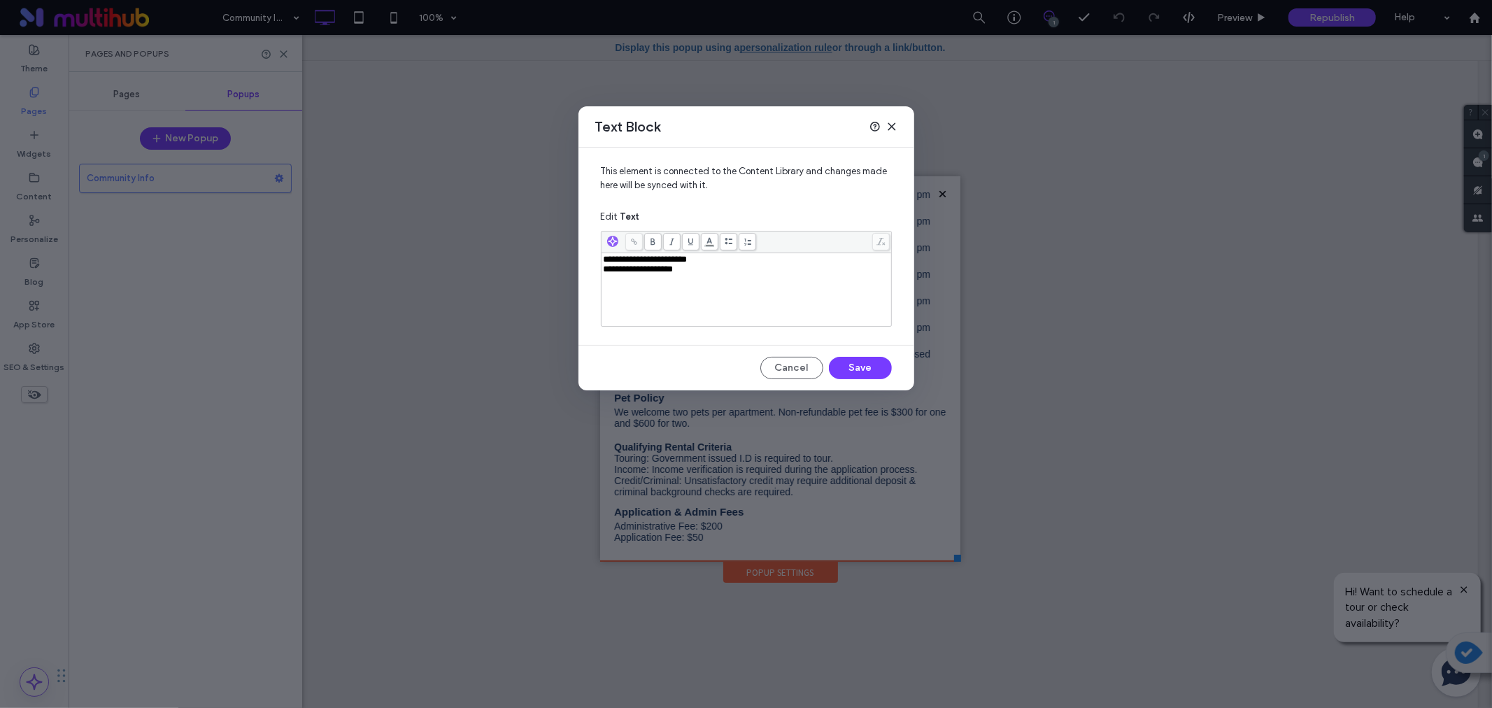
click at [726, 278] on div "**********" at bounding box center [747, 290] width 286 height 70
drag, startPoint x: 703, startPoint y: 320, endPoint x: 534, endPoint y: 305, distance: 169.2
click at [534, 305] on div "**********" at bounding box center [746, 354] width 1492 height 708
drag, startPoint x: 865, startPoint y: 364, endPoint x: 264, endPoint y: 322, distance: 602.3
click at [865, 364] on button "Save" at bounding box center [860, 368] width 63 height 22
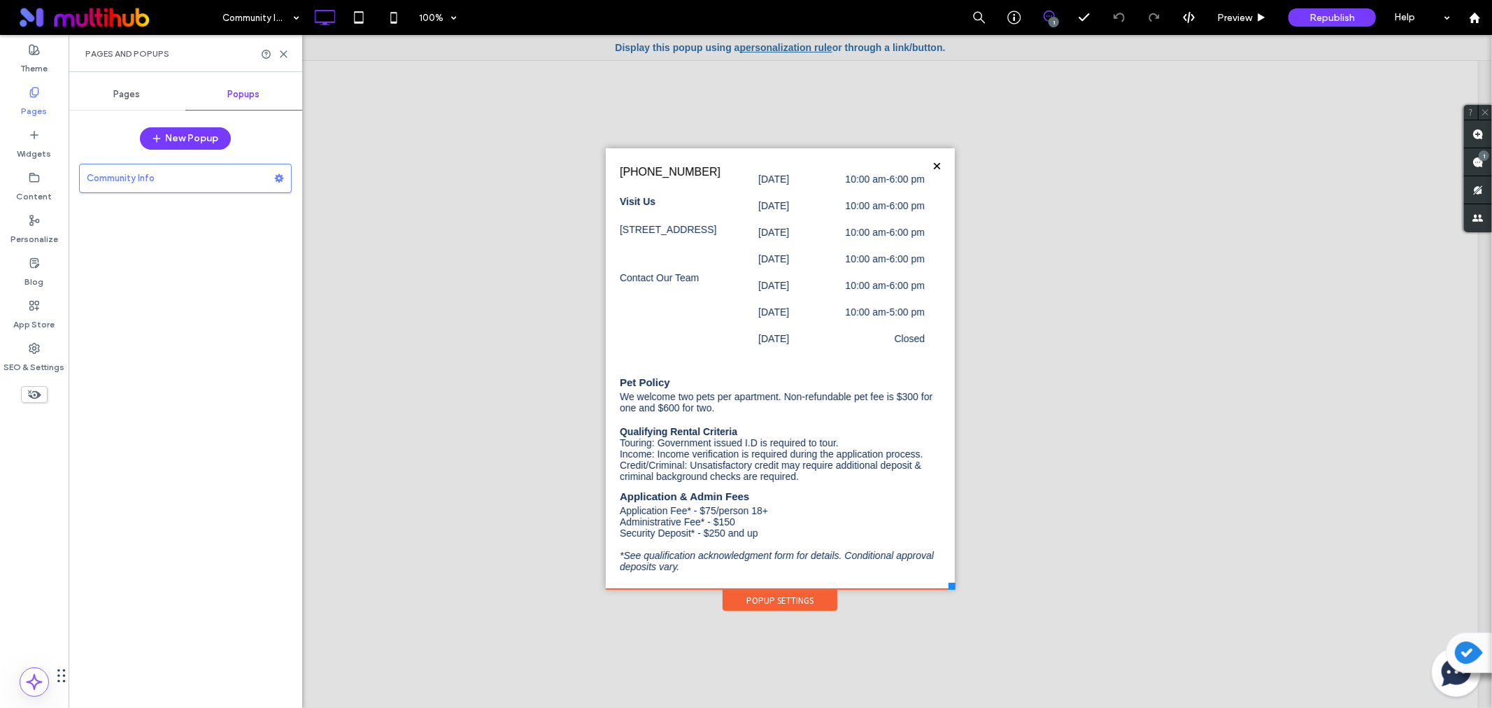
scroll to position [66, 0]
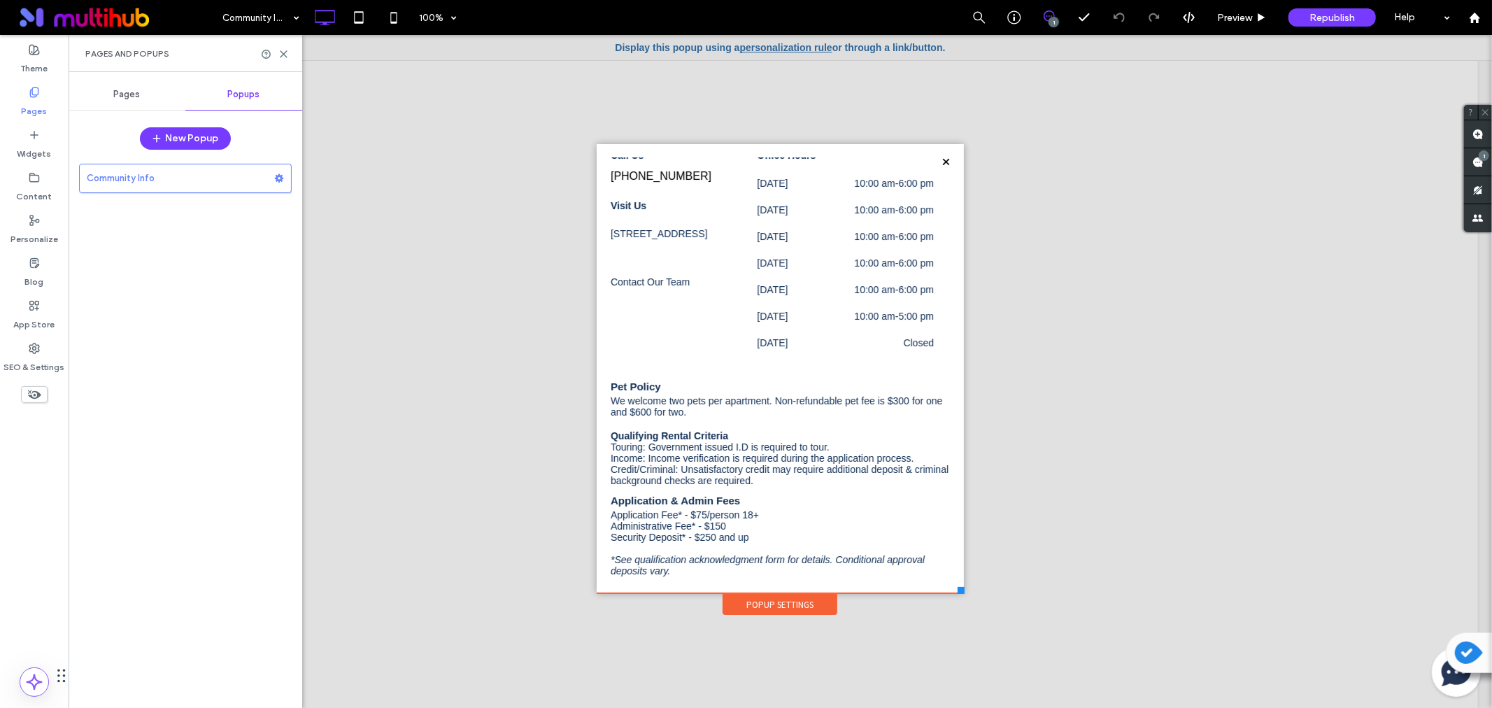
drag, startPoint x: 949, startPoint y: 559, endPoint x: 957, endPoint y: 592, distance: 34.6
click at [957, 592] on div at bounding box center [960, 589] width 7 height 7
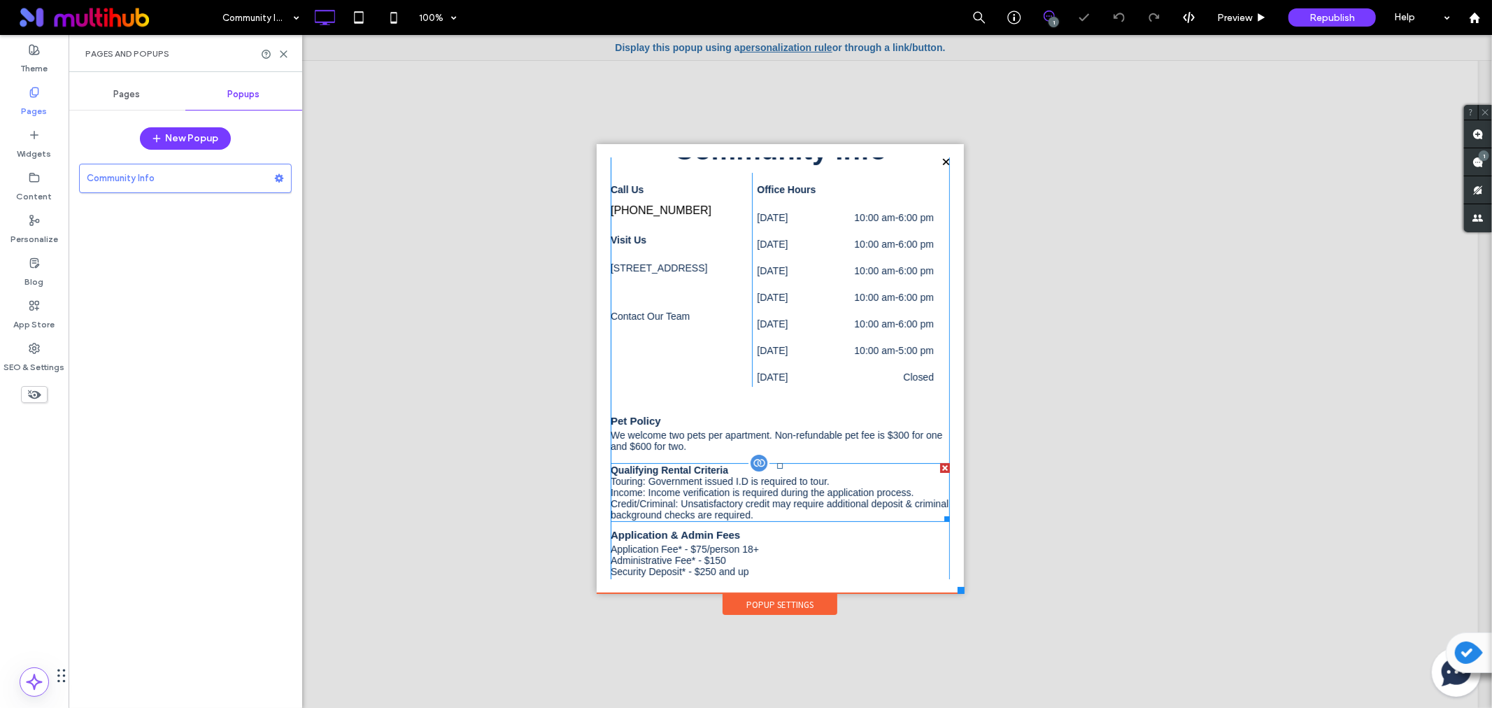
scroll to position [59, 0]
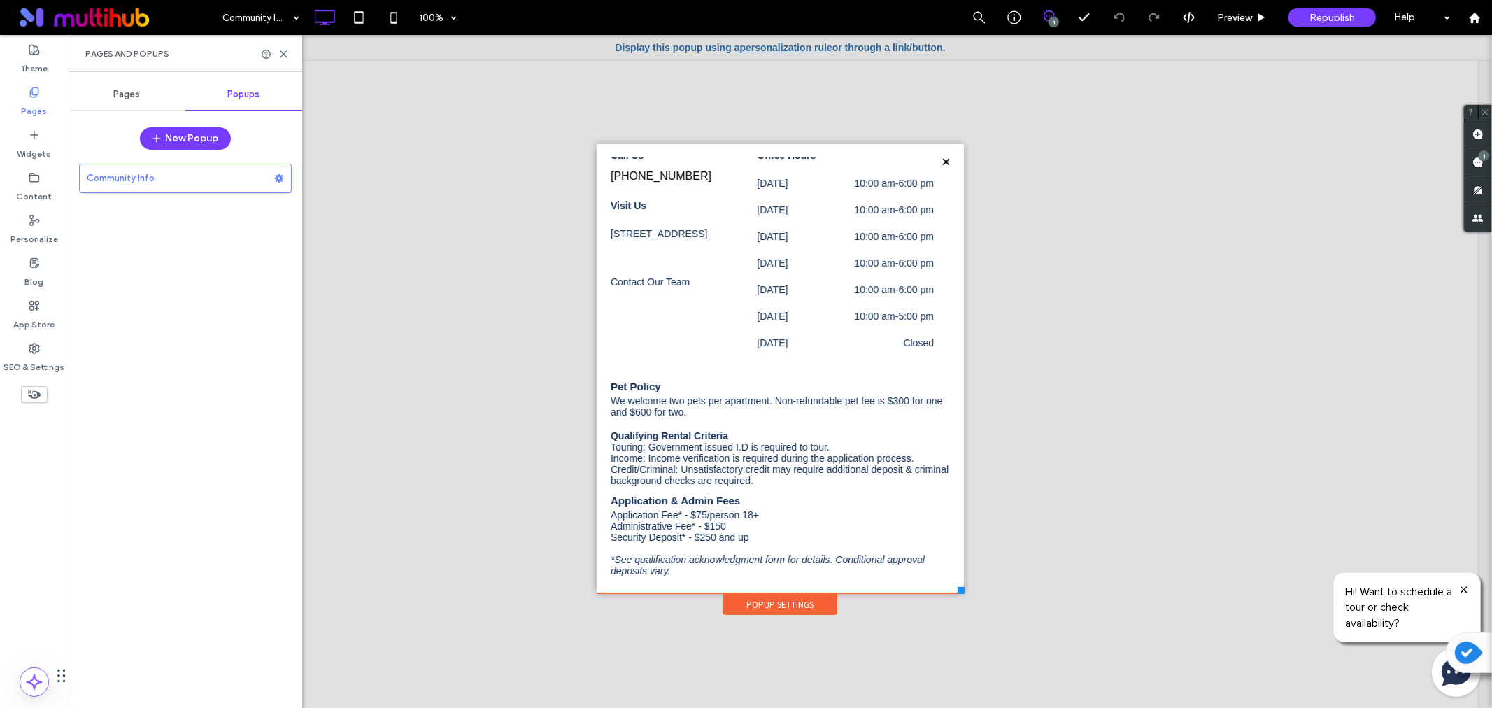
click at [107, 96] on div "Pages" at bounding box center [127, 94] width 117 height 31
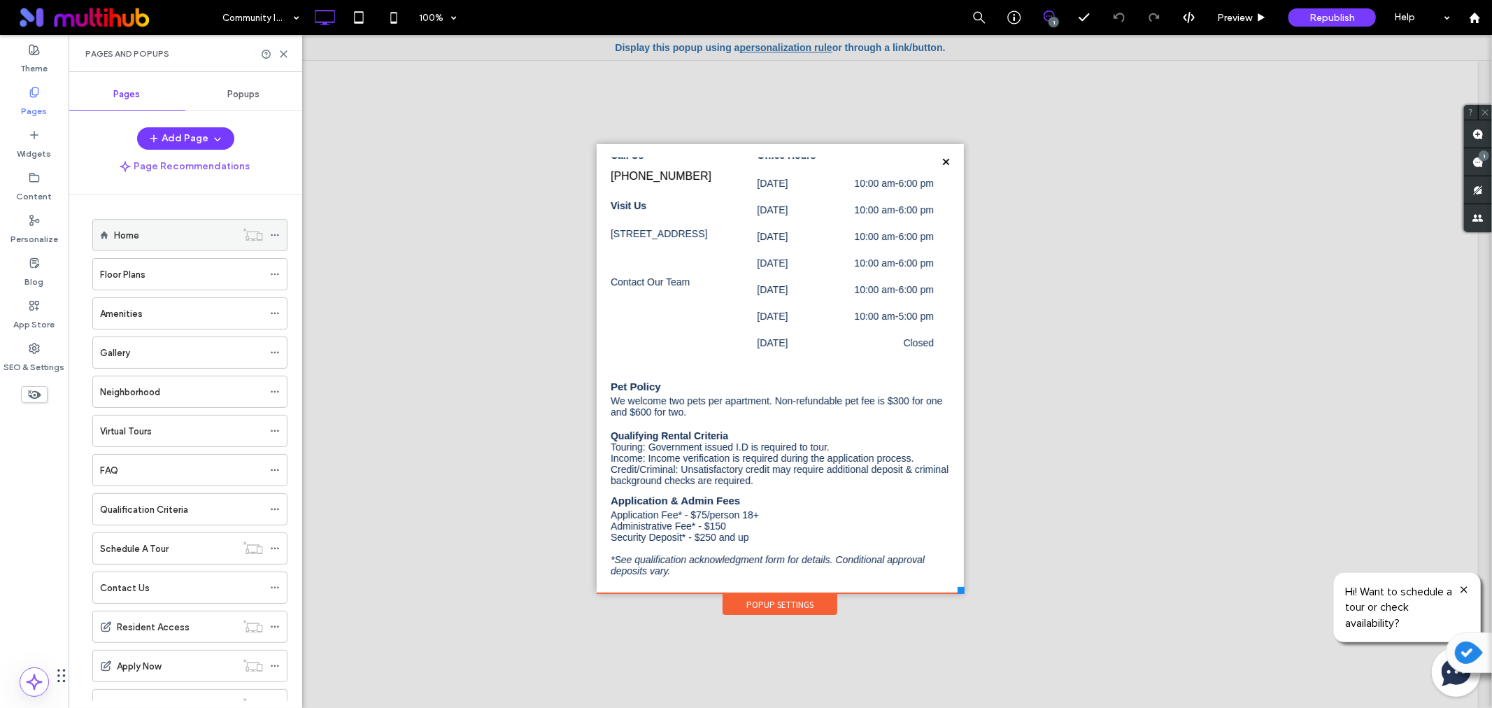
click at [130, 235] on label "Home" at bounding box center [126, 235] width 25 height 24
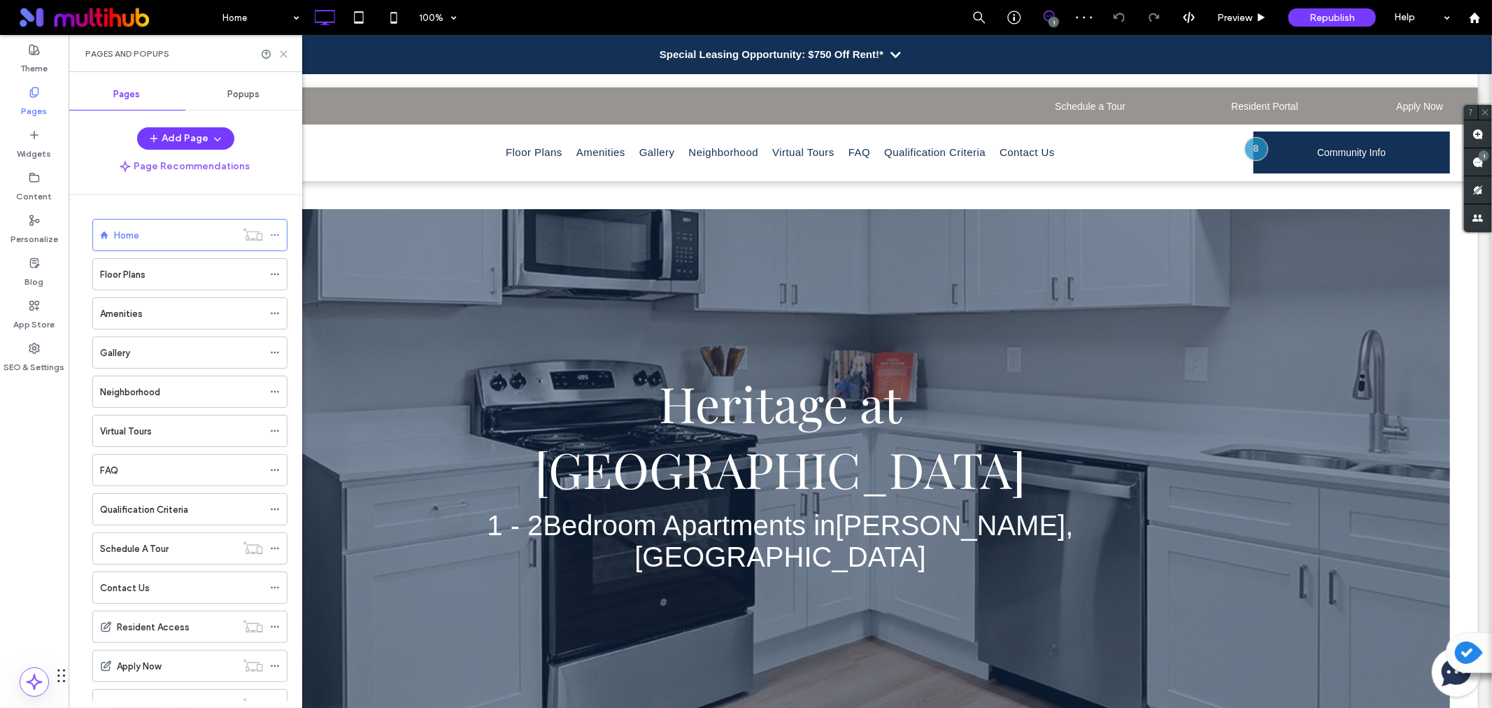
click at [284, 57] on icon at bounding box center [283, 54] width 10 height 10
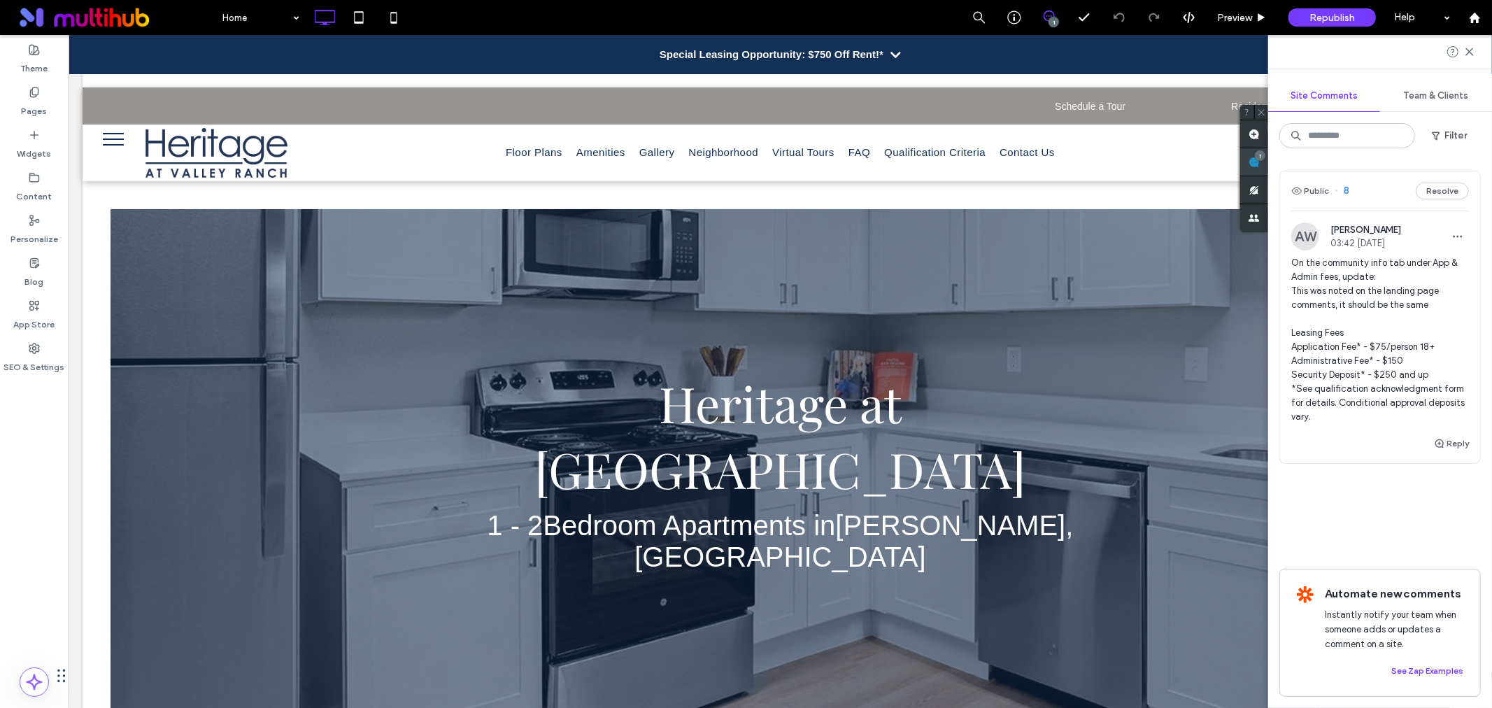
click at [1477, 157] on div "Site Comments Team & Clients Filter Public 8 Resolve AW Alicia Worrell 03:42 Oc…" at bounding box center [1380, 371] width 224 height 673
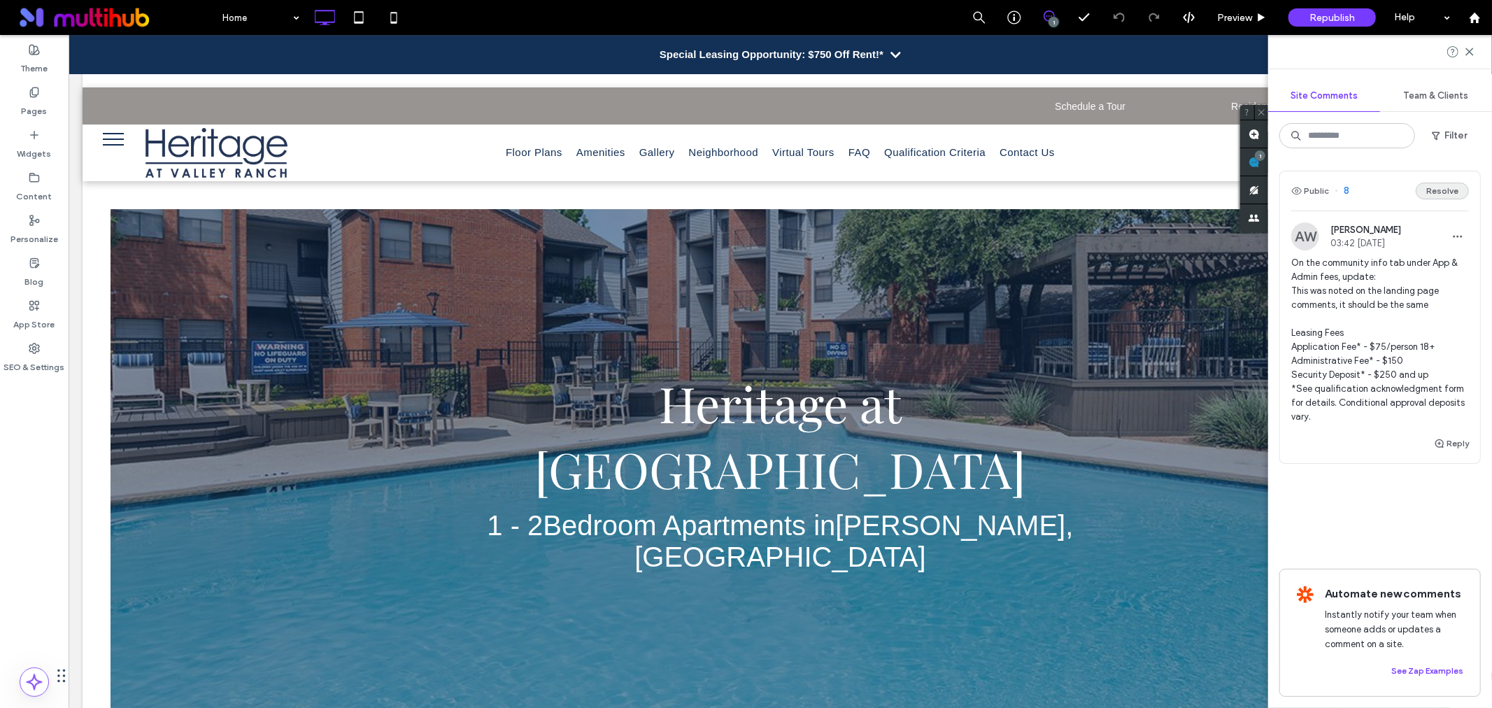
click at [1443, 193] on button "Resolve" at bounding box center [1441, 191] width 53 height 17
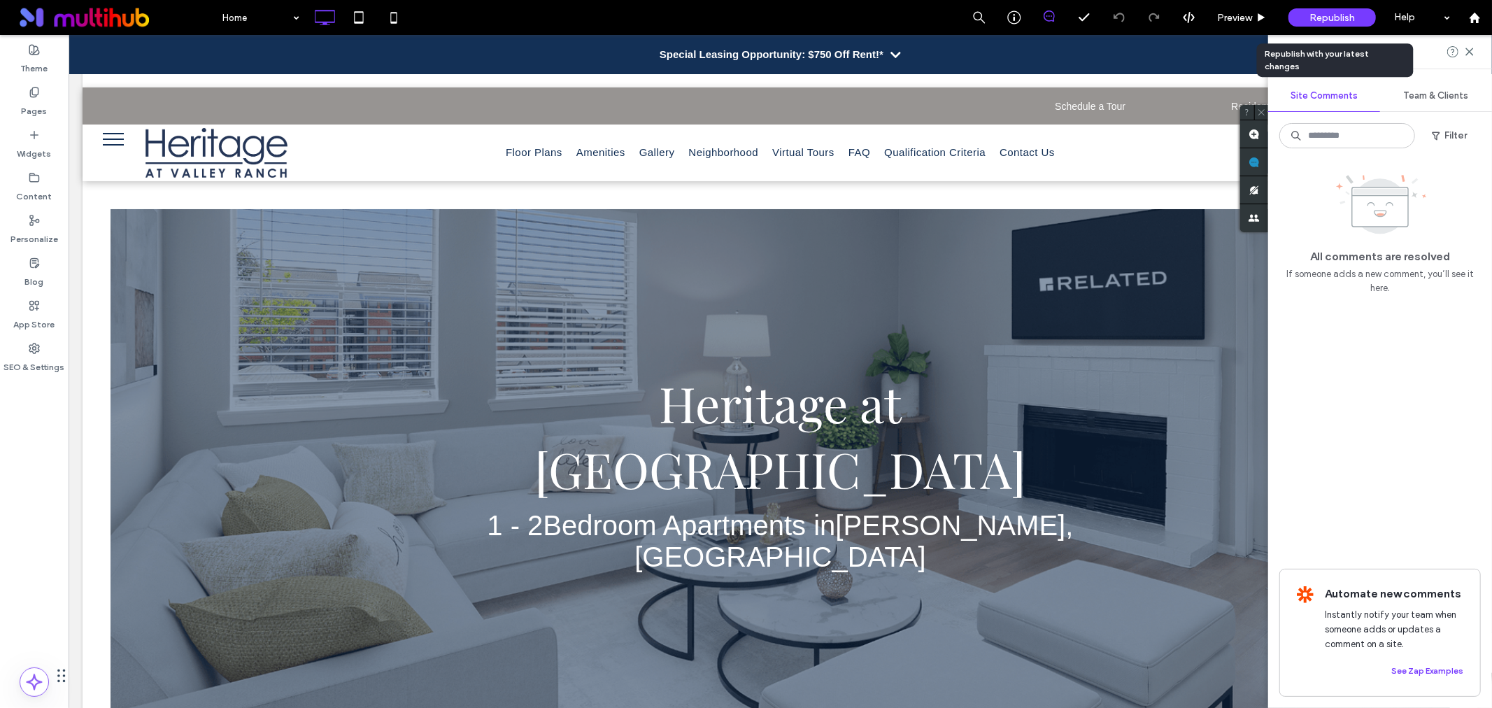
click at [1318, 13] on span "Republish" at bounding box center [1331, 18] width 45 height 12
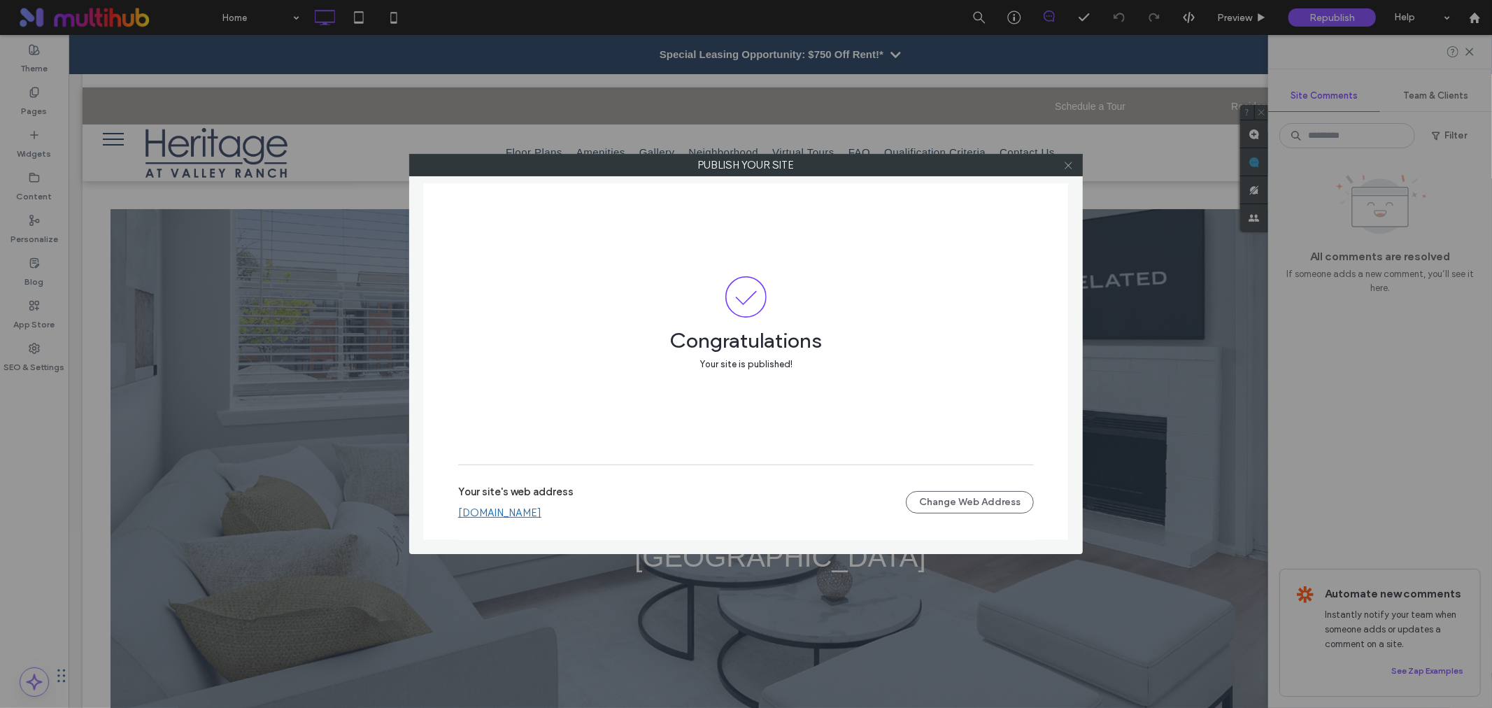
click at [1064, 162] on icon at bounding box center [1068, 165] width 10 height 10
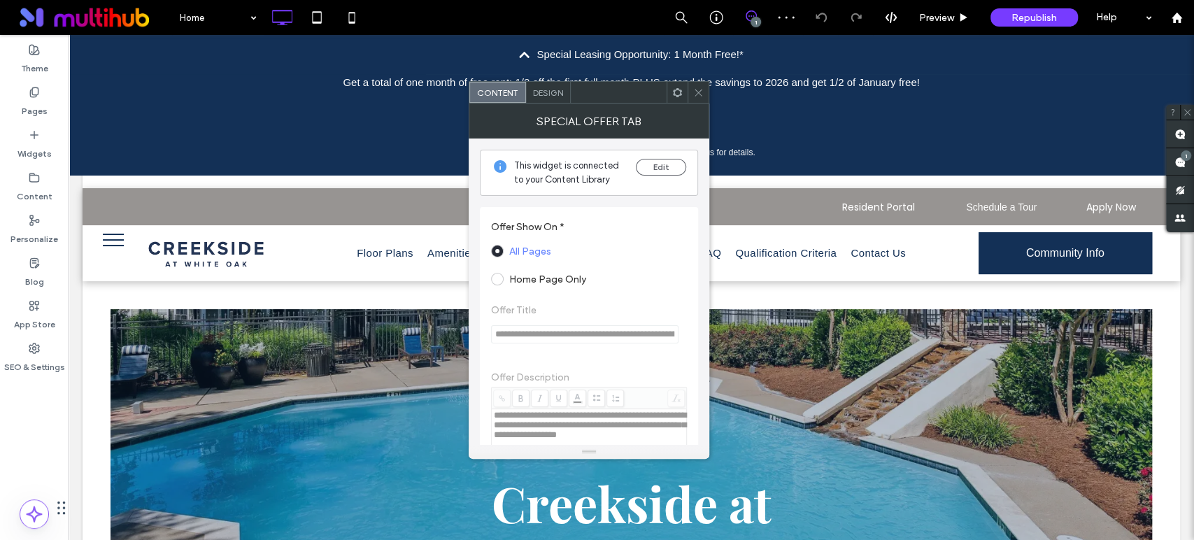
click at [703, 99] on span at bounding box center [698, 92] width 10 height 21
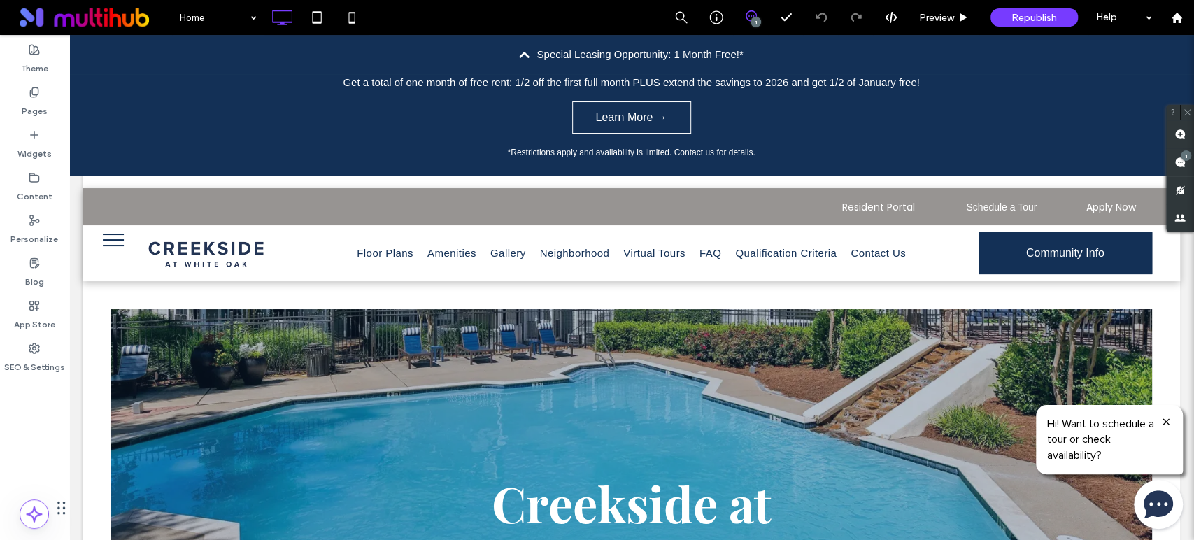
click at [732, 99] on div "Get a total of one month of free rent: 1/2 off the first full month PLUS extend…" at bounding box center [631, 124] width 1125 height 101
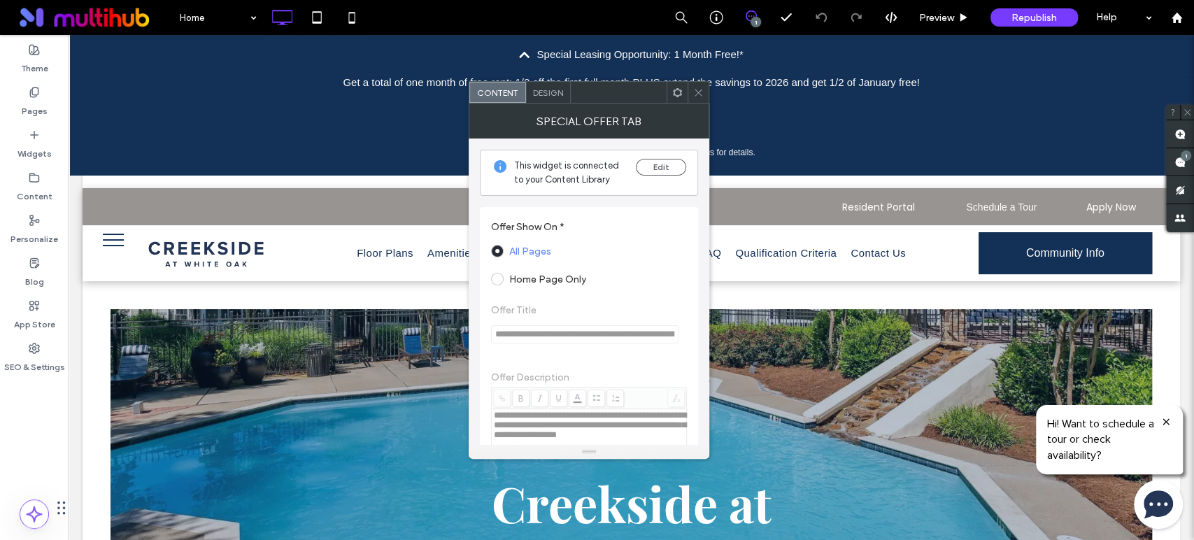
click at [558, 88] on span "Design" at bounding box center [548, 92] width 30 height 10
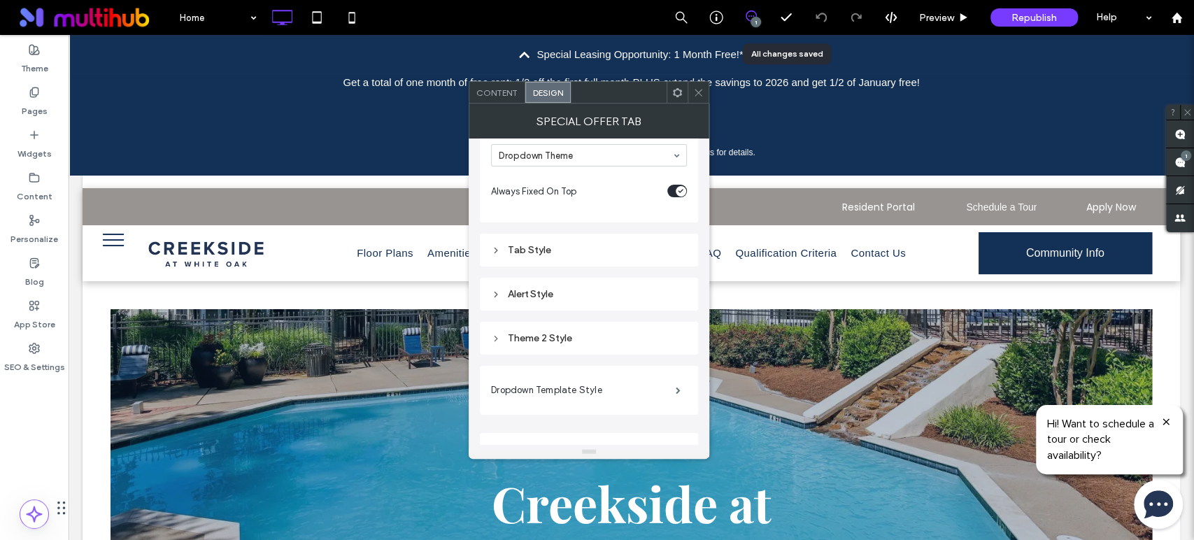
scroll to position [116, 0]
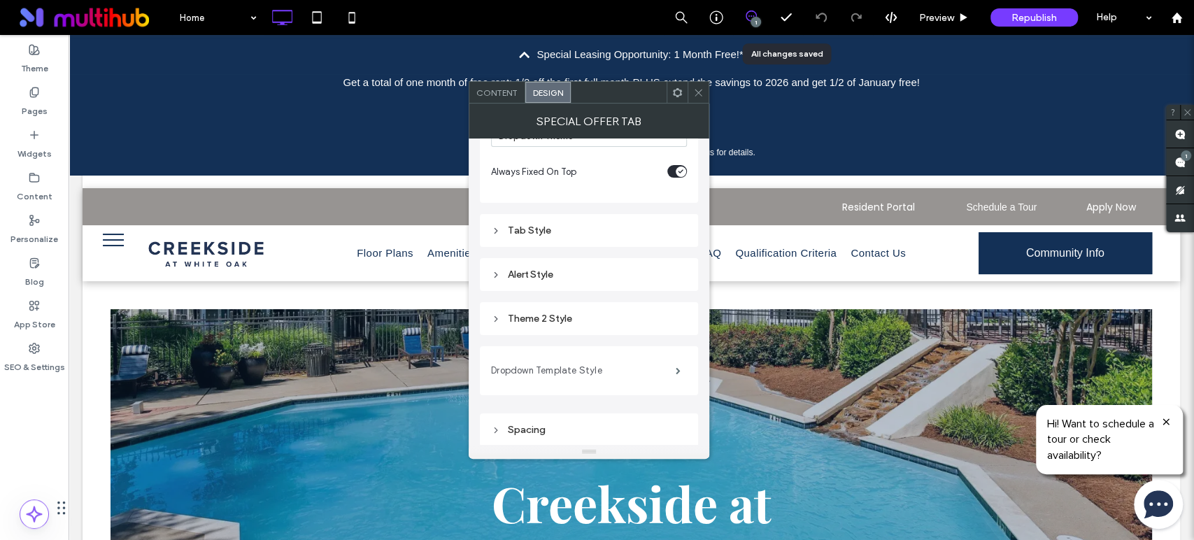
click at [564, 368] on label "Dropdown Template Style" at bounding box center [583, 371] width 185 height 28
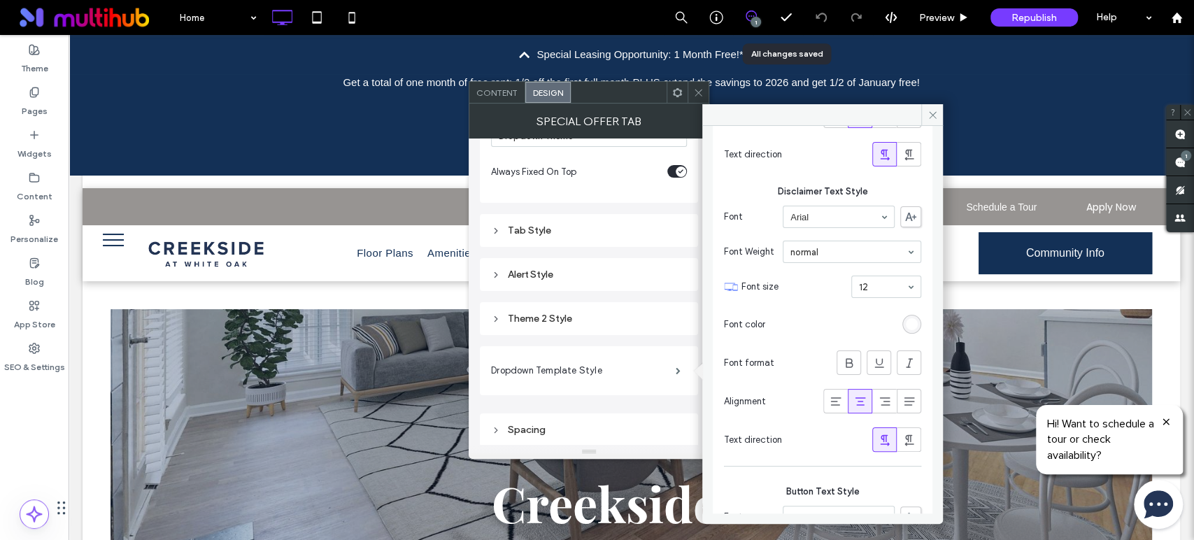
scroll to position [699, 0]
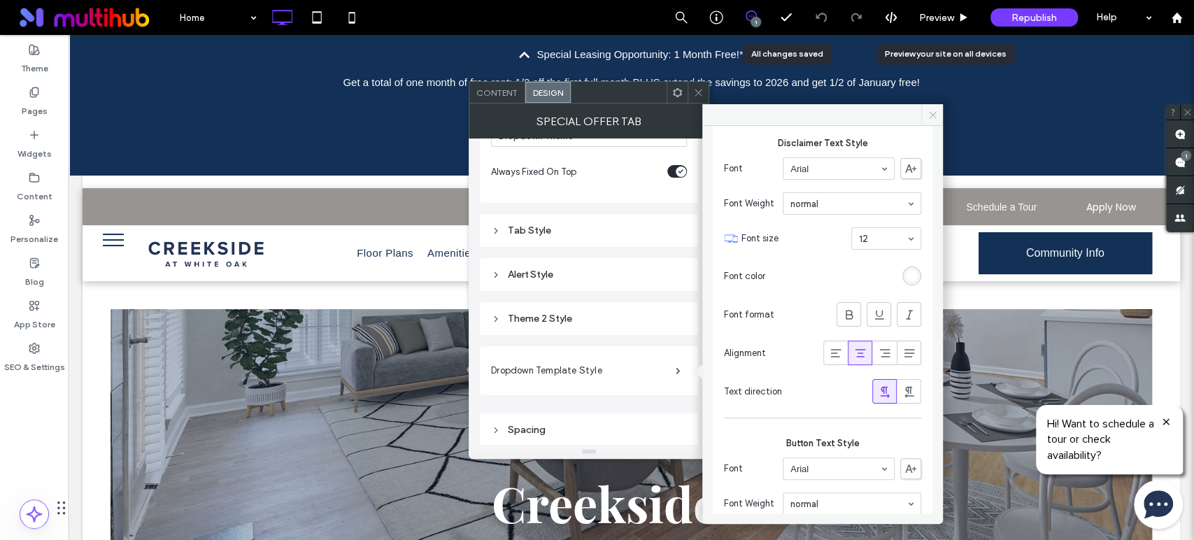
click at [936, 116] on icon at bounding box center [932, 115] width 10 height 10
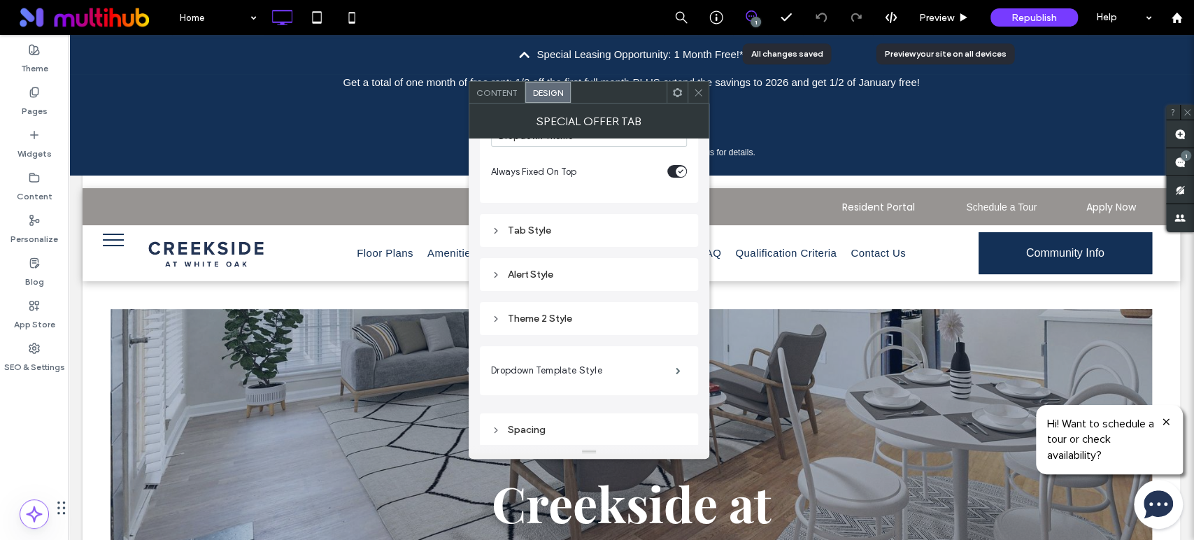
click at [701, 94] on icon at bounding box center [698, 92] width 10 height 10
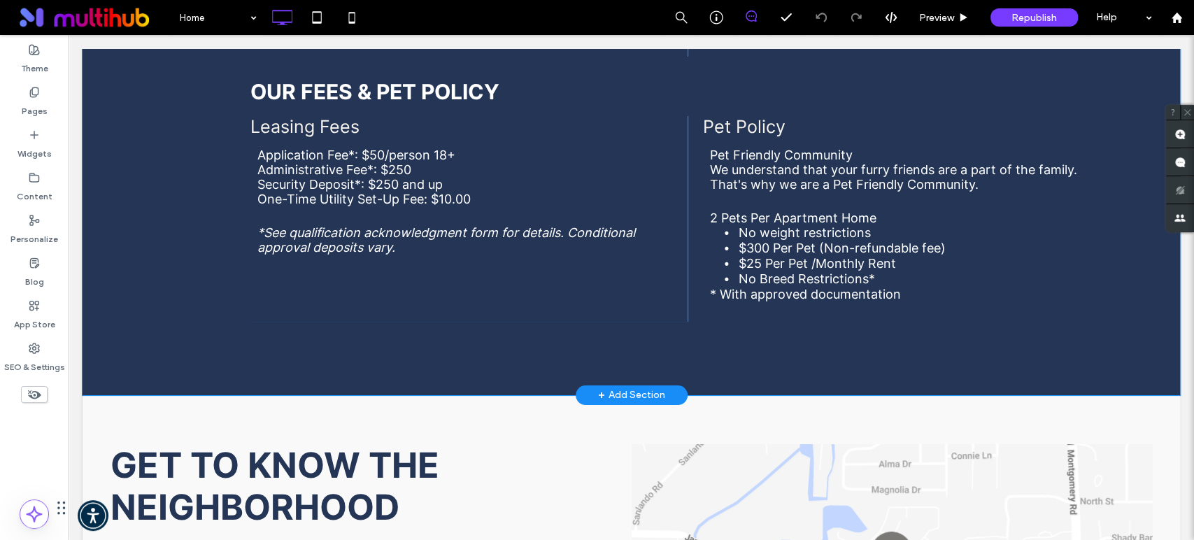
scroll to position [3574, 0]
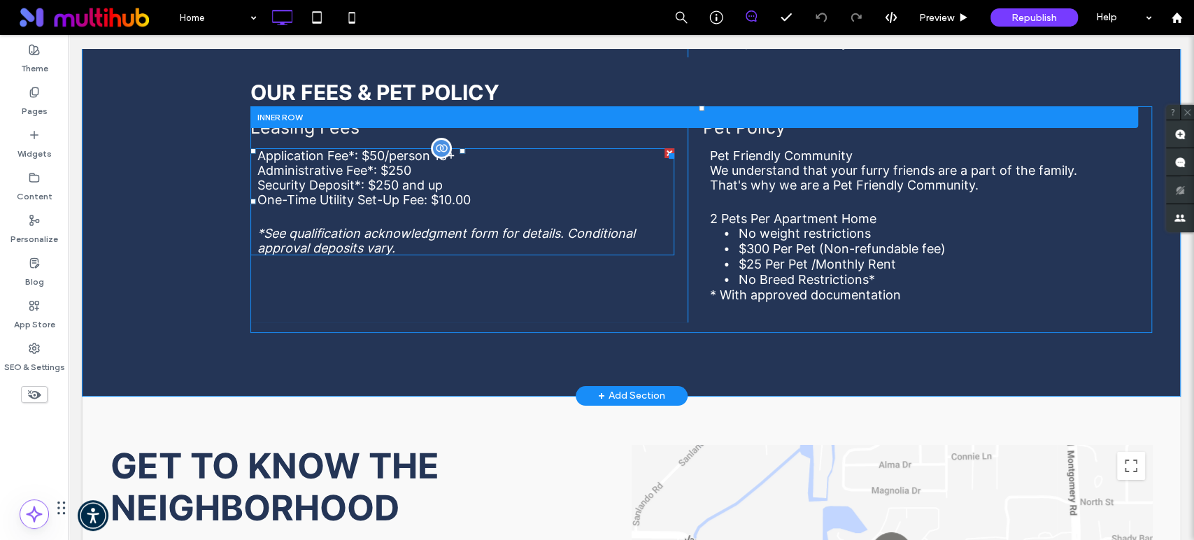
click at [437, 153] on div at bounding box center [441, 148] width 21 height 21
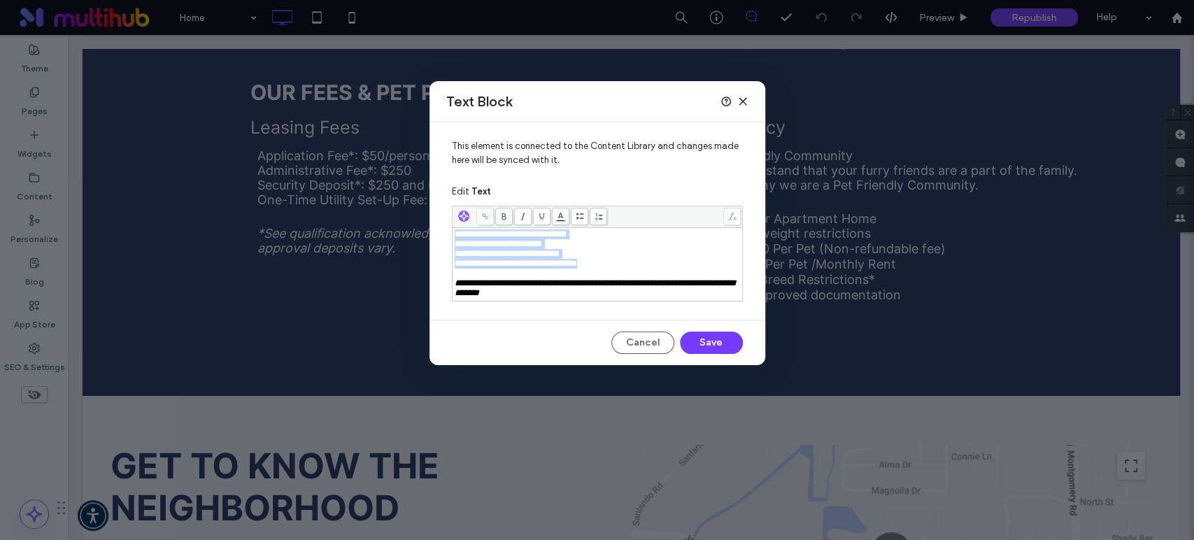
drag, startPoint x: 622, startPoint y: 266, endPoint x: 438, endPoint y: 238, distance: 186.2
click at [438, 238] on div "**********" at bounding box center [597, 215] width 336 height 186
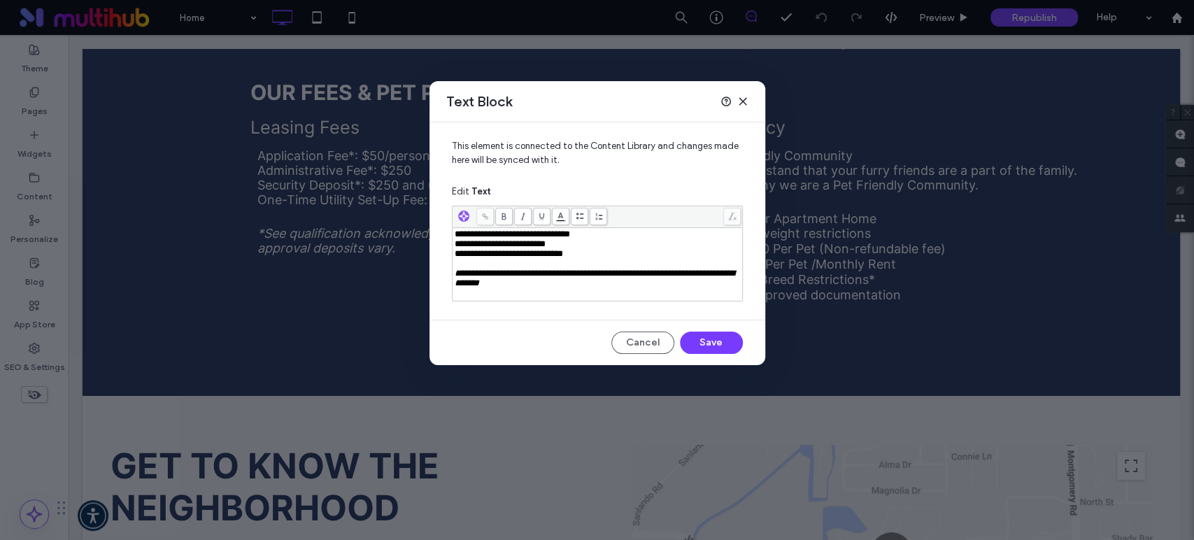
click at [539, 284] on span "**********" at bounding box center [595, 278] width 280 height 19
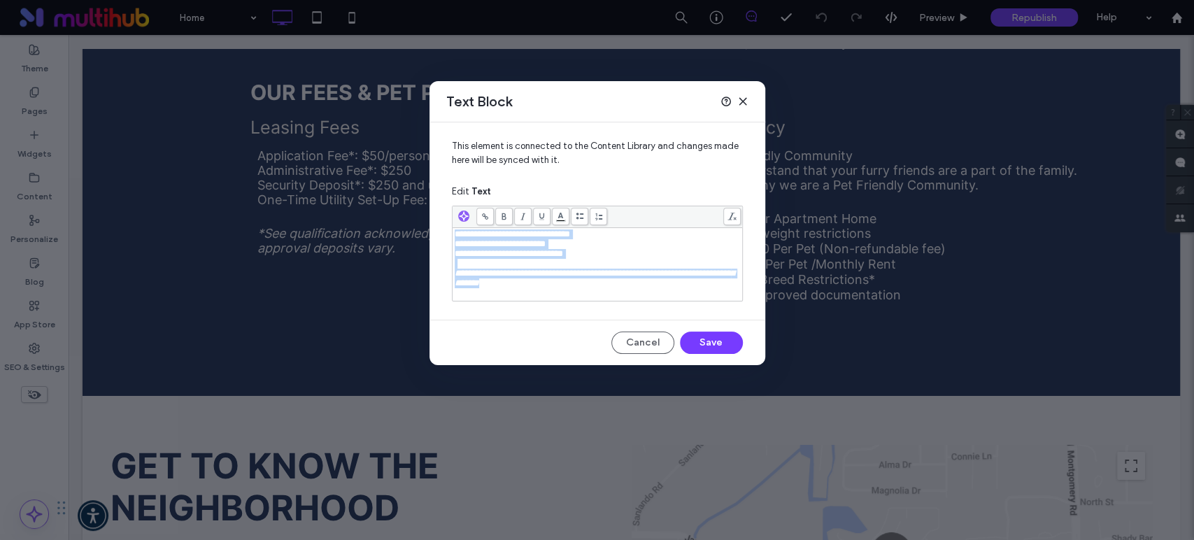
copy div "**********"
click at [486, 285] on span "**********" at bounding box center [595, 278] width 280 height 19
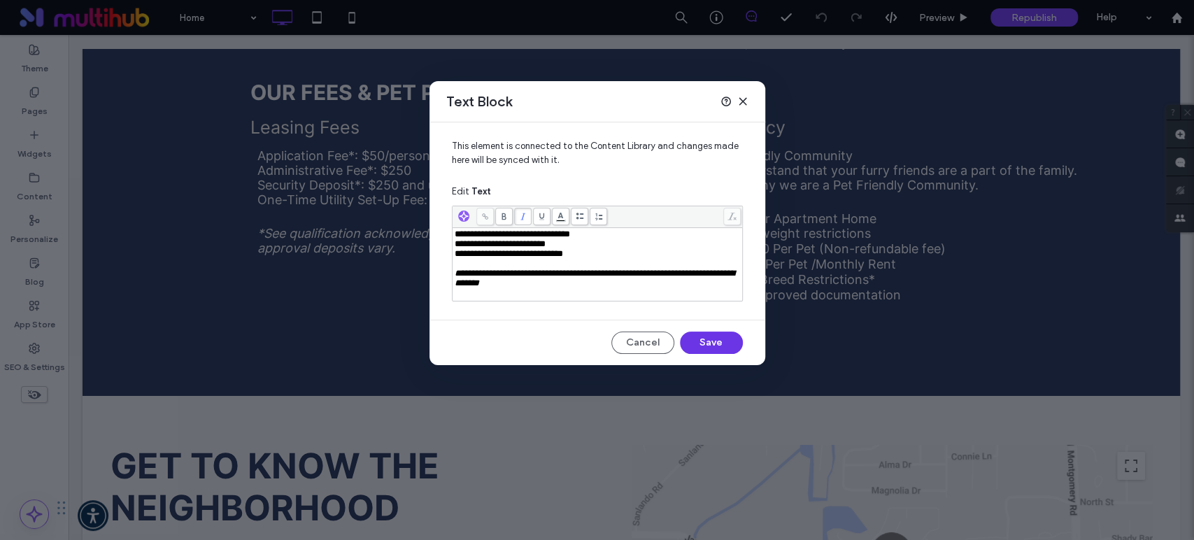
drag, startPoint x: 704, startPoint y: 336, endPoint x: 636, endPoint y: 301, distance: 77.3
click at [704, 336] on button "Save" at bounding box center [711, 342] width 63 height 22
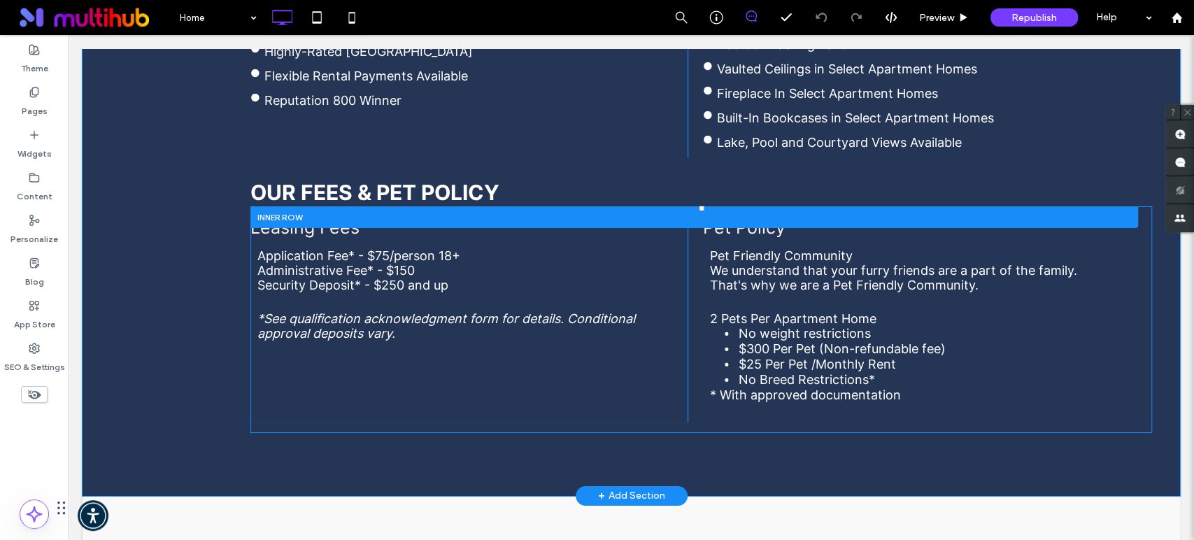
scroll to position [3473, 0]
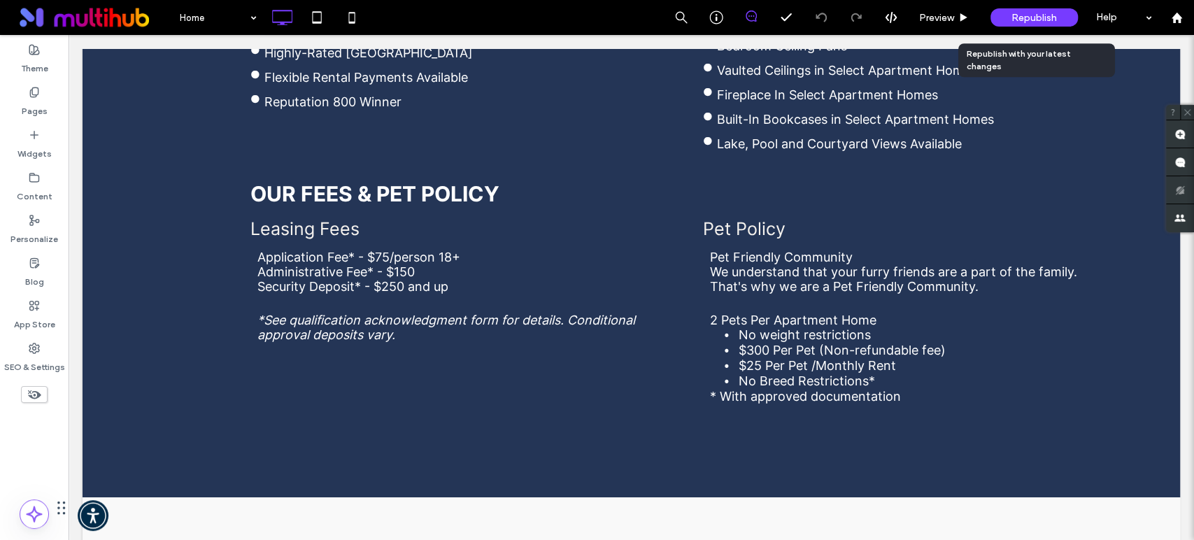
click at [1013, 21] on span "Republish" at bounding box center [1033, 18] width 45 height 12
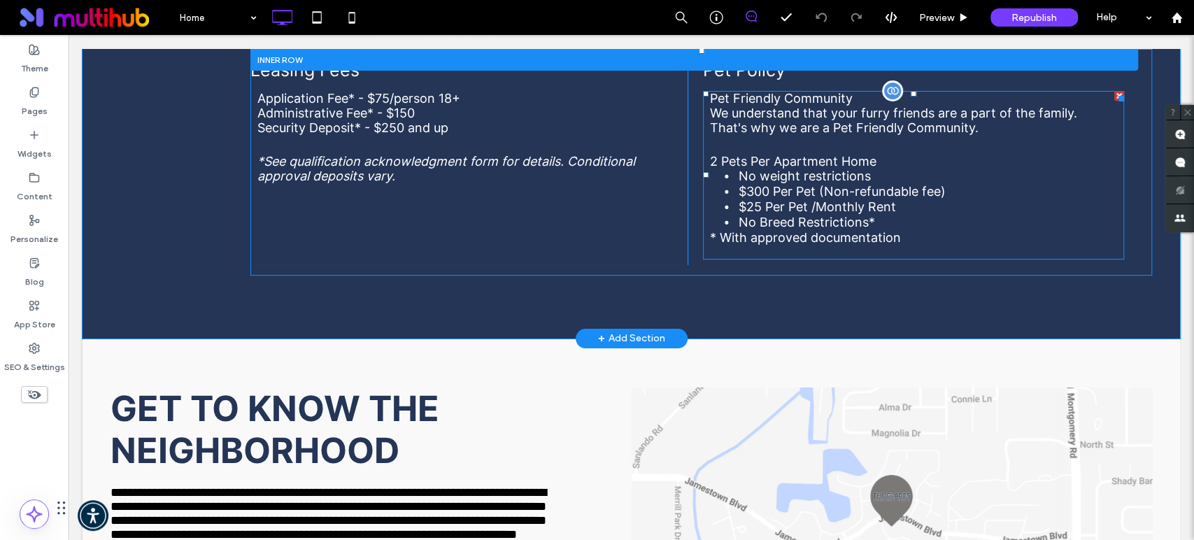
scroll to position [3574, 0]
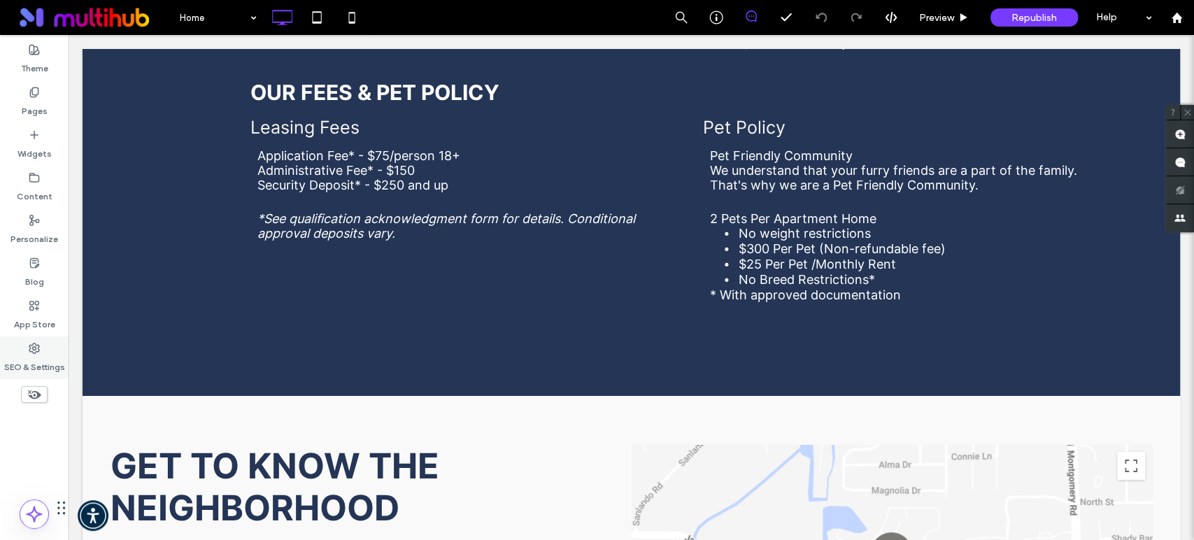
click at [45, 360] on label "SEO & Settings" at bounding box center [34, 364] width 61 height 20
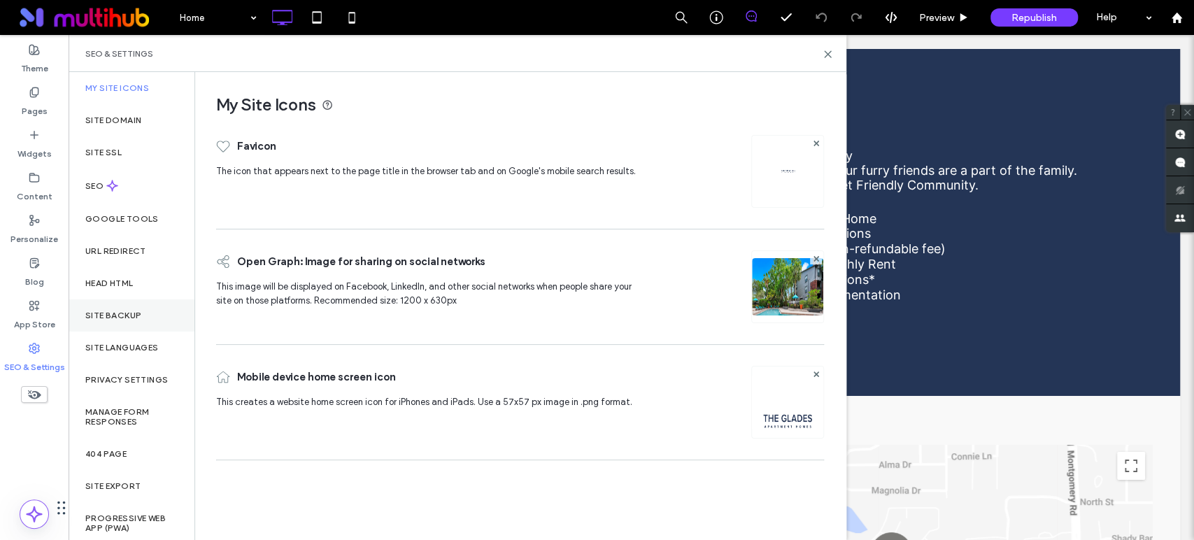
click at [134, 317] on label "Site Backup" at bounding box center [113, 316] width 56 height 10
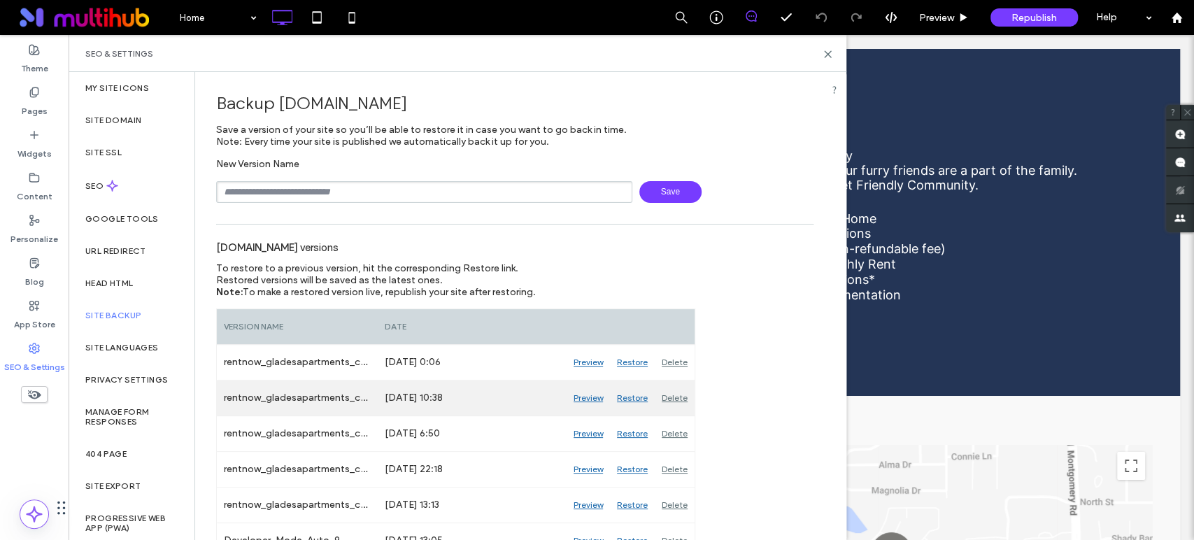
click at [590, 397] on div "Preview" at bounding box center [587, 397] width 43 height 35
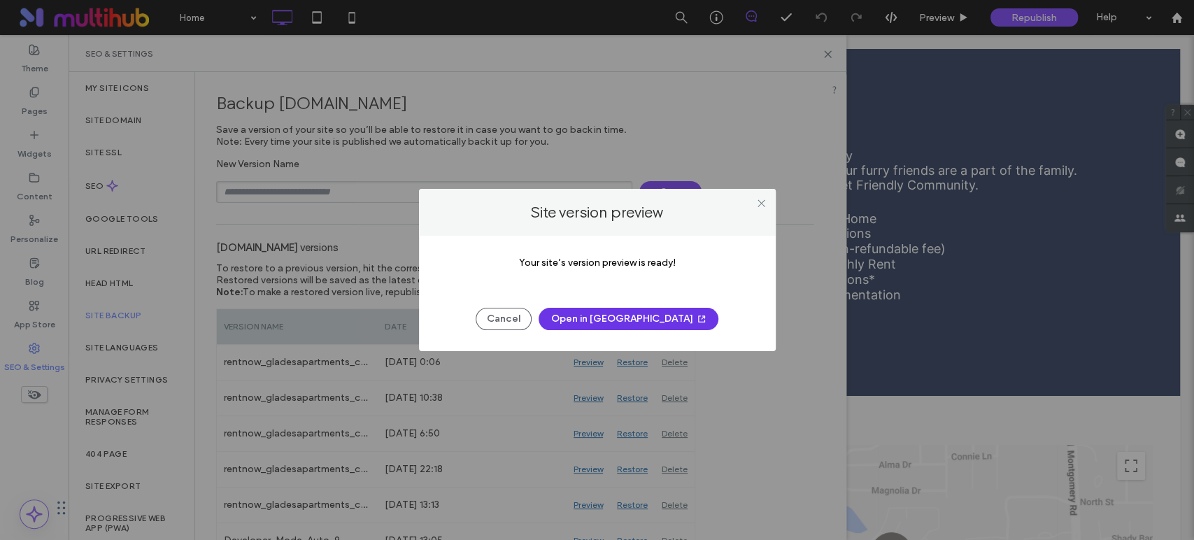
click at [650, 316] on button "Open in [GEOGRAPHIC_DATA]" at bounding box center [629, 319] width 180 height 22
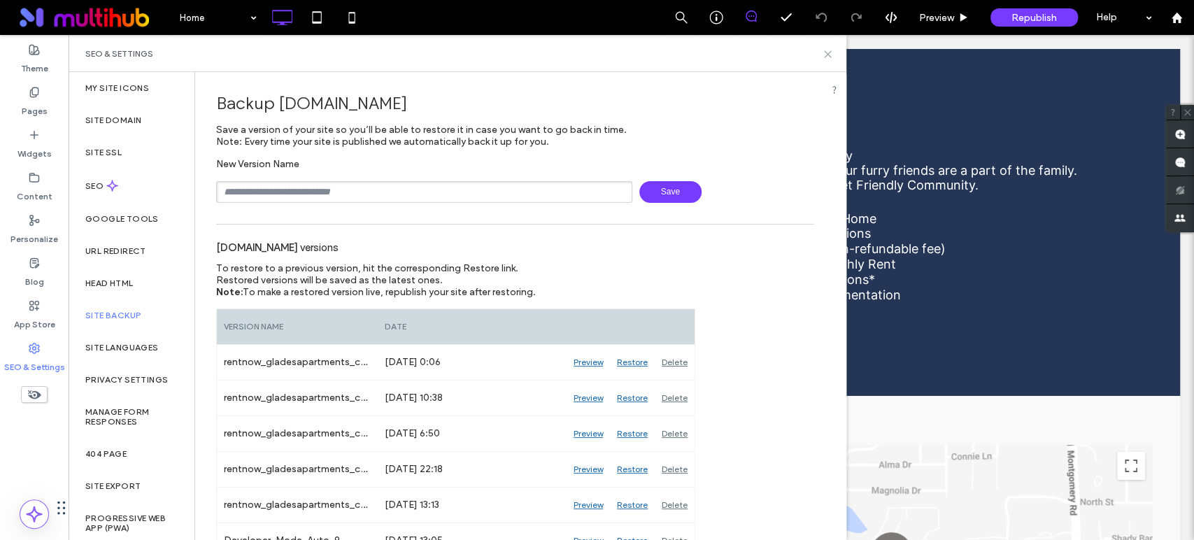
drag, startPoint x: 828, startPoint y: 55, endPoint x: 649, endPoint y: 97, distance: 183.9
click at [828, 55] on use at bounding box center [828, 54] width 6 height 6
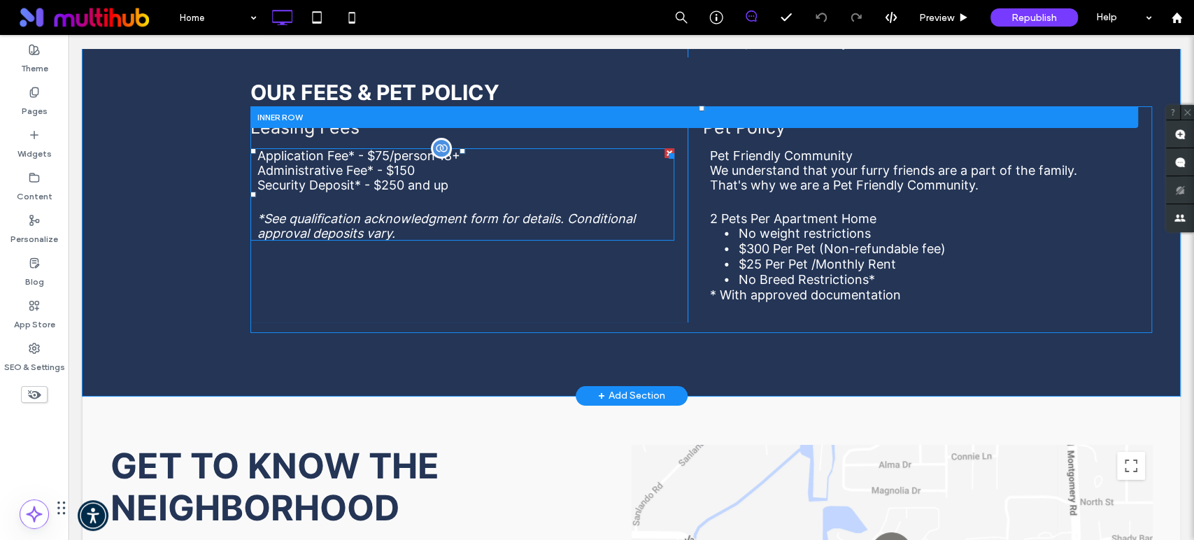
click at [416, 185] on p "Security Deposit* - $250 and up" at bounding box center [462, 185] width 410 height 15
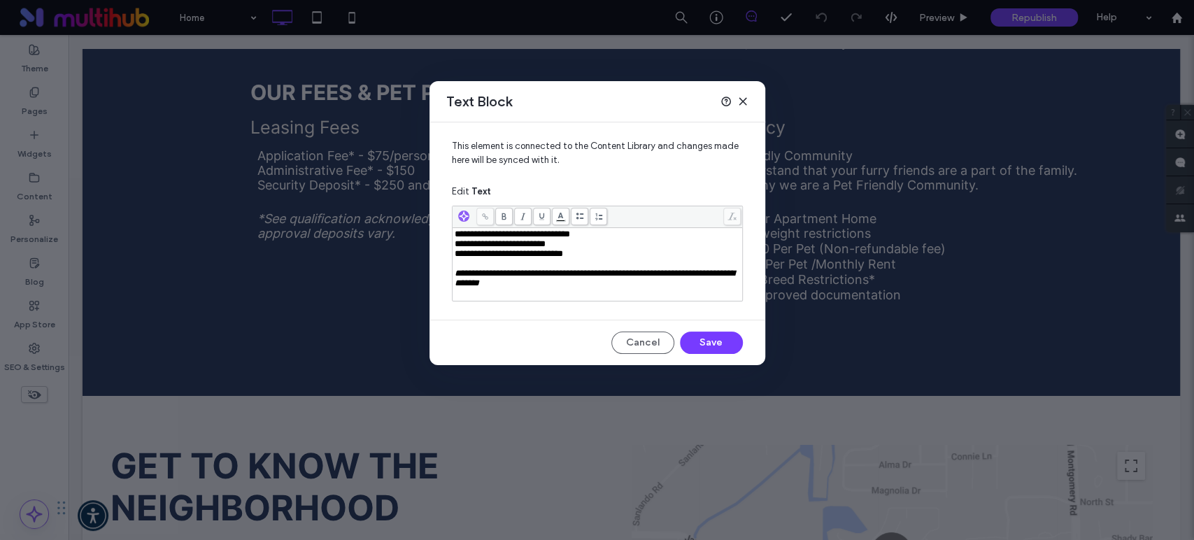
drag, startPoint x: 600, startPoint y: 264, endPoint x: 436, endPoint y: 238, distance: 165.7
click at [436, 238] on div "**********" at bounding box center [597, 215] width 336 height 186
drag, startPoint x: 589, startPoint y: 259, endPoint x: 436, endPoint y: 234, distance: 154.6
click at [436, 234] on div "**********" at bounding box center [597, 215] width 336 height 186
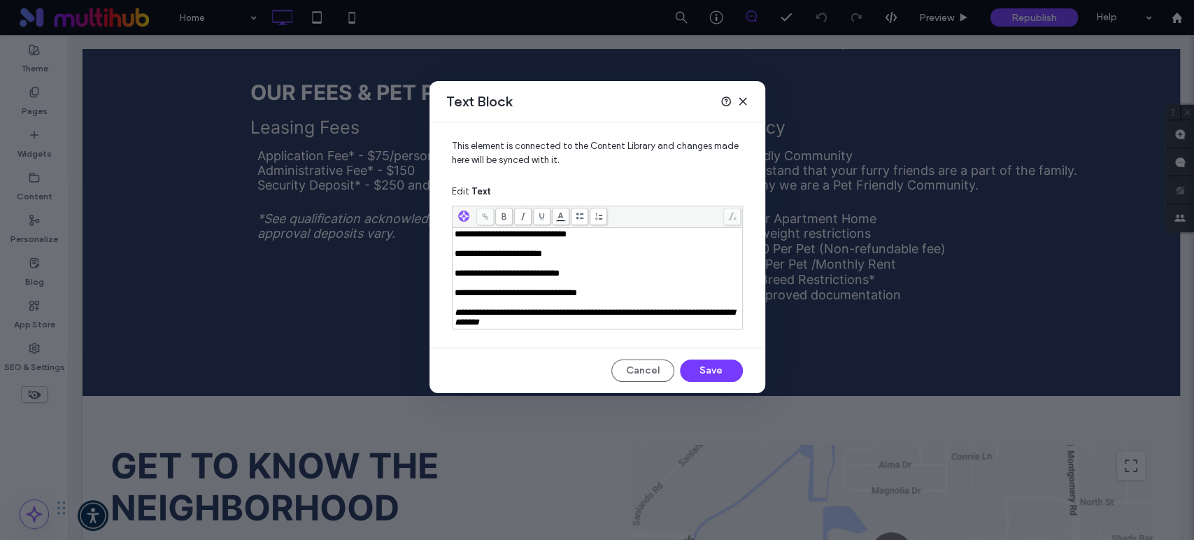
click at [476, 287] on div "Rich Text Editor" at bounding box center [598, 283] width 286 height 10
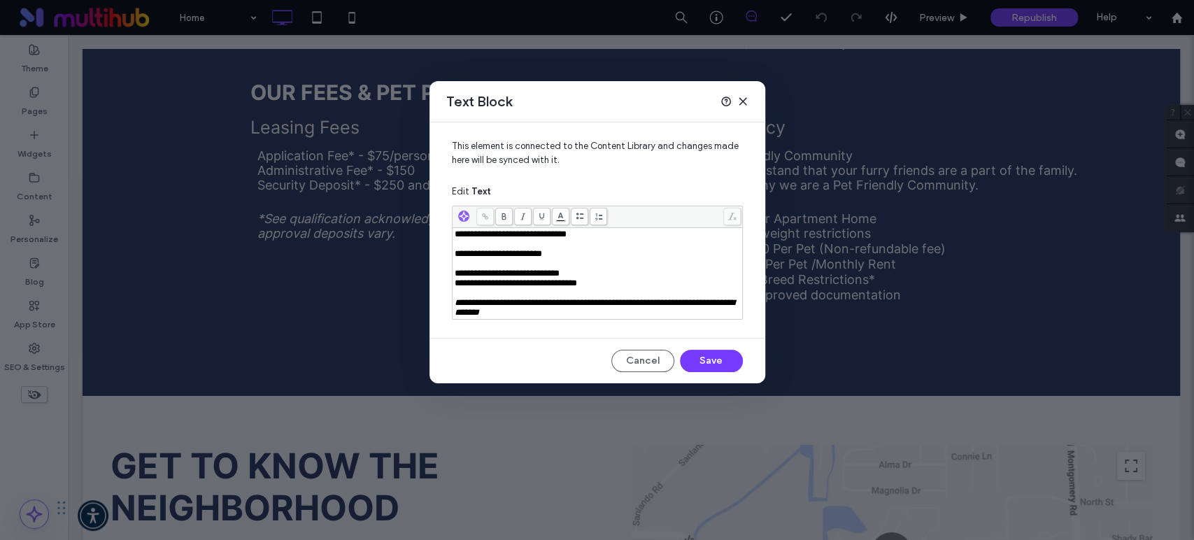
click at [460, 266] on div "Rich Text Editor" at bounding box center [598, 264] width 286 height 10
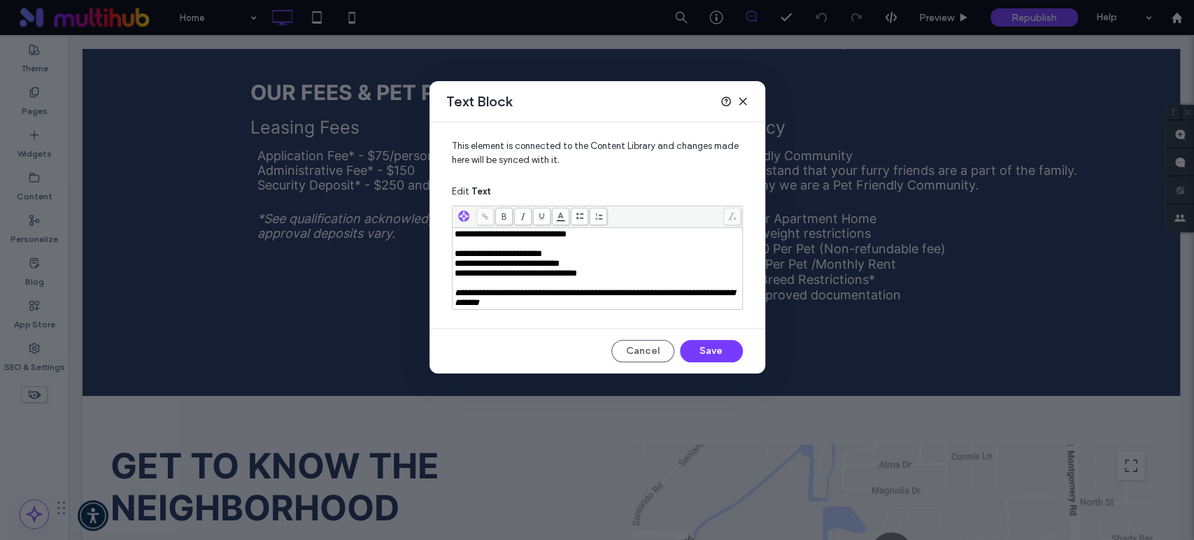
click at [469, 245] on div "Rich Text Editor" at bounding box center [598, 244] width 286 height 10
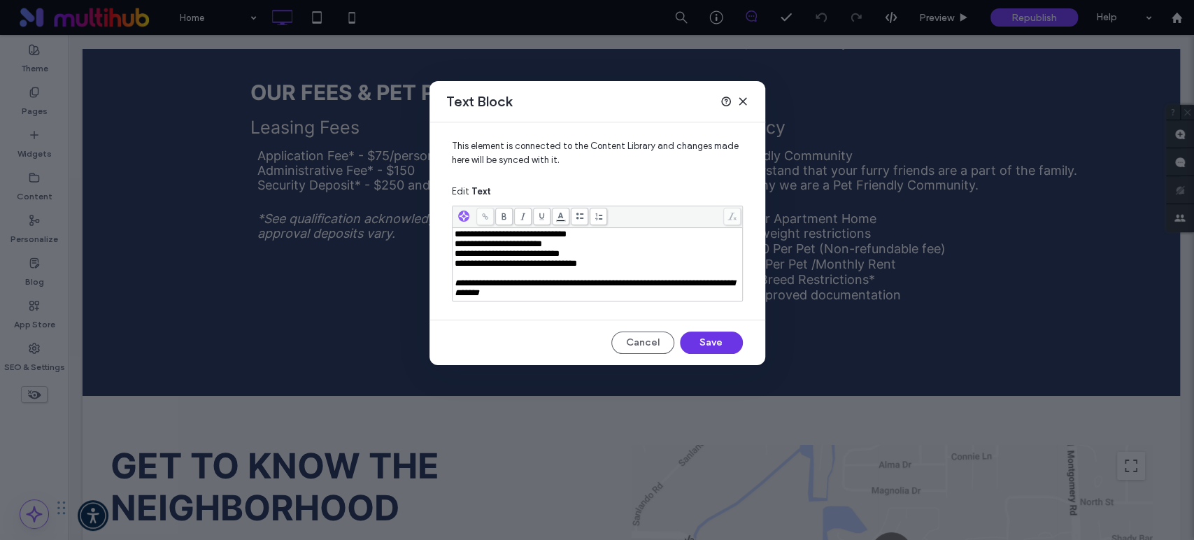
click at [694, 347] on button "Save" at bounding box center [711, 342] width 63 height 22
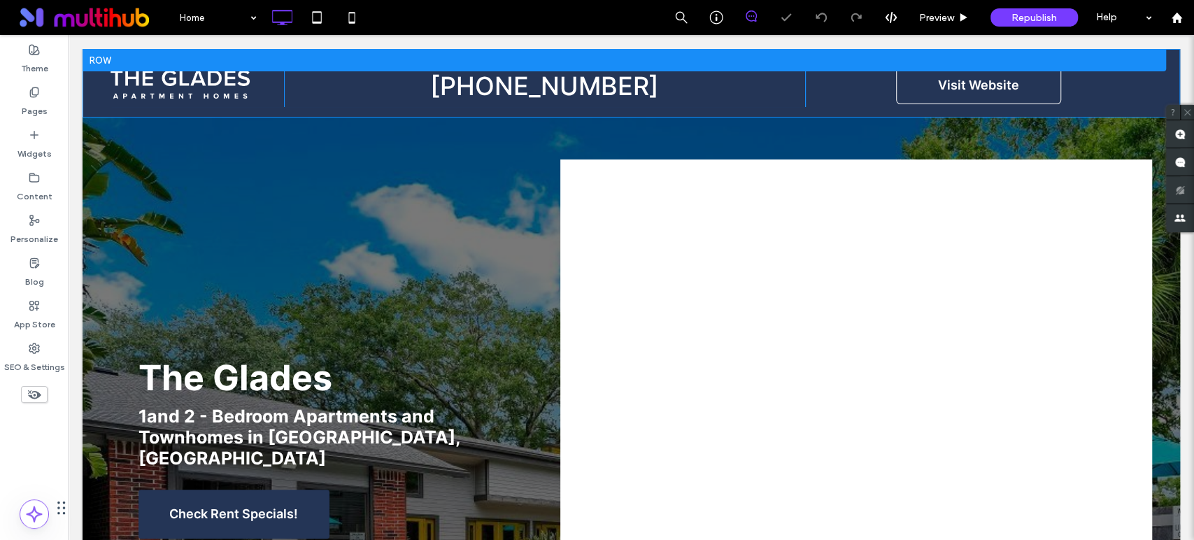
scroll to position [0, 0]
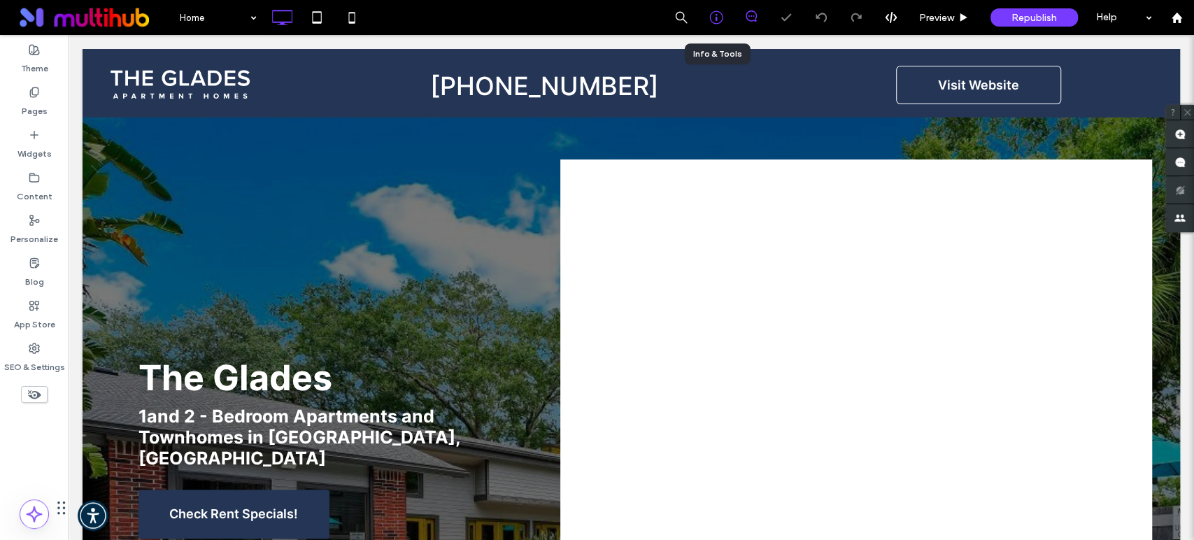
click at [720, 21] on icon at bounding box center [716, 17] width 14 height 14
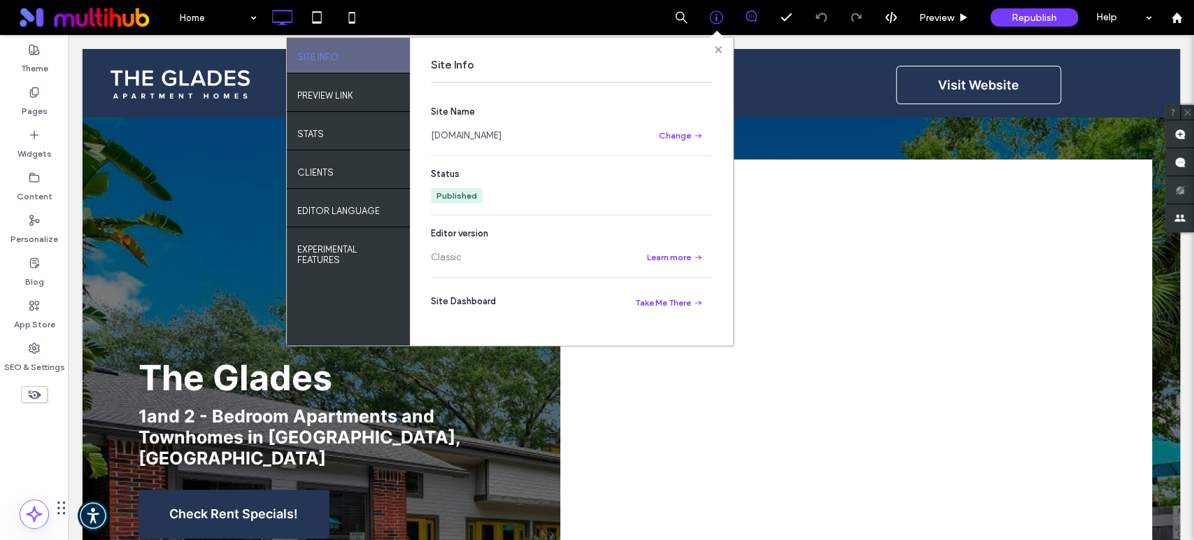
drag, startPoint x: 717, startPoint y: 48, endPoint x: 649, endPoint y: 13, distance: 76.3
click at [718, 48] on use at bounding box center [717, 48] width 7 height 7
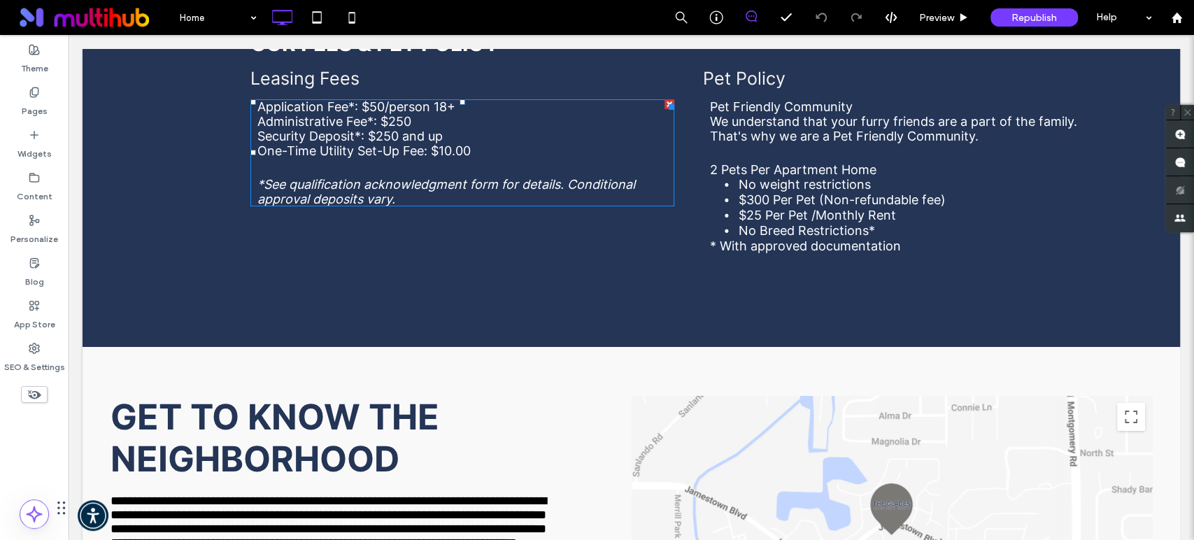
scroll to position [3497, 0]
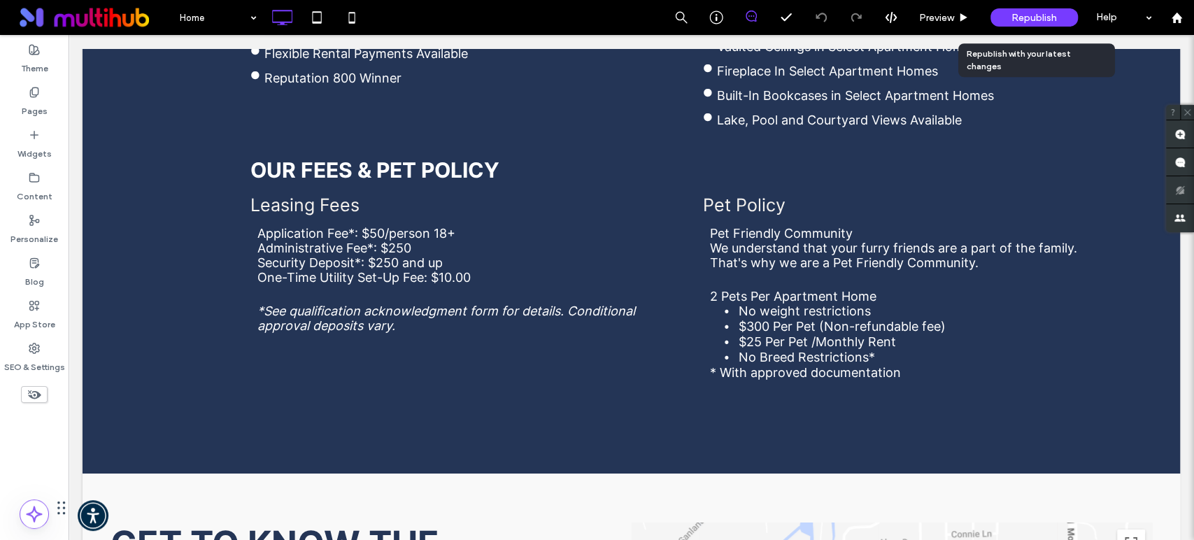
click at [1010, 20] on div "Republish" at bounding box center [1033, 17] width 87 height 18
